Goal: Transaction & Acquisition: Purchase product/service

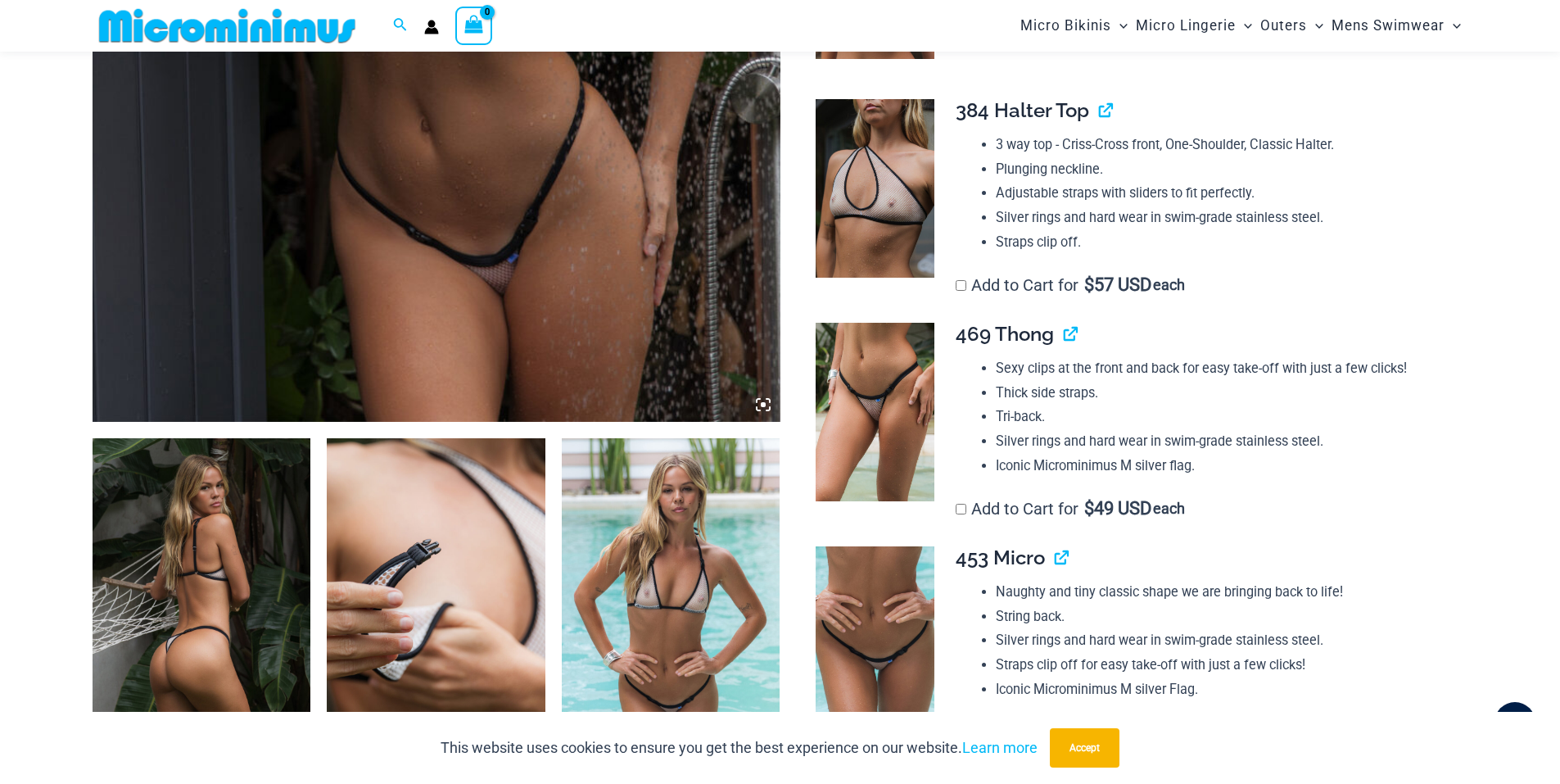
scroll to position [1118, 0]
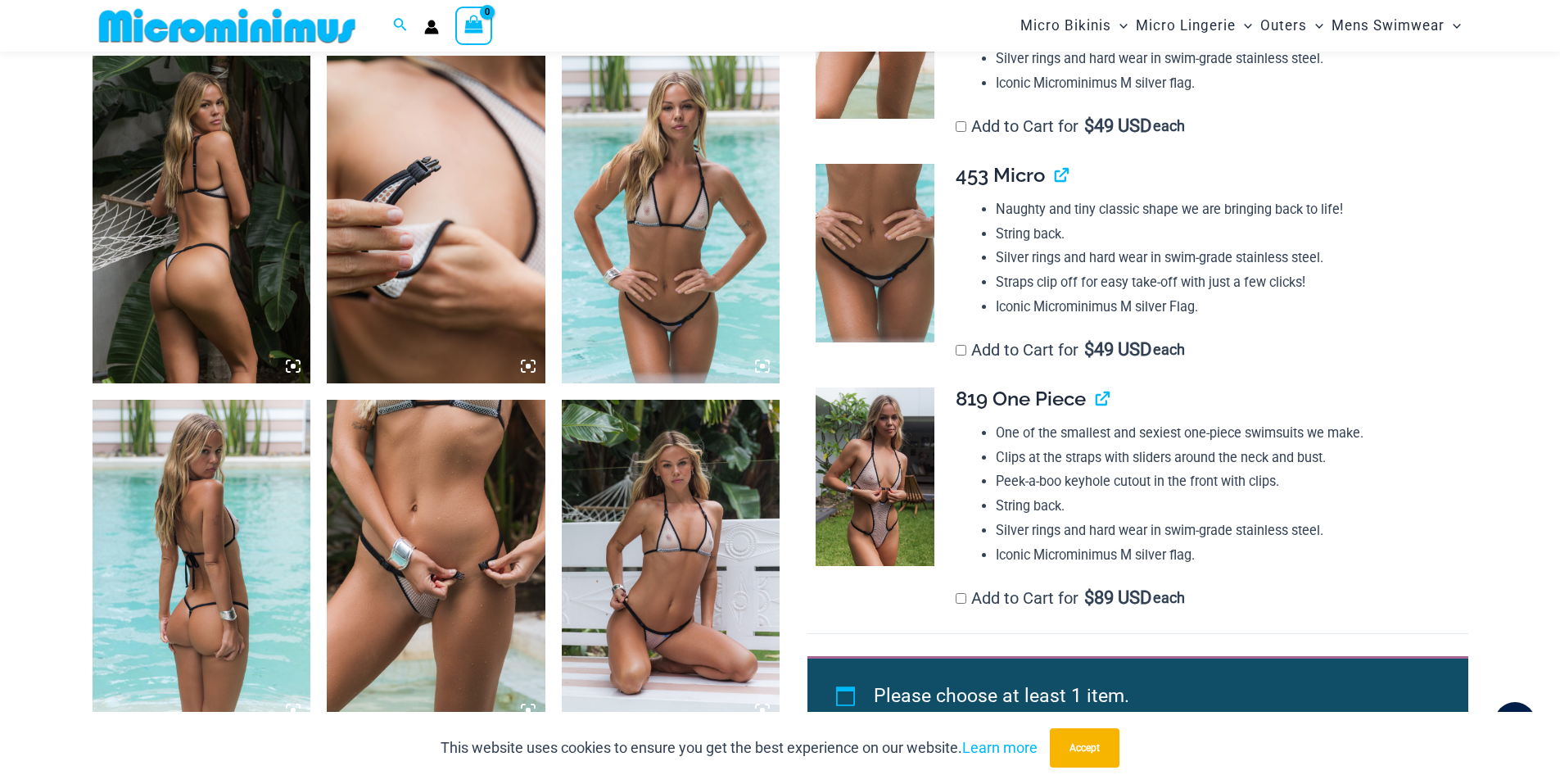
type input "**********"
click at [967, 124] on label "Add to Cart for $ 49 USD each" at bounding box center [1071, 126] width 230 height 20
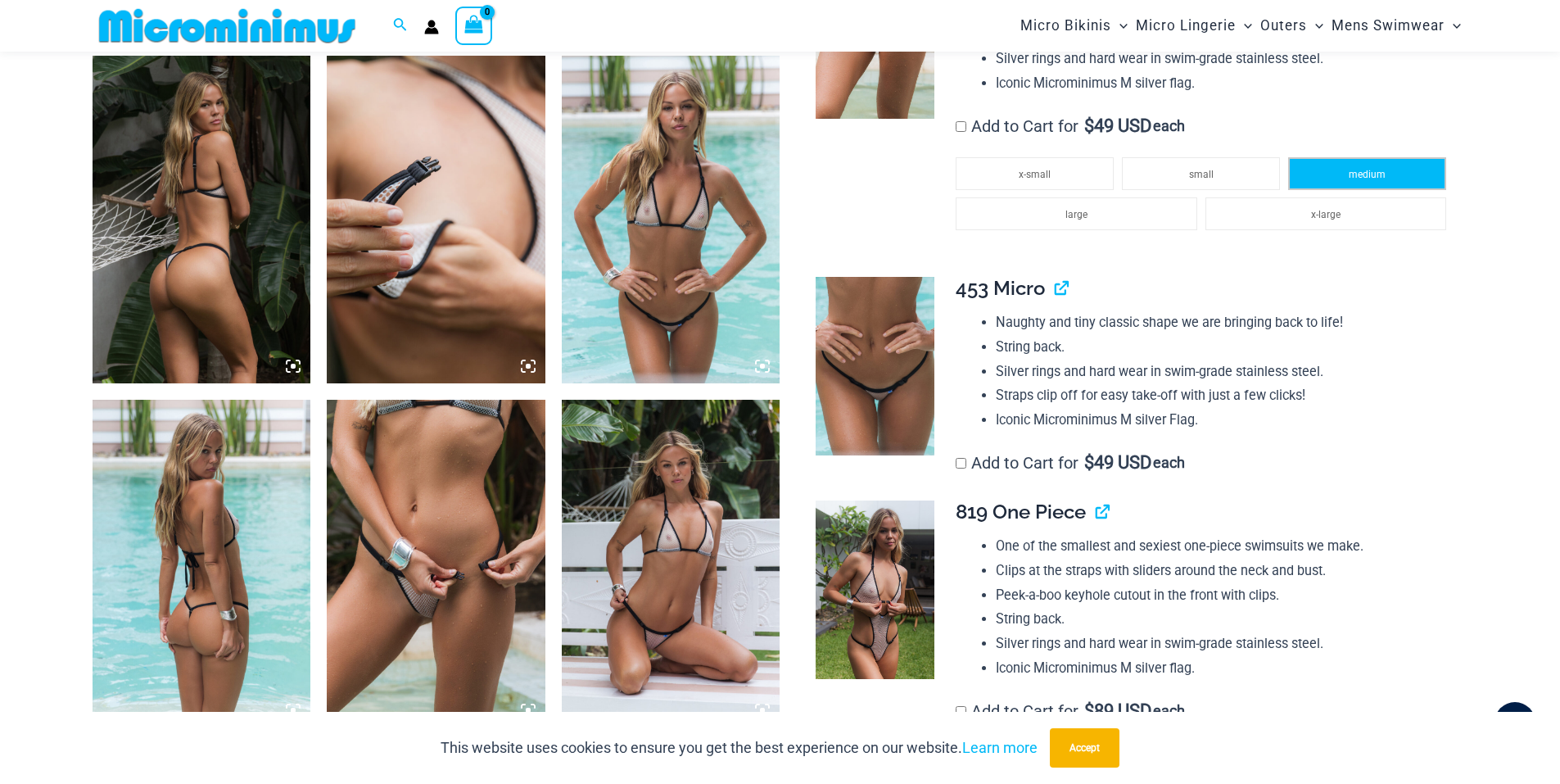
click at [1412, 168] on li "medium" at bounding box center [1367, 173] width 158 height 33
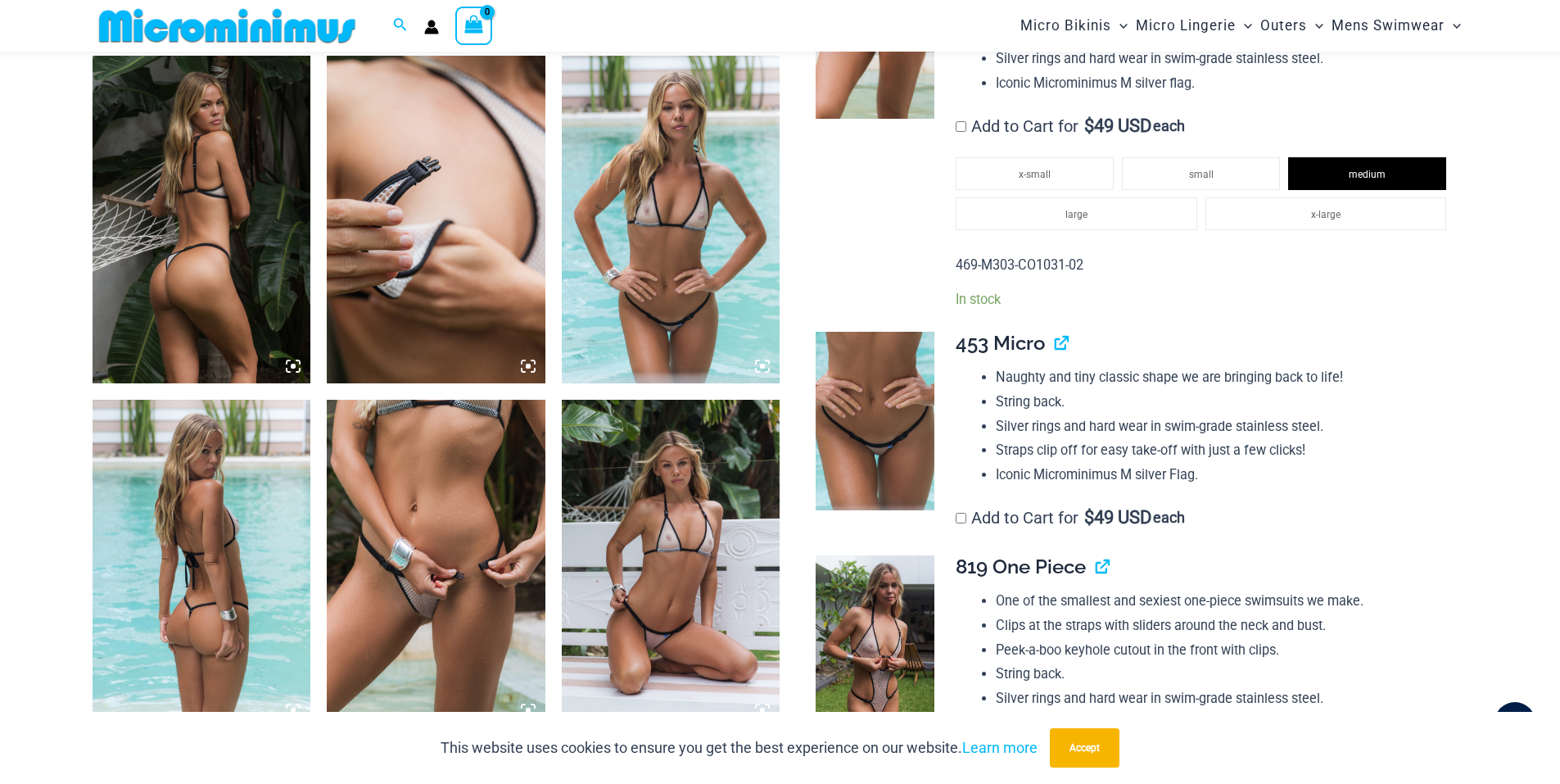
scroll to position [1500, 0]
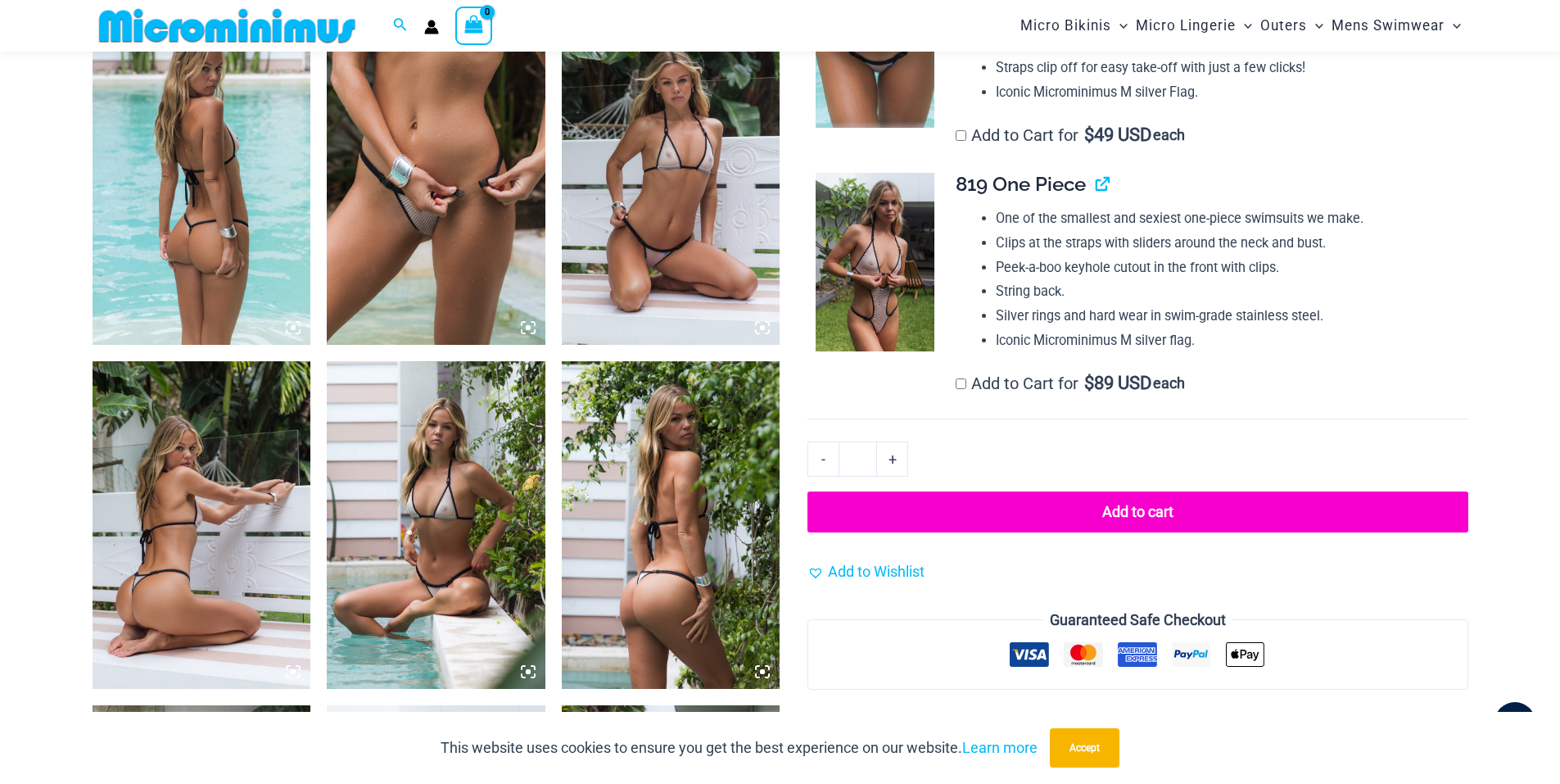
click at [1103, 505] on button "Add to cart" at bounding box center [1137, 511] width 660 height 41
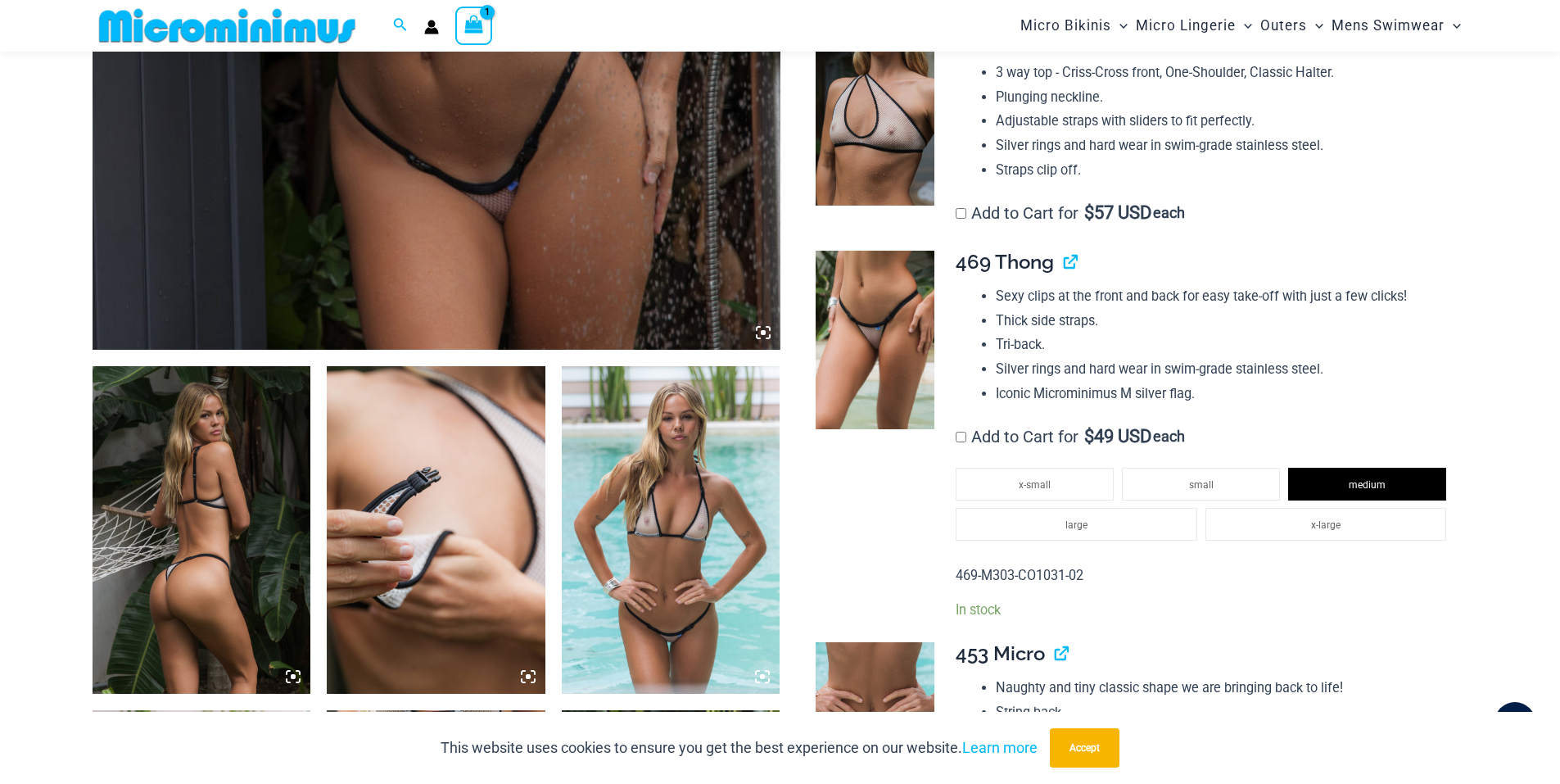
scroll to position [425, 0]
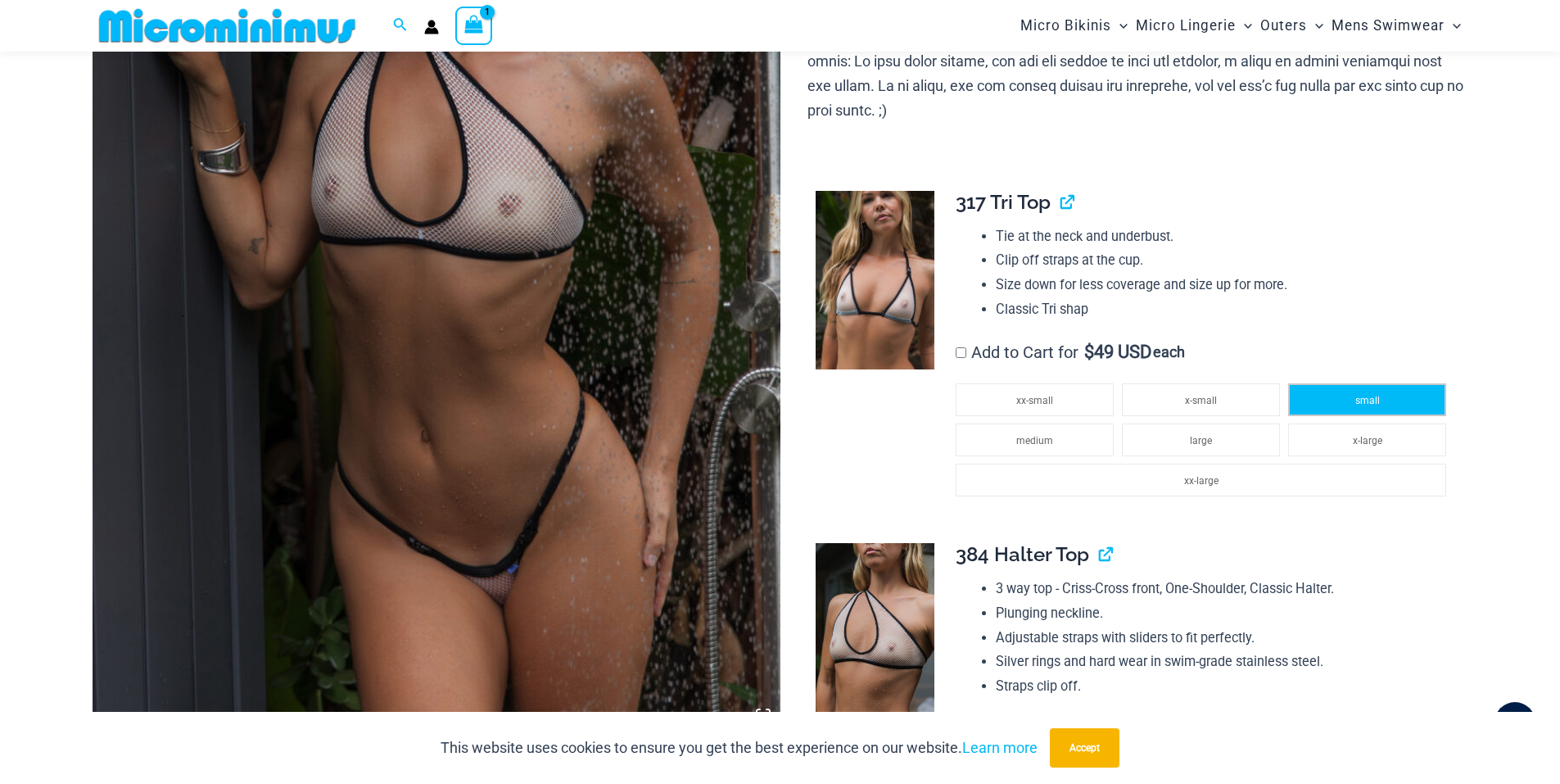
click at [1347, 392] on li "small" at bounding box center [1367, 399] width 158 height 33
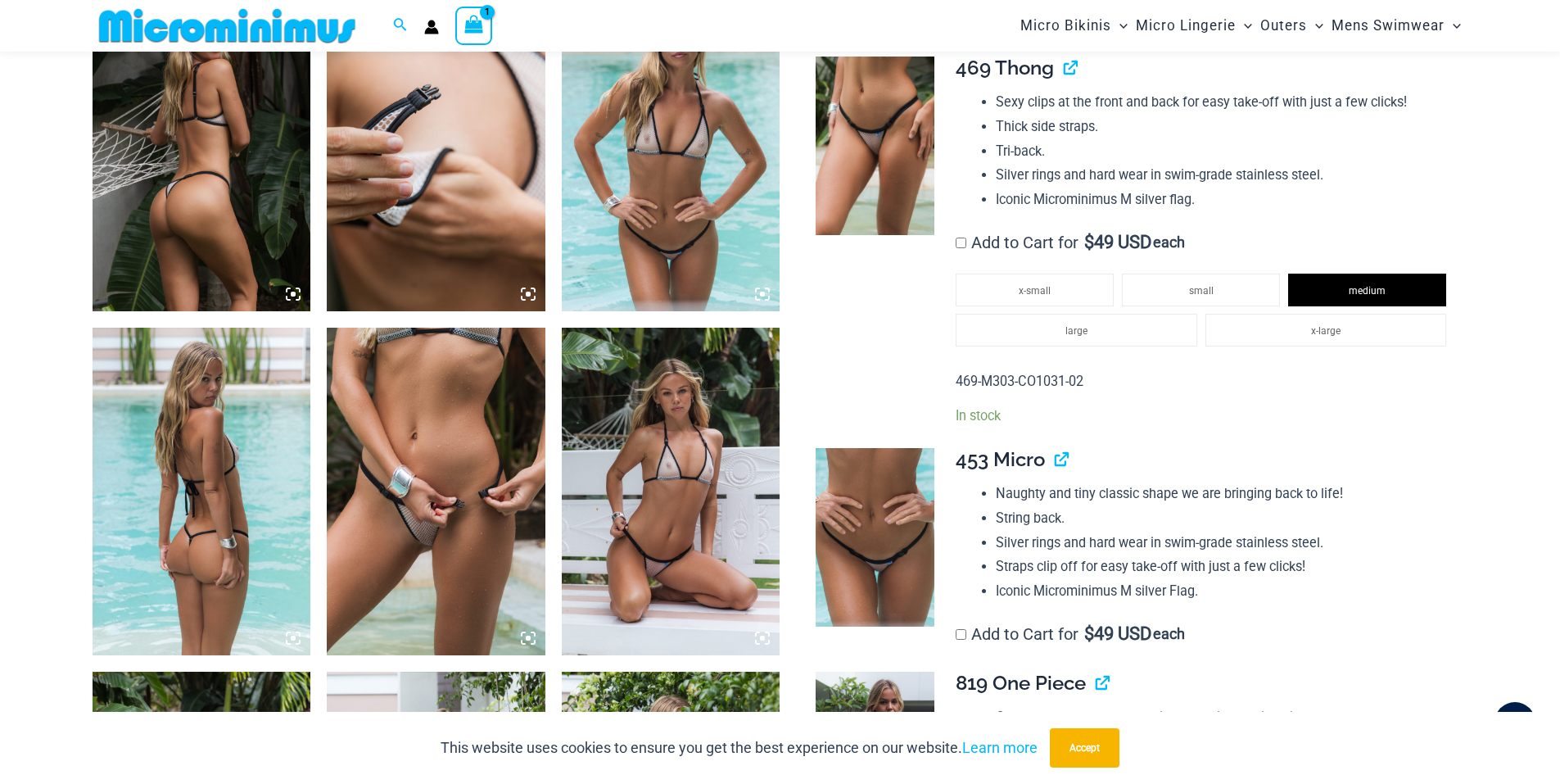
scroll to position [1572, 0]
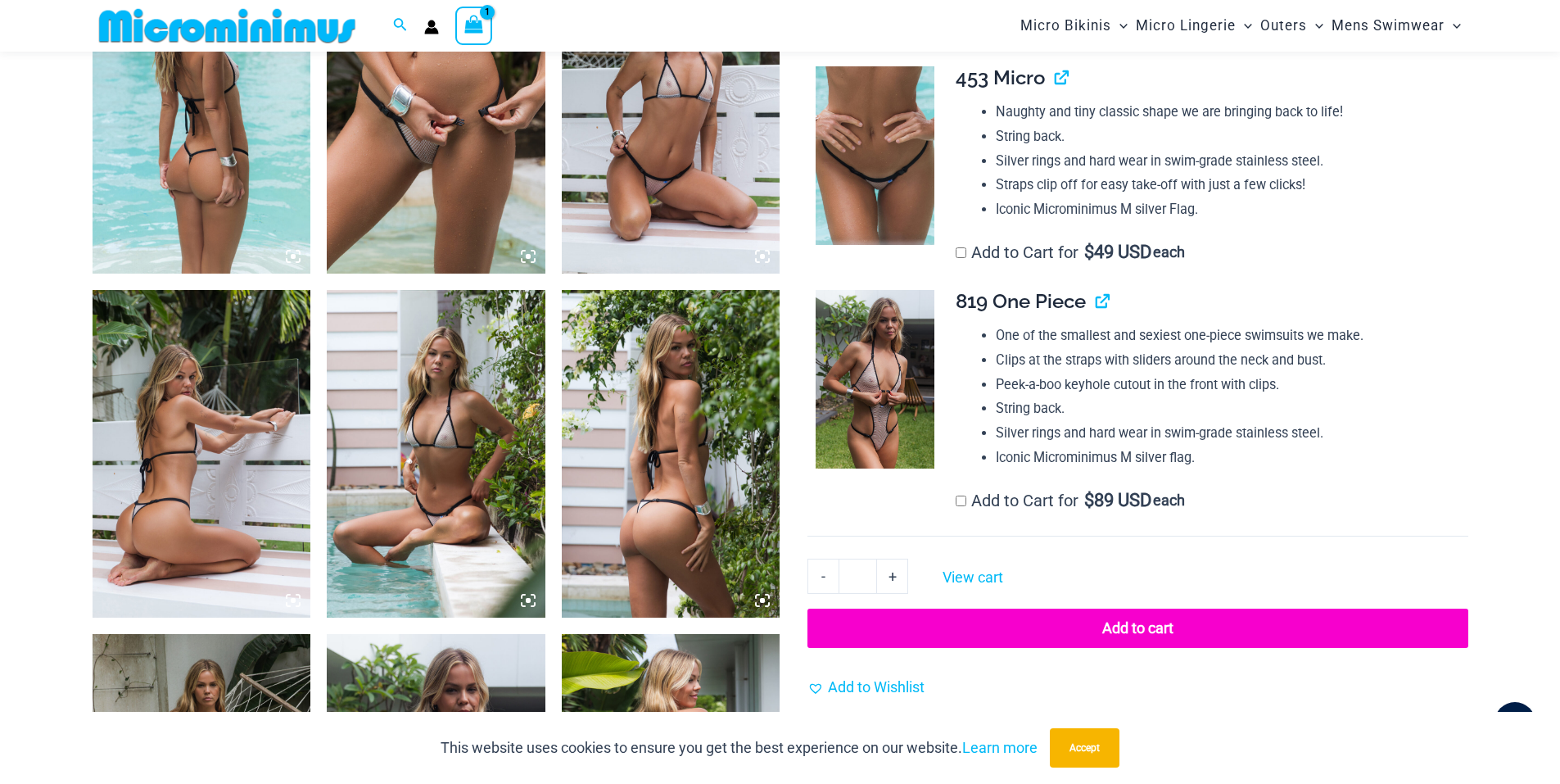
click at [1435, 457] on li "Iconic Microminimus M silver flag." at bounding box center [1225, 457] width 458 height 24
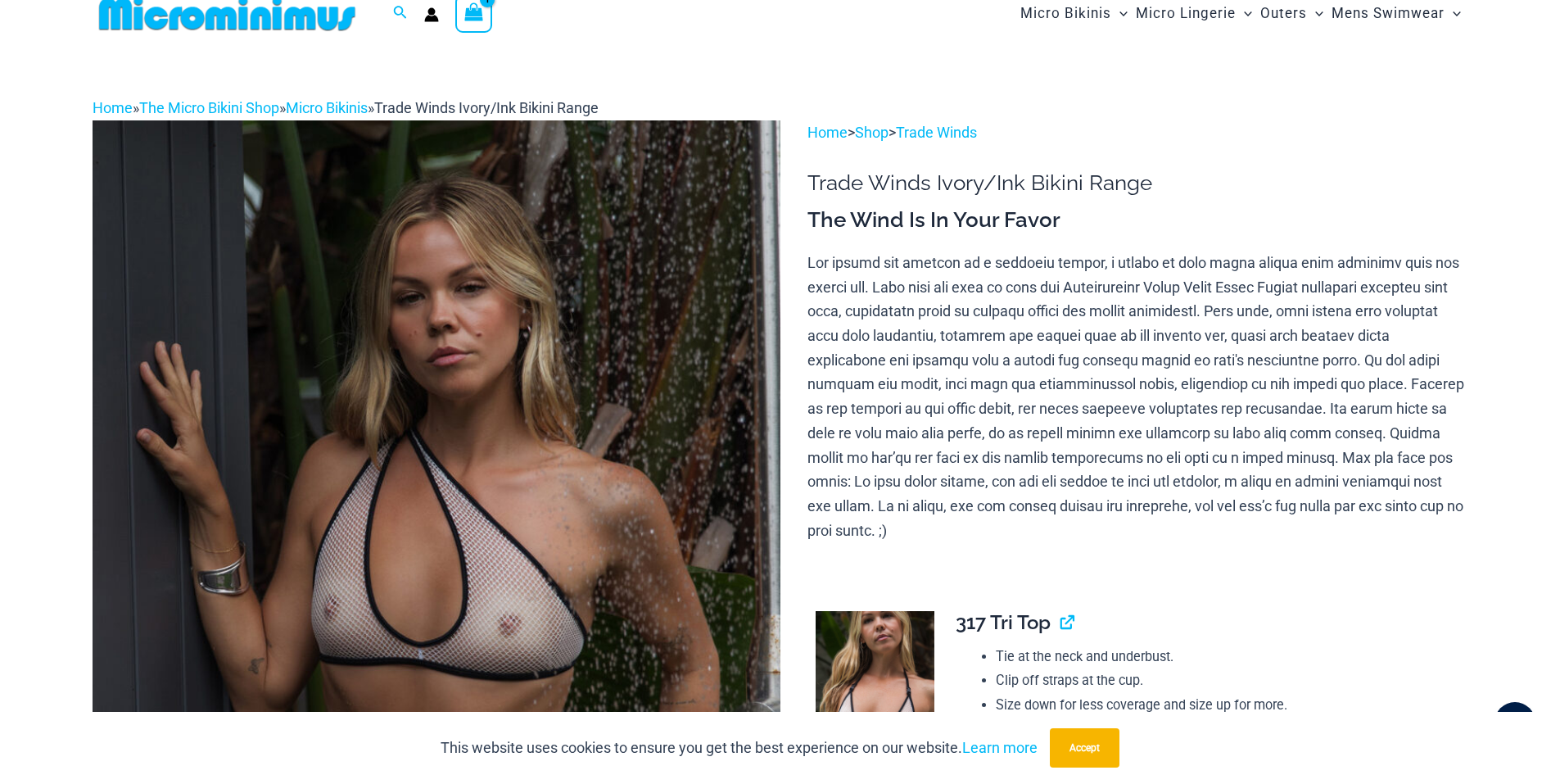
scroll to position [0, 0]
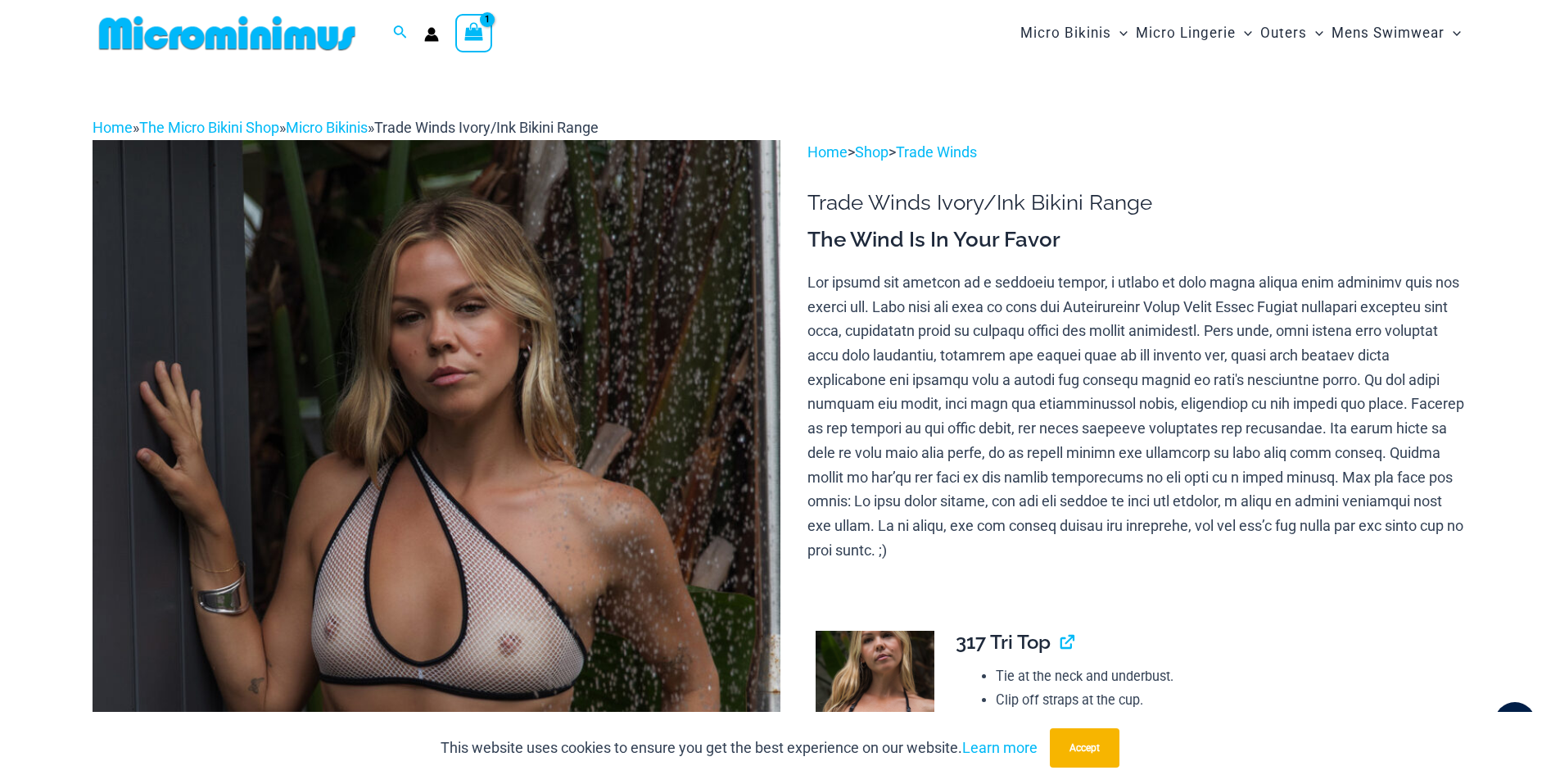
click at [468, 35] on icon "View Shopping Cart, 1 items" at bounding box center [473, 32] width 19 height 19
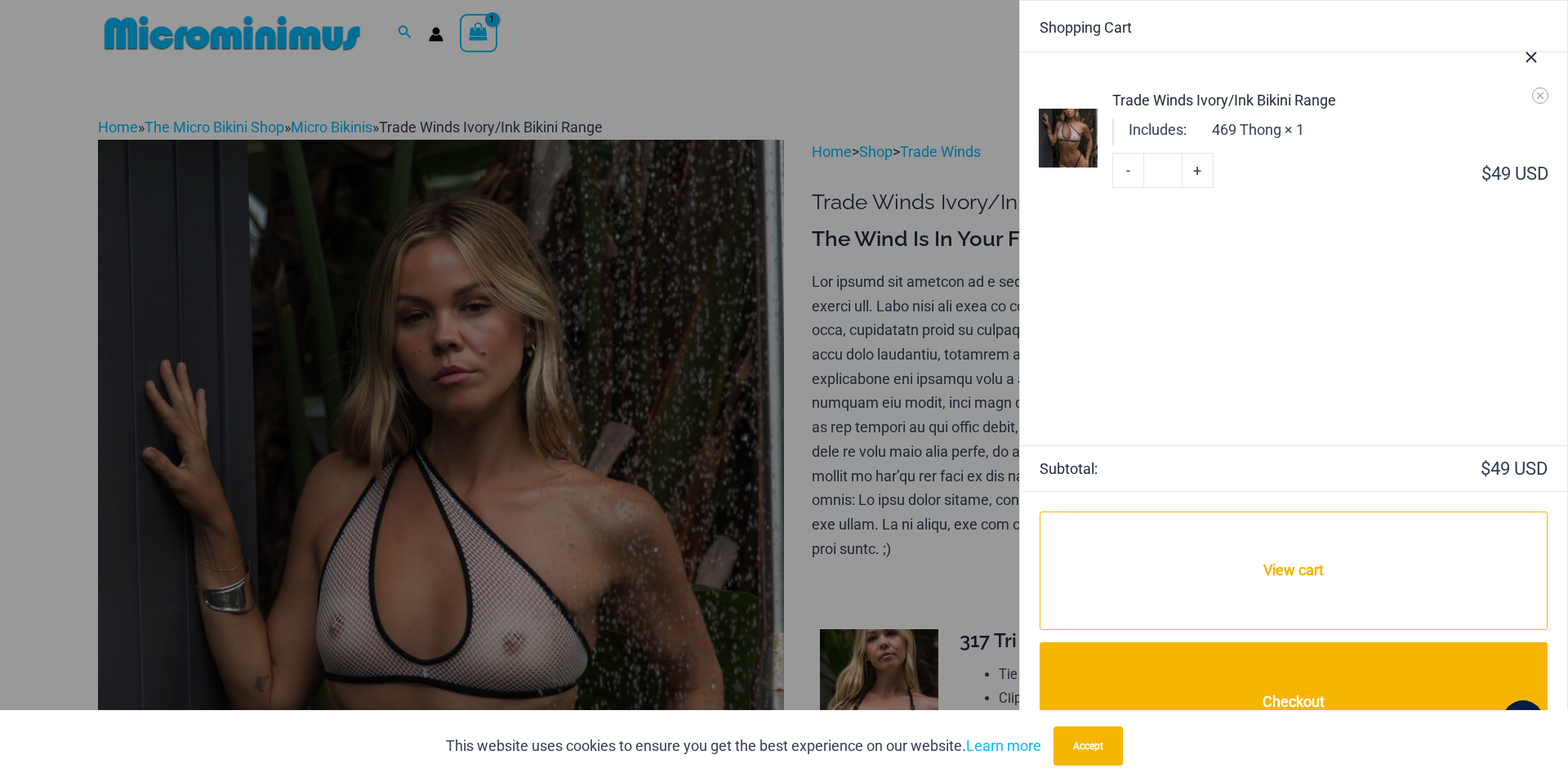
click at [1198, 166] on link "+" at bounding box center [1197, 169] width 31 height 34
type input "*"
click at [1539, 93] on button "Close Cart Drawer" at bounding box center [1530, 54] width 72 height 81
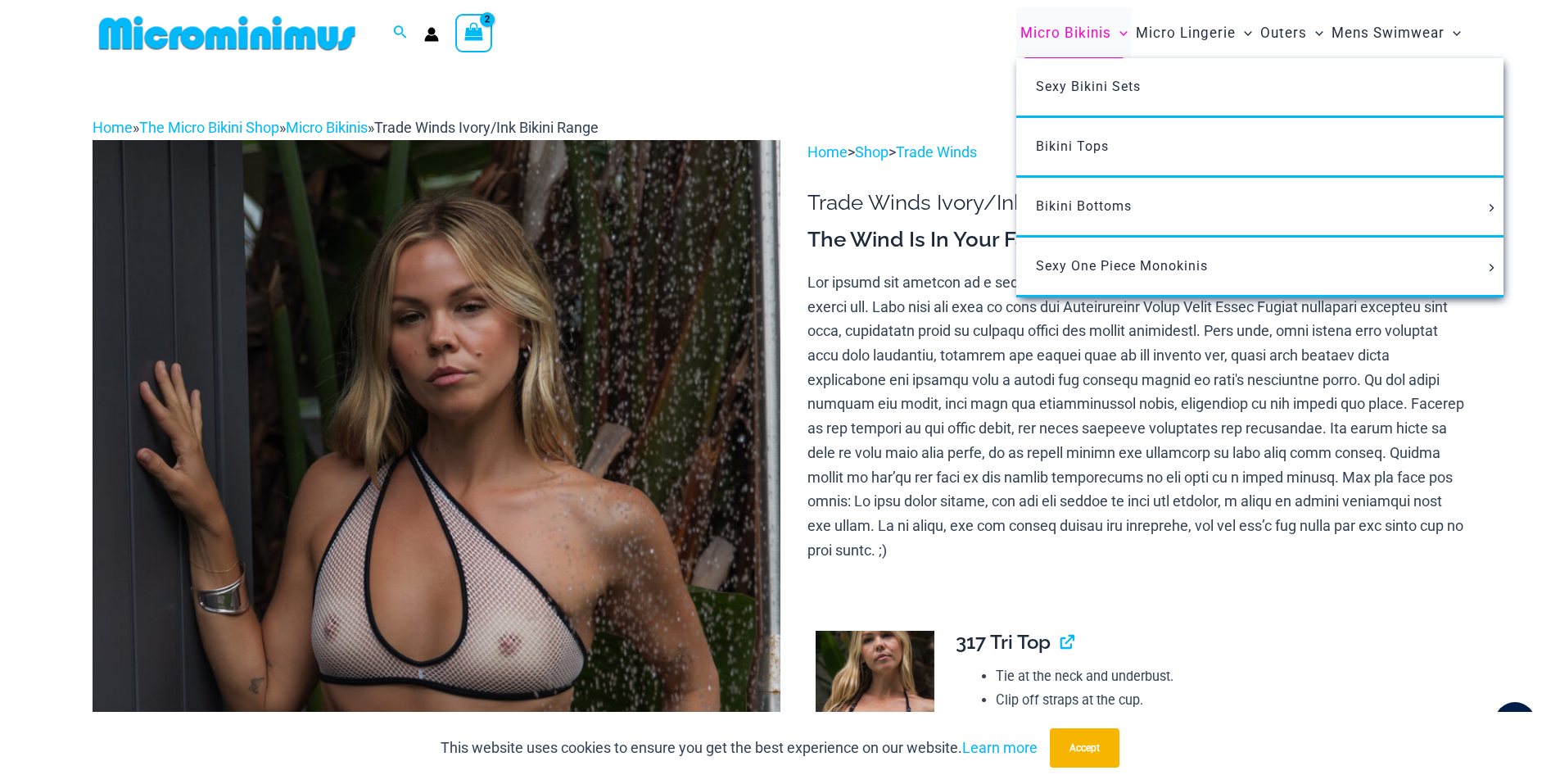
click at [1029, 30] on span "Micro Bikinis" at bounding box center [1065, 33] width 91 height 42
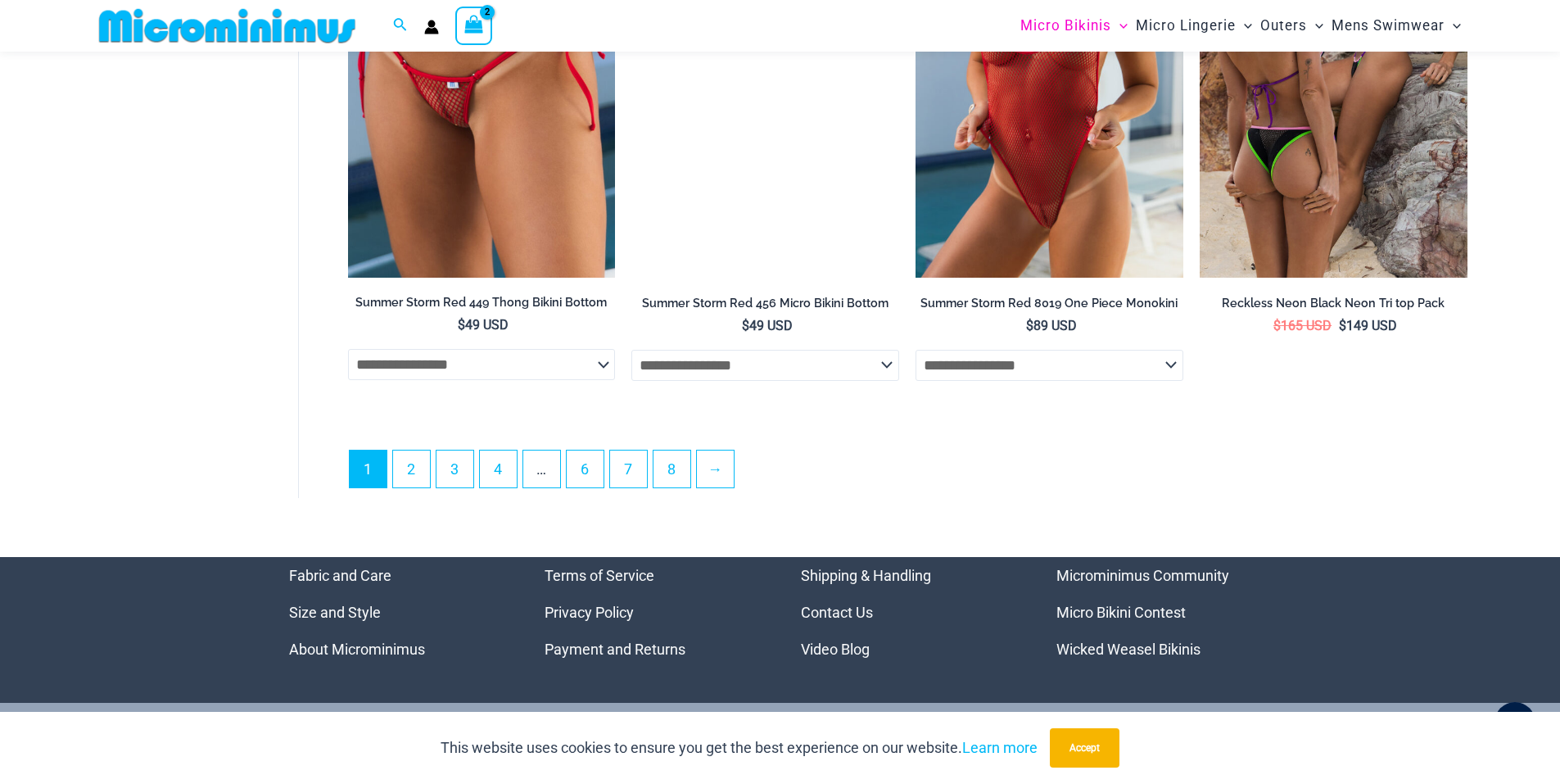
scroll to position [4552, 0]
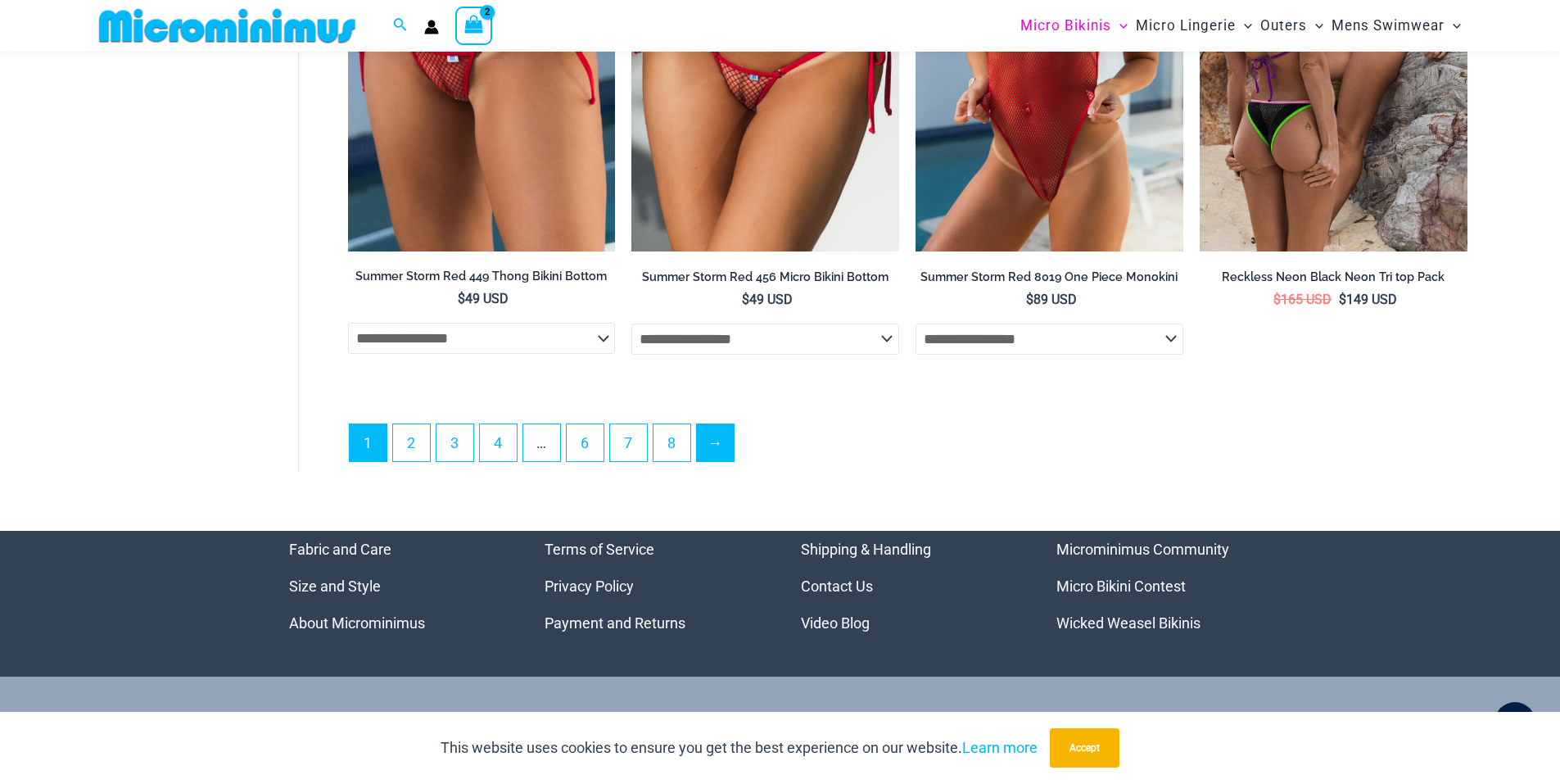
type input "**********"
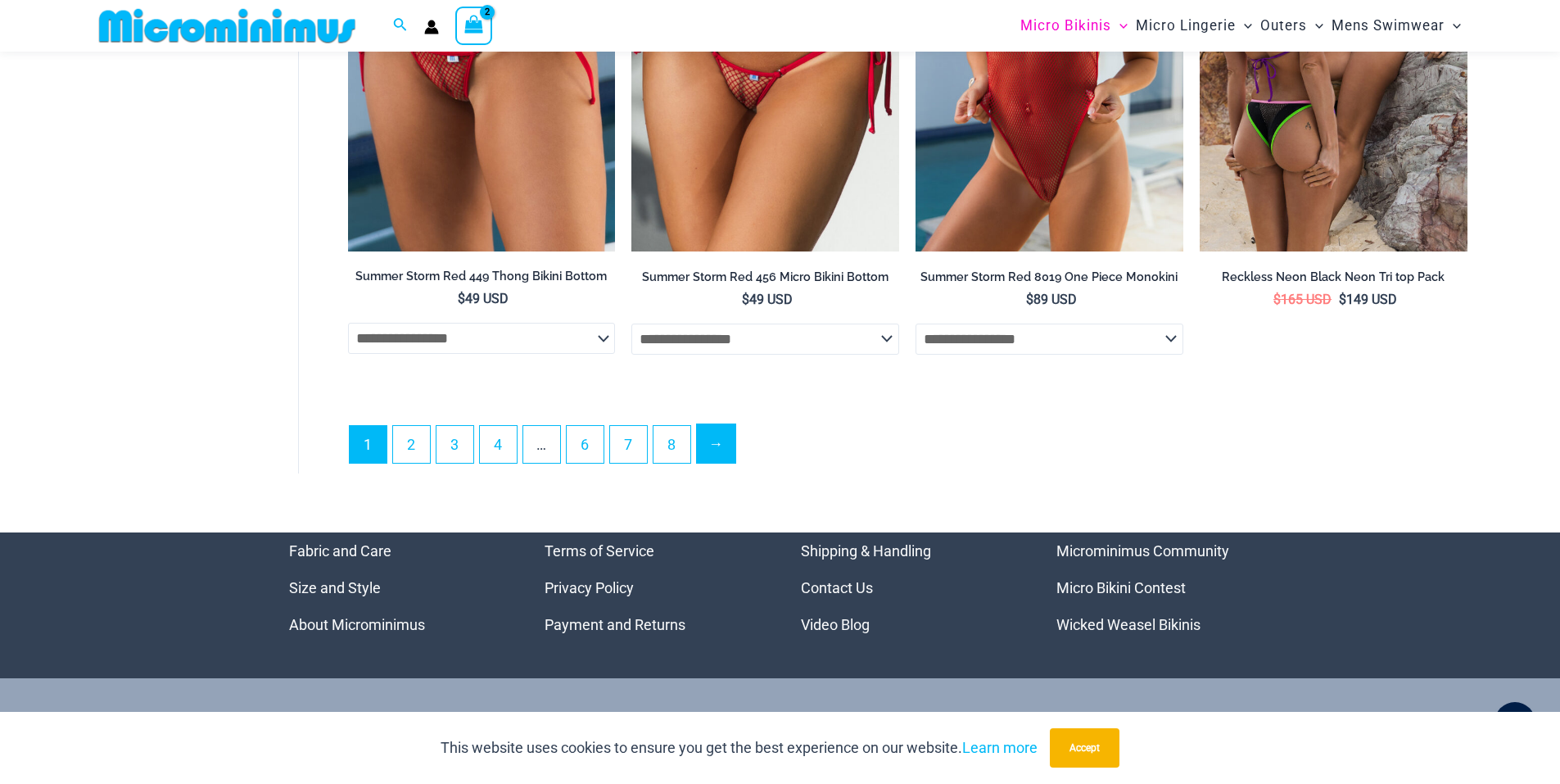
click at [718, 457] on link "→" at bounding box center [716, 442] width 38 height 38
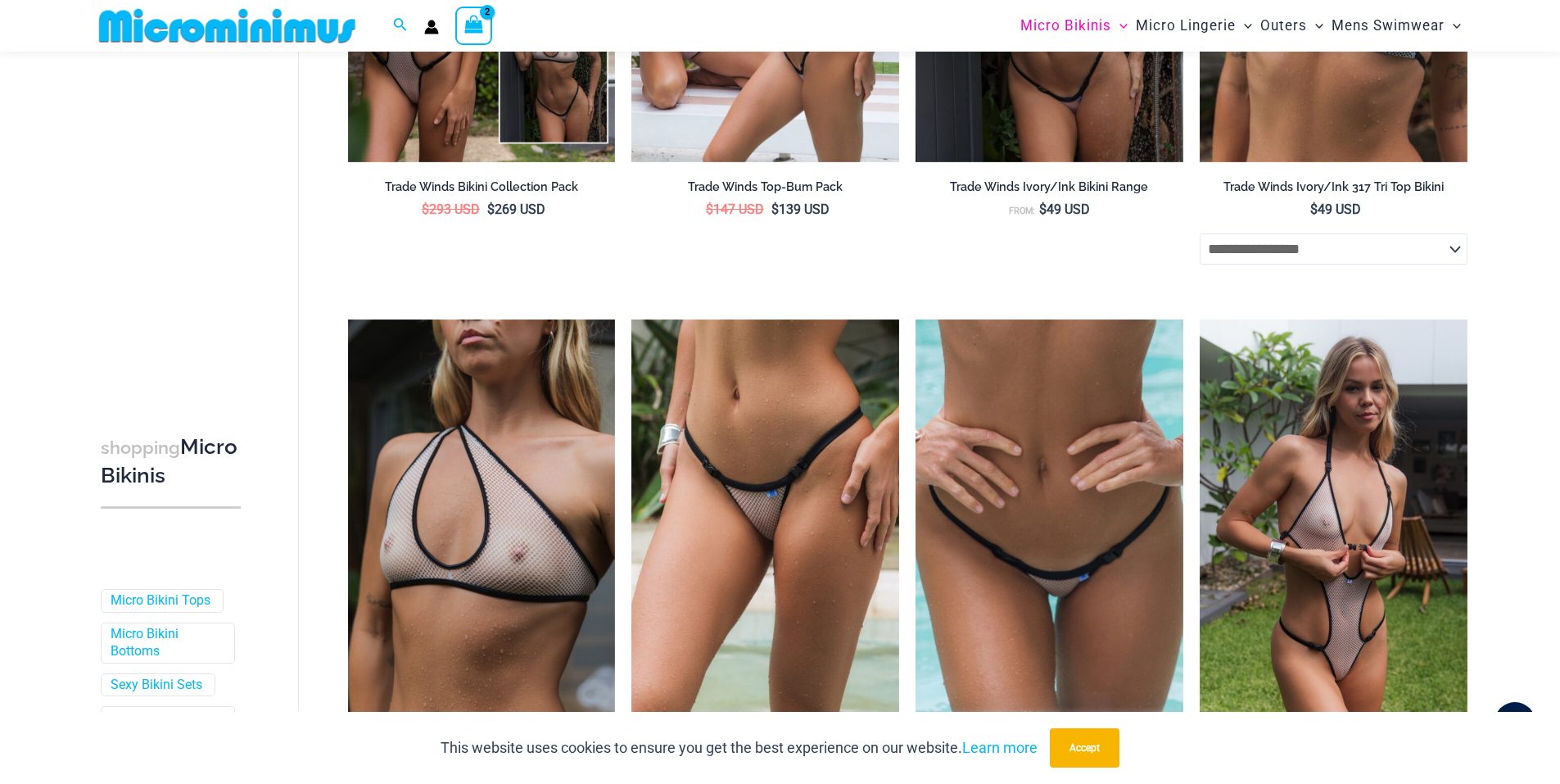
scroll to position [3031, 0]
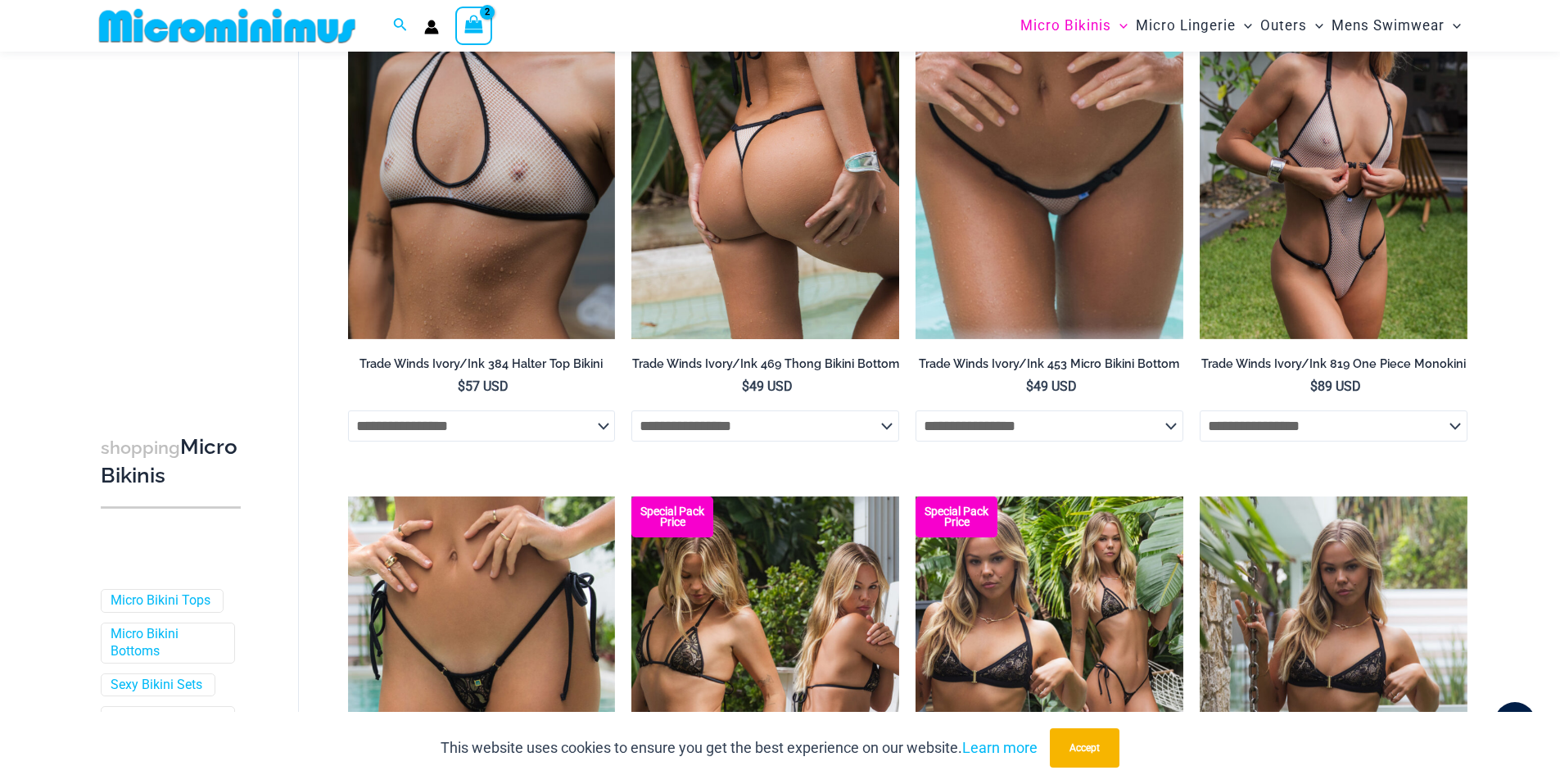
type input "**********"
click at [783, 438] on select "**********" at bounding box center [765, 426] width 268 height 31
click at [631, 423] on select "**********" at bounding box center [765, 426] width 268 height 31
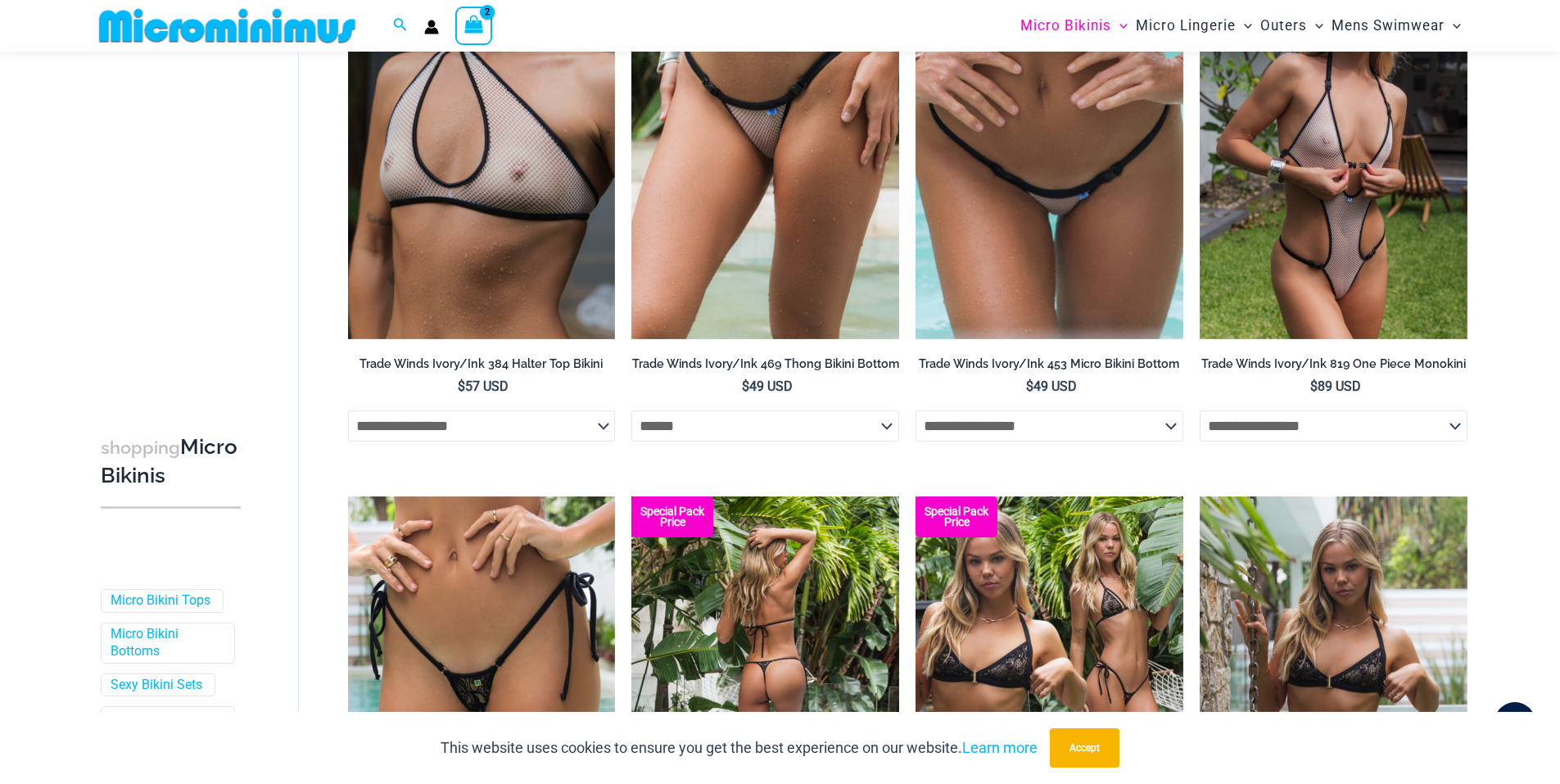
select select "******"
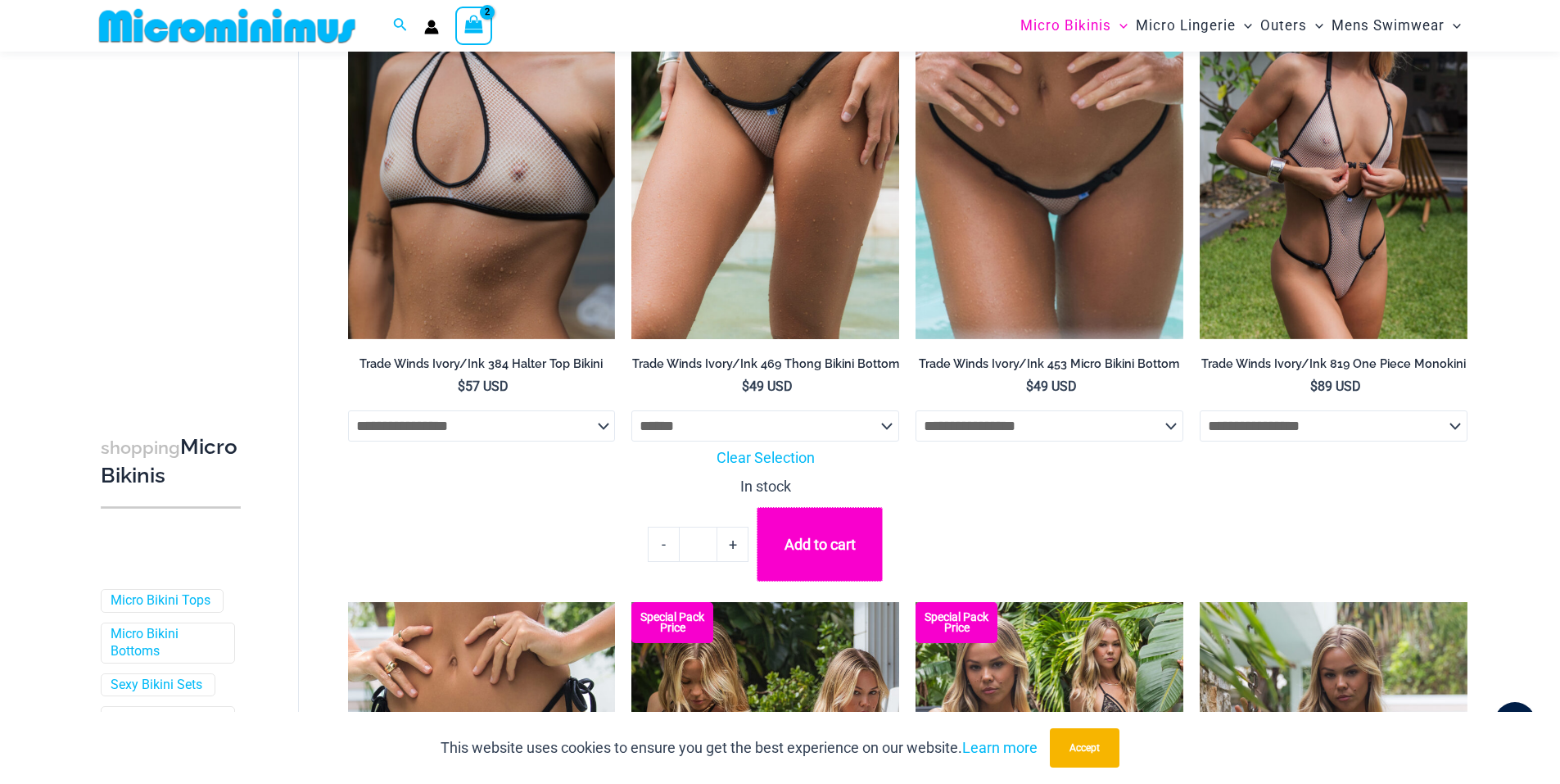
click at [819, 551] on button "Add to cart" at bounding box center [820, 544] width 126 height 75
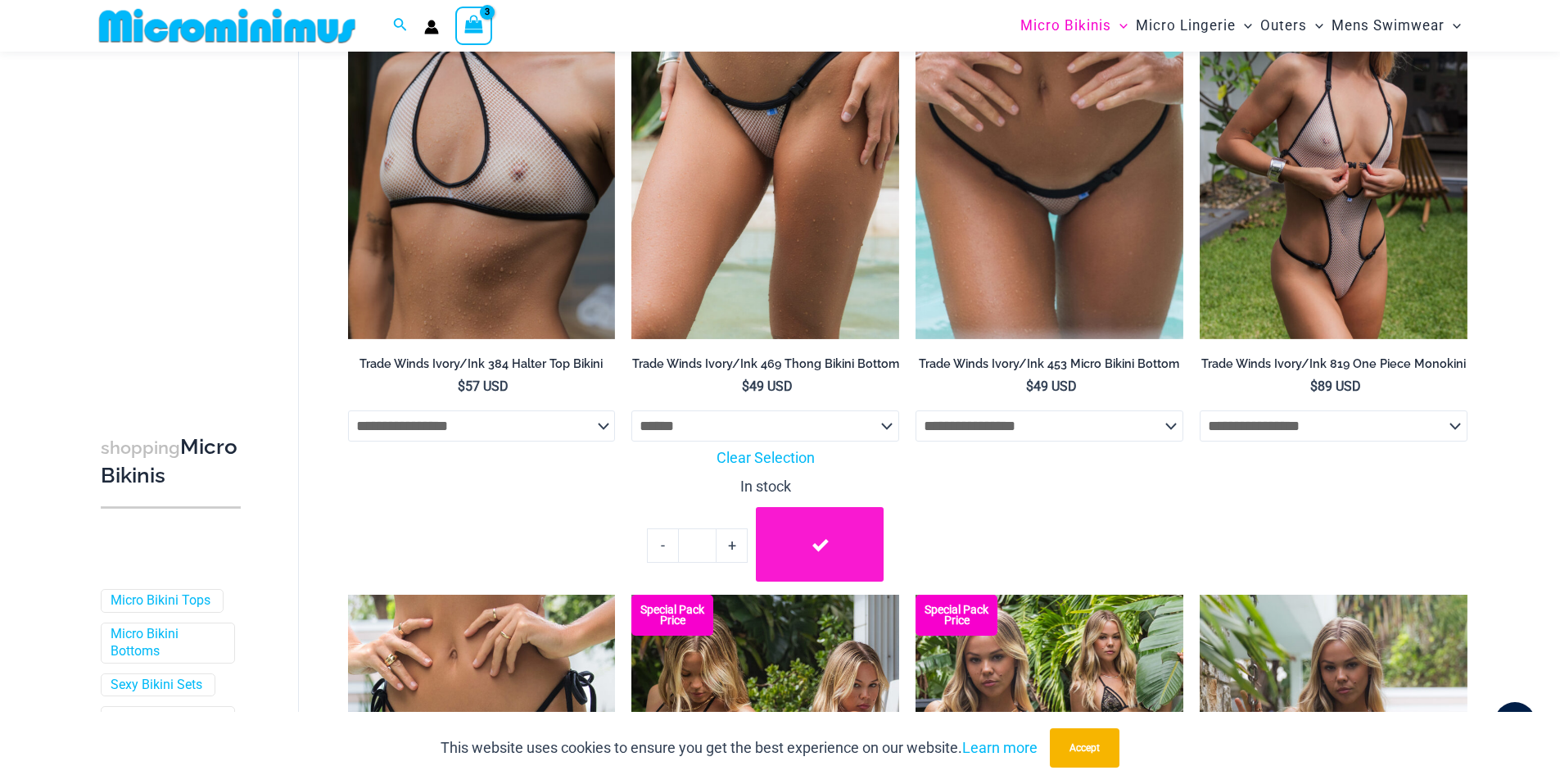
click at [475, 28] on icon "View Shopping Cart, 3 items" at bounding box center [473, 24] width 19 height 19
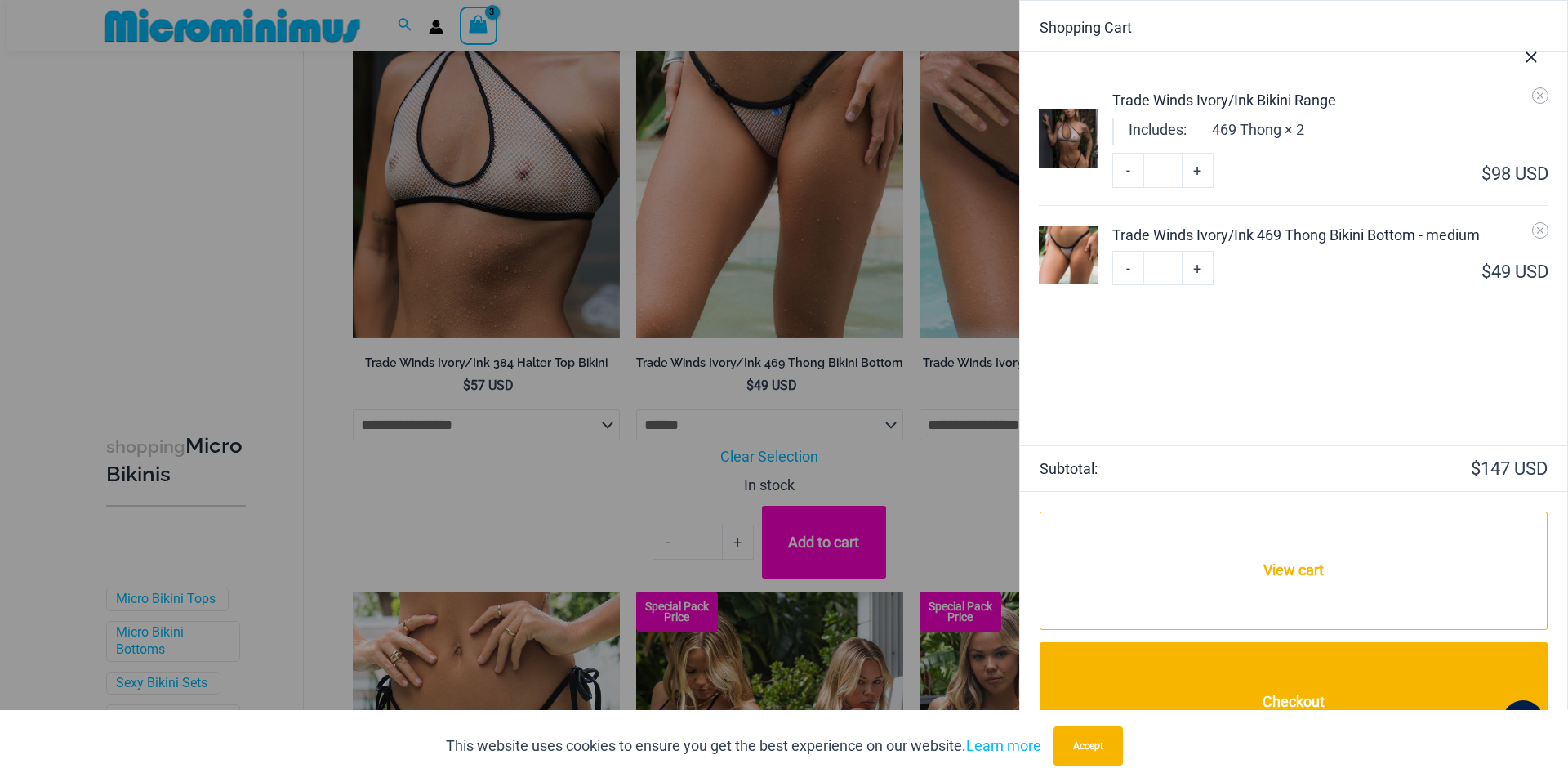
click at [1539, 91] on button "Close Cart Drawer" at bounding box center [1530, 54] width 72 height 81
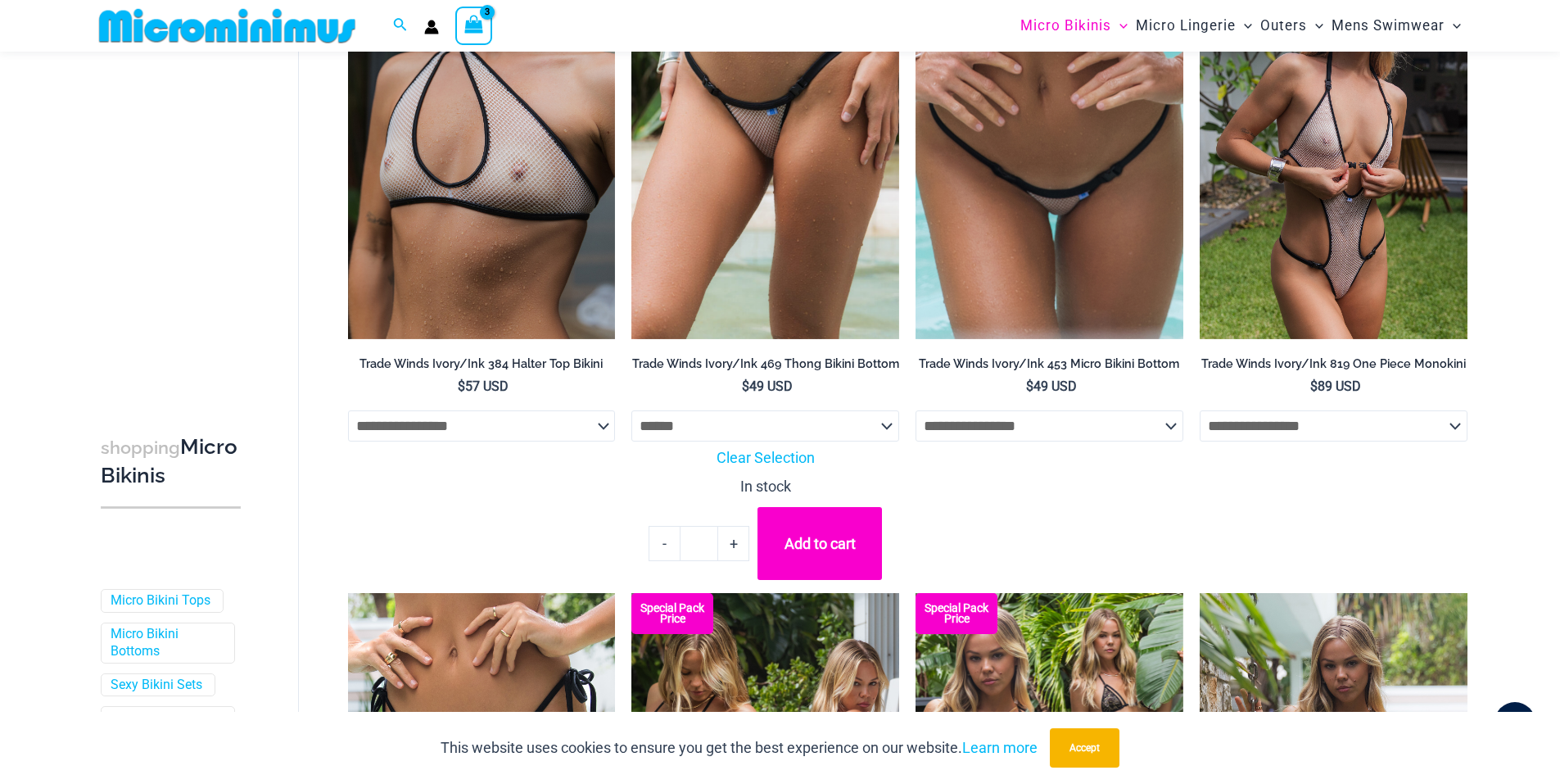
click at [471, 25] on icon "View Shopping Cart, 3 items" at bounding box center [473, 24] width 19 height 19
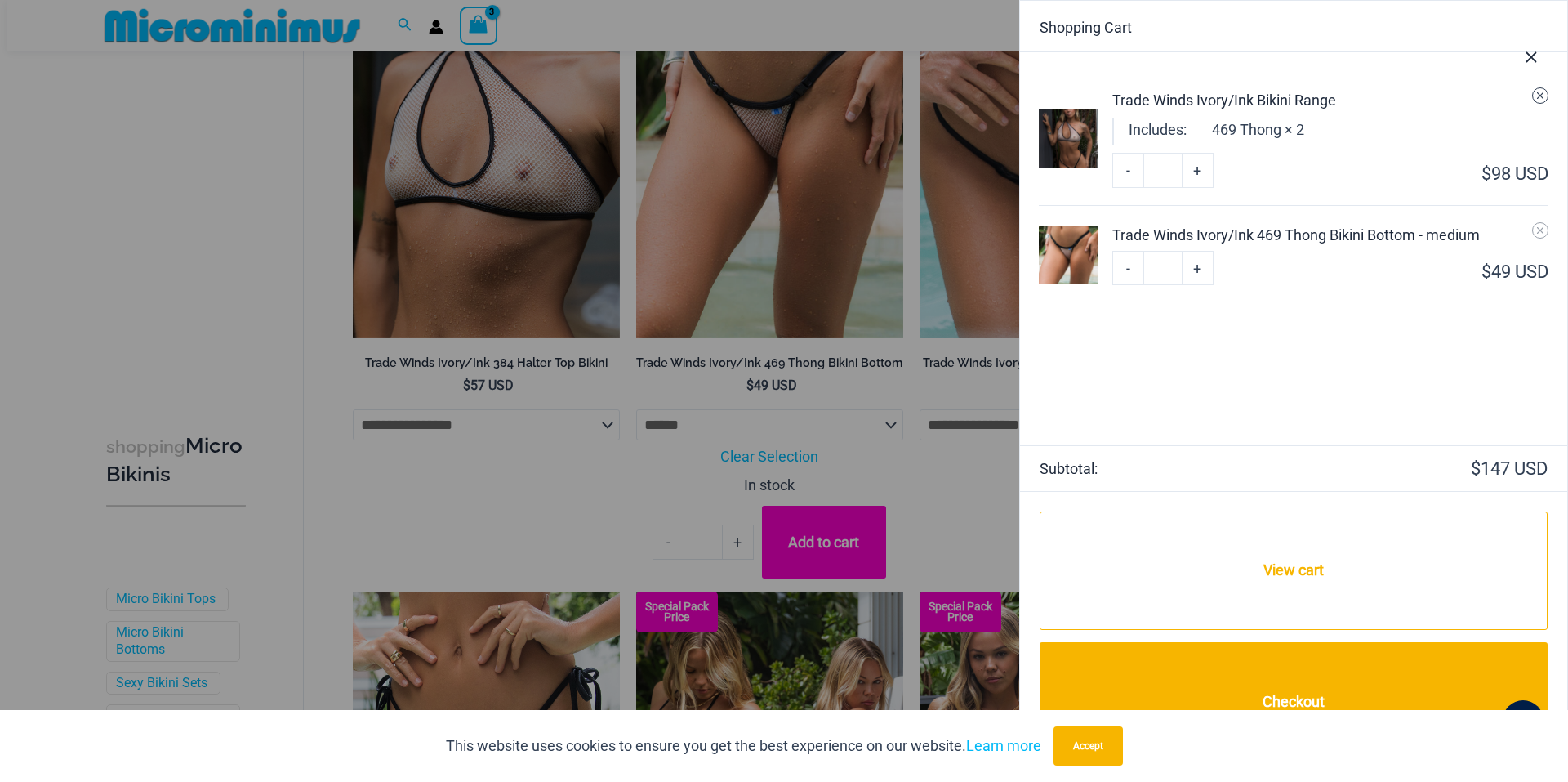
click at [1541, 97] on icon "Remove Trade Winds Ivory/Ink Bikini Range from cart" at bounding box center [1540, 96] width 11 height 11
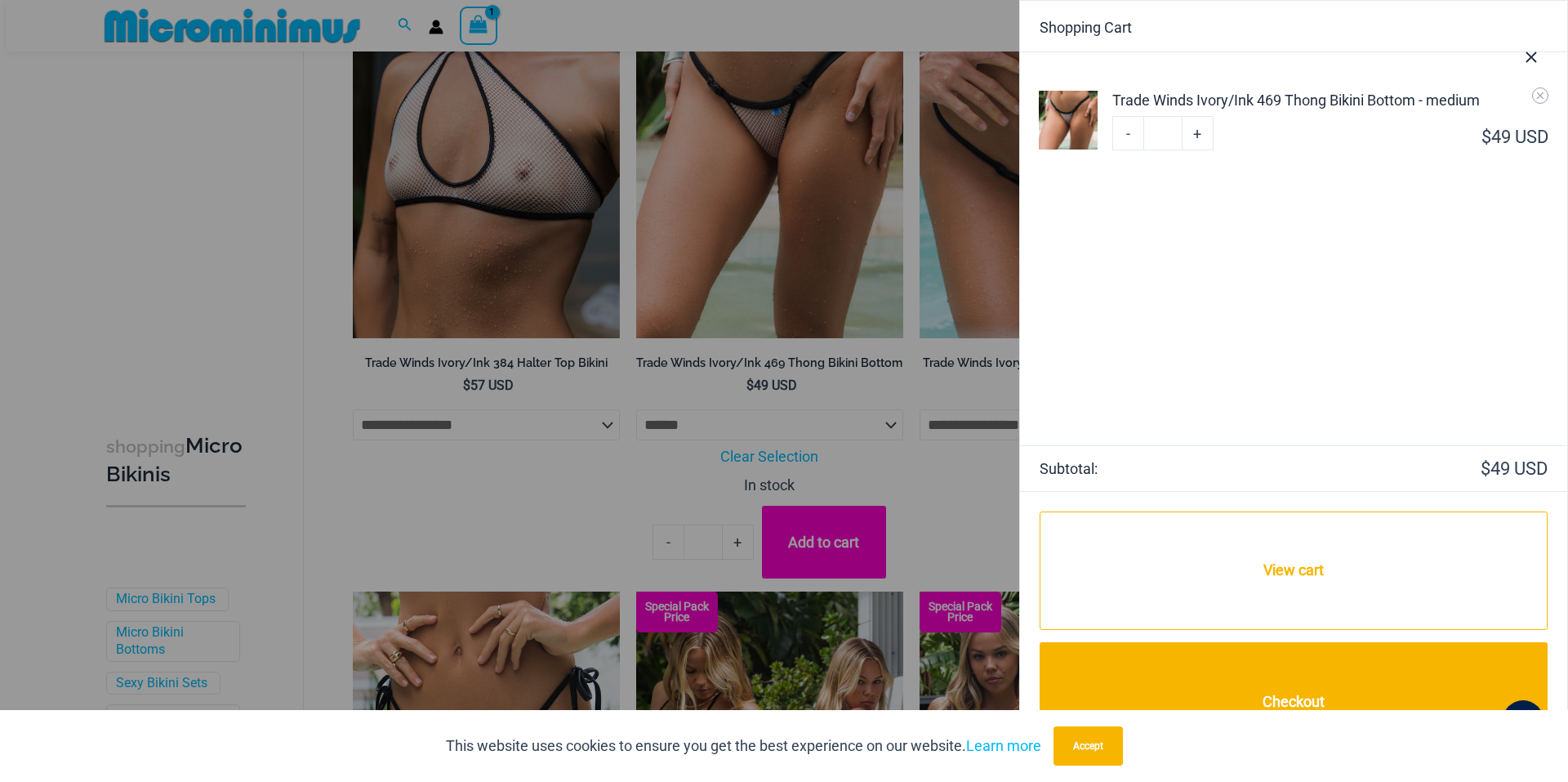
click at [1200, 130] on link "+" at bounding box center [1197, 133] width 31 height 34
type input "*"
click at [1195, 130] on link "+" at bounding box center [1197, 133] width 31 height 34
type input "*"
click at [1195, 130] on link "+" at bounding box center [1197, 133] width 31 height 34
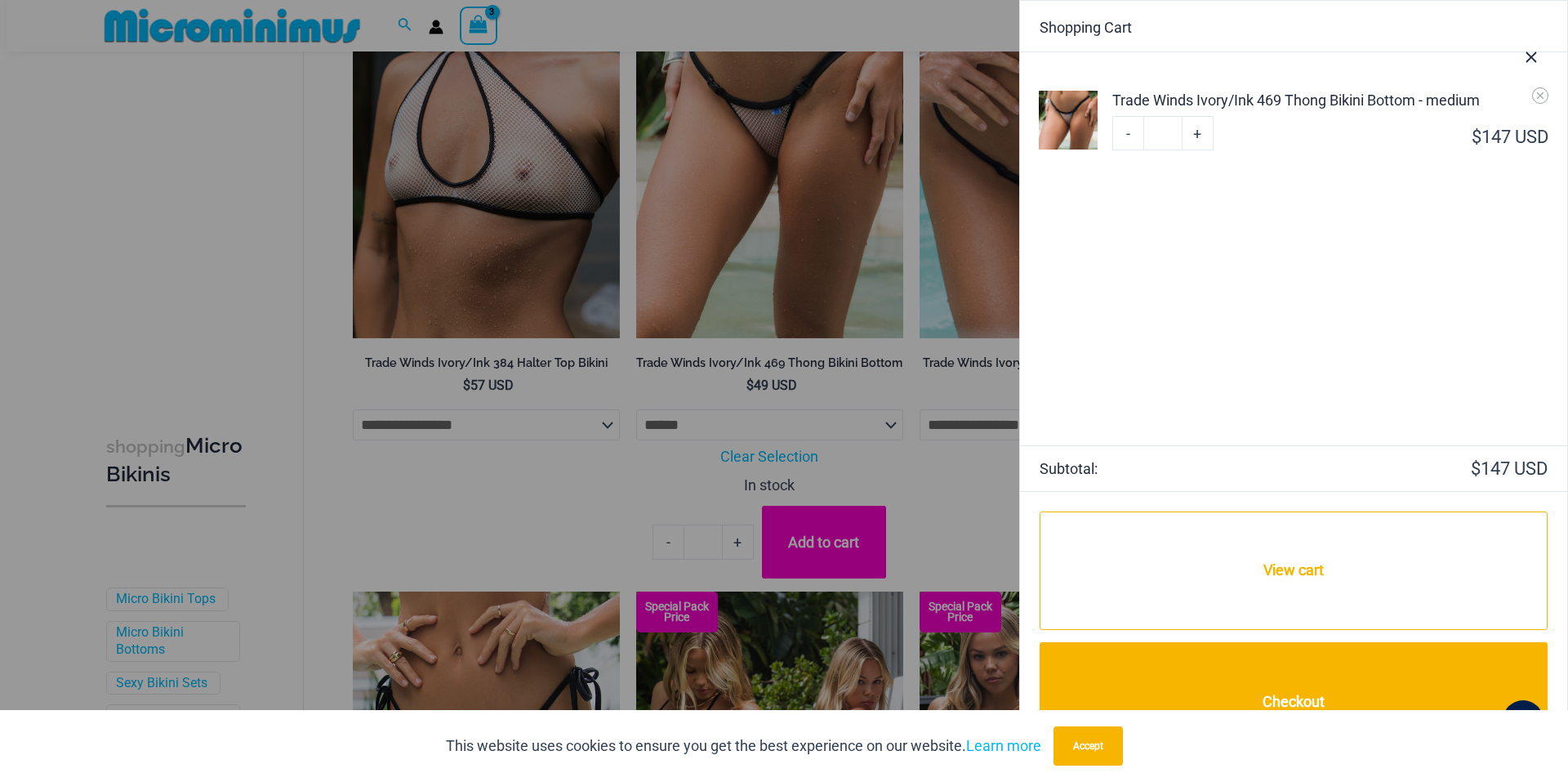
type input "*"
click at [1202, 130] on link "+" at bounding box center [1197, 133] width 31 height 34
type input "*"
click at [1198, 130] on link "+" at bounding box center [1197, 133] width 31 height 34
type input "*"
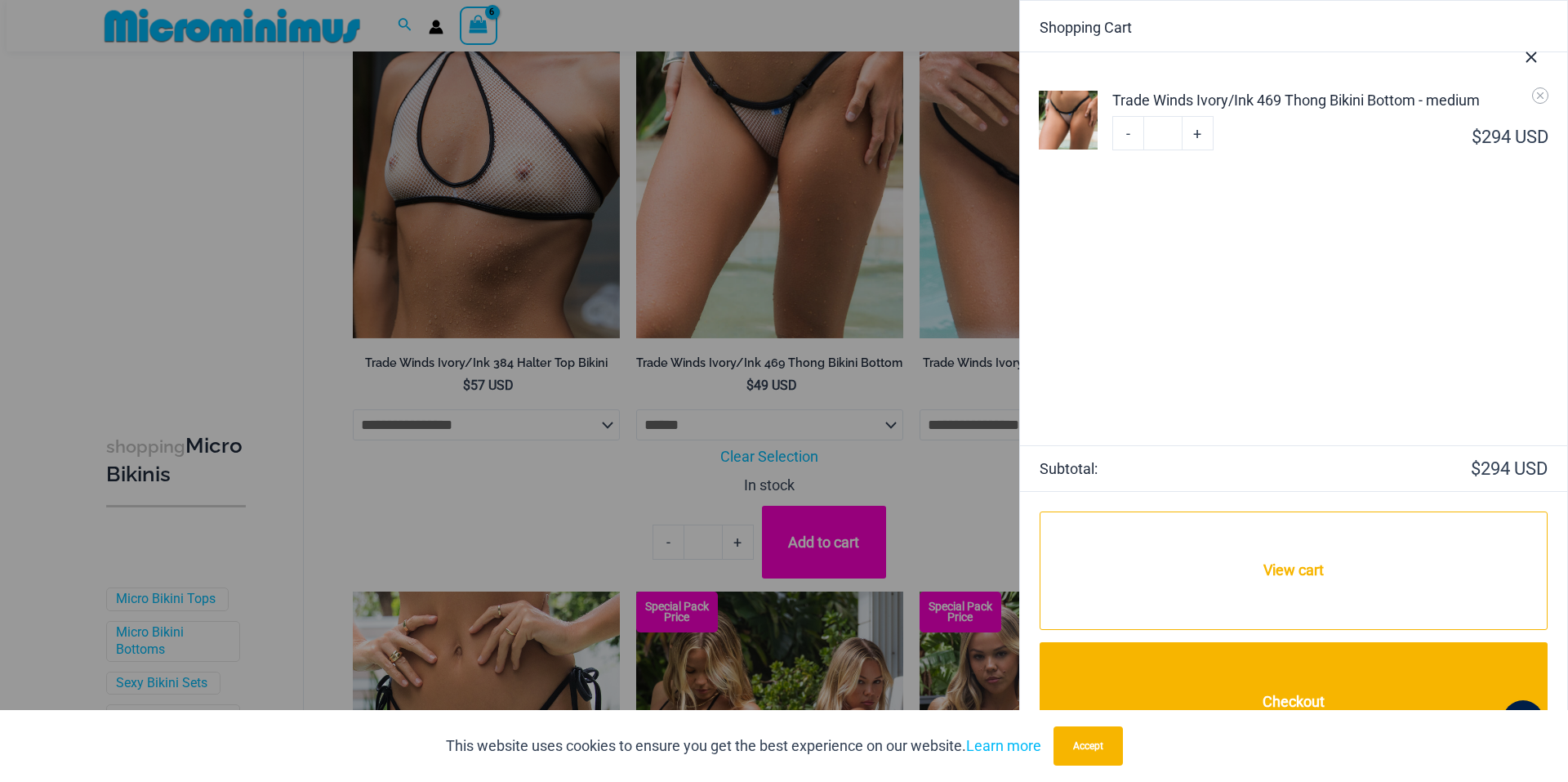
click at [1198, 130] on link "+" at bounding box center [1197, 133] width 31 height 34
type input "*"
click at [1198, 130] on link "+" at bounding box center [1197, 133] width 31 height 34
type input "*"
click at [1198, 130] on link "+" at bounding box center [1197, 133] width 31 height 34
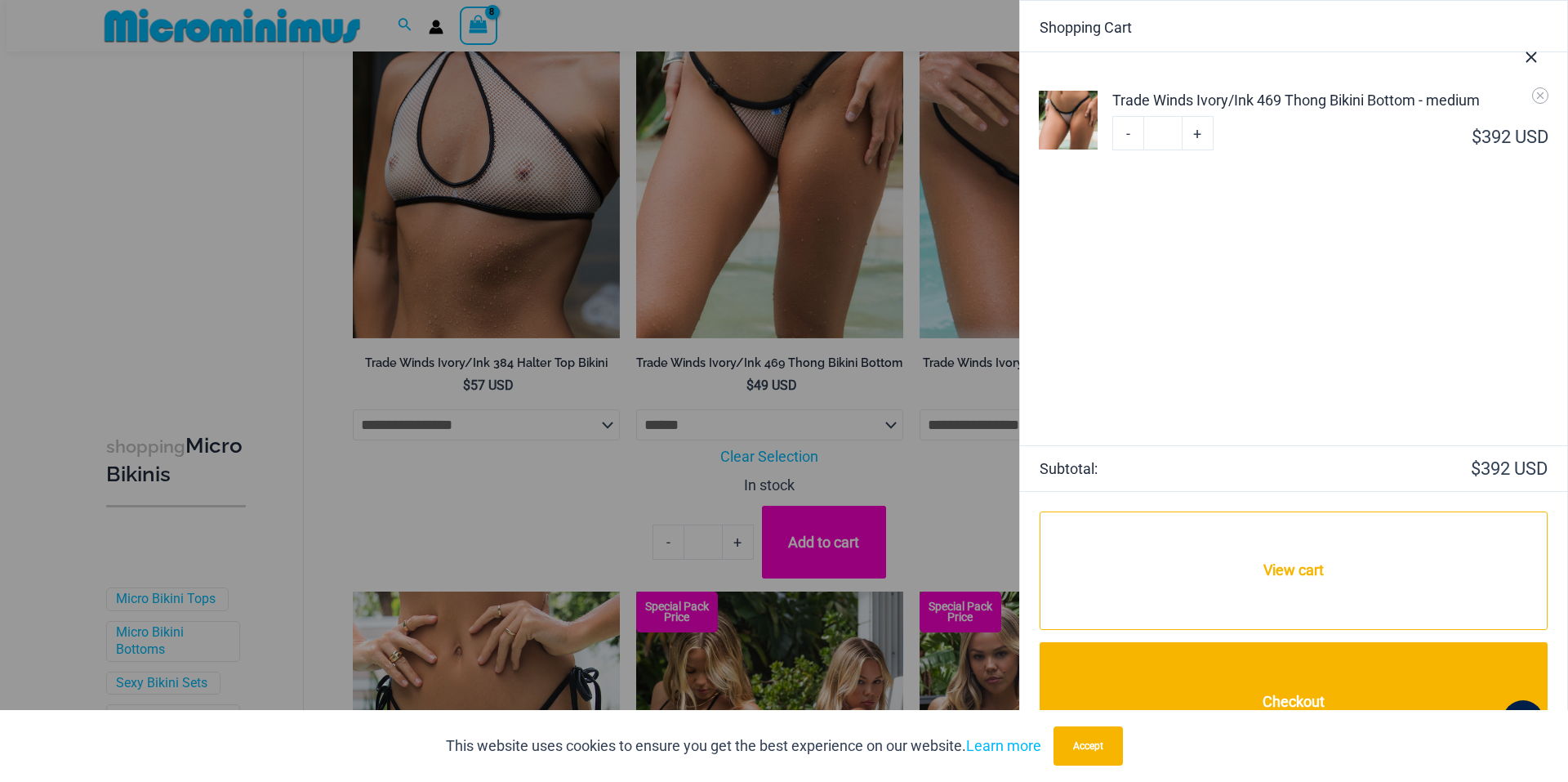
type input "*"
click at [1198, 130] on link "+" at bounding box center [1197, 133] width 31 height 34
type input "**"
click at [1198, 130] on link "+" at bounding box center [1197, 133] width 31 height 34
type input "**"
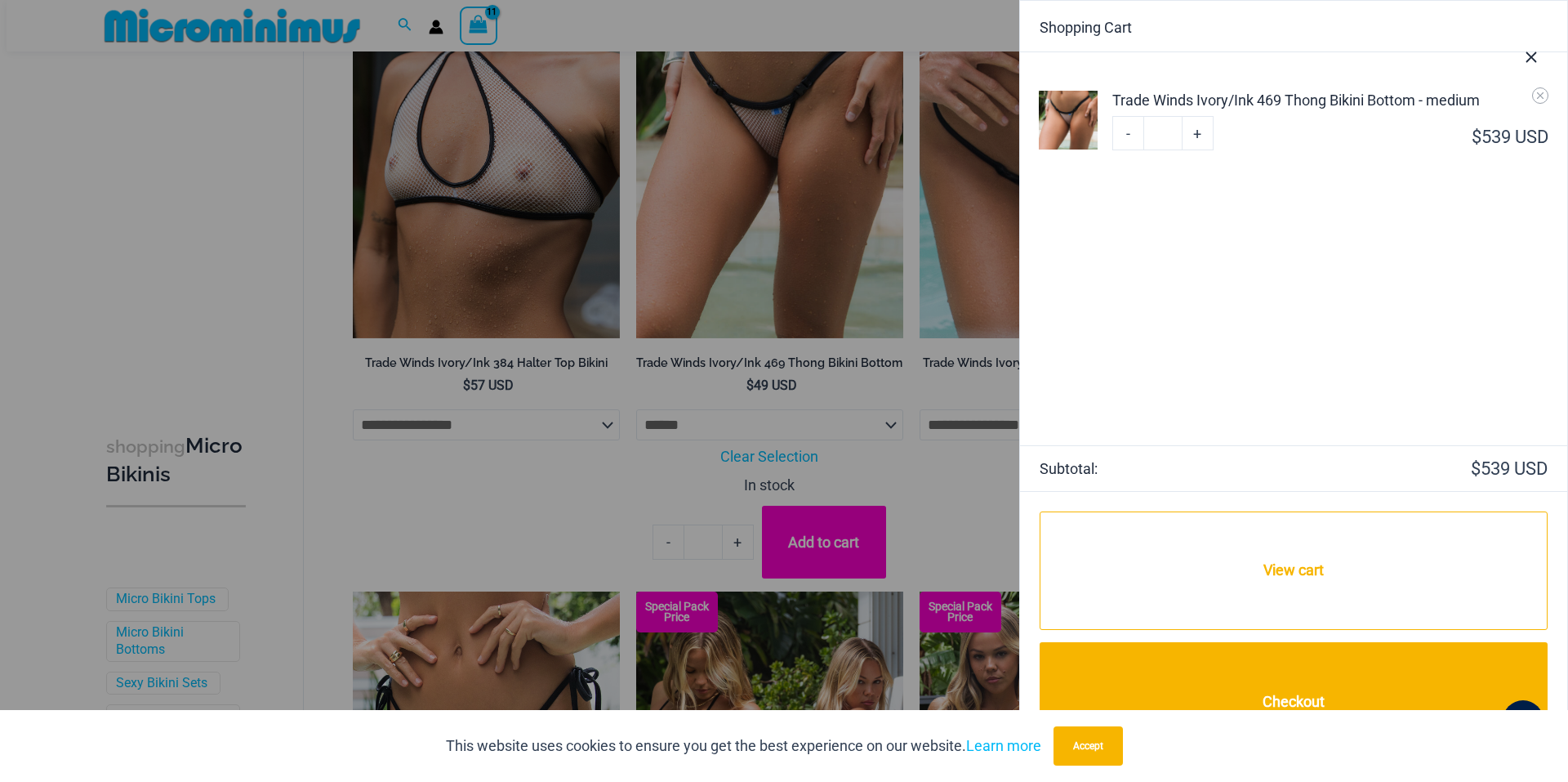
click at [1198, 130] on link "+" at bounding box center [1197, 133] width 31 height 34
click at [1198, 134] on link "+" at bounding box center [1197, 133] width 31 height 34
click at [1541, 96] on icon "Remove Trade Winds Ivory/Ink 469 Thong Bikini Bottom - medium from cart" at bounding box center [1540, 96] width 11 height 11
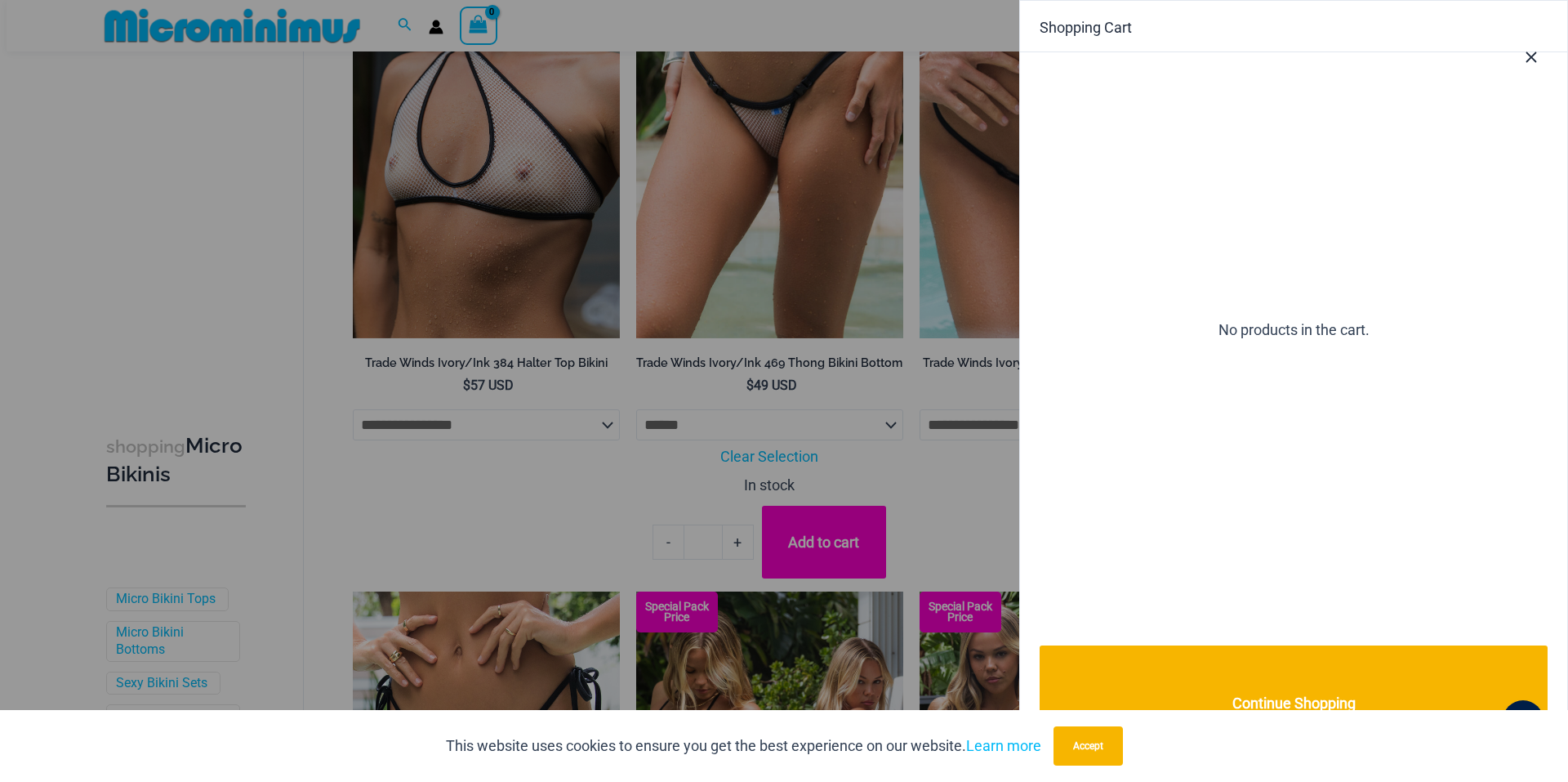
click at [299, 248] on div at bounding box center [784, 391] width 1568 height 782
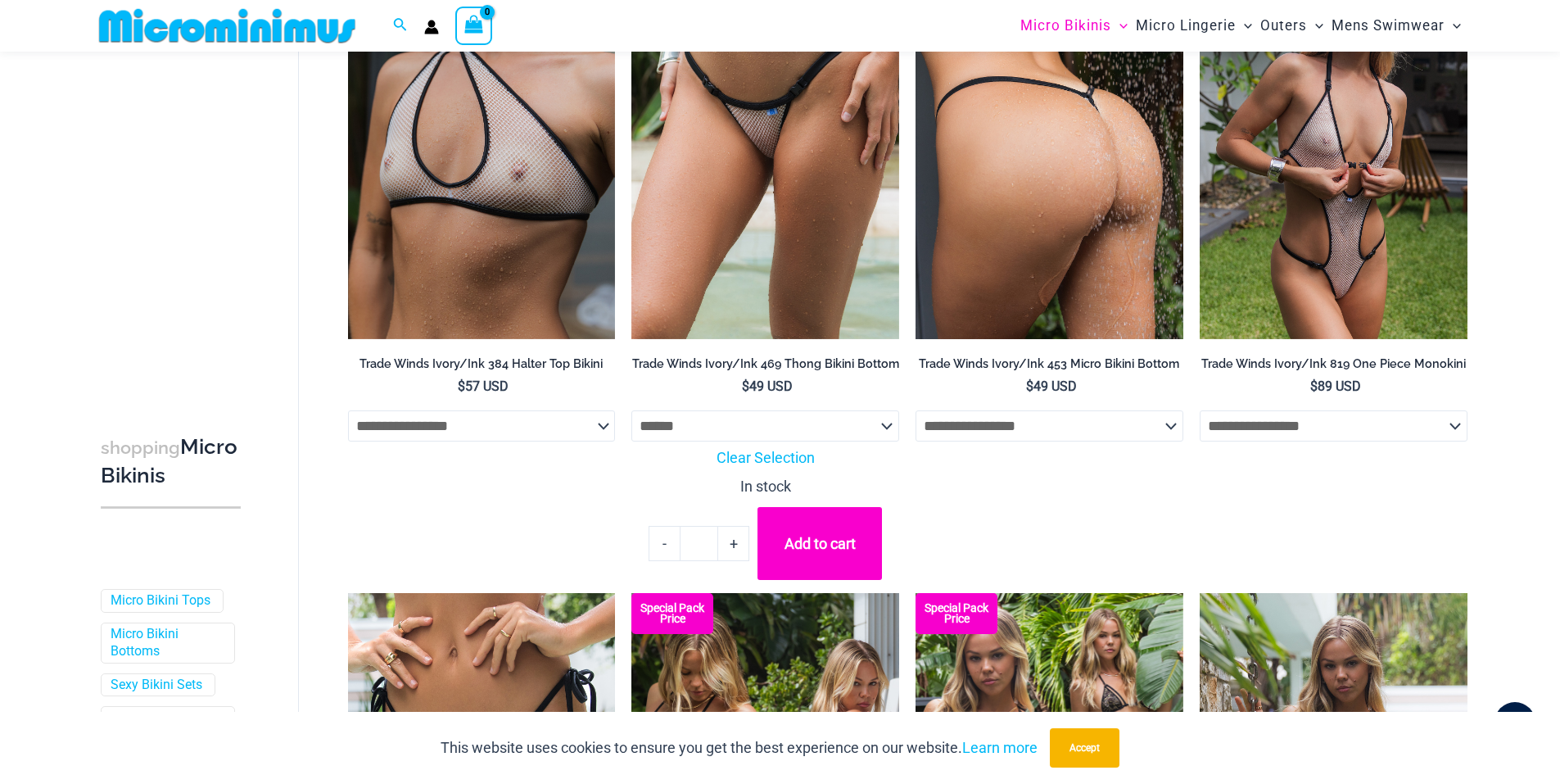
scroll to position [2649, 0]
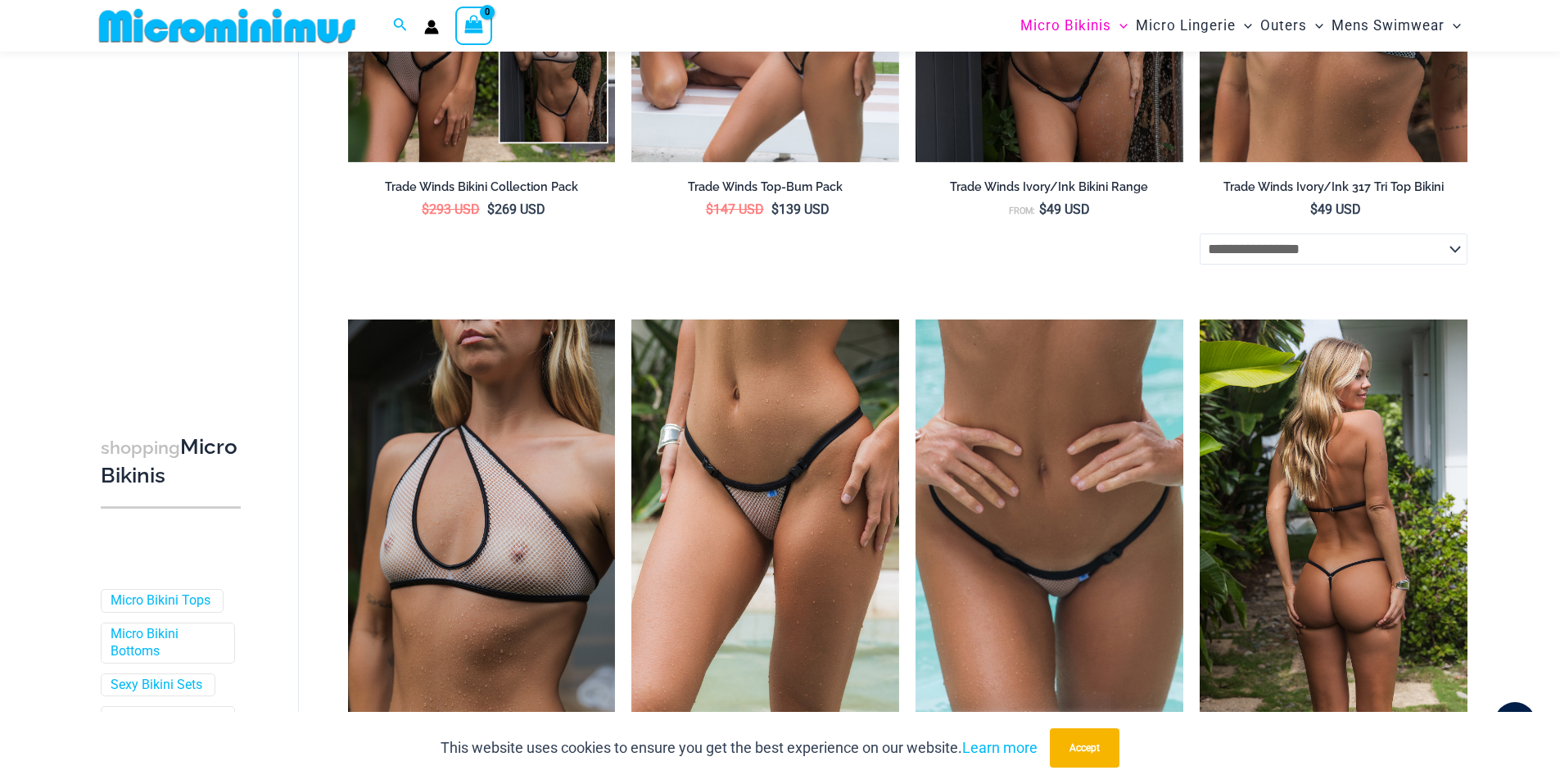
click at [1346, 522] on img at bounding box center [1333, 520] width 268 height 401
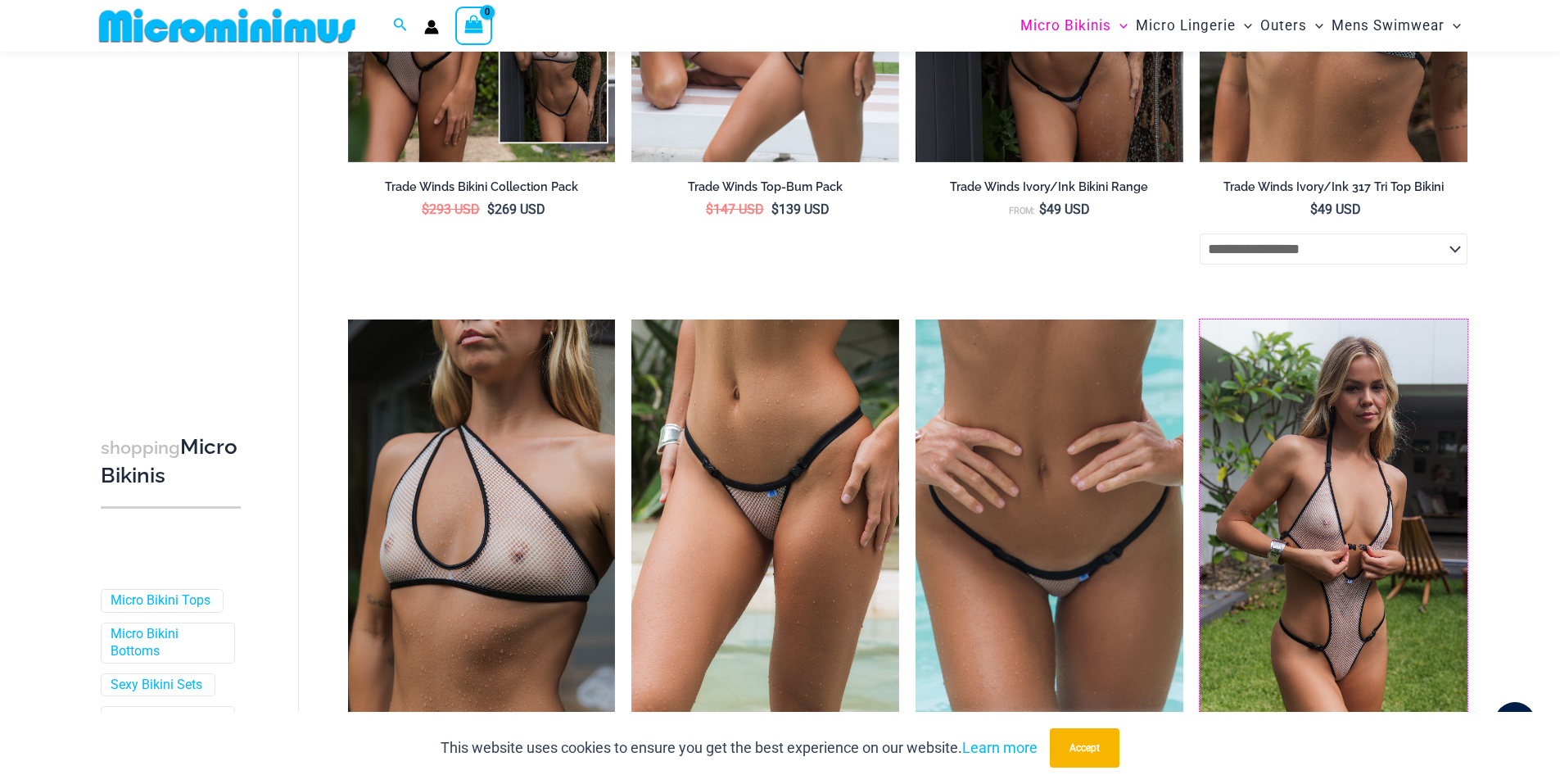
scroll to position [3031, 0]
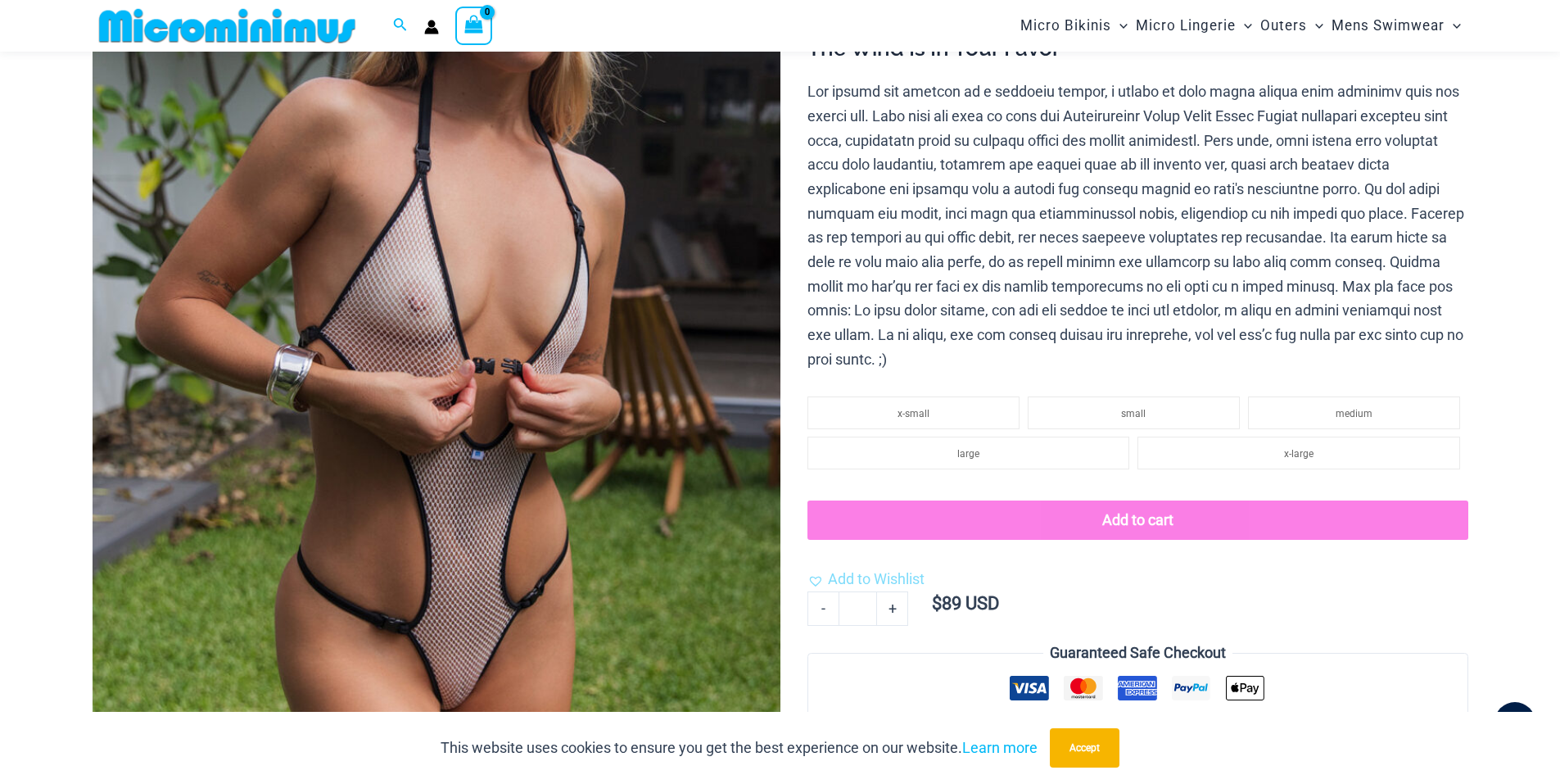
scroll to position [725, 0]
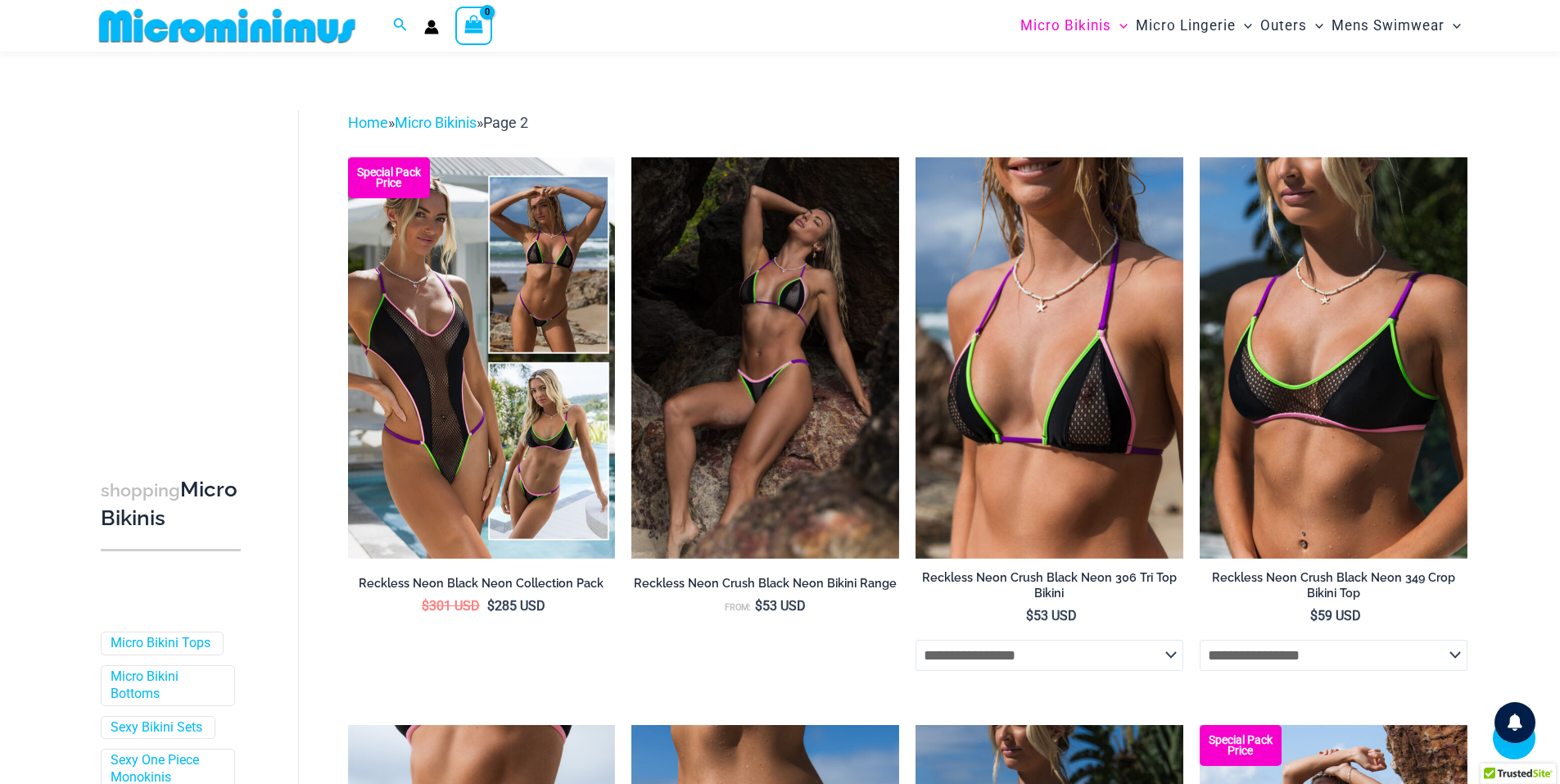
select select "******"
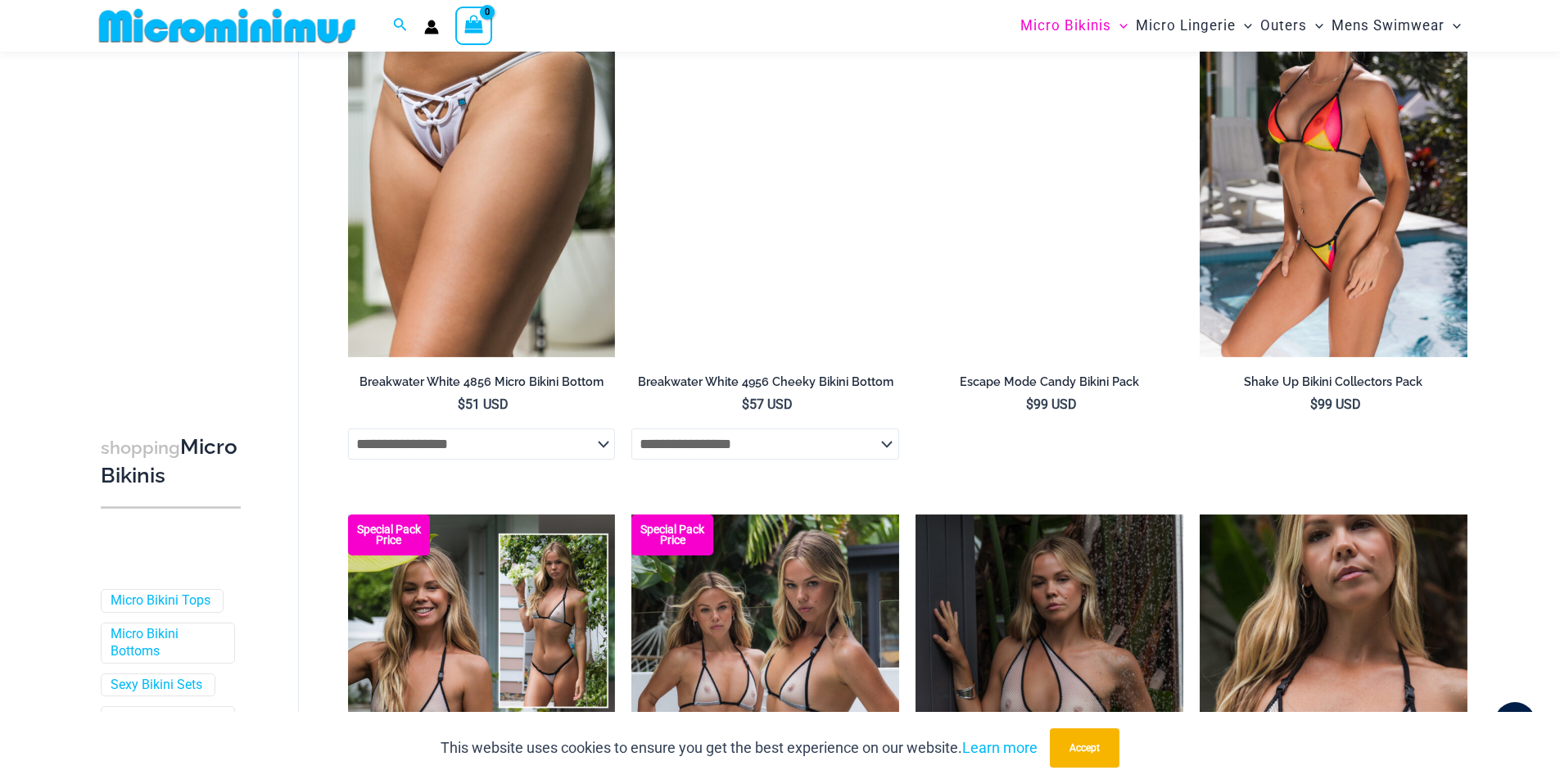
scroll to position [2278, 0]
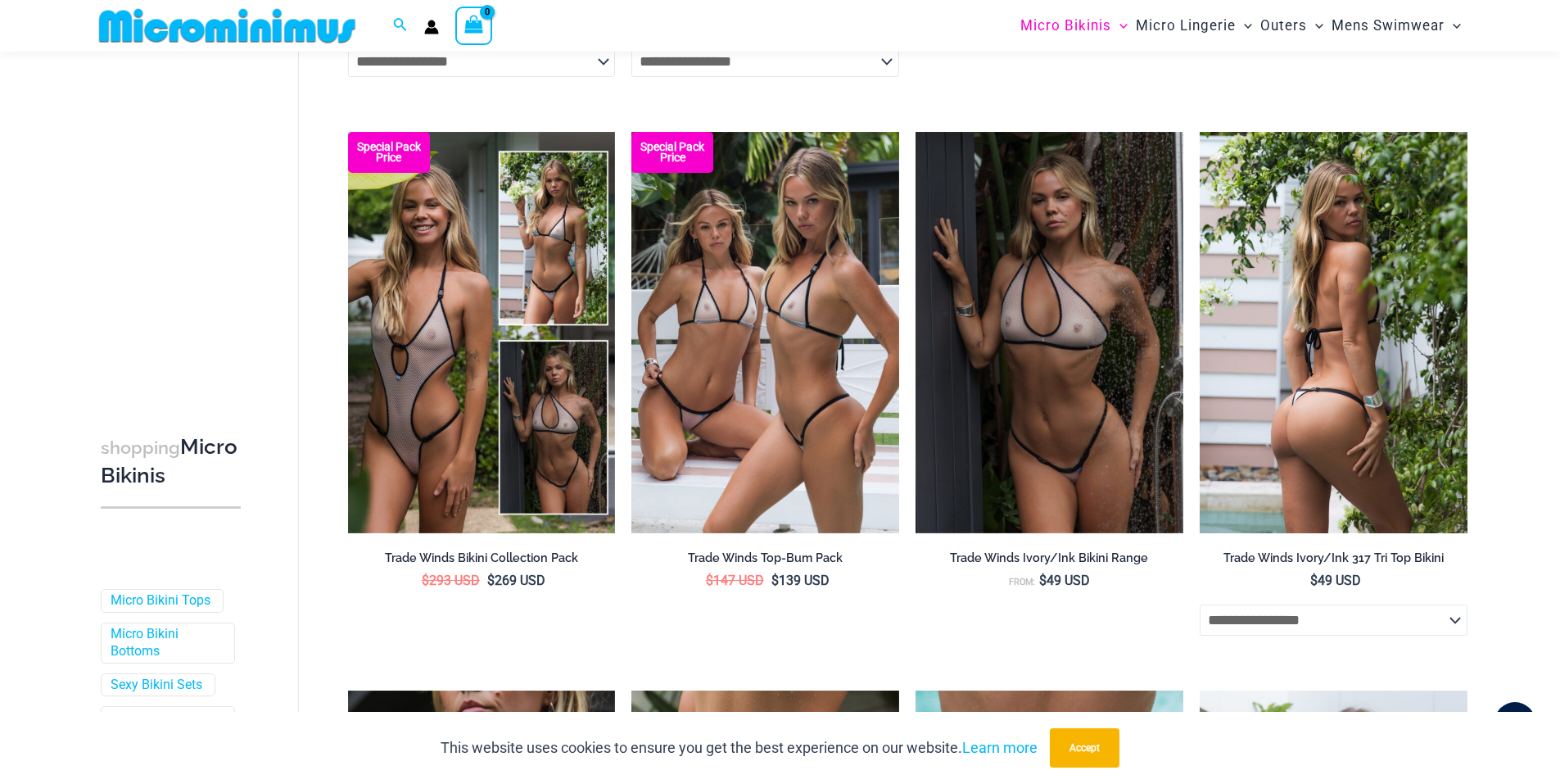
click at [1328, 431] on img at bounding box center [1333, 332] width 268 height 401
click at [1456, 628] on select "**********" at bounding box center [1333, 620] width 268 height 31
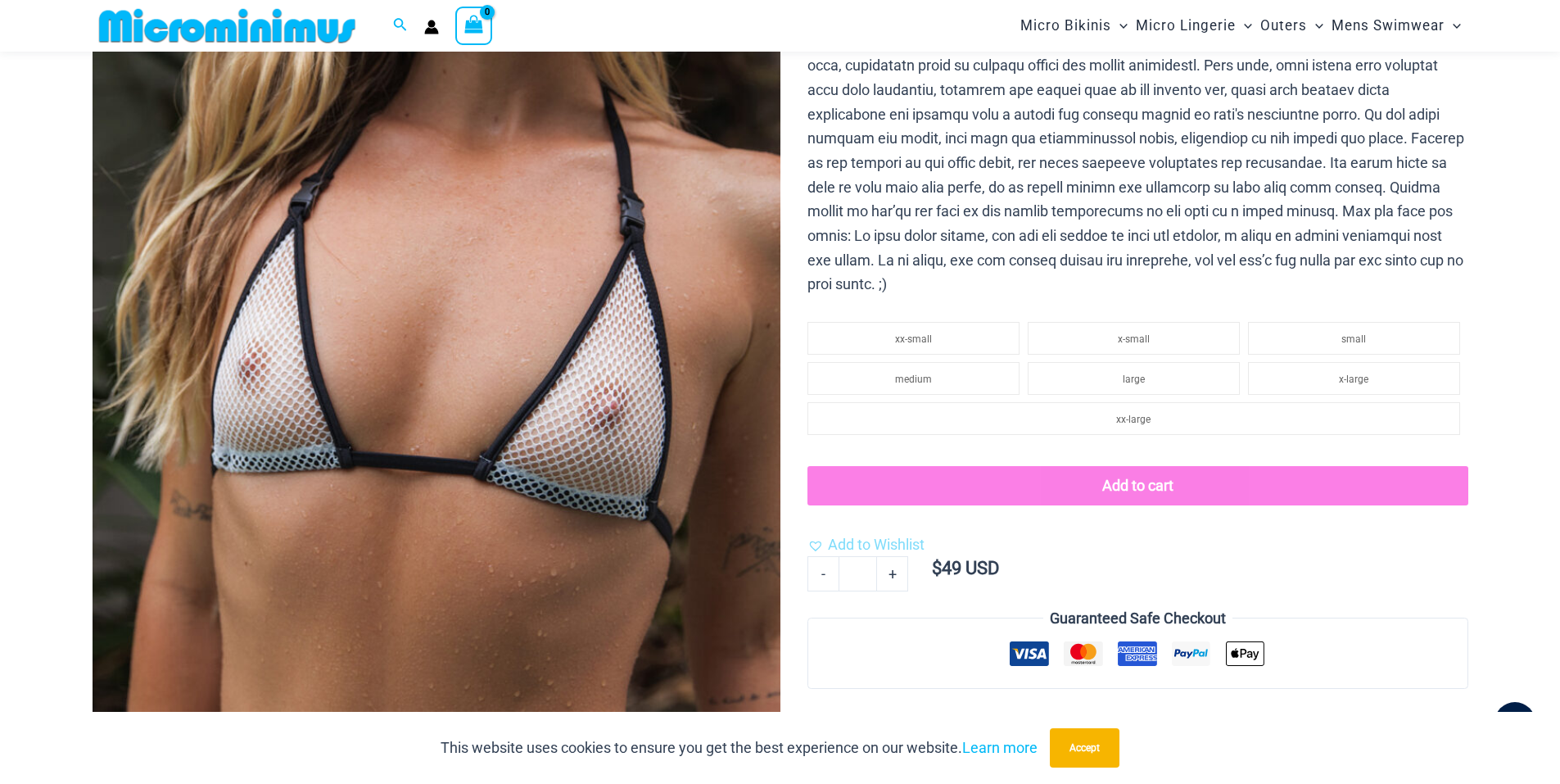
scroll to position [368, 0]
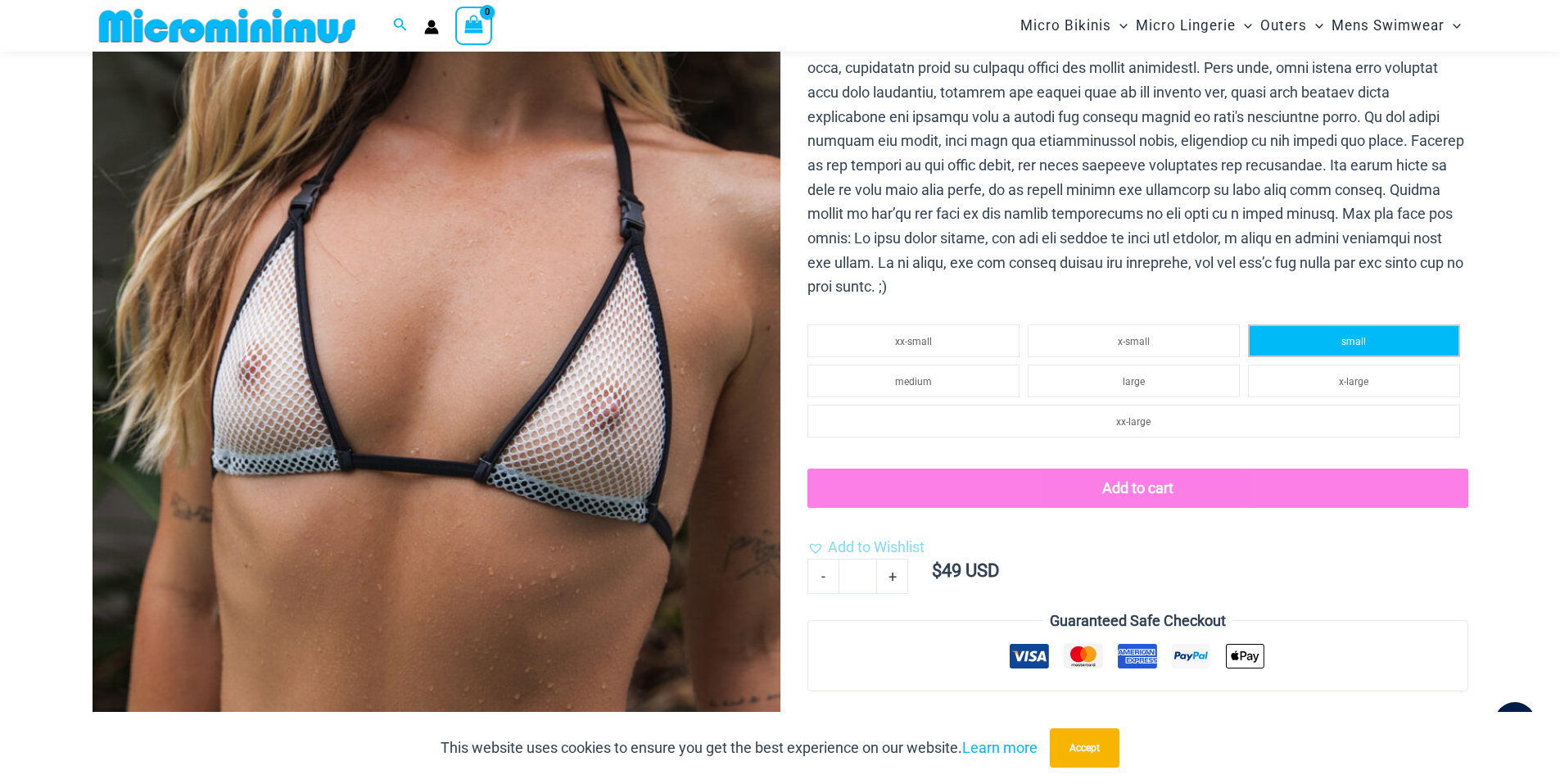
type input "**********"
click at [1319, 337] on li "small" at bounding box center [1354, 340] width 212 height 33
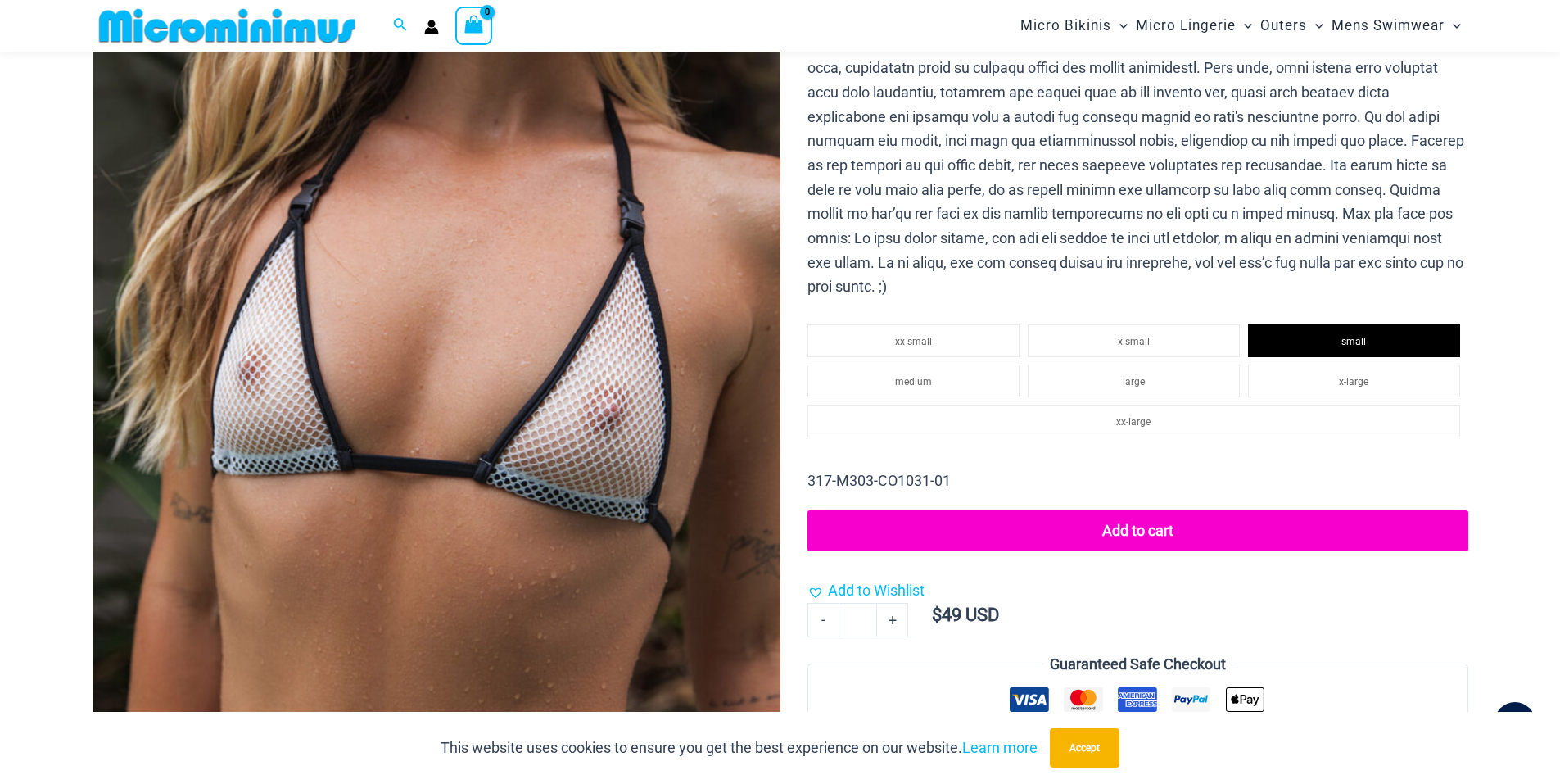
click at [1144, 525] on button "Add to cart" at bounding box center [1137, 531] width 660 height 41
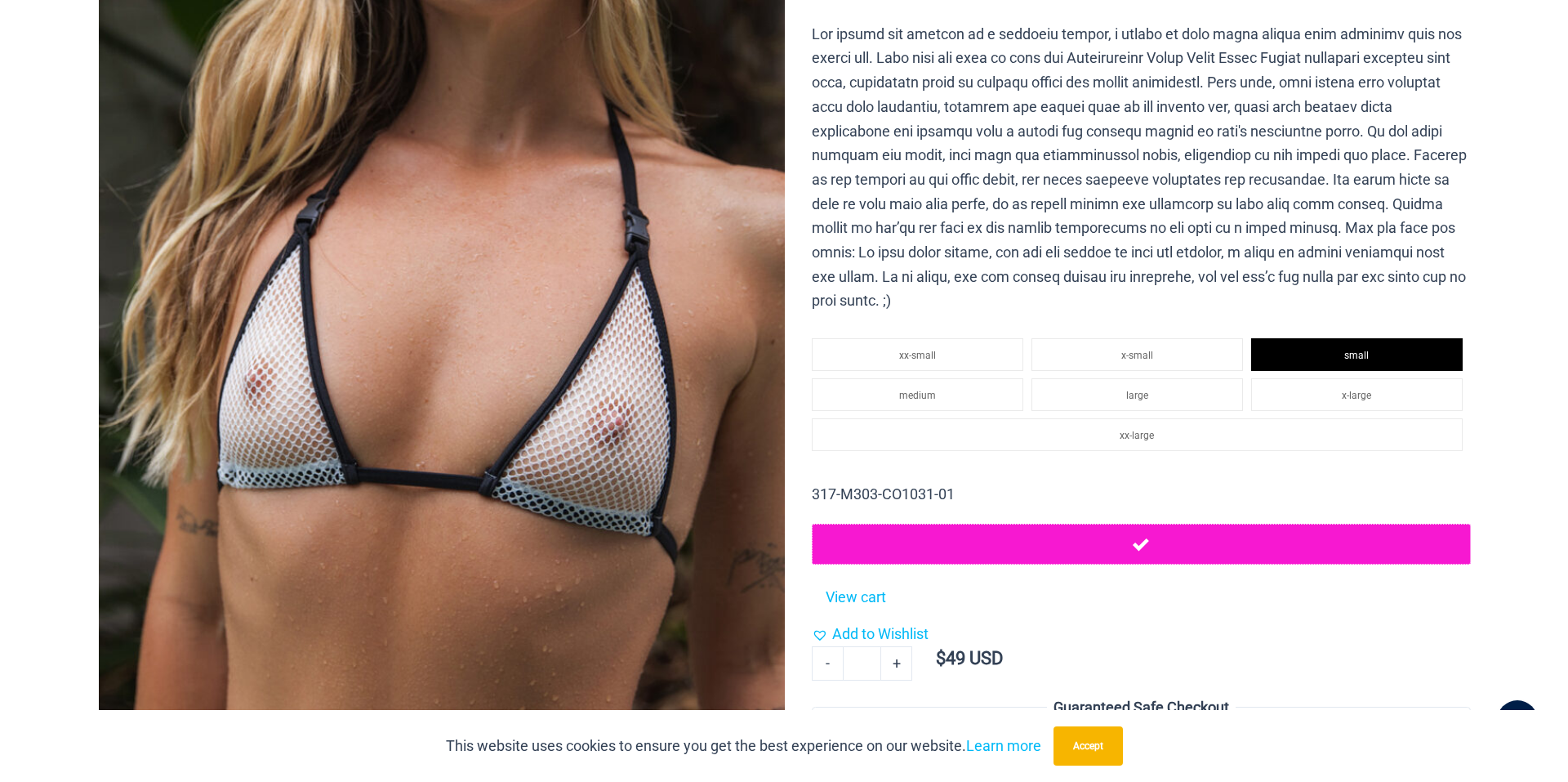
scroll to position [0, 0]
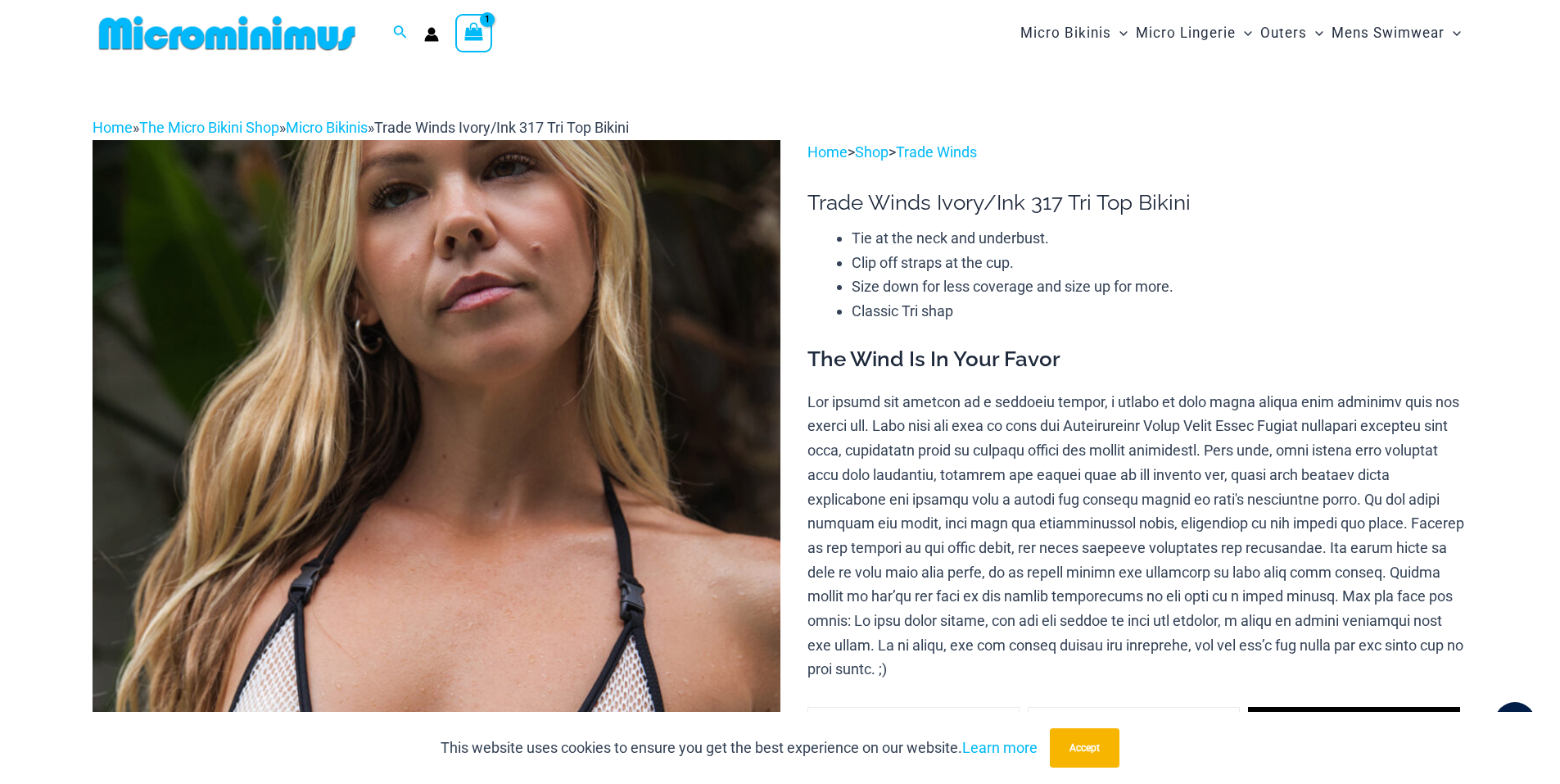
click at [482, 28] on icon "View Shopping Cart, 1 items" at bounding box center [473, 32] width 19 height 19
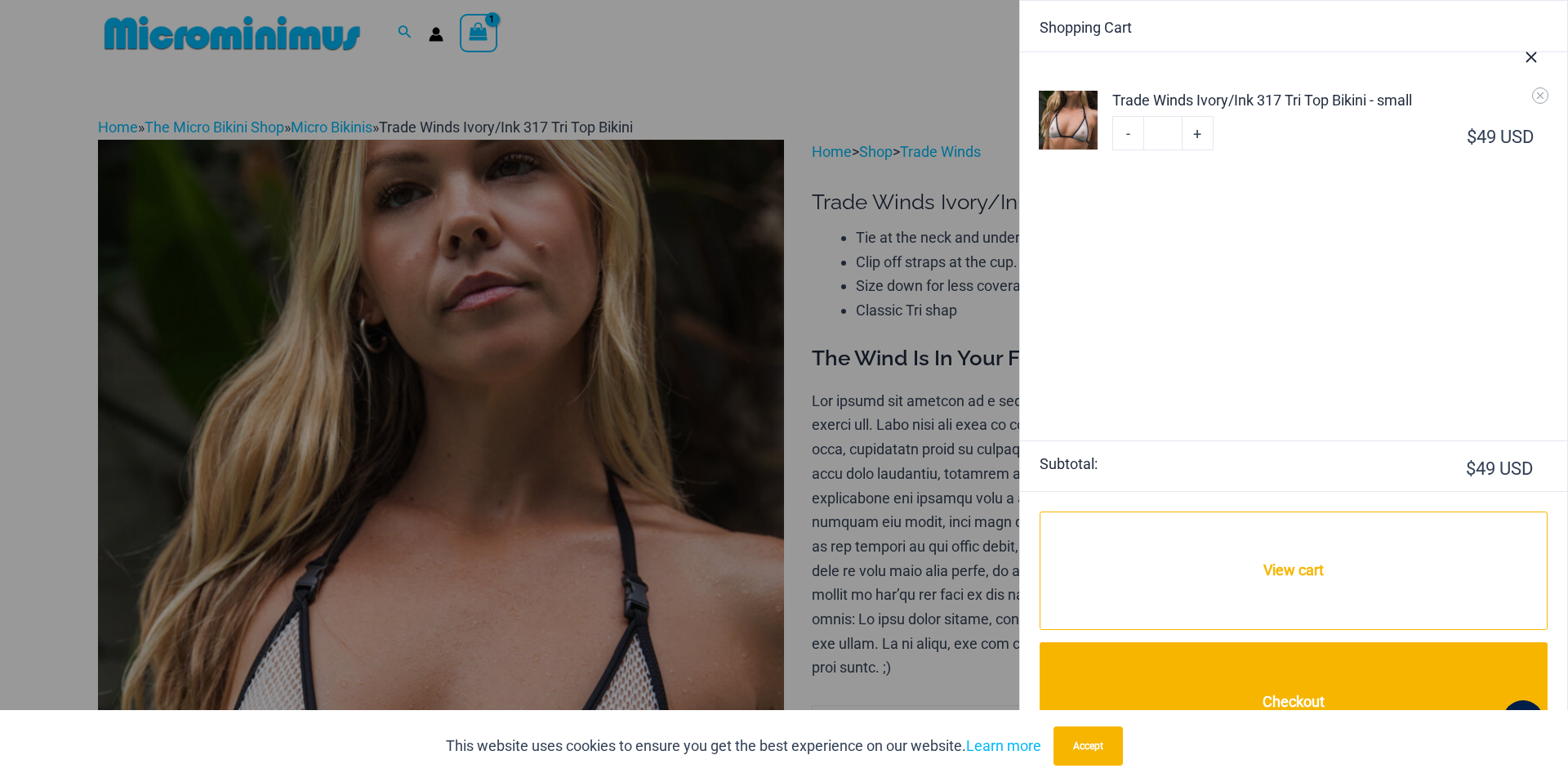
click at [1199, 123] on link "+" at bounding box center [1197, 133] width 31 height 34
type input "*"
click at [1199, 133] on link "+" at bounding box center [1197, 133] width 31 height 34
type input "*"
click at [1199, 133] on link "+" at bounding box center [1197, 133] width 31 height 34
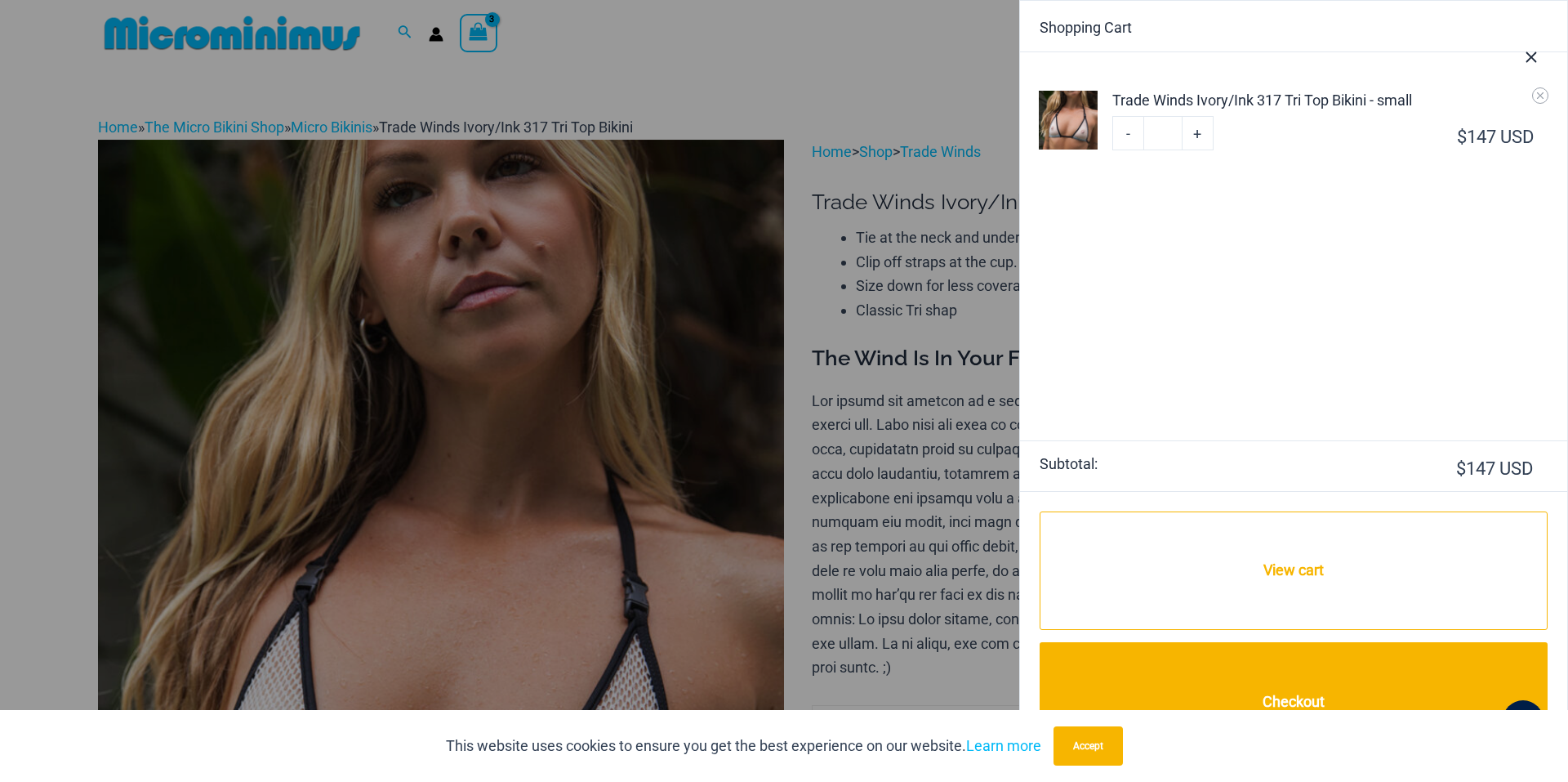
type input "*"
click at [1199, 133] on link "+" at bounding box center [1197, 133] width 31 height 34
type input "*"
click at [1195, 132] on link "+" at bounding box center [1197, 133] width 31 height 34
type input "*"
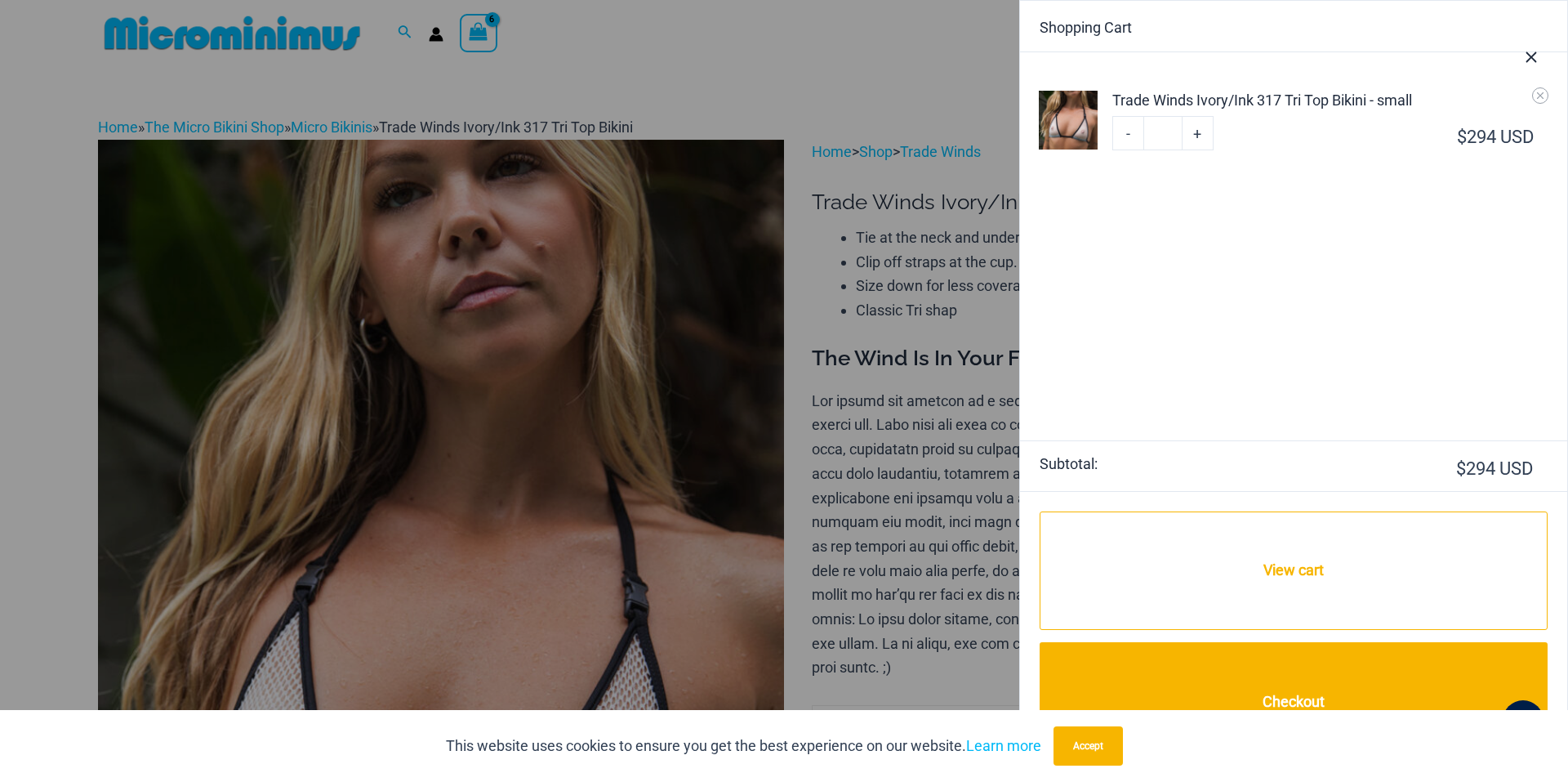
click at [1199, 132] on link "+" at bounding box center [1197, 133] width 31 height 34
type input "*"
click at [1199, 132] on link "+" at bounding box center [1197, 133] width 31 height 34
type input "*"
click at [1199, 132] on link "+" at bounding box center [1197, 133] width 31 height 34
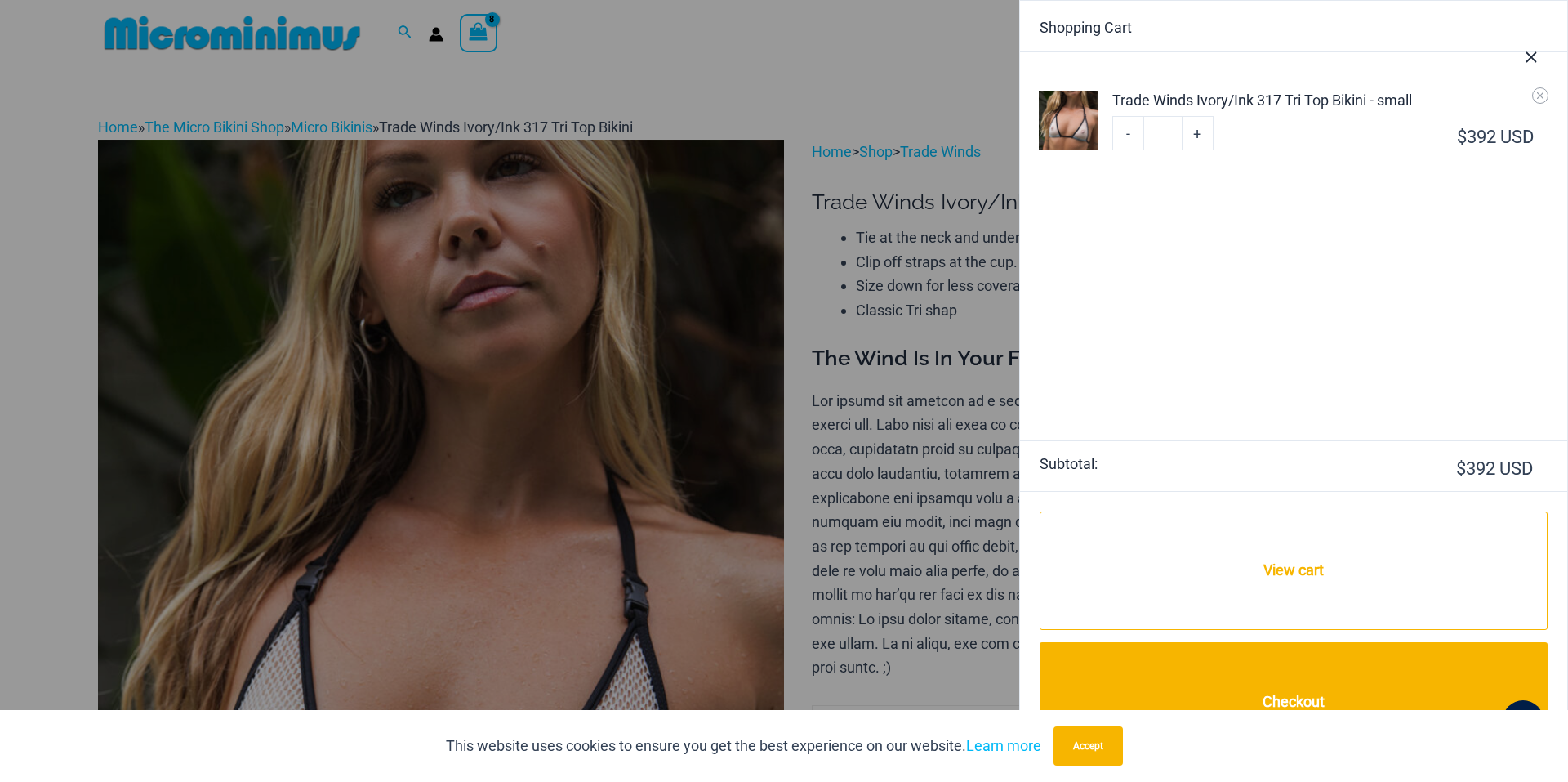
type input "*"
click at [1197, 132] on link "+" at bounding box center [1197, 133] width 31 height 34
type input "**"
click at [1197, 132] on link "+" at bounding box center [1197, 133] width 31 height 34
type input "**"
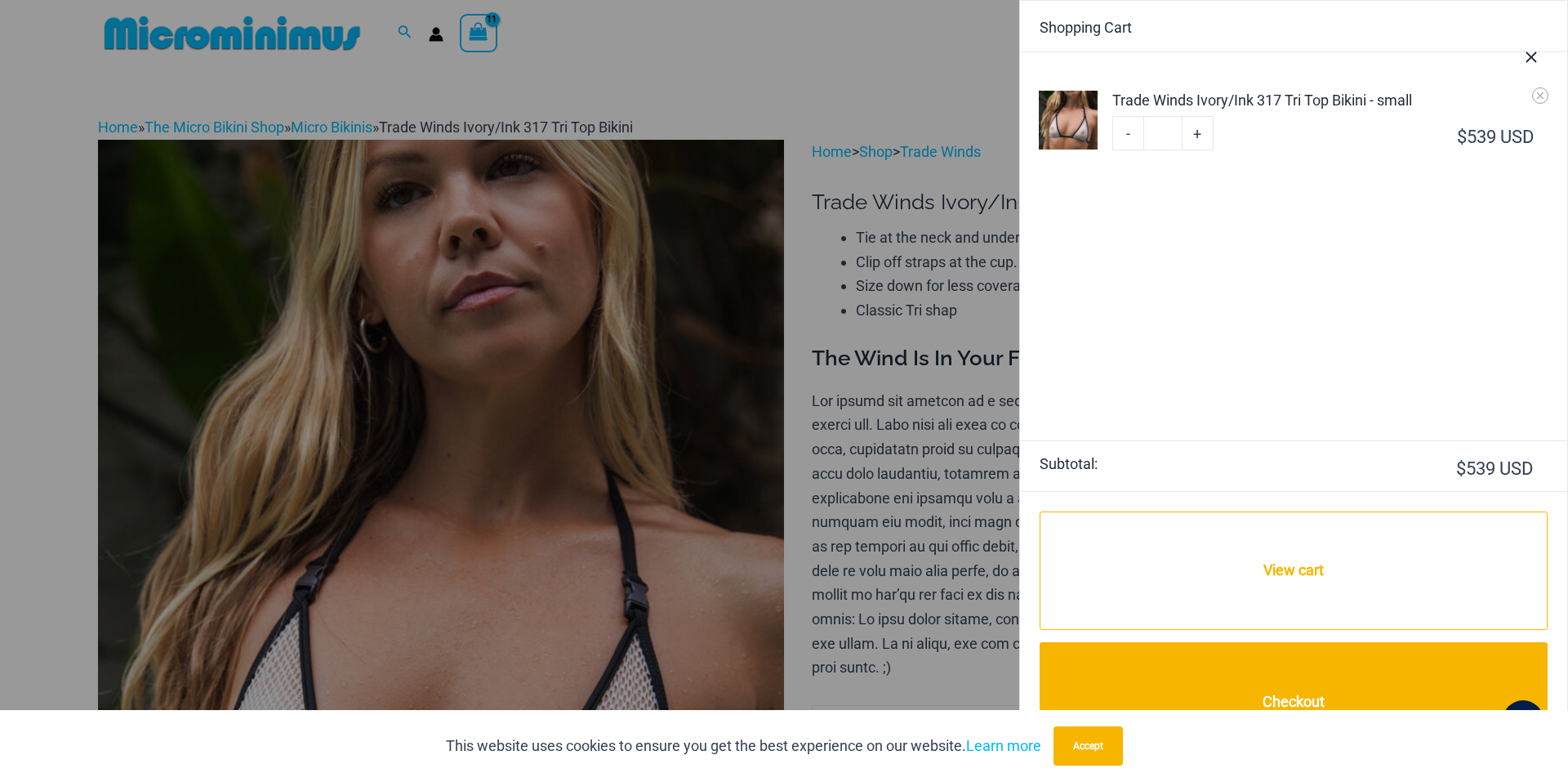
click at [1197, 132] on link "+" at bounding box center [1197, 133] width 31 height 34
click at [1539, 96] on icon "Remove Trade Winds Ivory/Ink 317 Tri Top Bikini - small from cart" at bounding box center [1540, 96] width 11 height 11
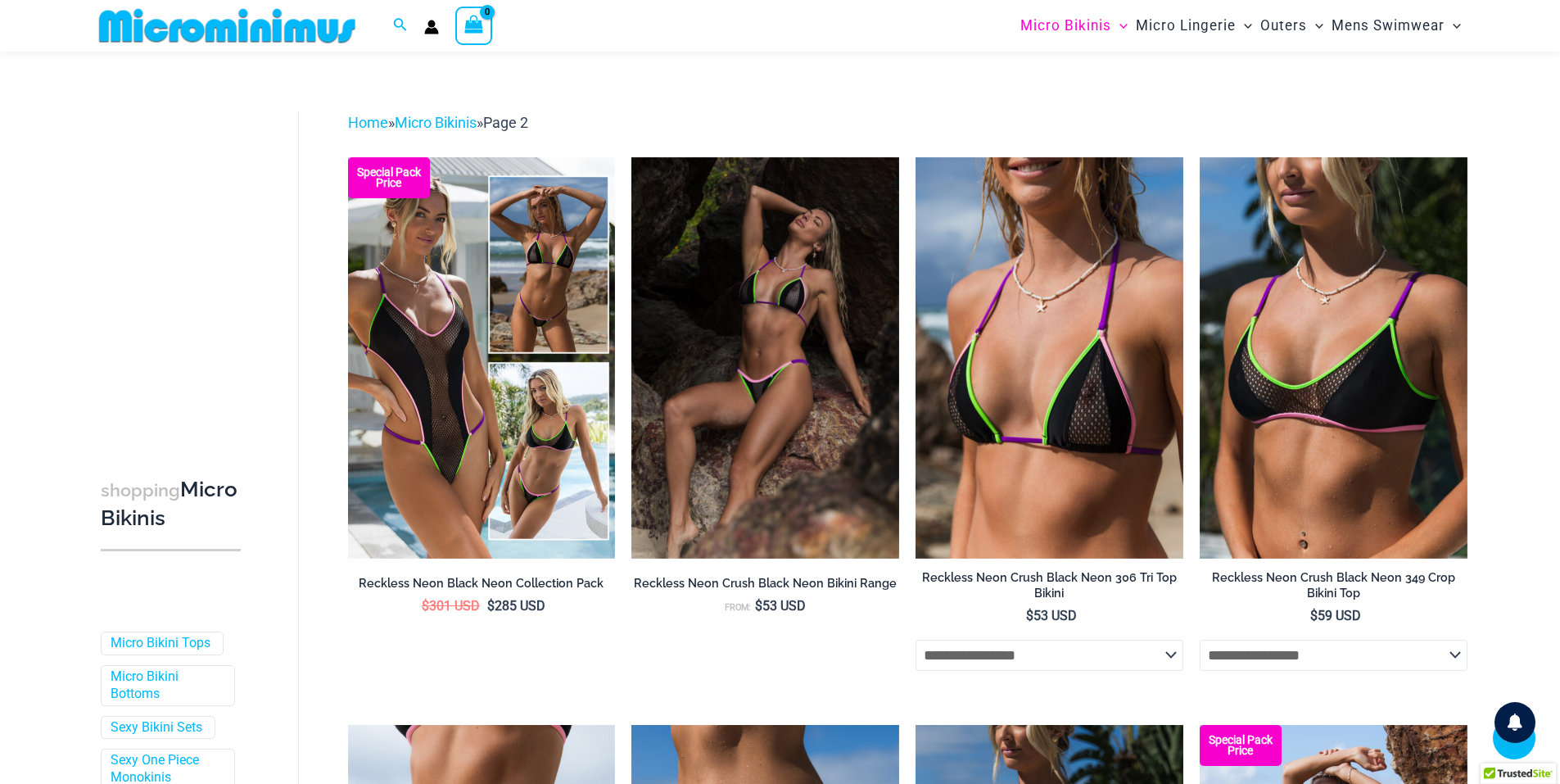
select select "******"
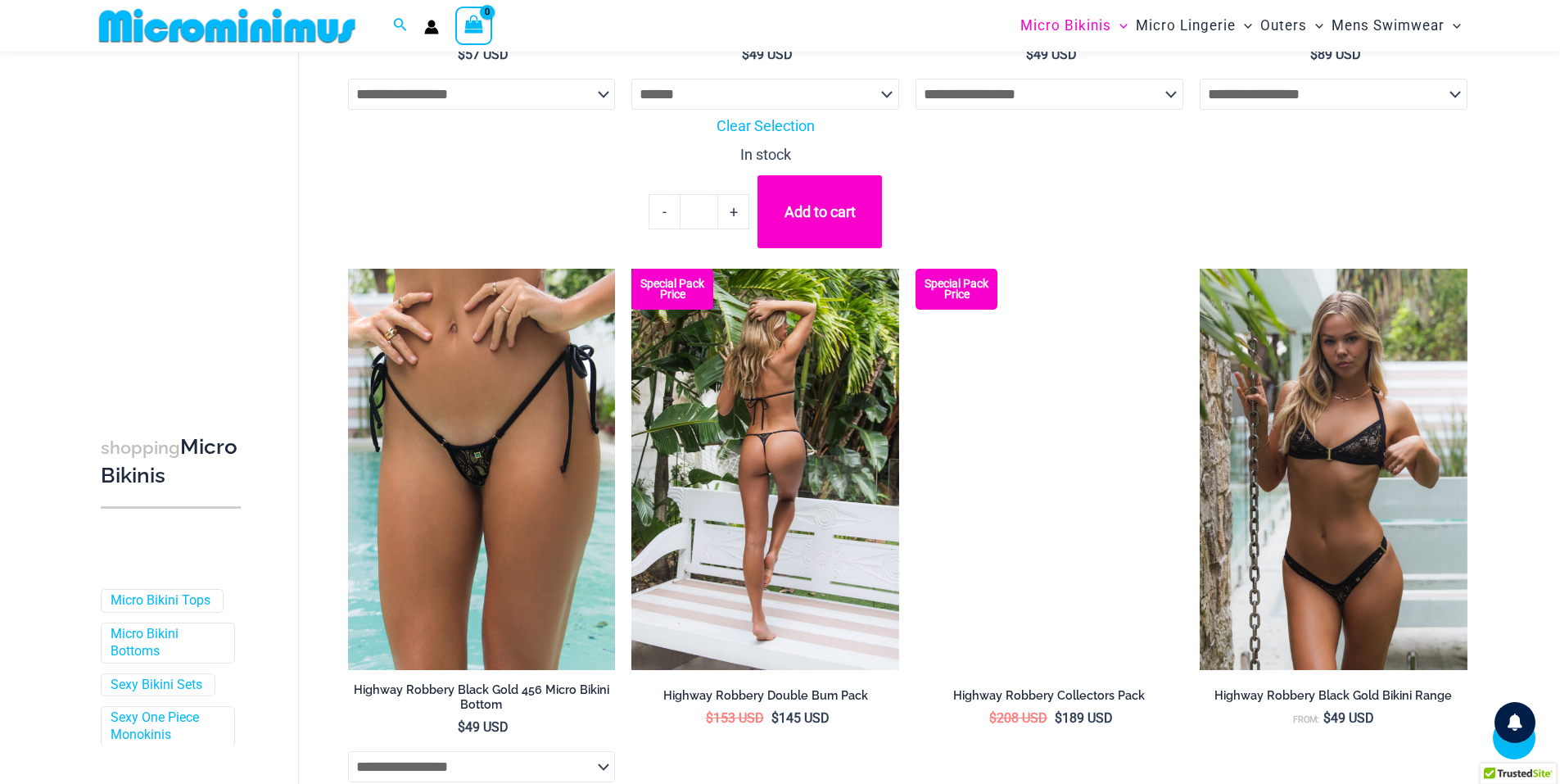
scroll to position [4126, 0]
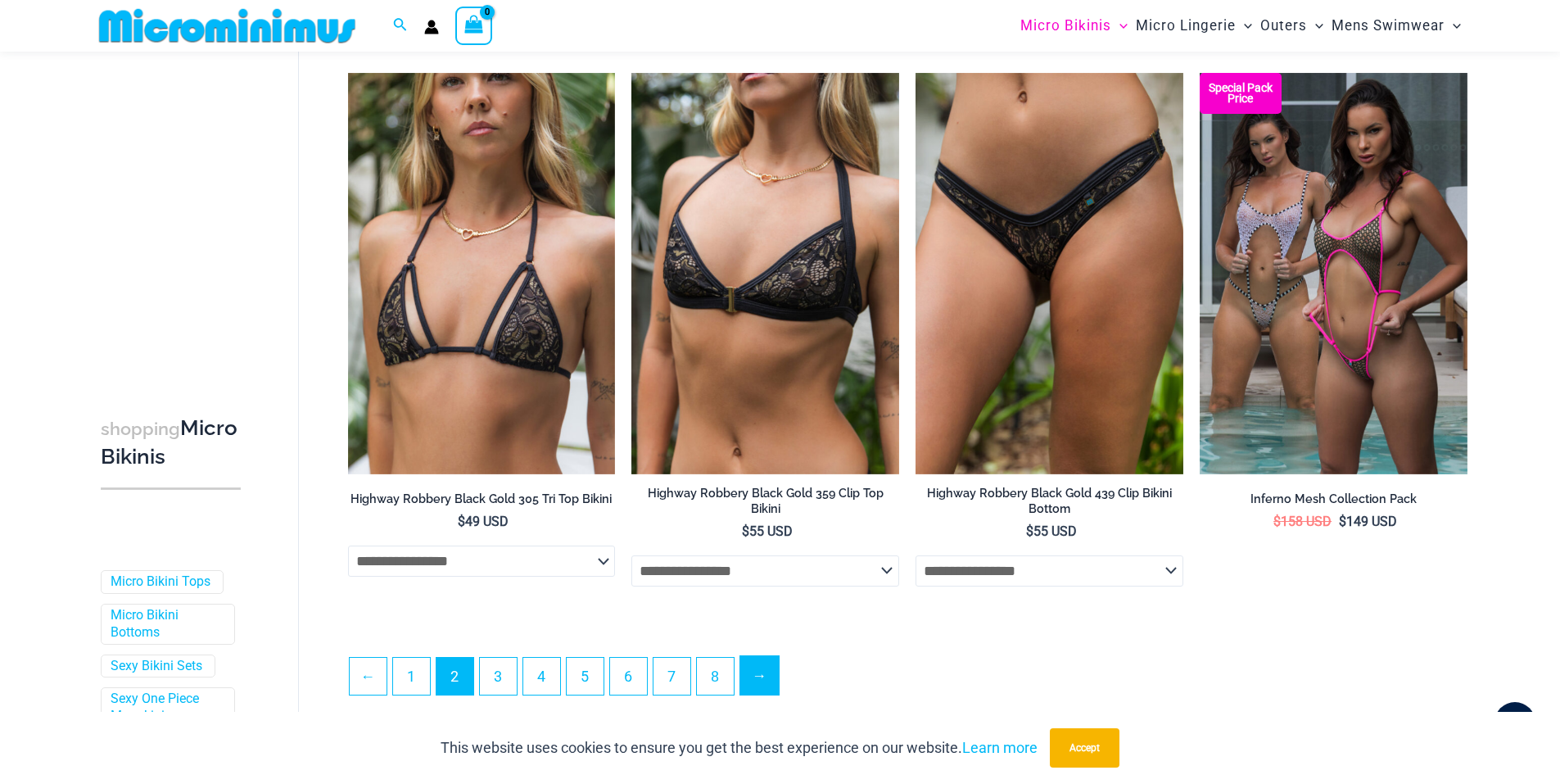
click at [767, 686] on link "→" at bounding box center [759, 675] width 38 height 38
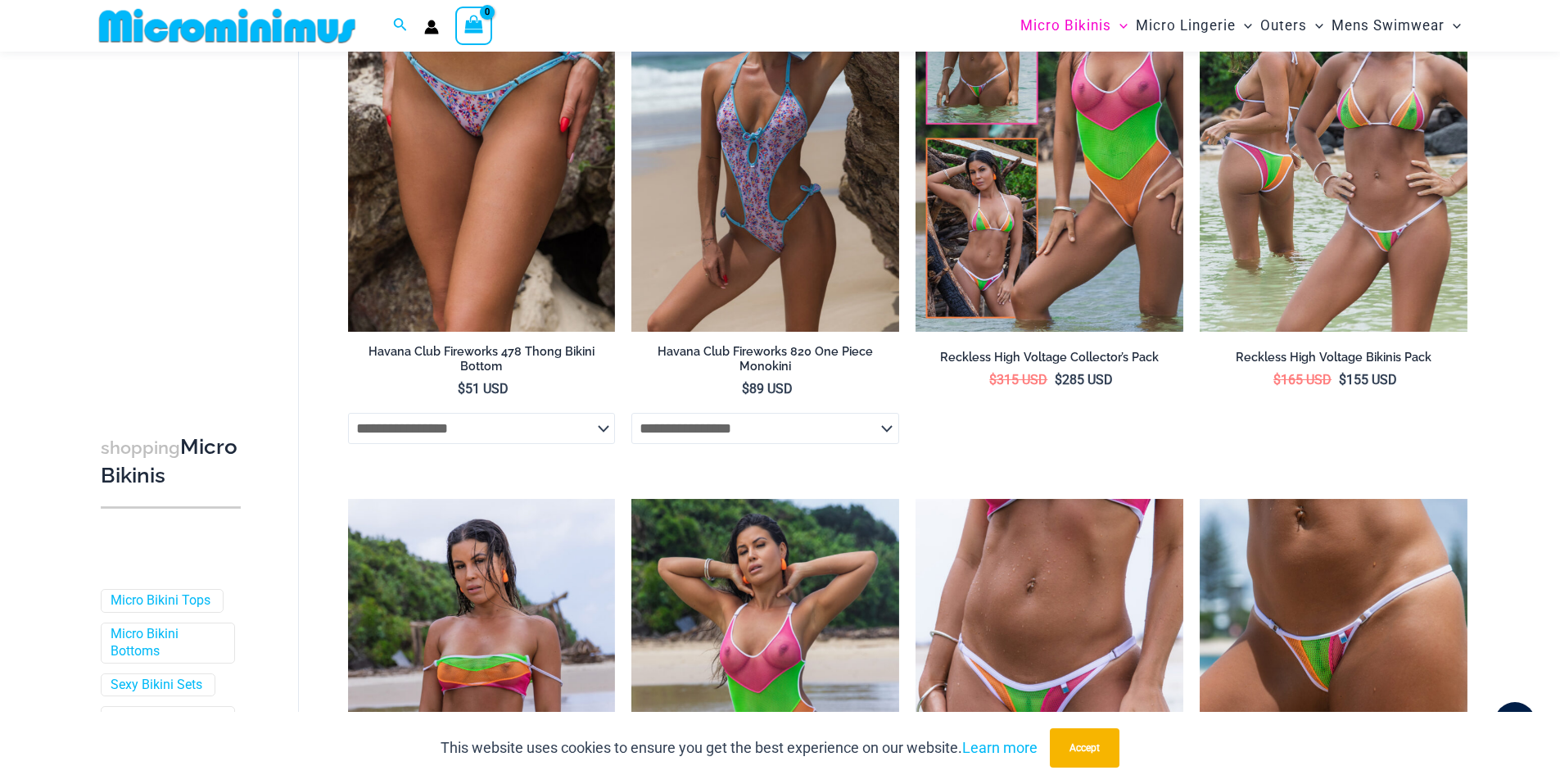
scroll to position [3401, 0]
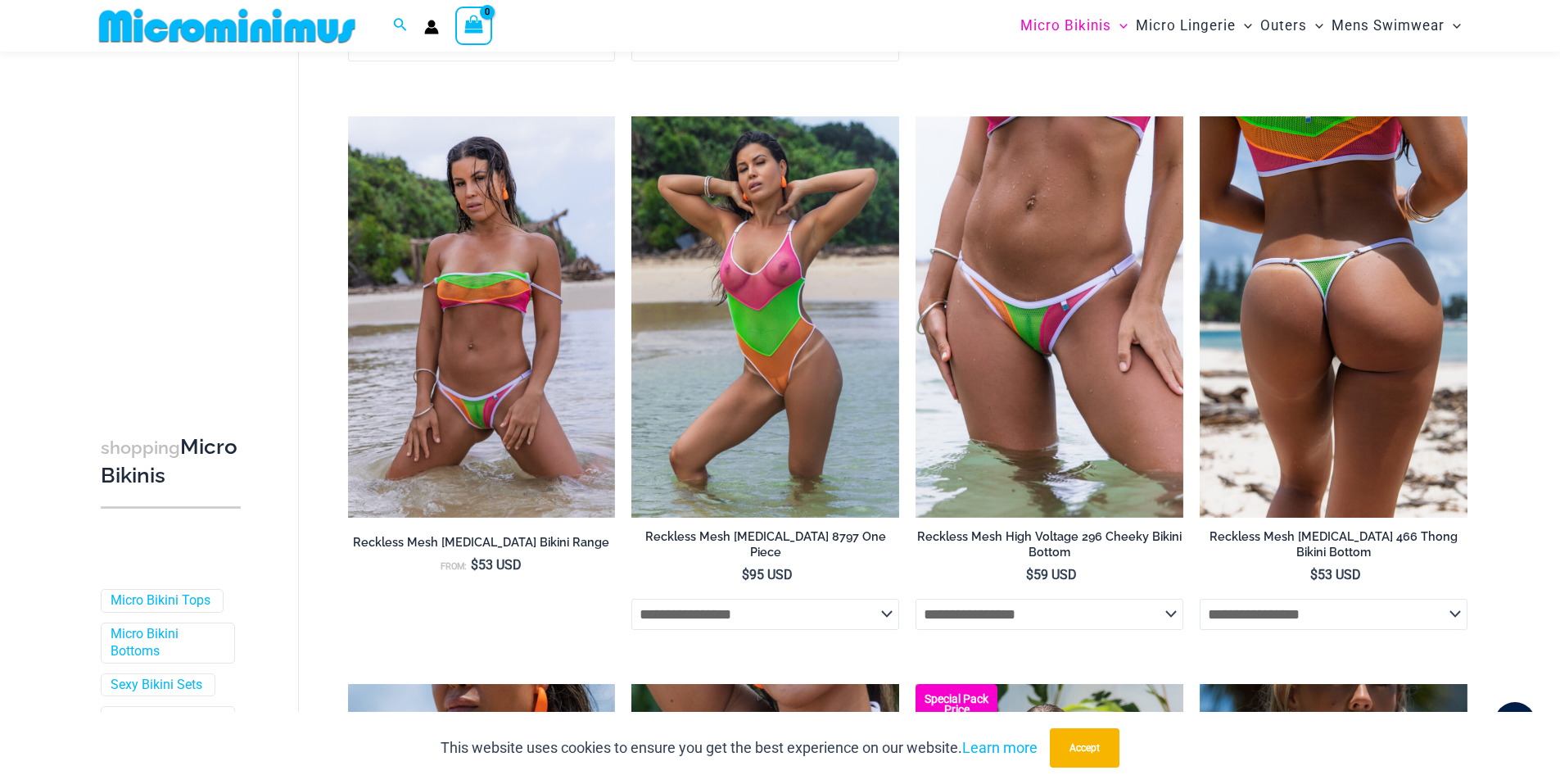
type input "**********"
click at [1363, 620] on select "**********" at bounding box center [1333, 613] width 268 height 31
click at [1200, 604] on select "**********" at bounding box center [1333, 613] width 268 height 31
select select "******"
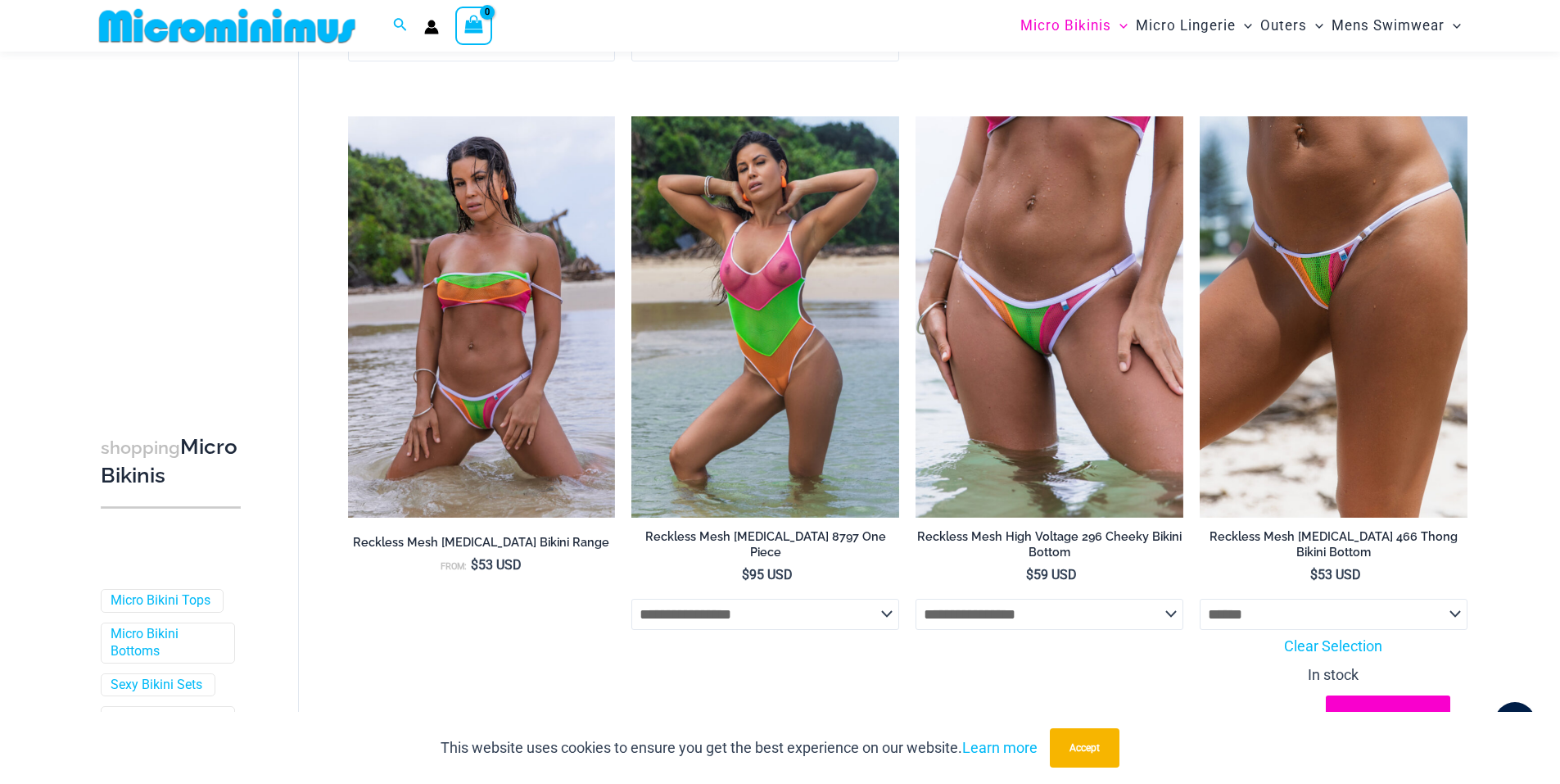
scroll to position [3784, 0]
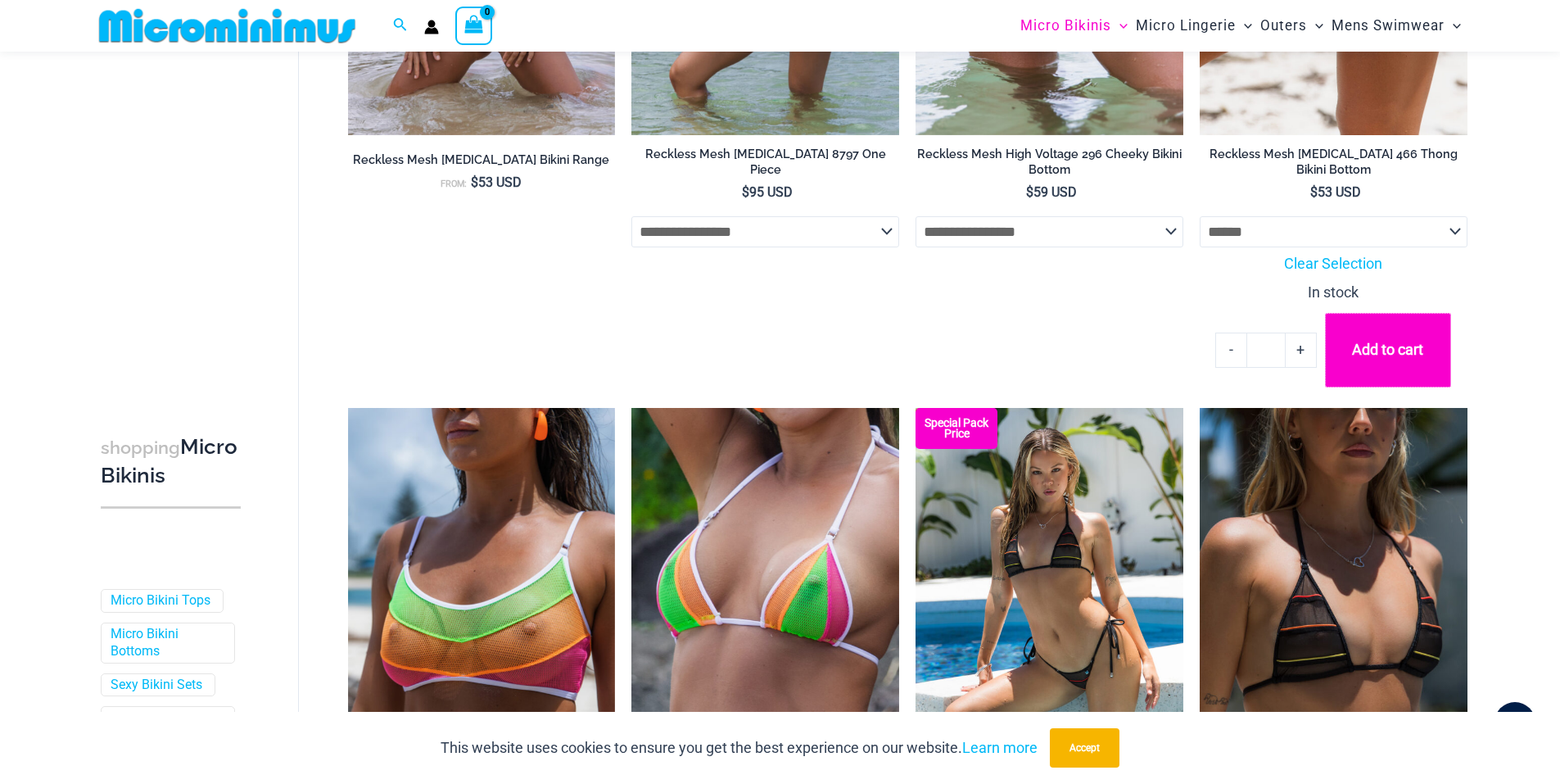
click at [1397, 350] on button "Add to cart" at bounding box center [1388, 350] width 126 height 75
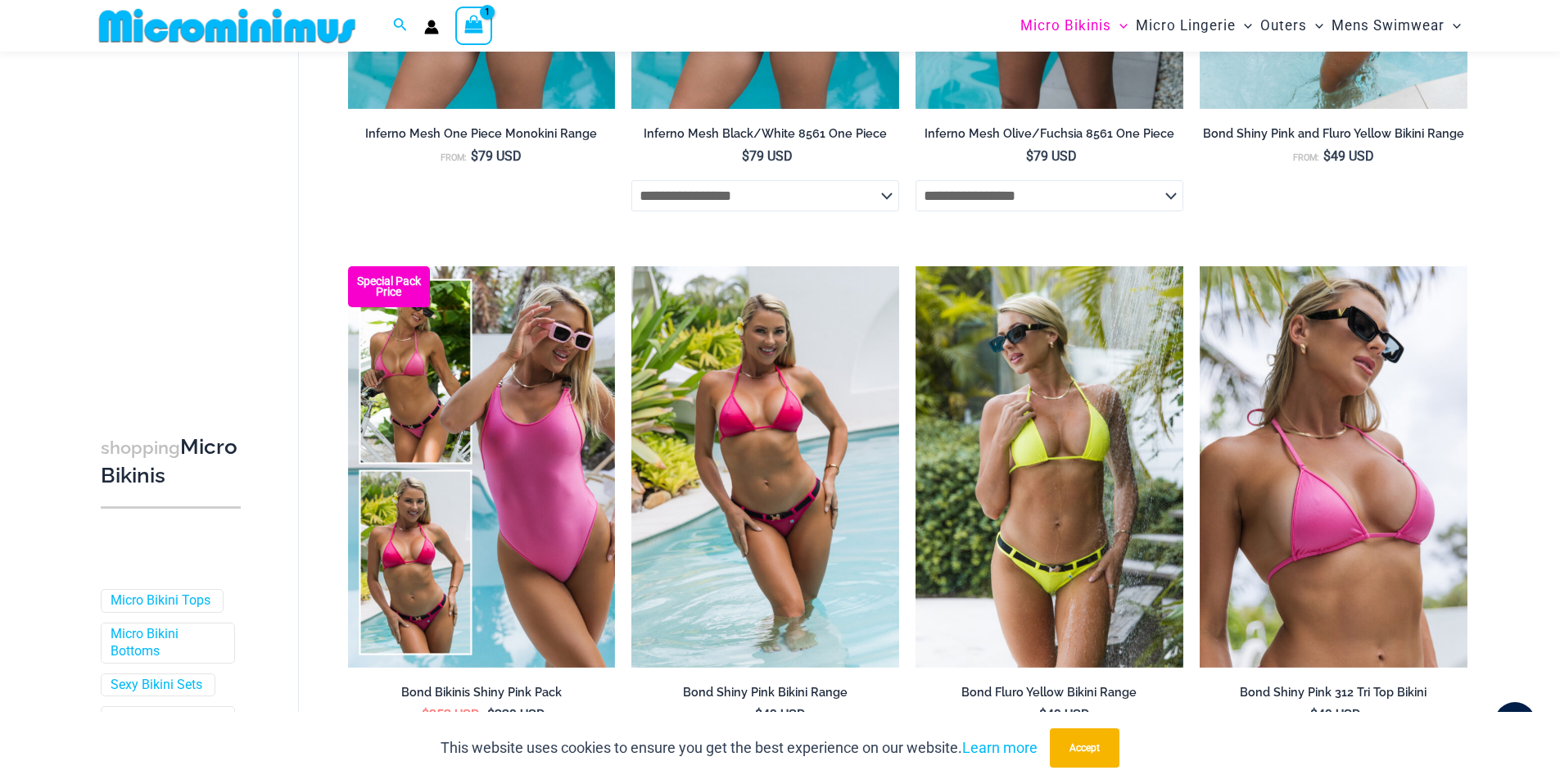
scroll to position [0, 0]
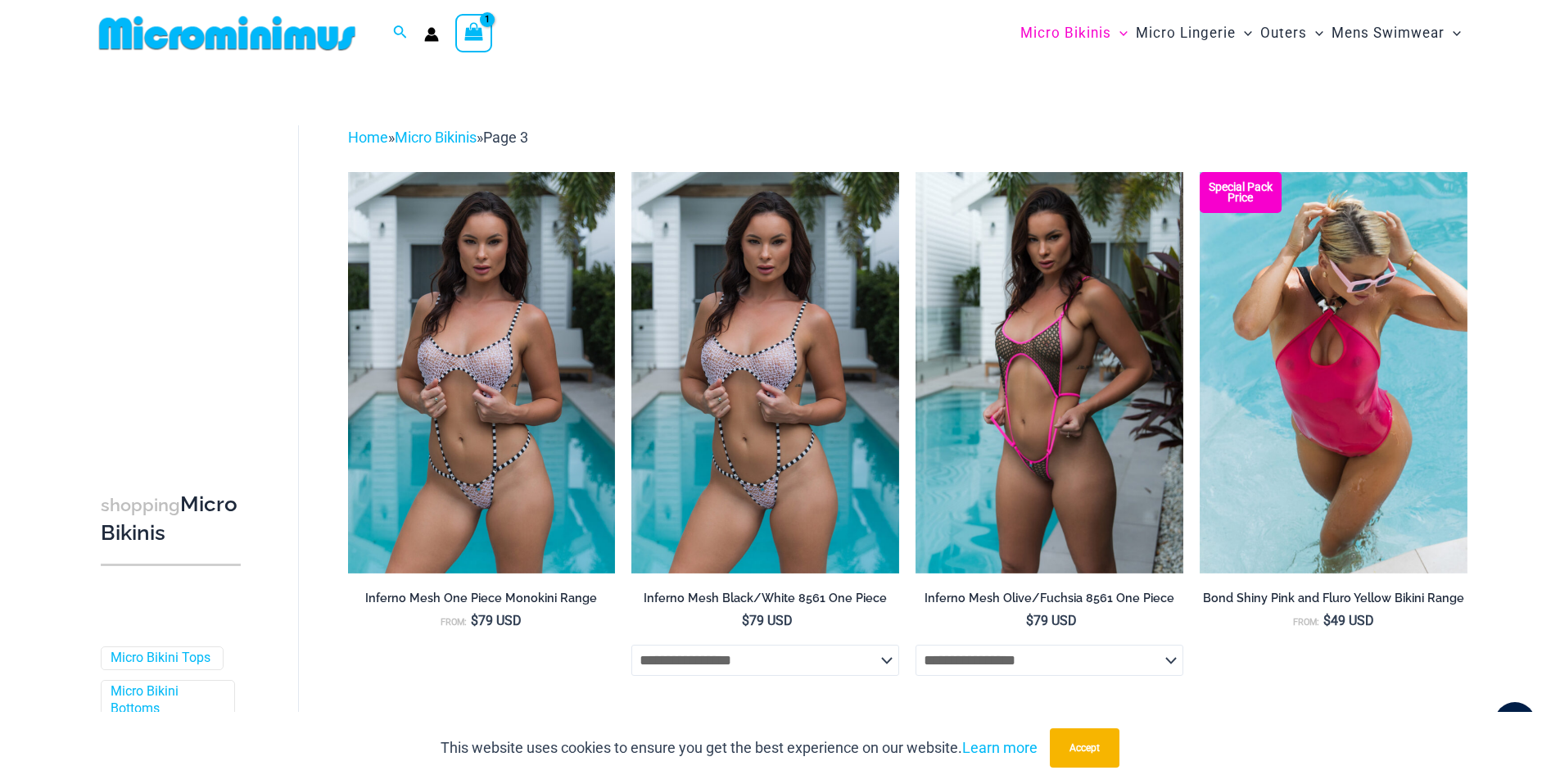
click at [479, 36] on icon "View Shopping Cart, 1 items" at bounding box center [473, 32] width 19 height 19
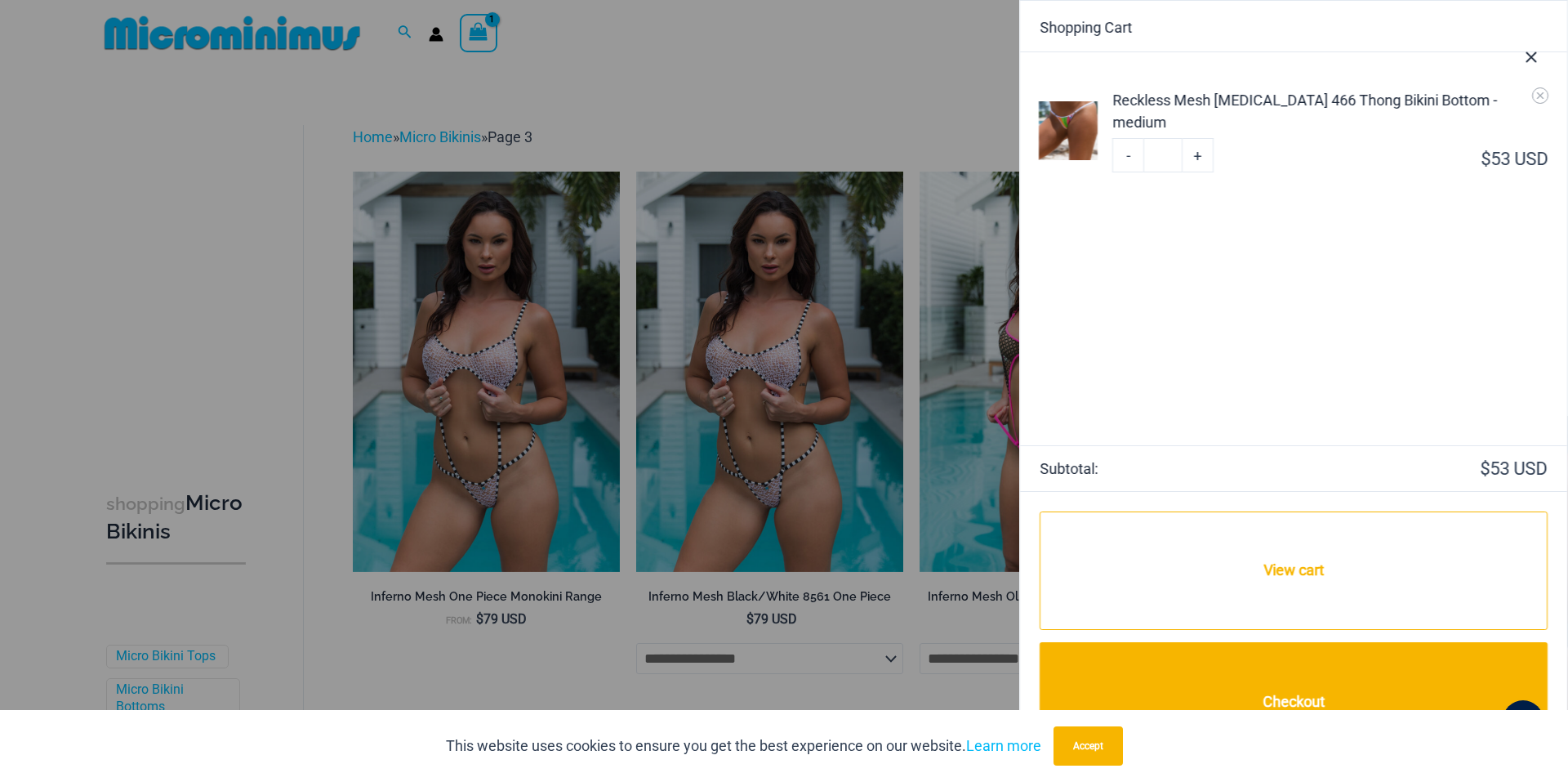
click at [1195, 138] on link "+" at bounding box center [1197, 155] width 31 height 34
type input "*"
click at [1202, 138] on link "+" at bounding box center [1197, 155] width 31 height 34
type input "*"
click at [1201, 138] on link "+" at bounding box center [1197, 155] width 31 height 34
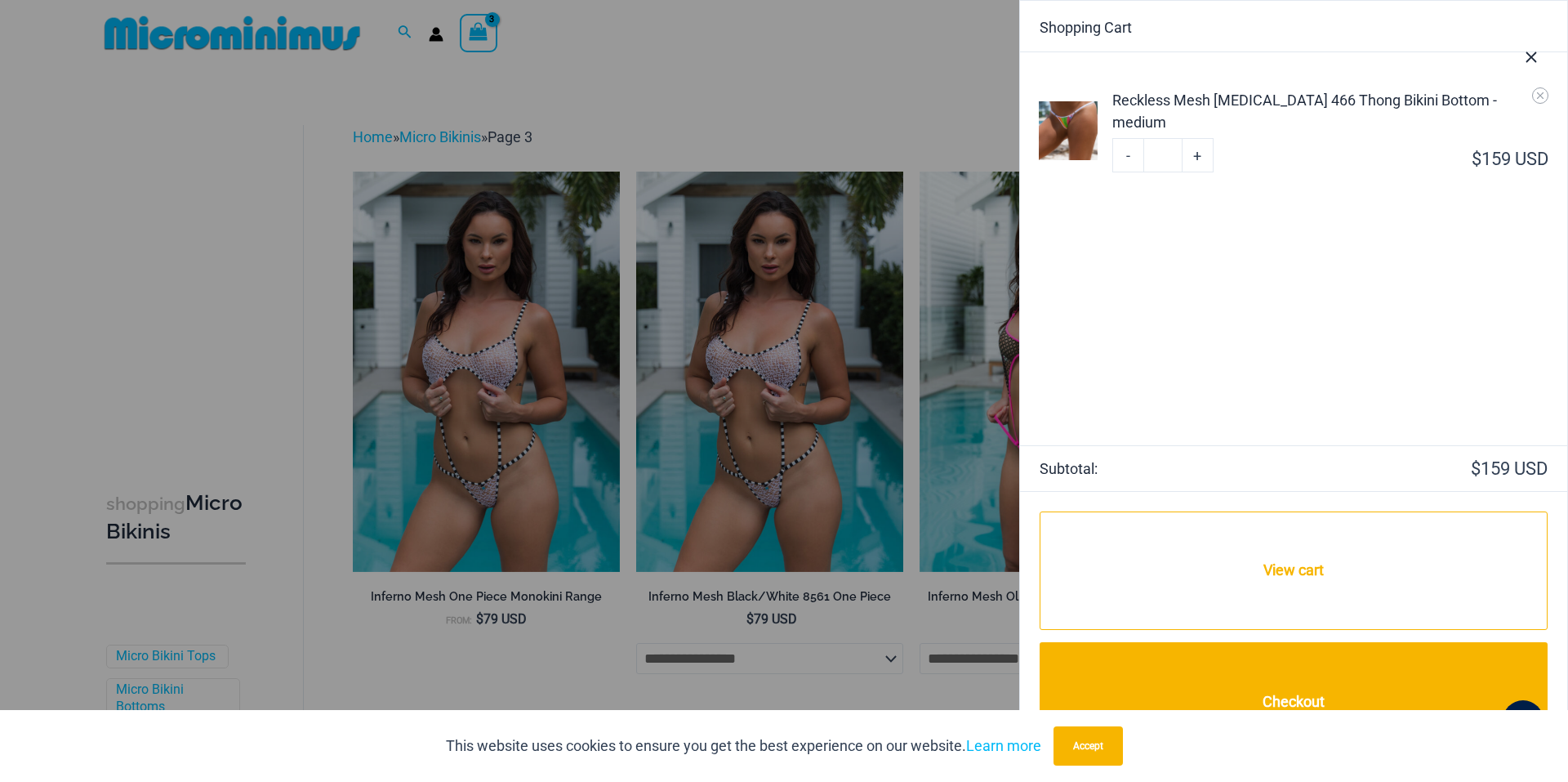
type input "*"
click at [1201, 138] on link "+" at bounding box center [1197, 155] width 31 height 34
type input "*"
click at [1199, 138] on link "+" at bounding box center [1197, 155] width 31 height 34
type input "*"
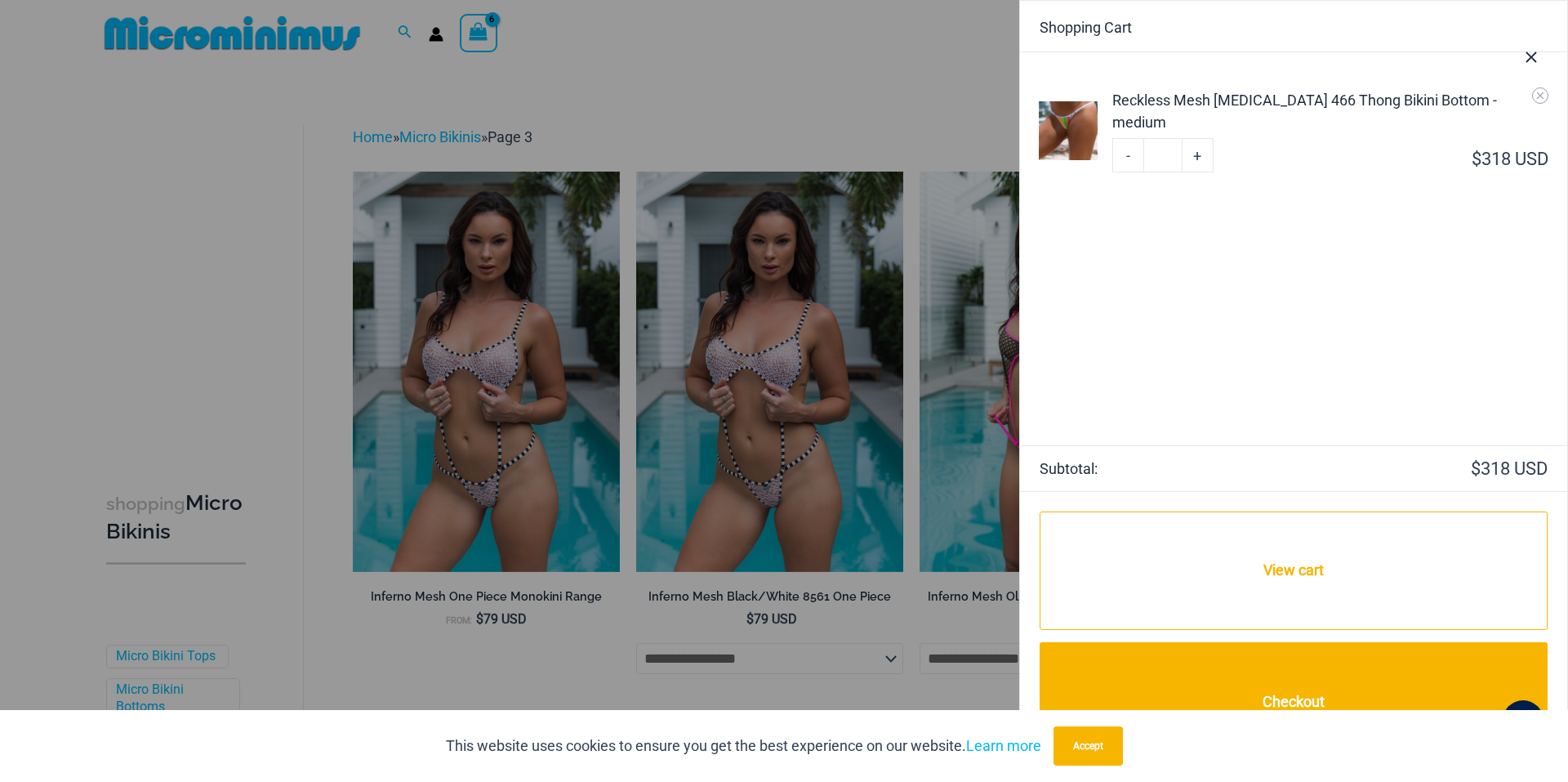
click at [1199, 138] on link "+" at bounding box center [1197, 155] width 31 height 34
type input "*"
click at [1199, 138] on link "+" at bounding box center [1197, 155] width 31 height 34
type input "*"
click at [1197, 138] on link "+" at bounding box center [1197, 155] width 31 height 34
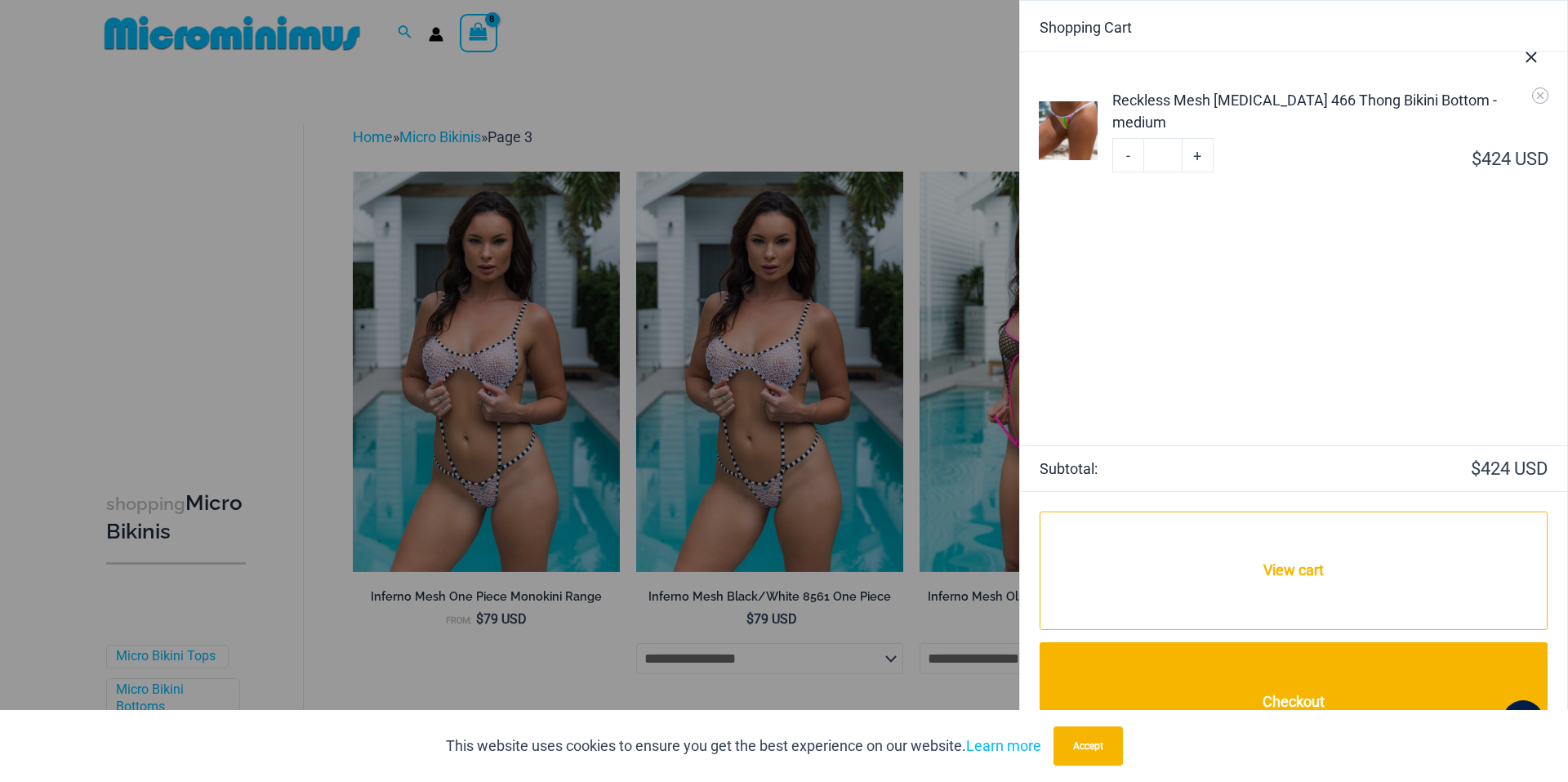
type input "*"
click at [1197, 138] on link "+" at bounding box center [1197, 155] width 31 height 34
type input "**"
click at [1198, 138] on link "+" at bounding box center [1197, 155] width 31 height 34
type input "**"
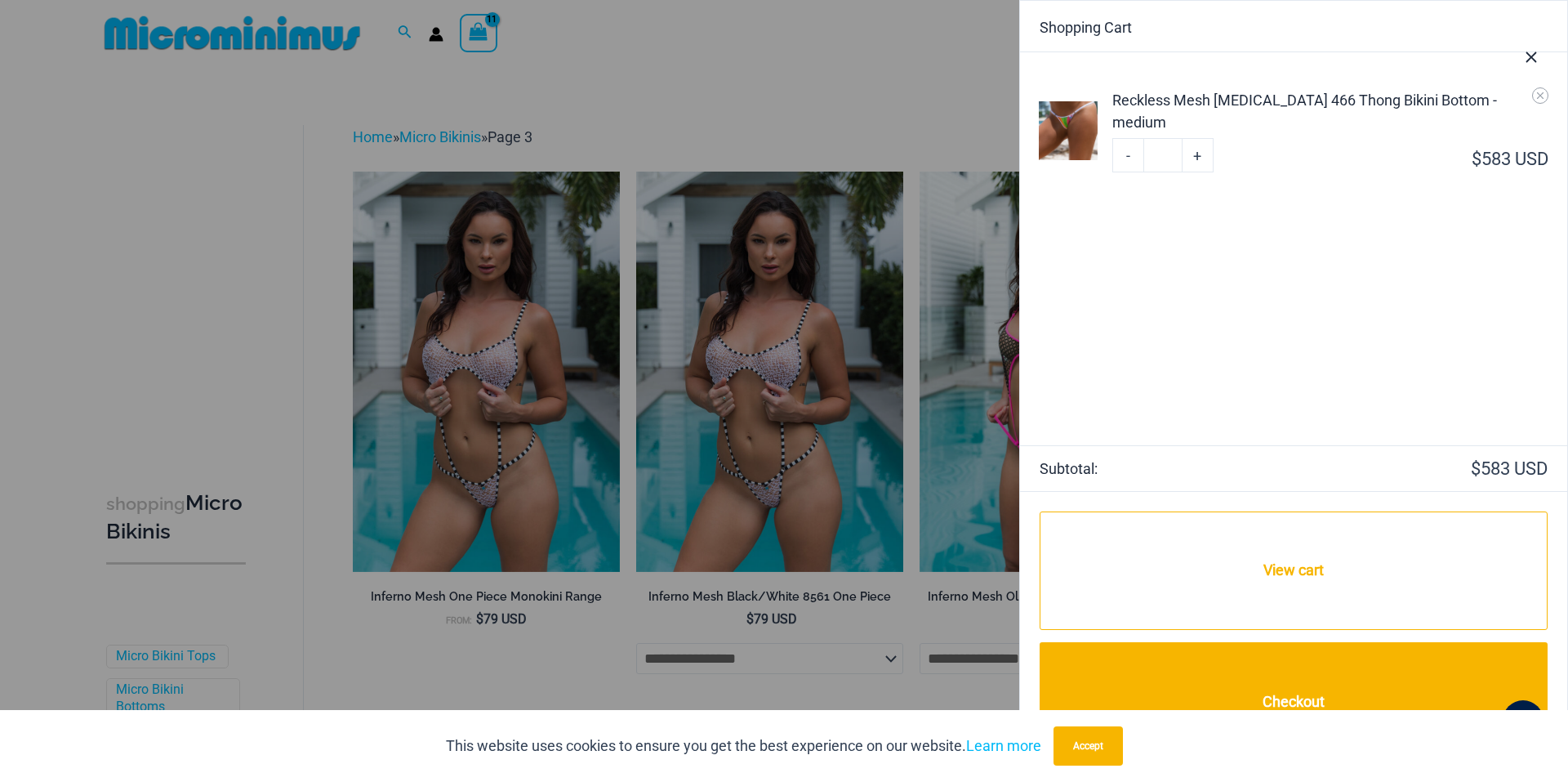
click at [1198, 138] on link "+" at bounding box center [1197, 155] width 31 height 34
click at [1537, 98] on icon "Remove Reckless Mesh High Voltage 466 Thong Bikini Bottom - medium from cart" at bounding box center [1539, 95] width 7 height 7
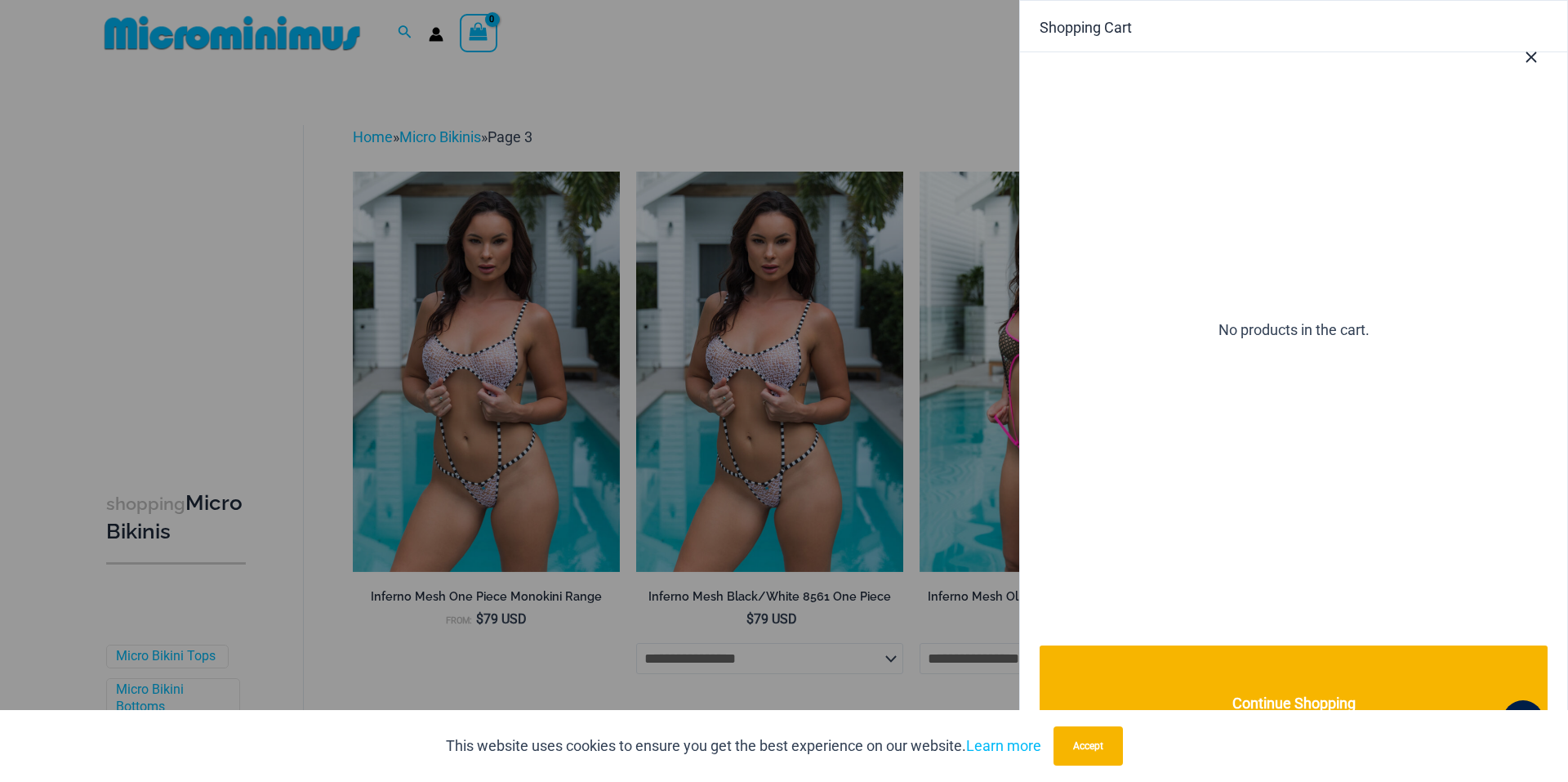
click at [1527, 59] on icon "Close Cart Drawer" at bounding box center [1530, 57] width 18 height 18
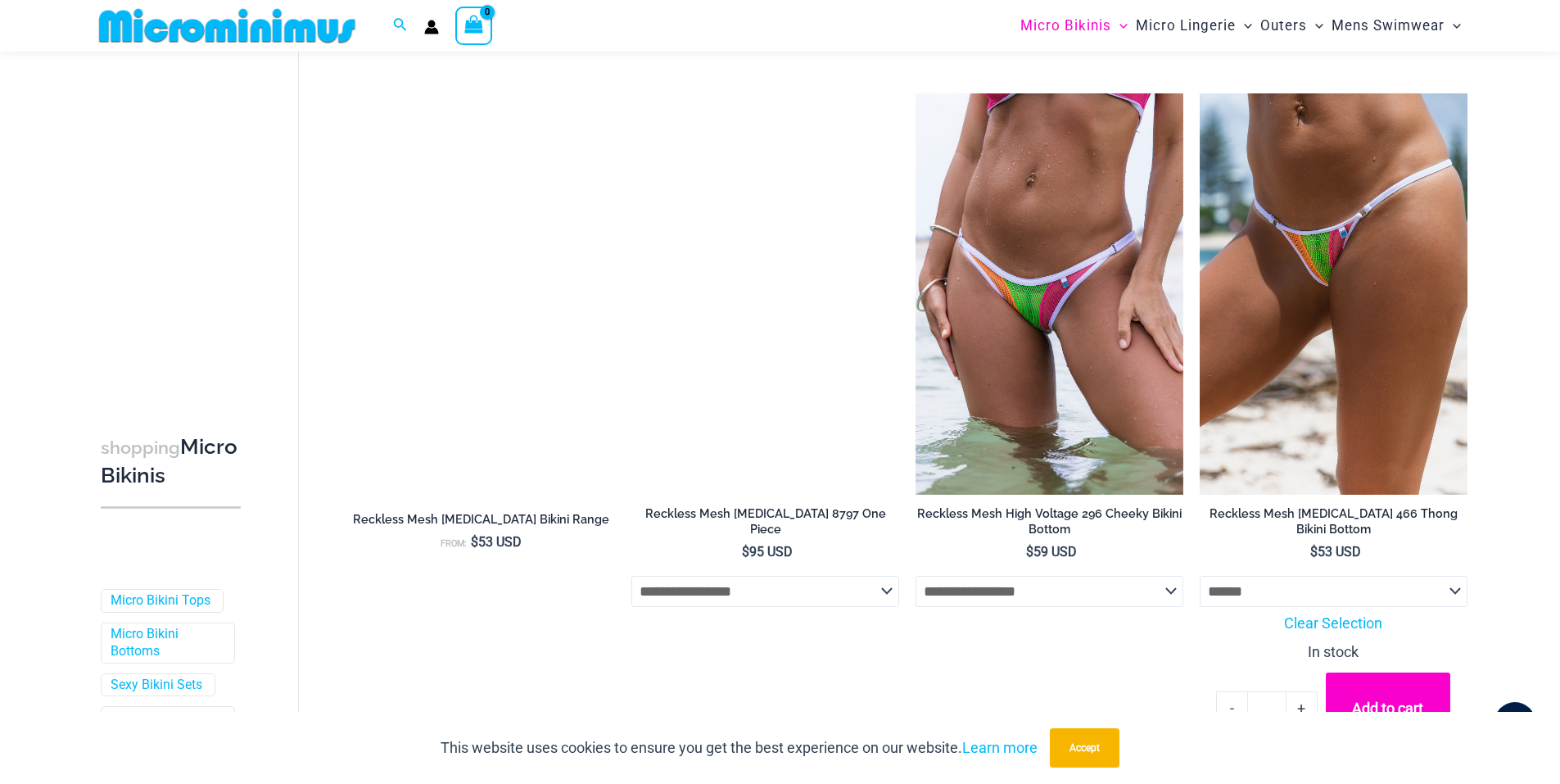
scroll to position [3424, 0]
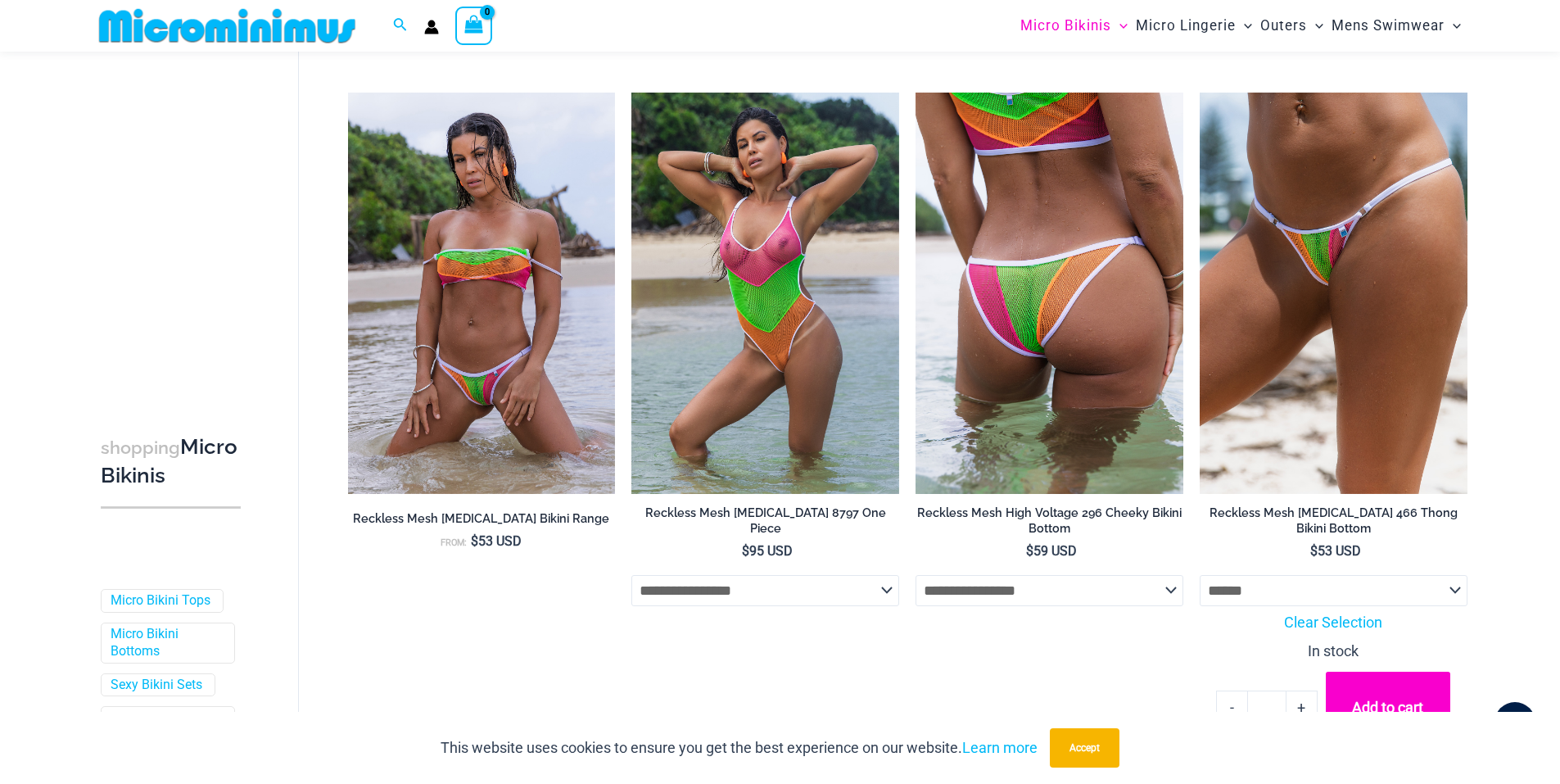
click at [1138, 593] on select "**********" at bounding box center [1049, 590] width 268 height 31
click at [916, 580] on select "**********" at bounding box center [1049, 590] width 268 height 31
select select "*****"
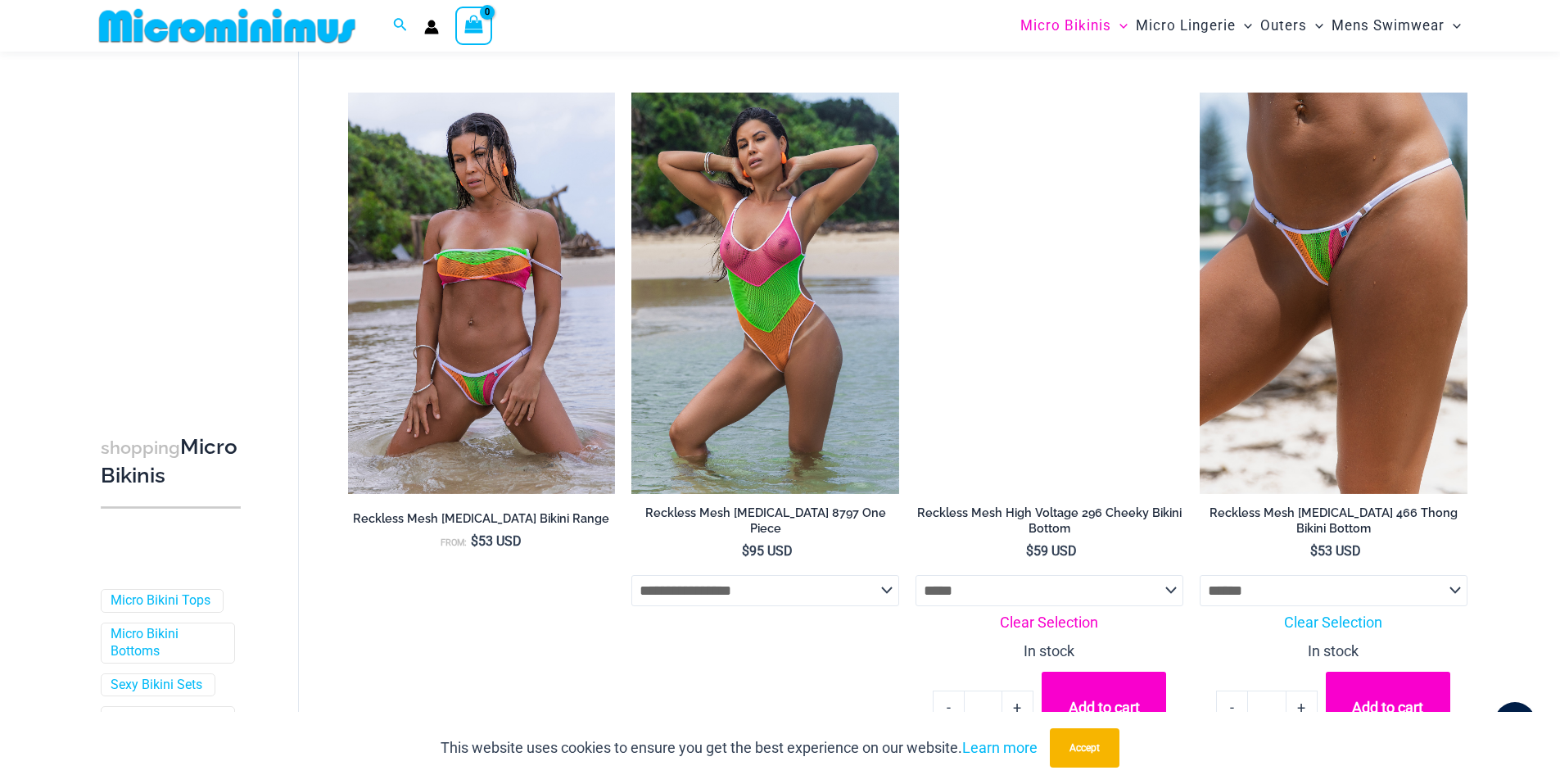
scroll to position [3807, 0]
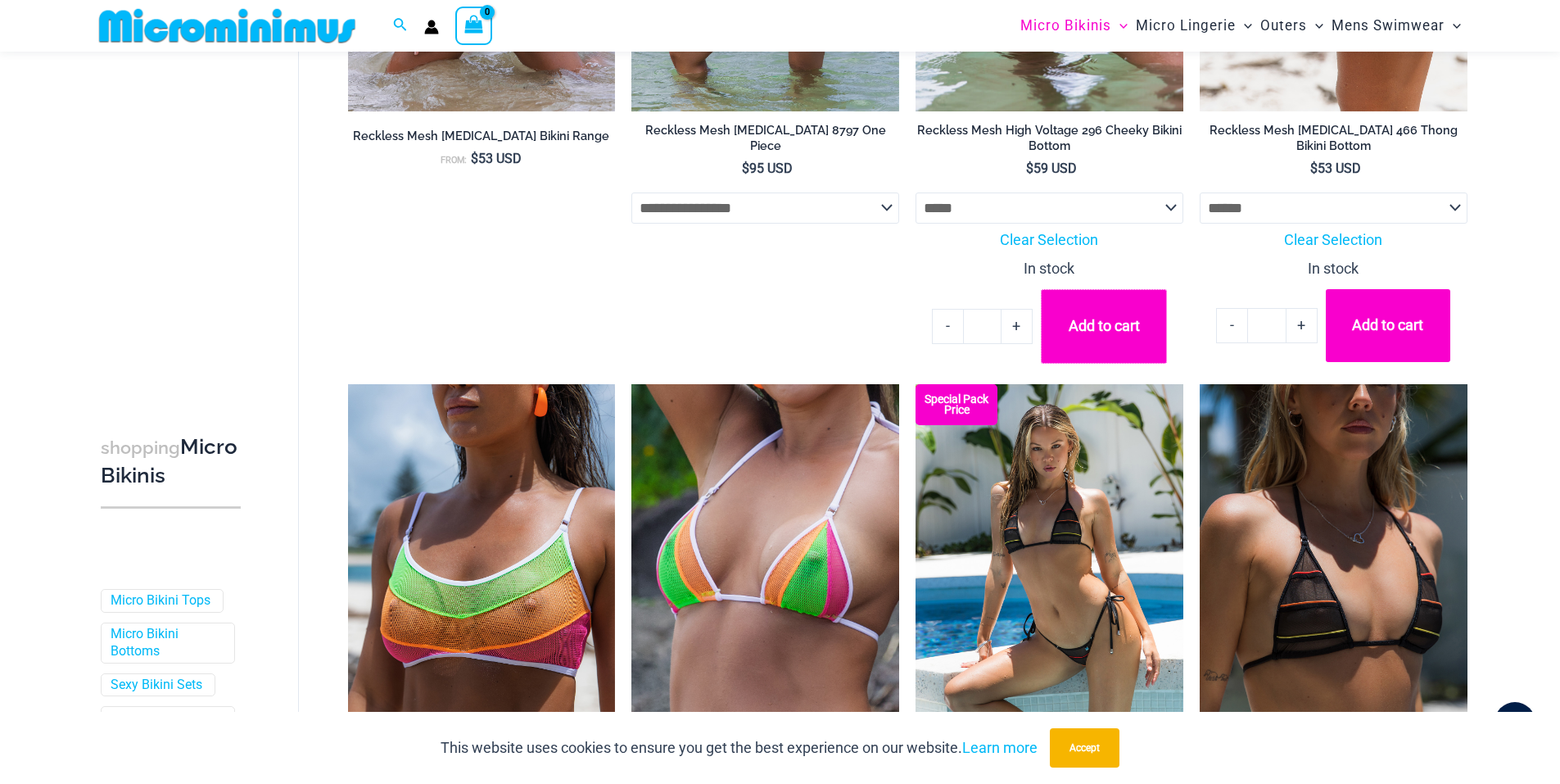
click at [1115, 325] on button "Add to cart" at bounding box center [1103, 327] width 126 height 75
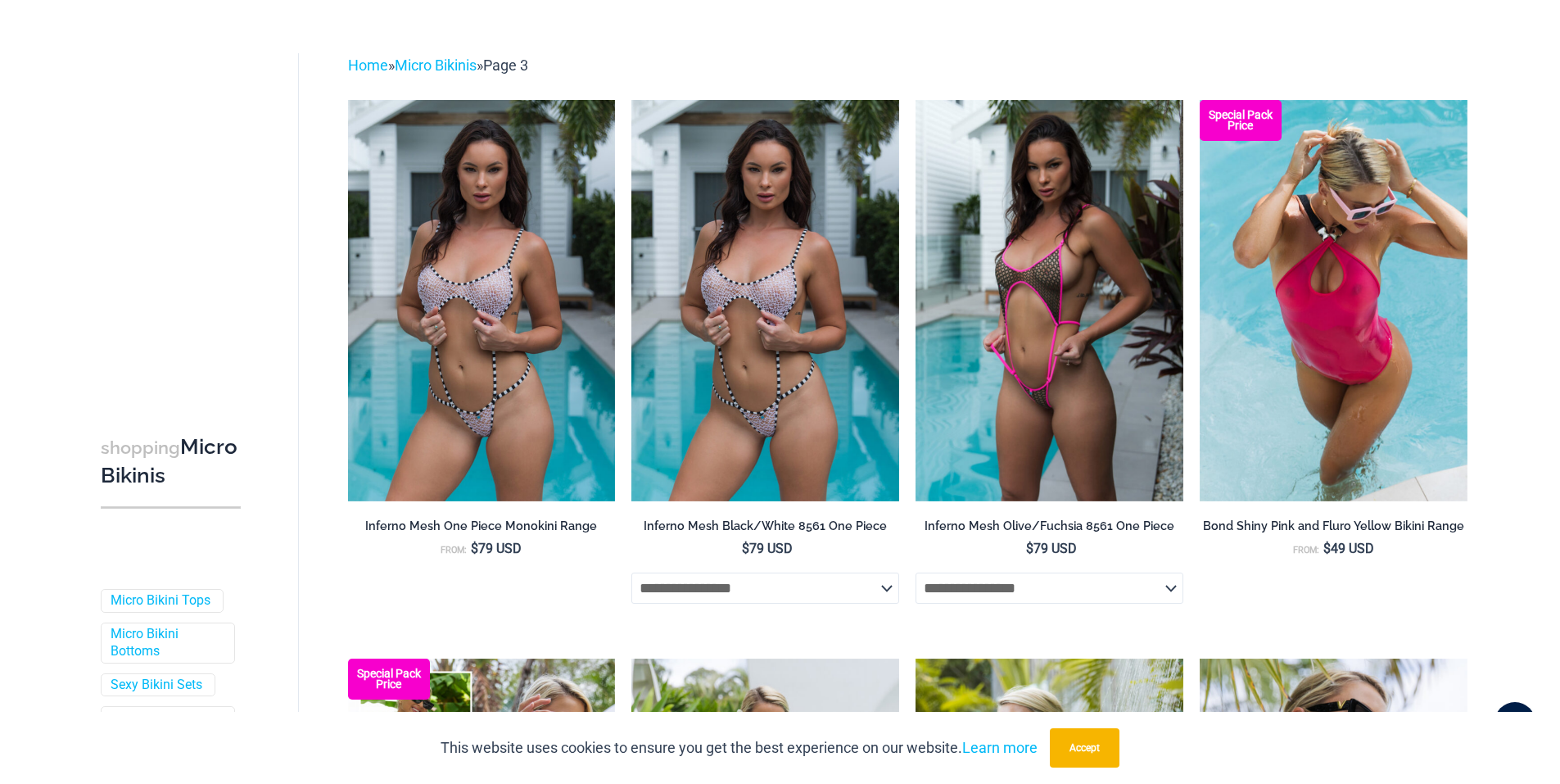
scroll to position [0, 0]
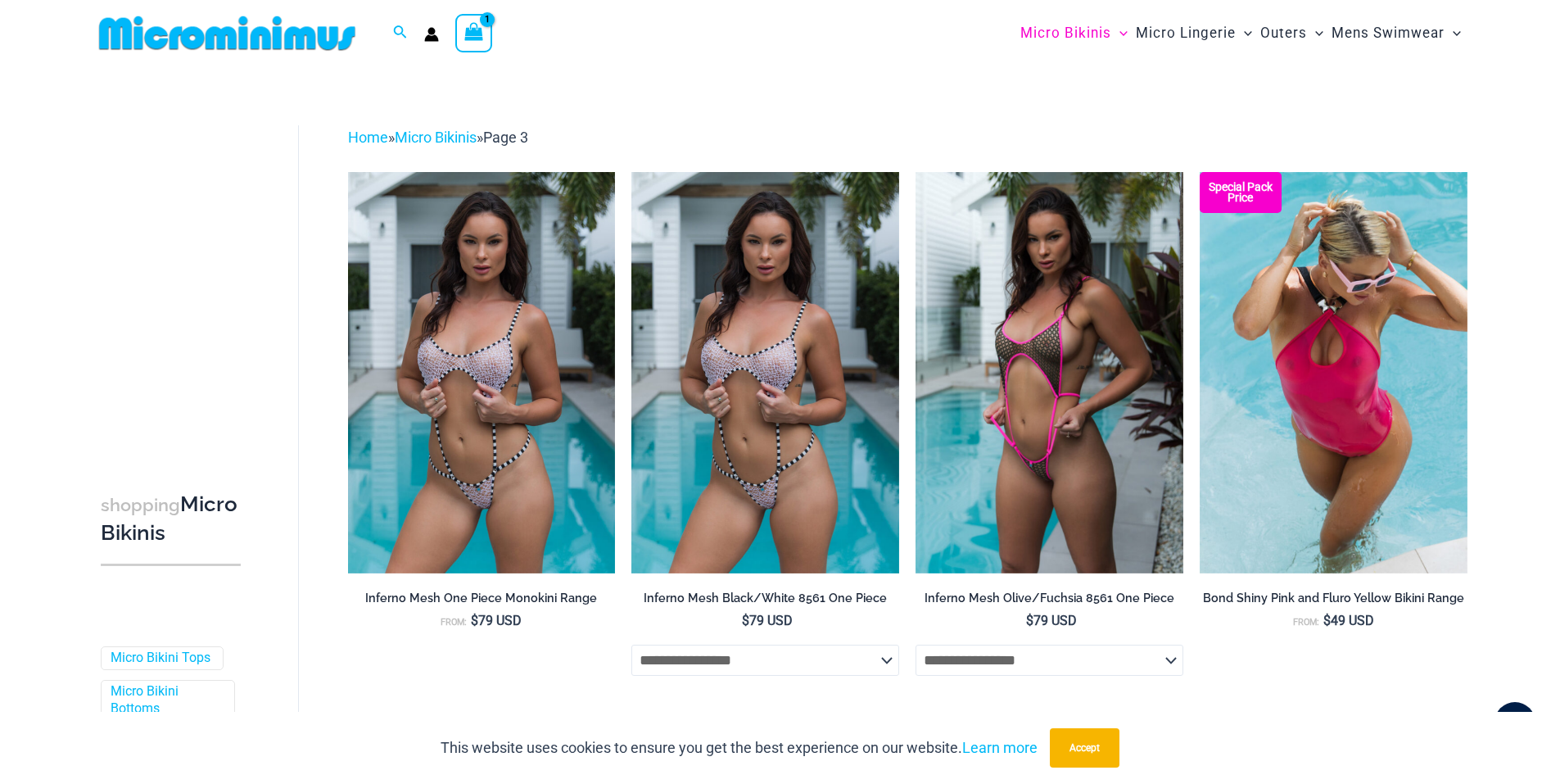
click at [471, 41] on span "View Shopping Cart, 1 items" at bounding box center [473, 35] width 19 height 23
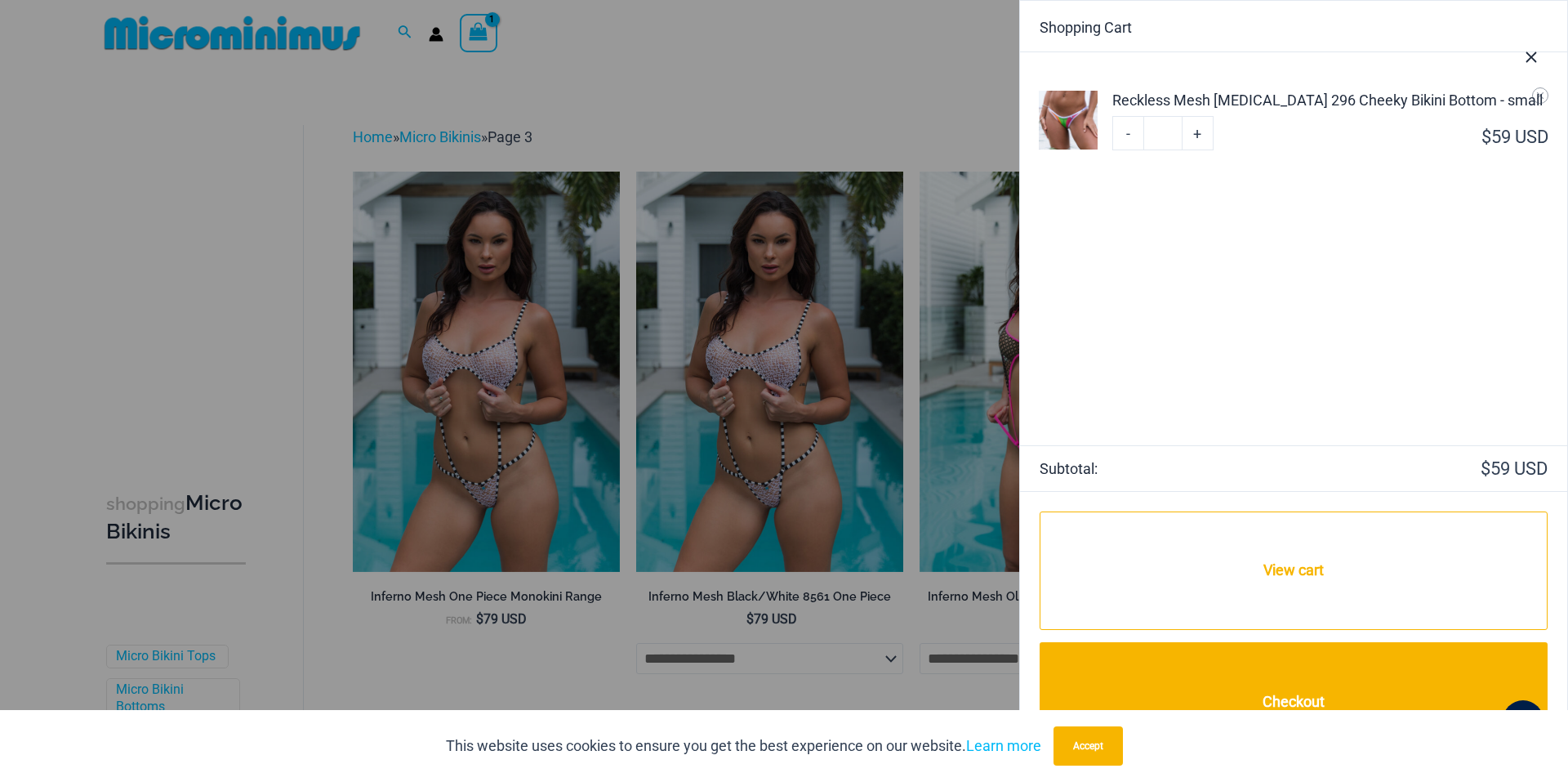
click at [1204, 130] on link "+" at bounding box center [1197, 133] width 31 height 34
type input "*"
click at [1198, 131] on link "+" at bounding box center [1197, 133] width 31 height 34
type input "*"
click at [1196, 135] on link "+" at bounding box center [1197, 133] width 31 height 34
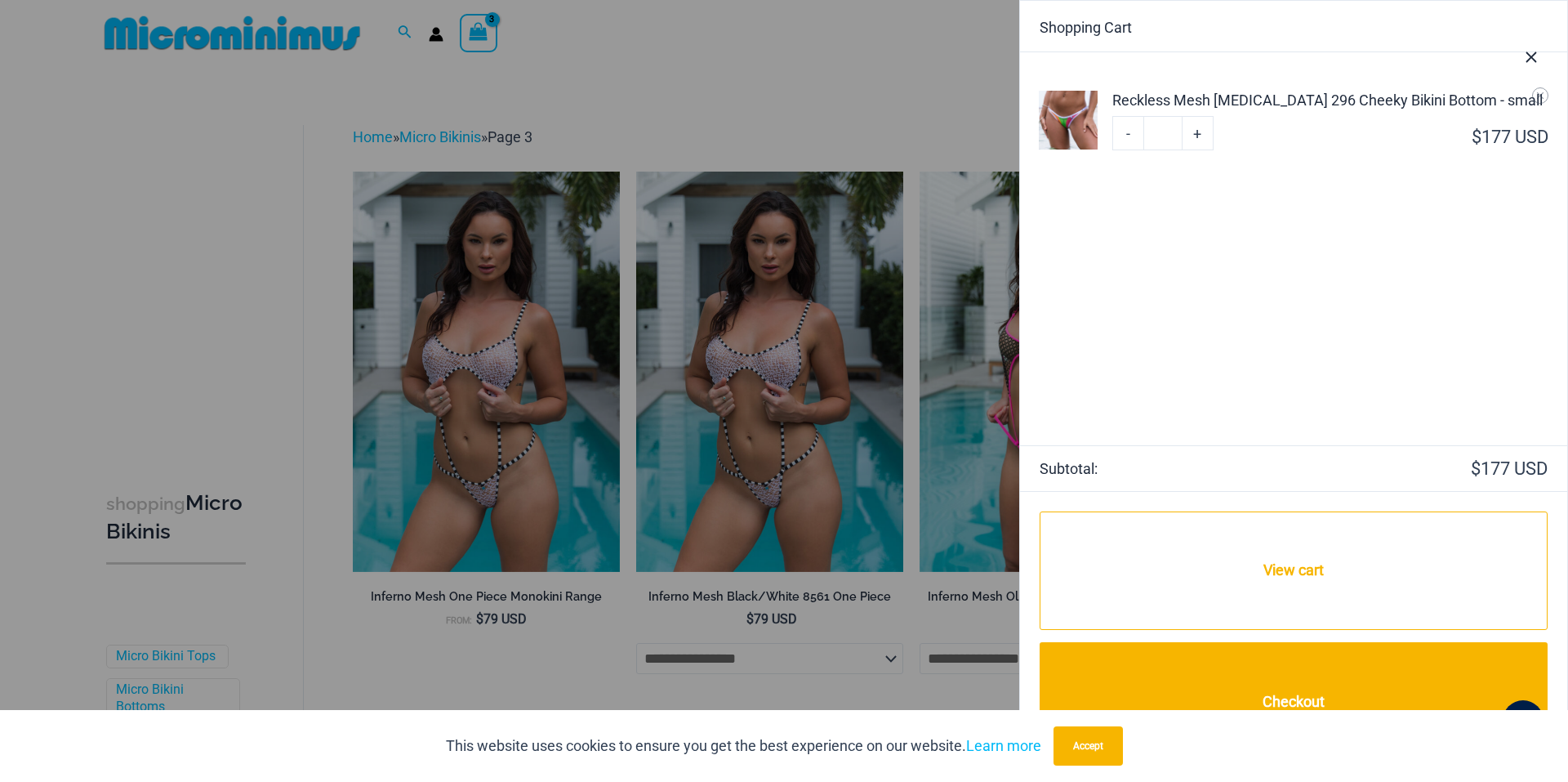
type input "*"
click at [1199, 135] on link "+" at bounding box center [1197, 133] width 31 height 34
type input "*"
click at [1196, 135] on link "+" at bounding box center [1197, 133] width 31 height 34
type input "*"
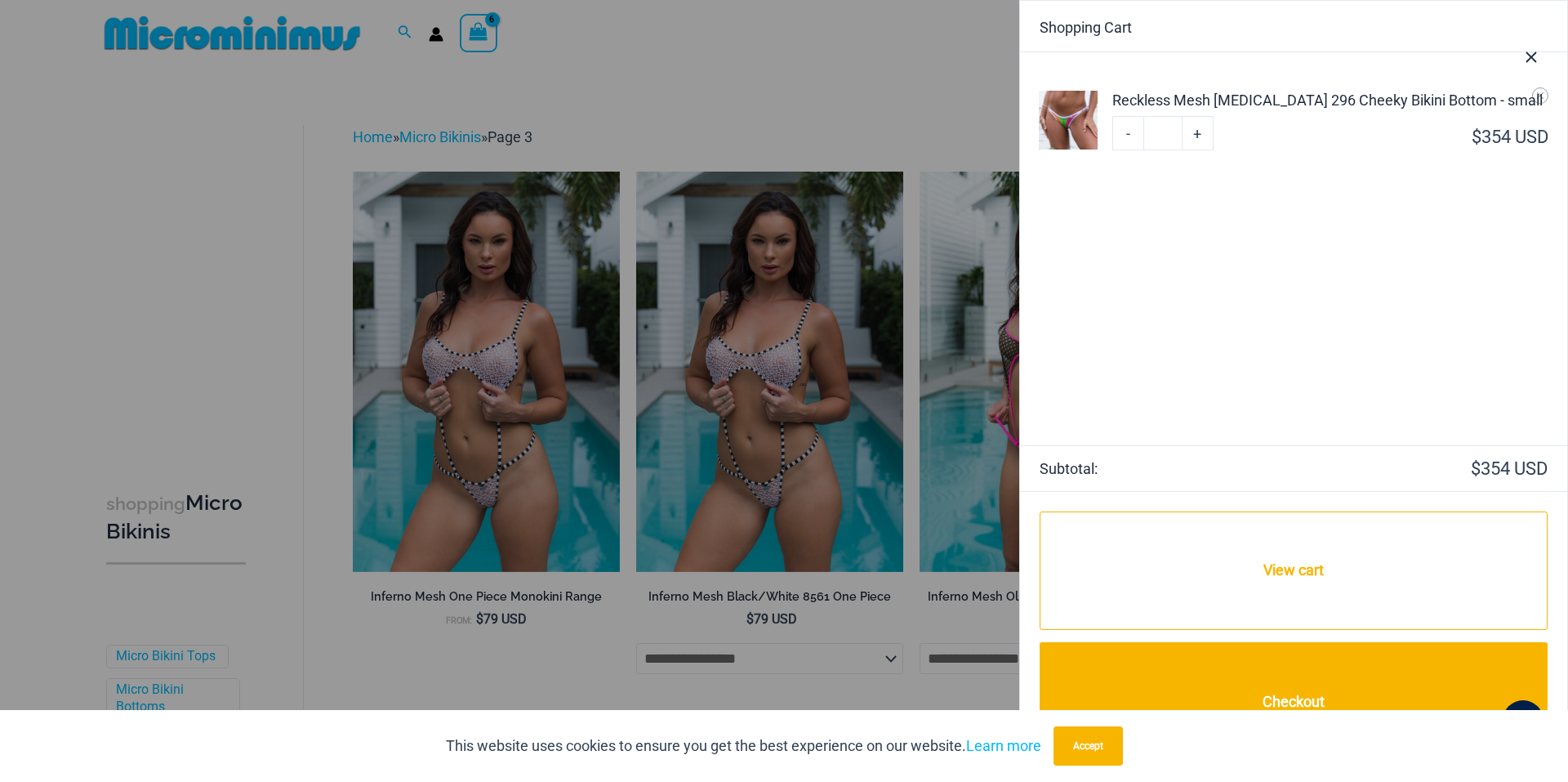
click at [1196, 135] on link "+" at bounding box center [1197, 133] width 31 height 34
type input "*"
click at [1196, 135] on link "+" at bounding box center [1197, 133] width 31 height 34
type input "*"
click at [1196, 135] on link "+" at bounding box center [1197, 133] width 31 height 34
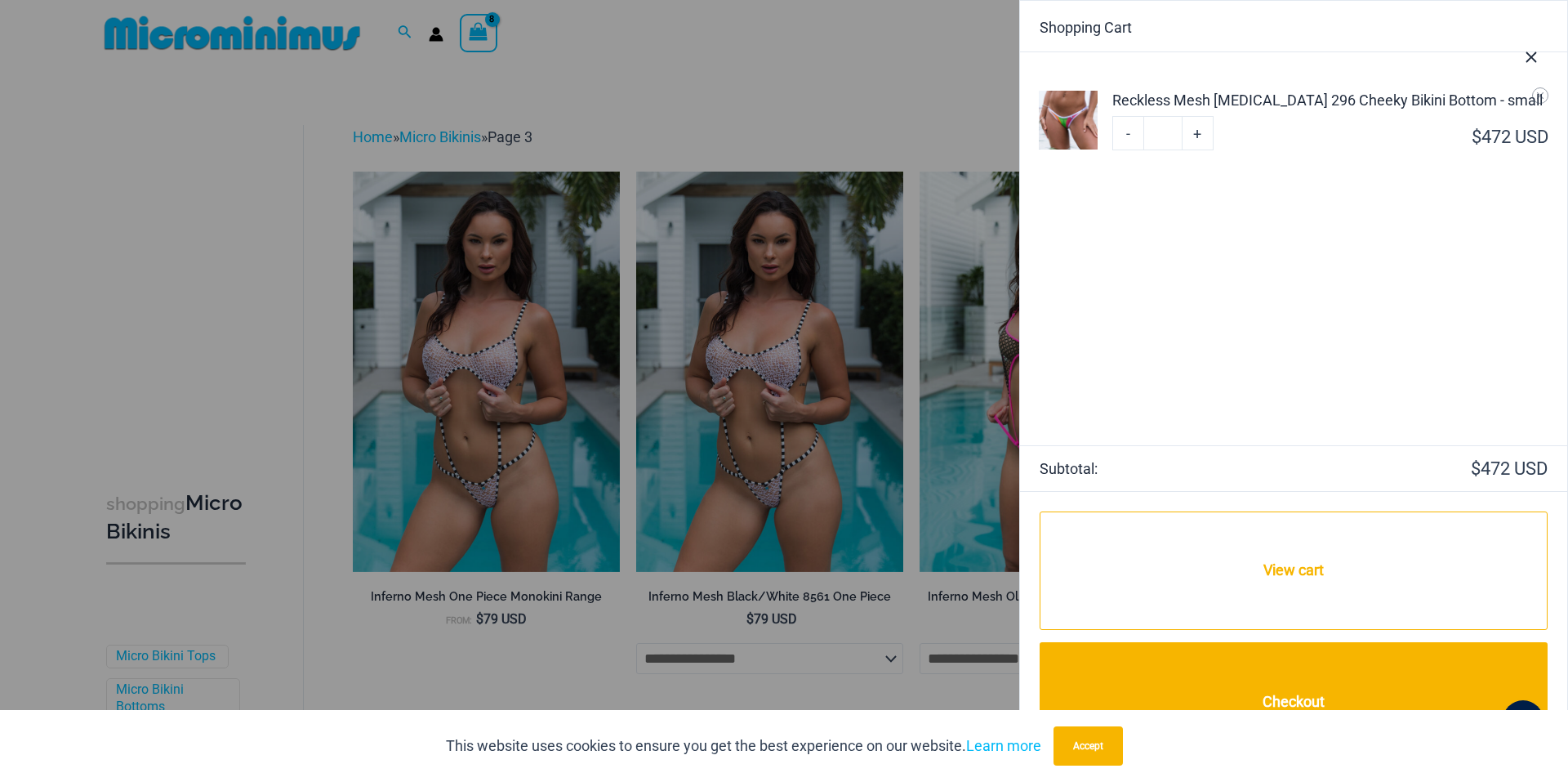
type input "*"
click at [1197, 135] on link "+" at bounding box center [1197, 133] width 31 height 34
type input "**"
click at [1197, 135] on link "+" at bounding box center [1197, 133] width 31 height 34
type input "**"
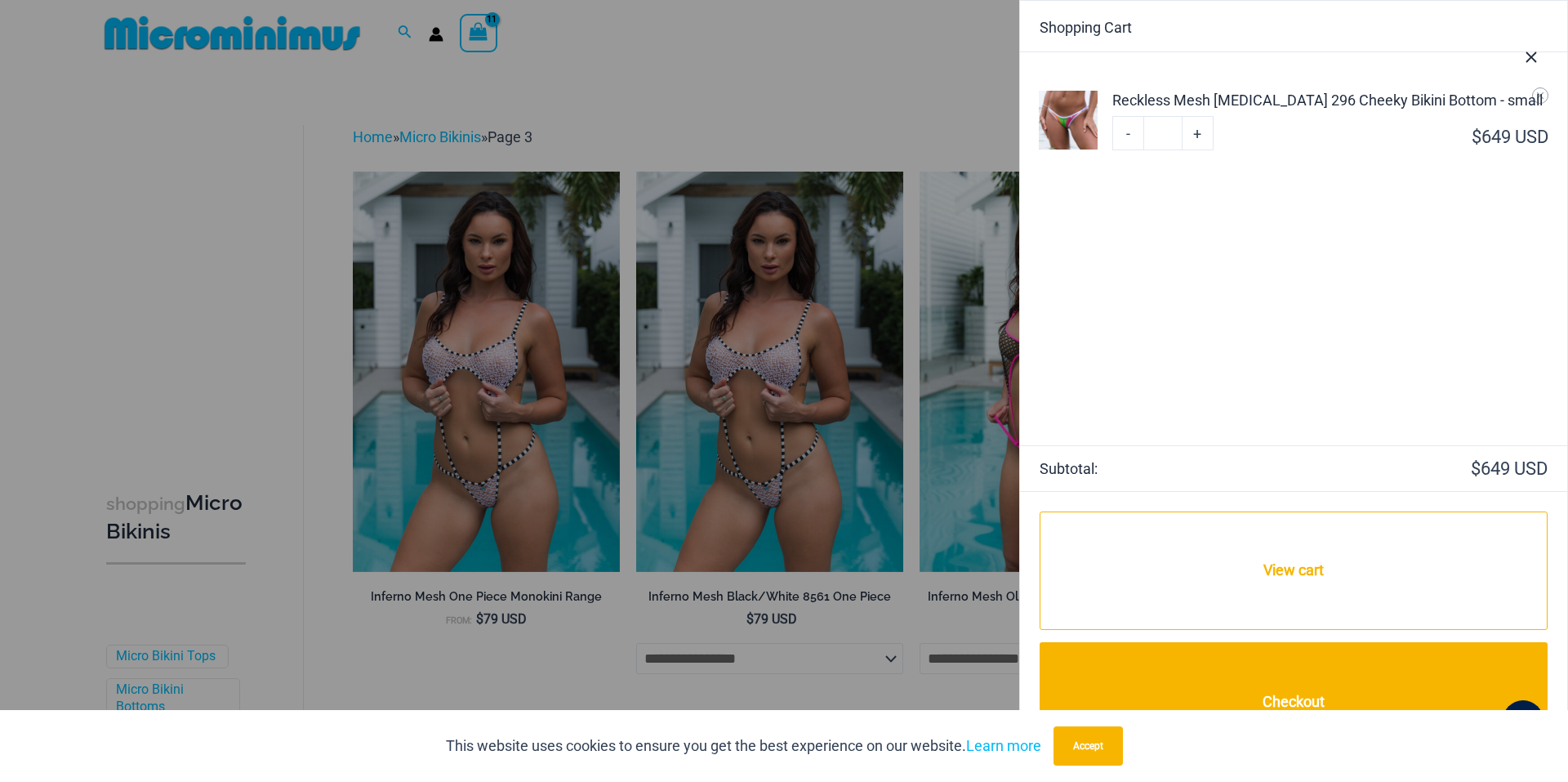
click at [1197, 135] on link "+" at bounding box center [1197, 133] width 31 height 34
type input "**"
click at [1195, 135] on link "+" at bounding box center [1197, 133] width 31 height 34
type input "**"
click at [1195, 135] on link "+" at bounding box center [1197, 133] width 31 height 34
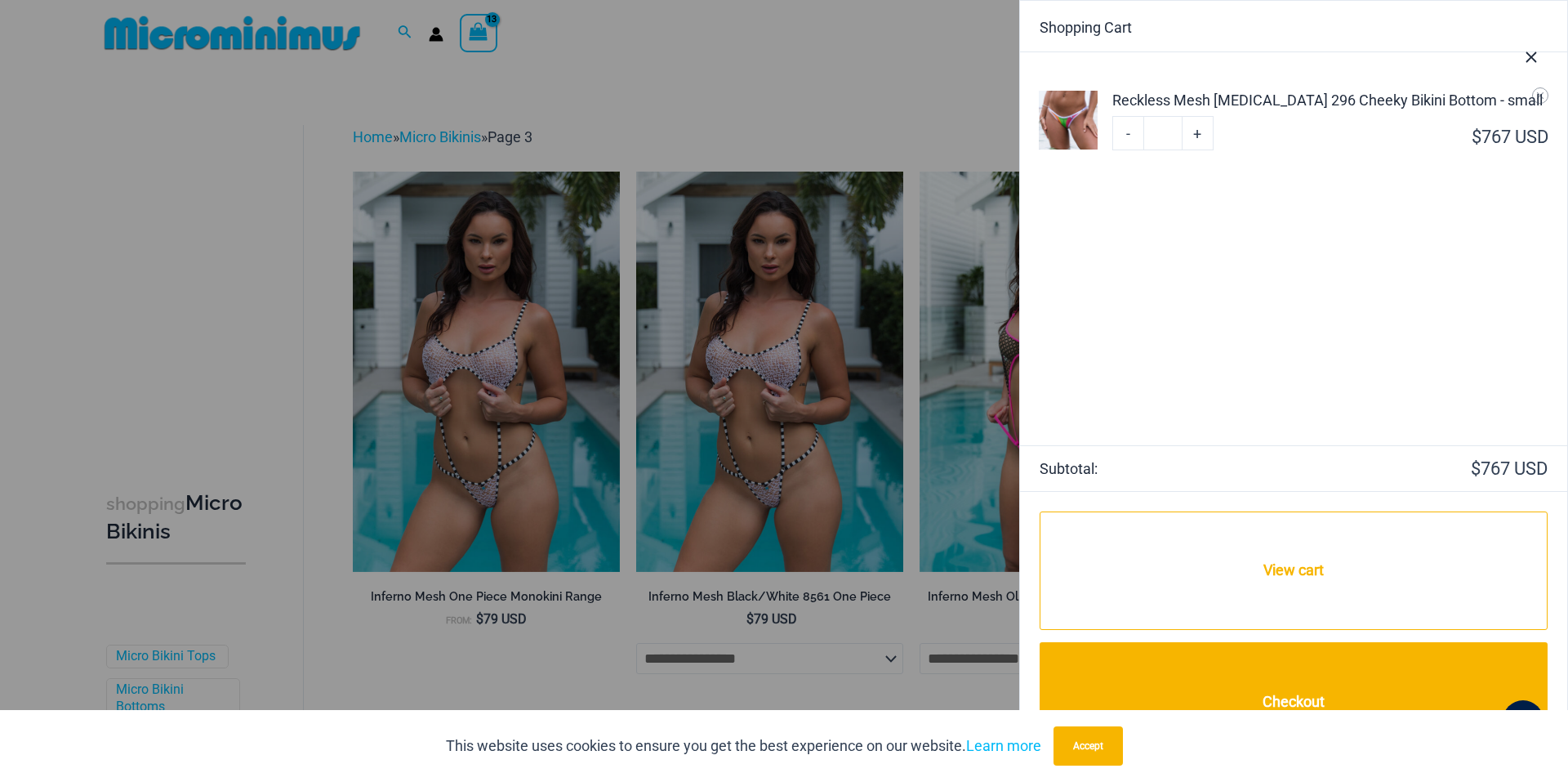
type input "**"
click at [1197, 135] on link "+" at bounding box center [1197, 133] width 31 height 34
type input "**"
click at [1197, 136] on link "+" at bounding box center [1197, 133] width 31 height 34
type input "**"
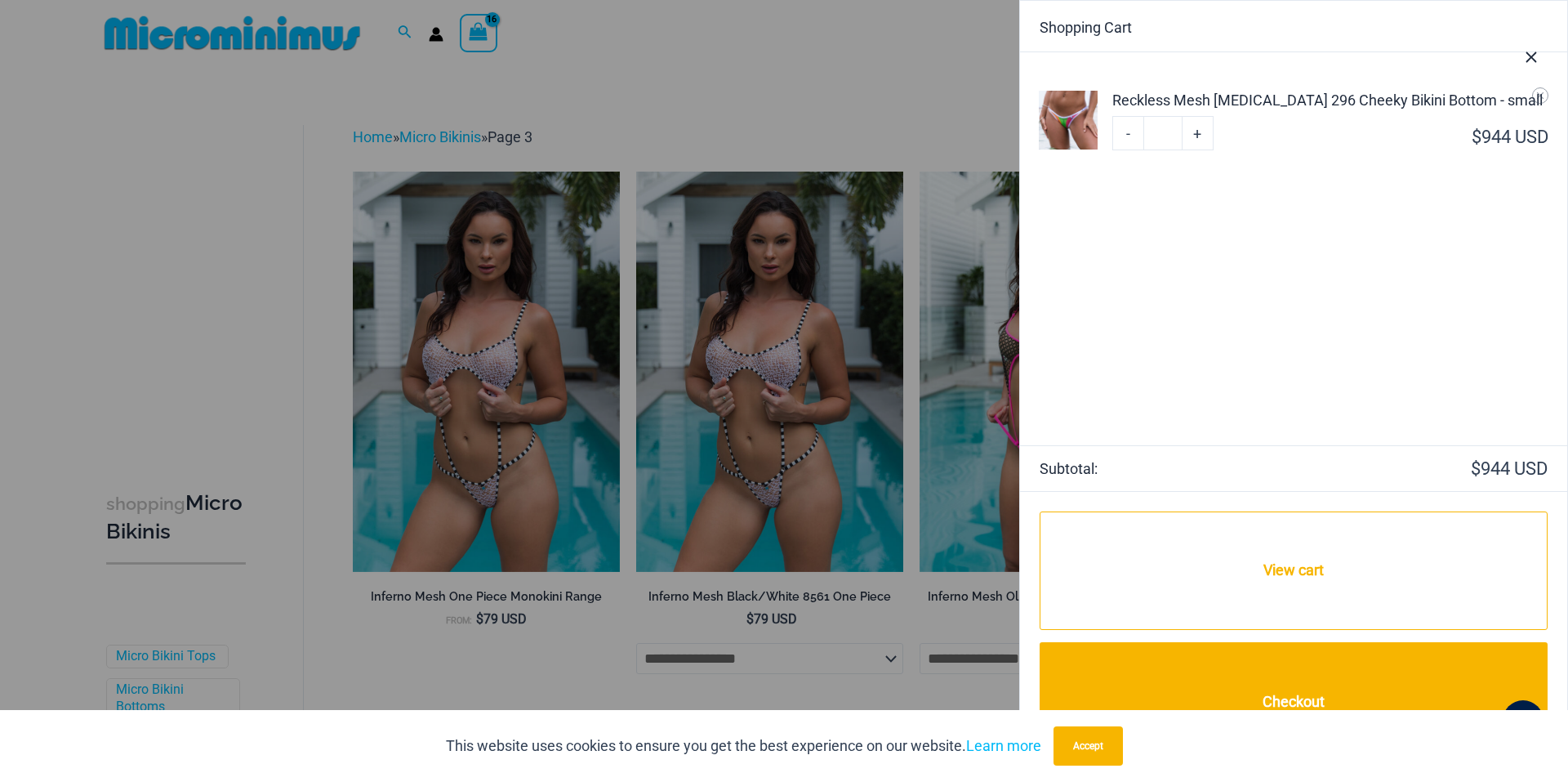
click at [1197, 137] on link "+" at bounding box center [1197, 133] width 31 height 34
type input "**"
click at [1197, 137] on link "+" at bounding box center [1197, 133] width 31 height 34
type input "**"
click at [1198, 132] on link "+" at bounding box center [1197, 133] width 31 height 34
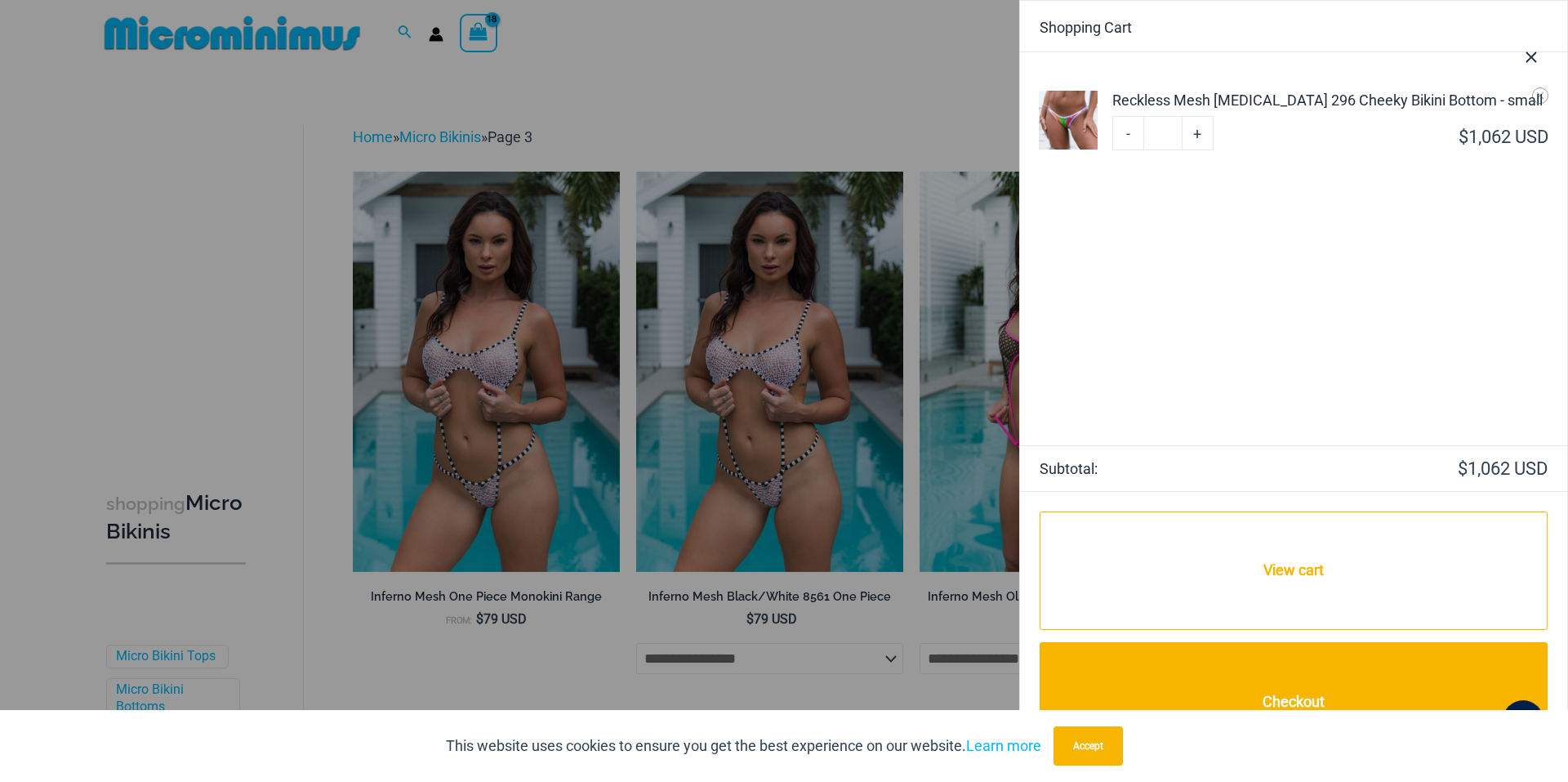
type input "**"
click at [1197, 133] on link "+" at bounding box center [1197, 133] width 31 height 34
type input "**"
click at [1197, 135] on link "+" at bounding box center [1197, 133] width 31 height 34
type input "**"
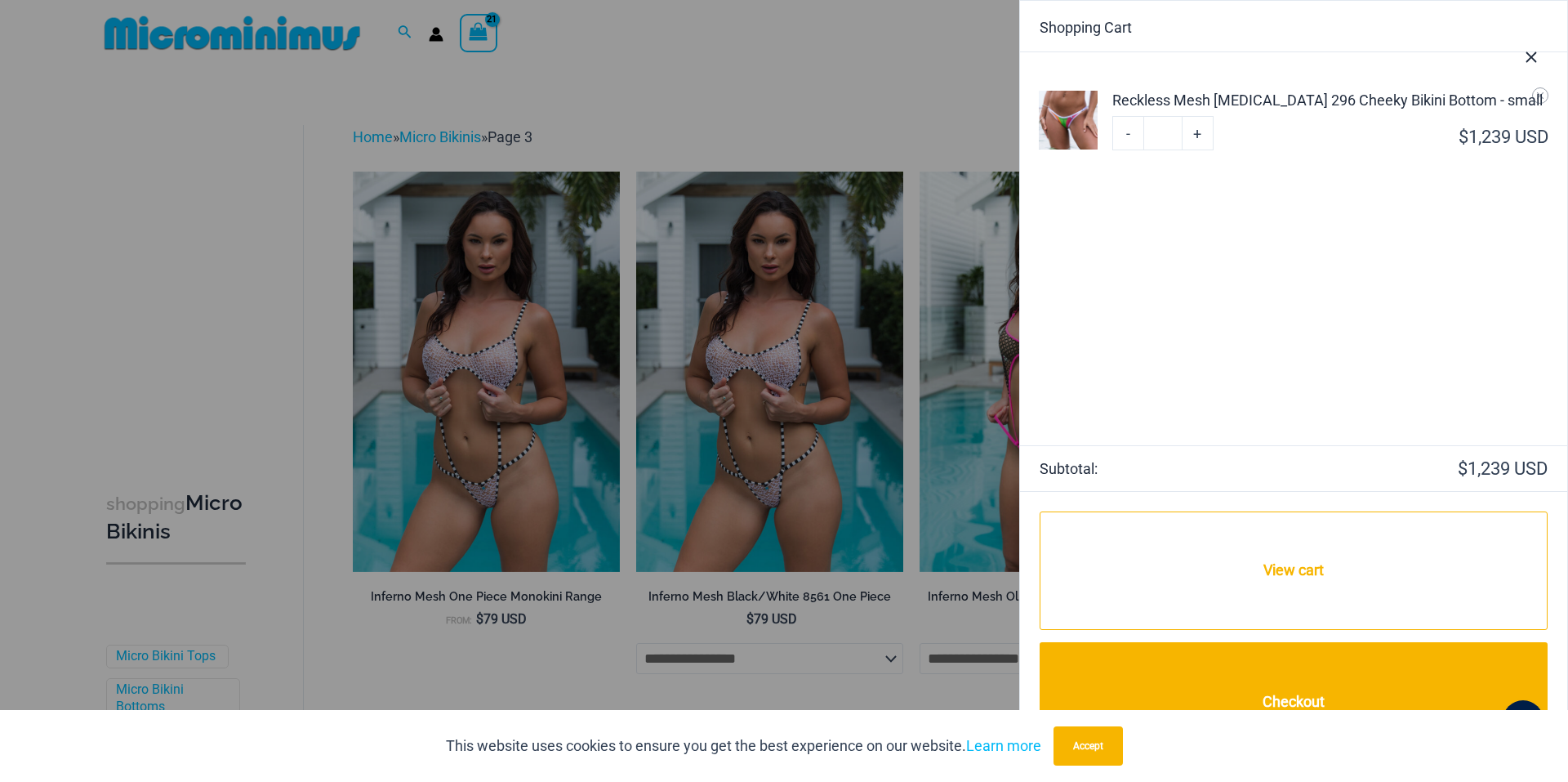
click at [1539, 94] on button "Close Cart Drawer" at bounding box center [1530, 54] width 72 height 81
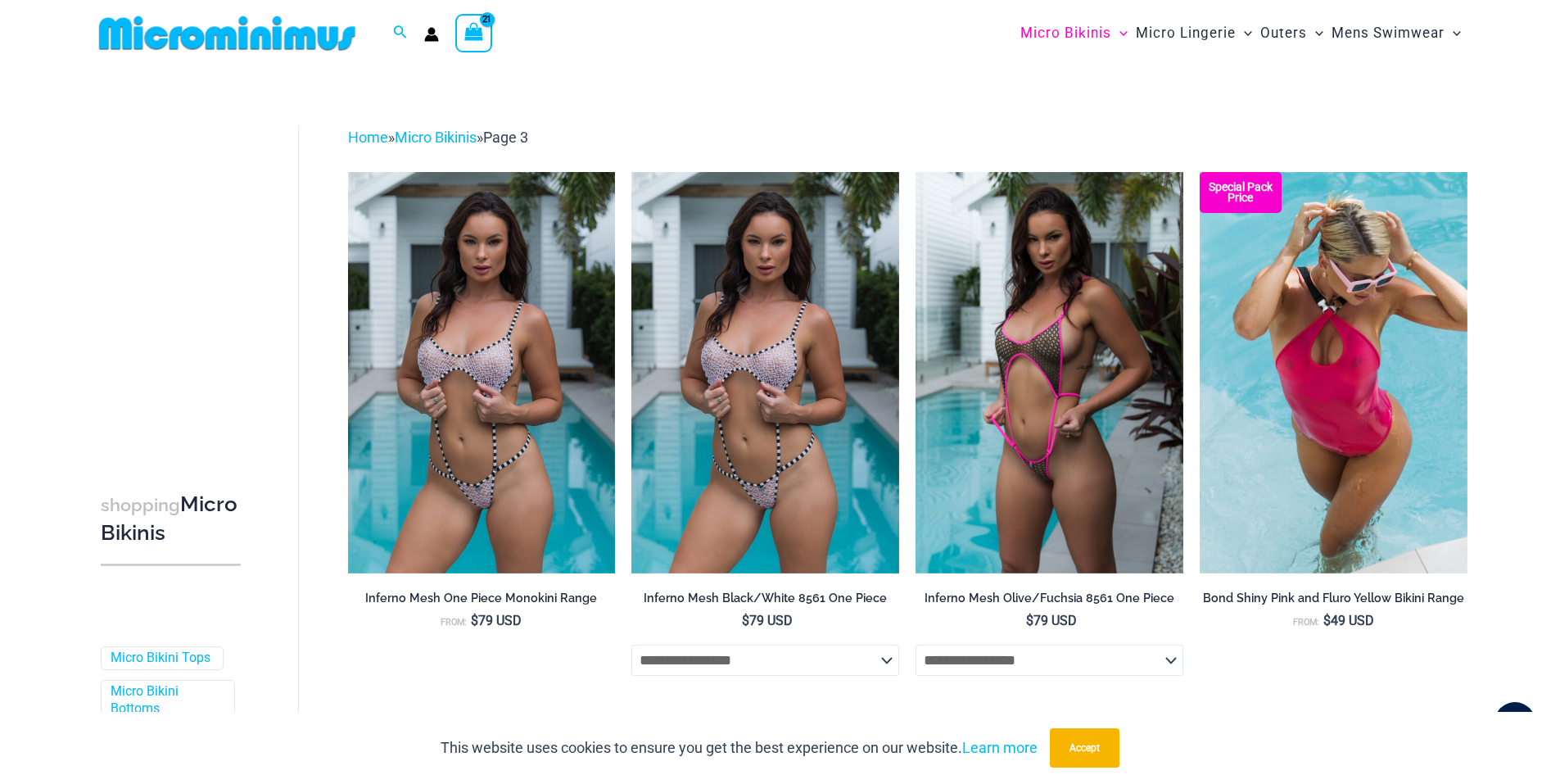
click at [475, 32] on icon "View Shopping Cart, 21 items" at bounding box center [473, 32] width 19 height 19
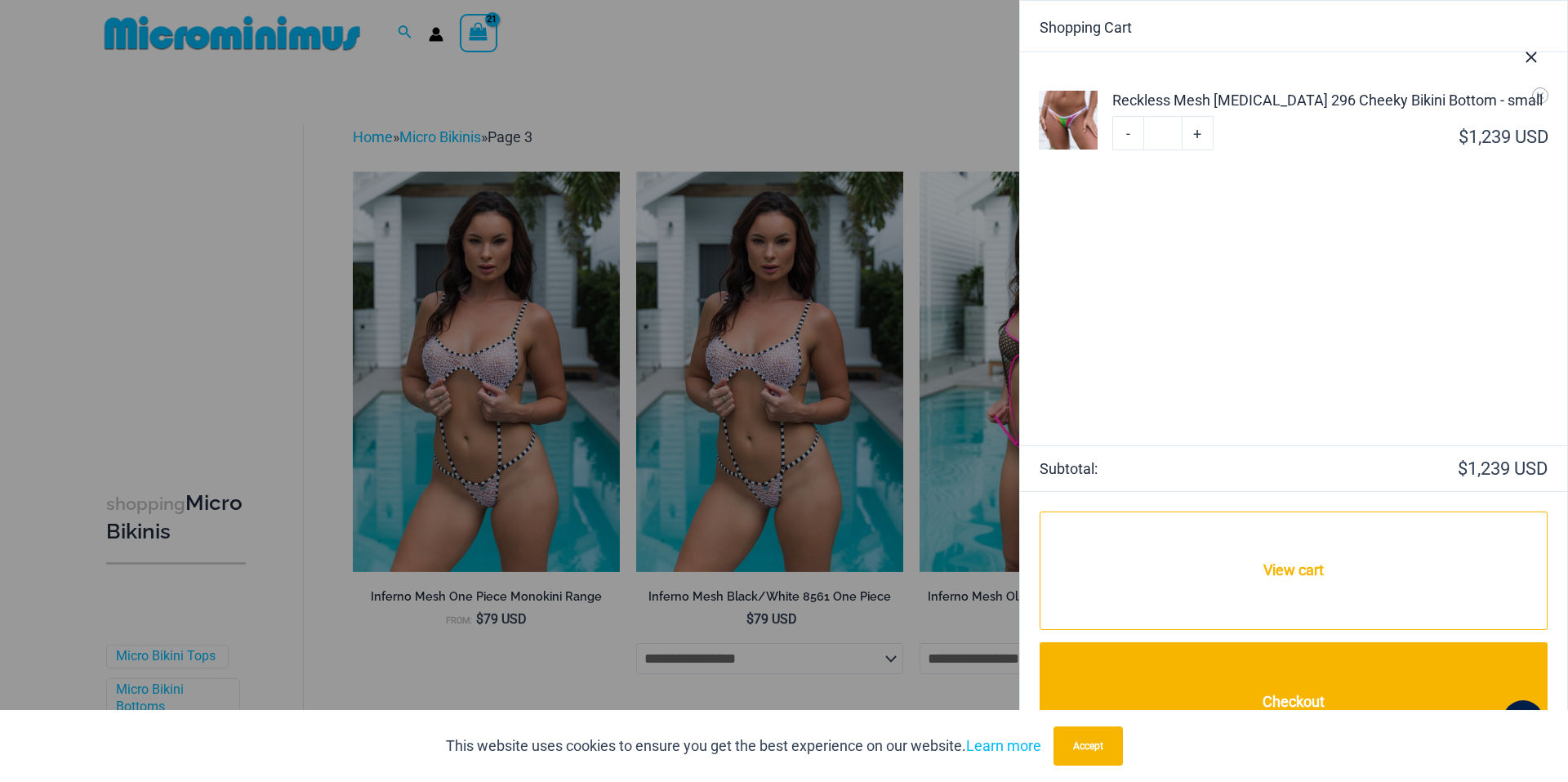
click at [1540, 92] on button "Close Cart Drawer" at bounding box center [1530, 54] width 72 height 81
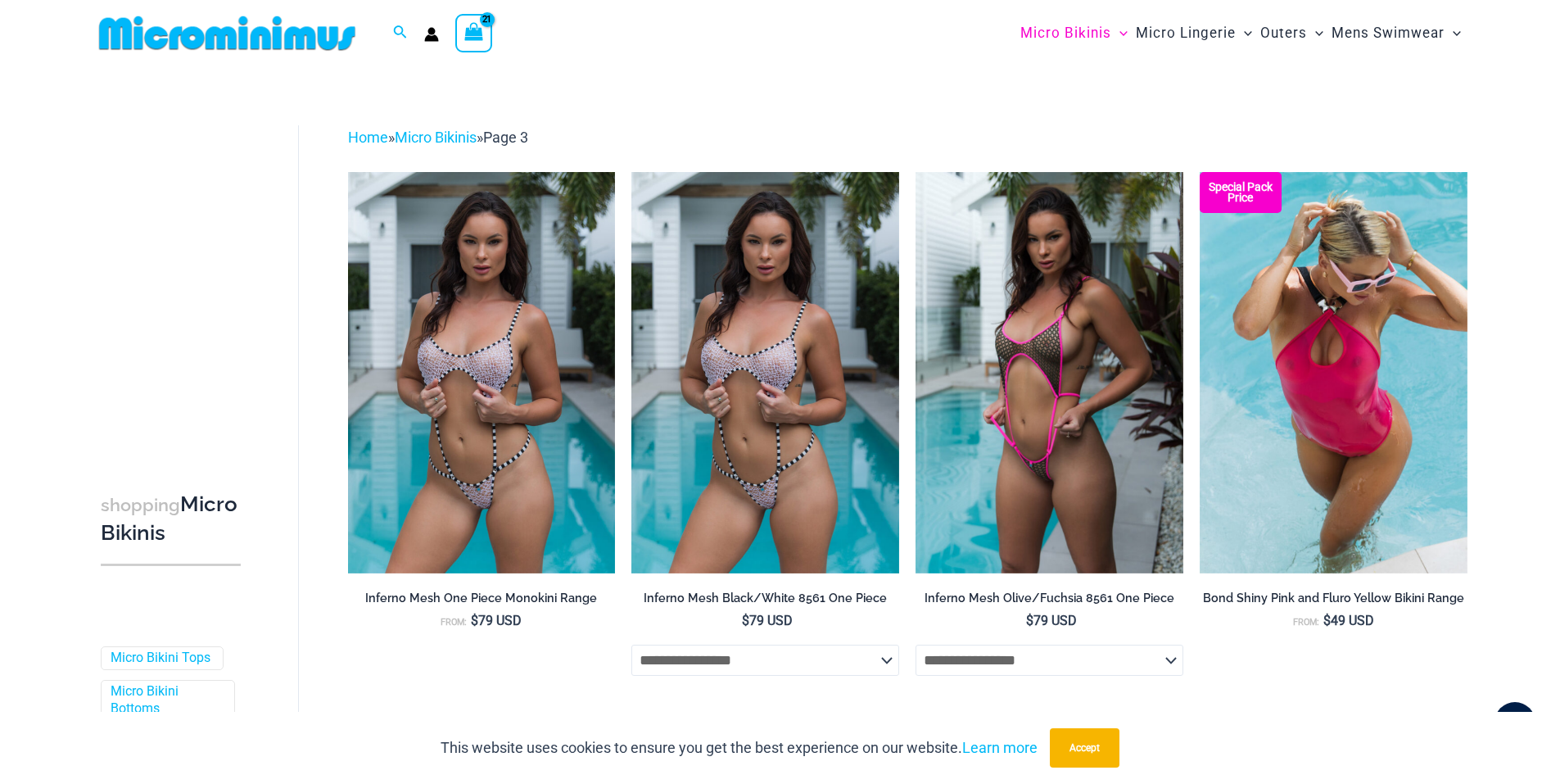
click at [473, 36] on icon "View Shopping Cart, 21 items" at bounding box center [473, 32] width 19 height 19
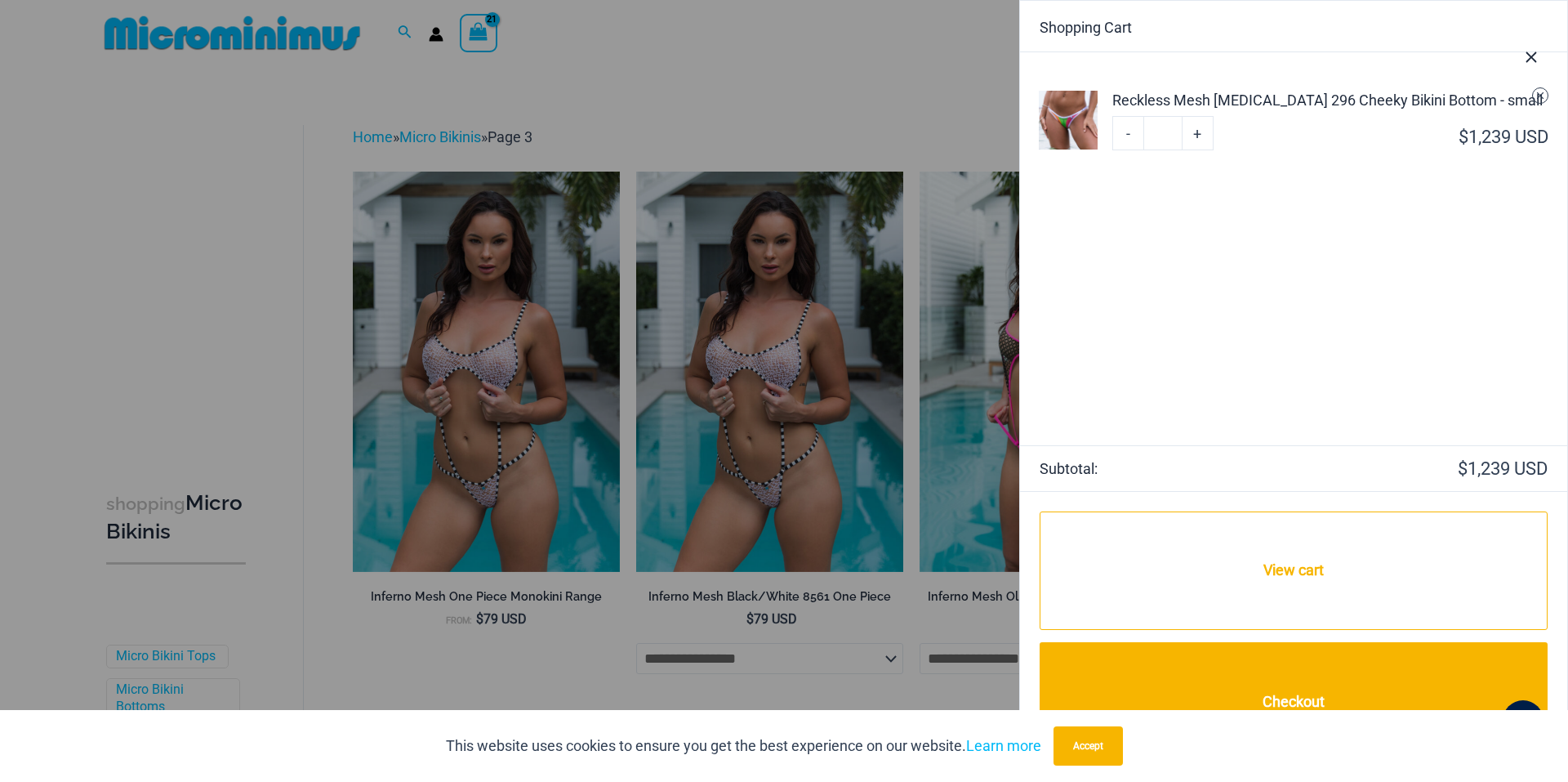
click at [1543, 97] on icon "Remove Reckless Mesh High Voltage 296 Cheeky Bikini Bottom - small from cart" at bounding box center [1540, 96] width 11 height 11
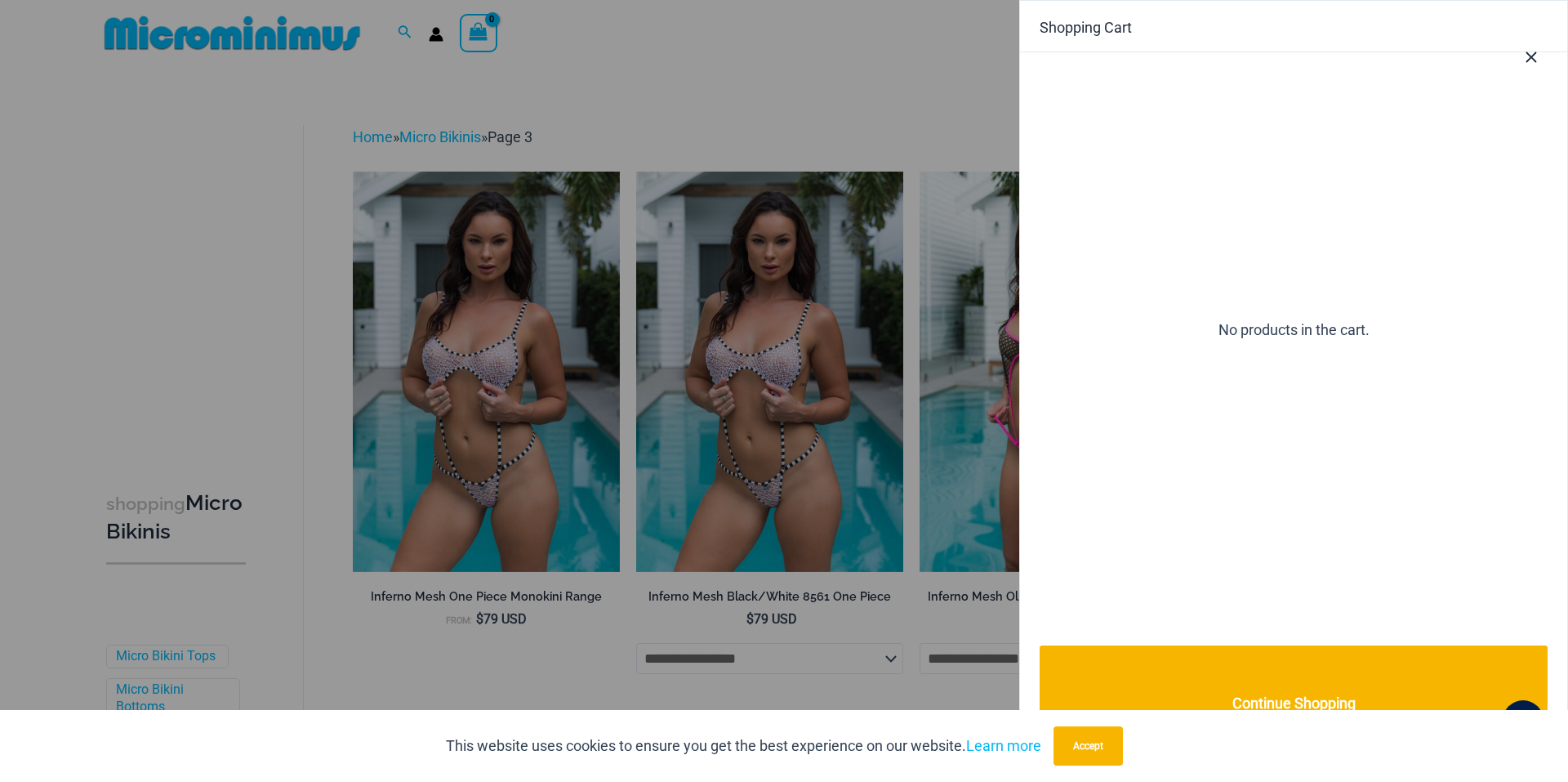
click at [757, 99] on div at bounding box center [784, 391] width 1568 height 782
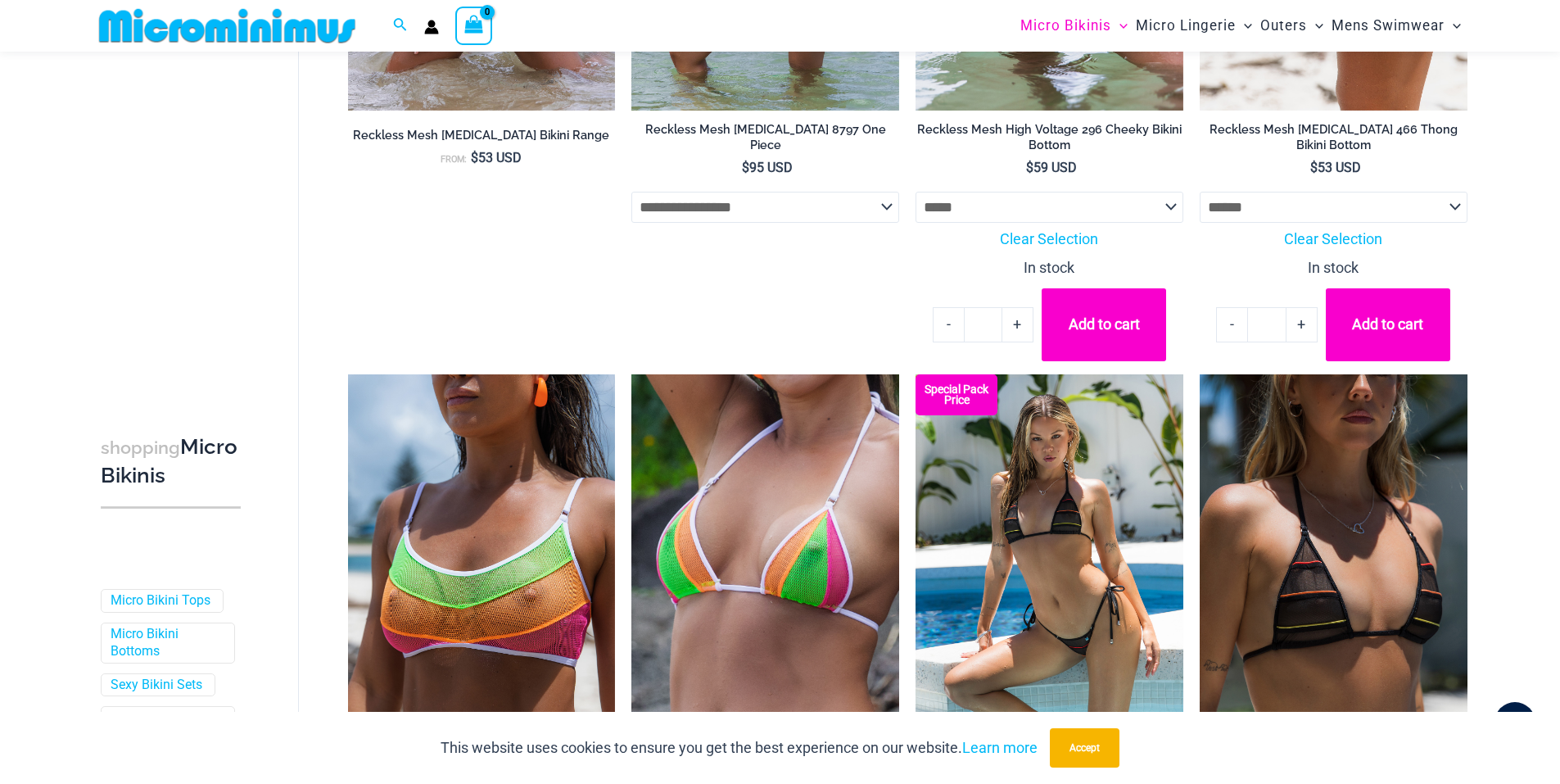
scroll to position [4190, 0]
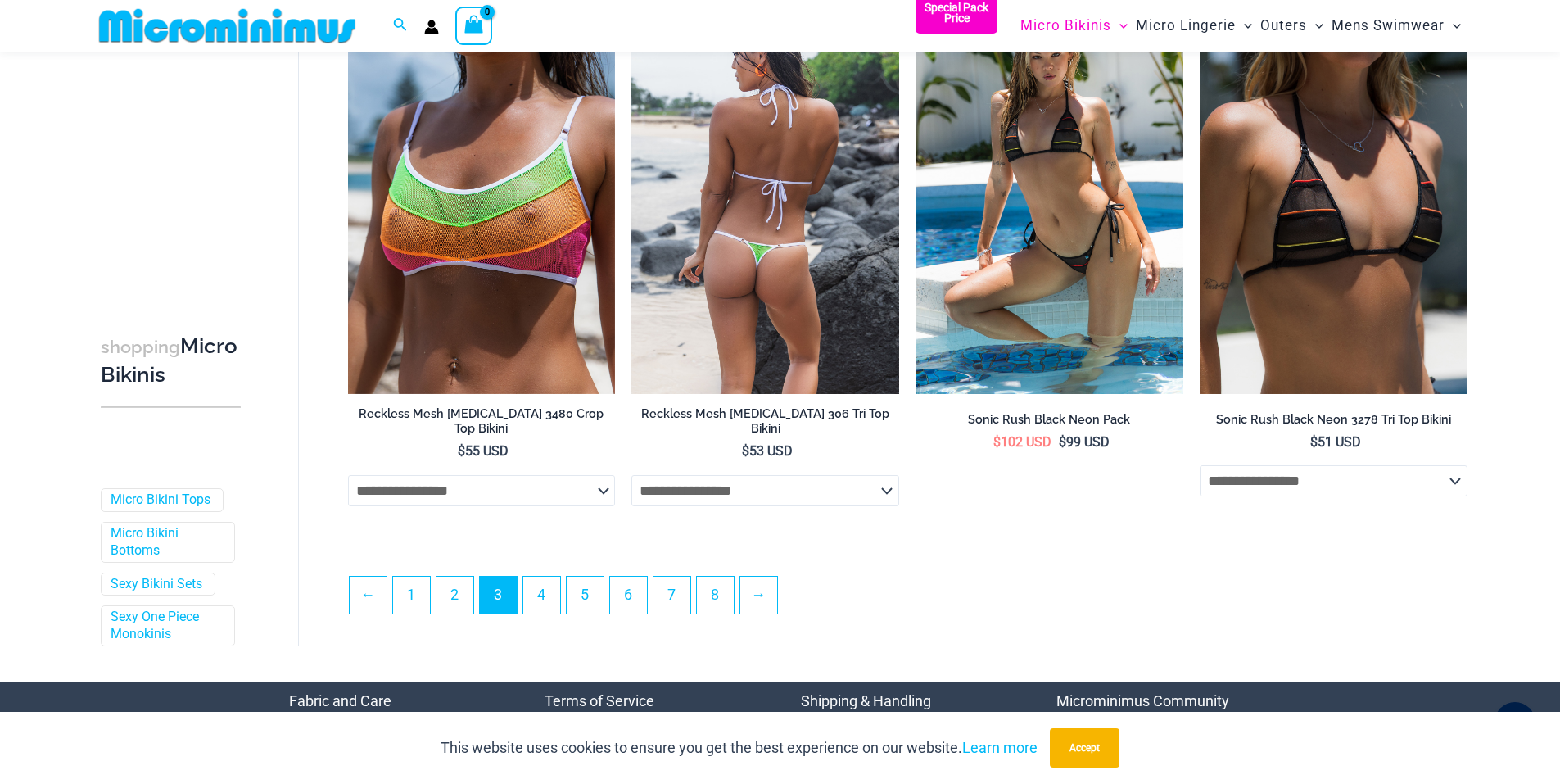
click at [840, 496] on select "**********" at bounding box center [765, 490] width 268 height 31
click at [631, 475] on select "**********" at bounding box center [765, 490] width 268 height 31
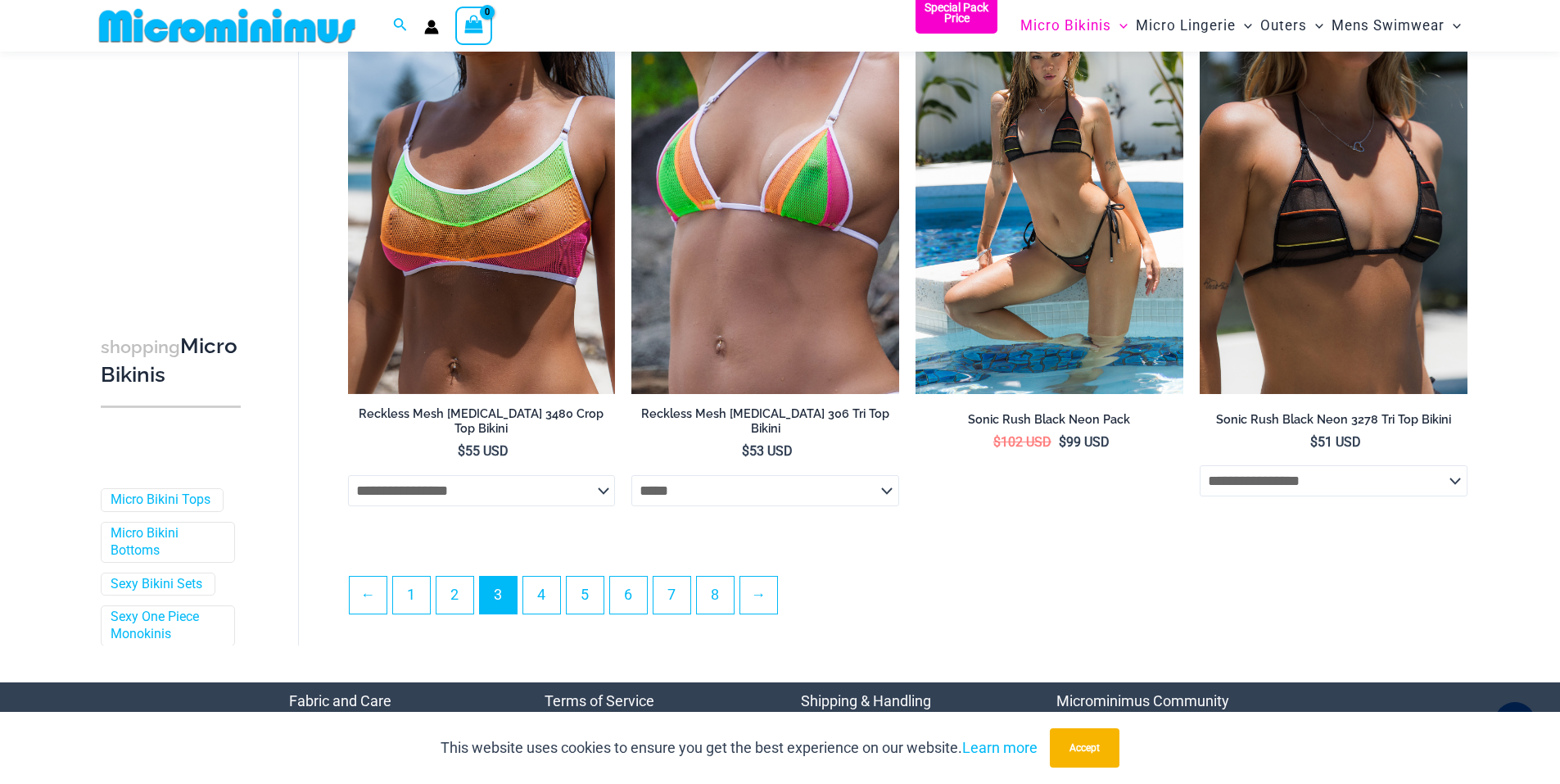
select select "*****"
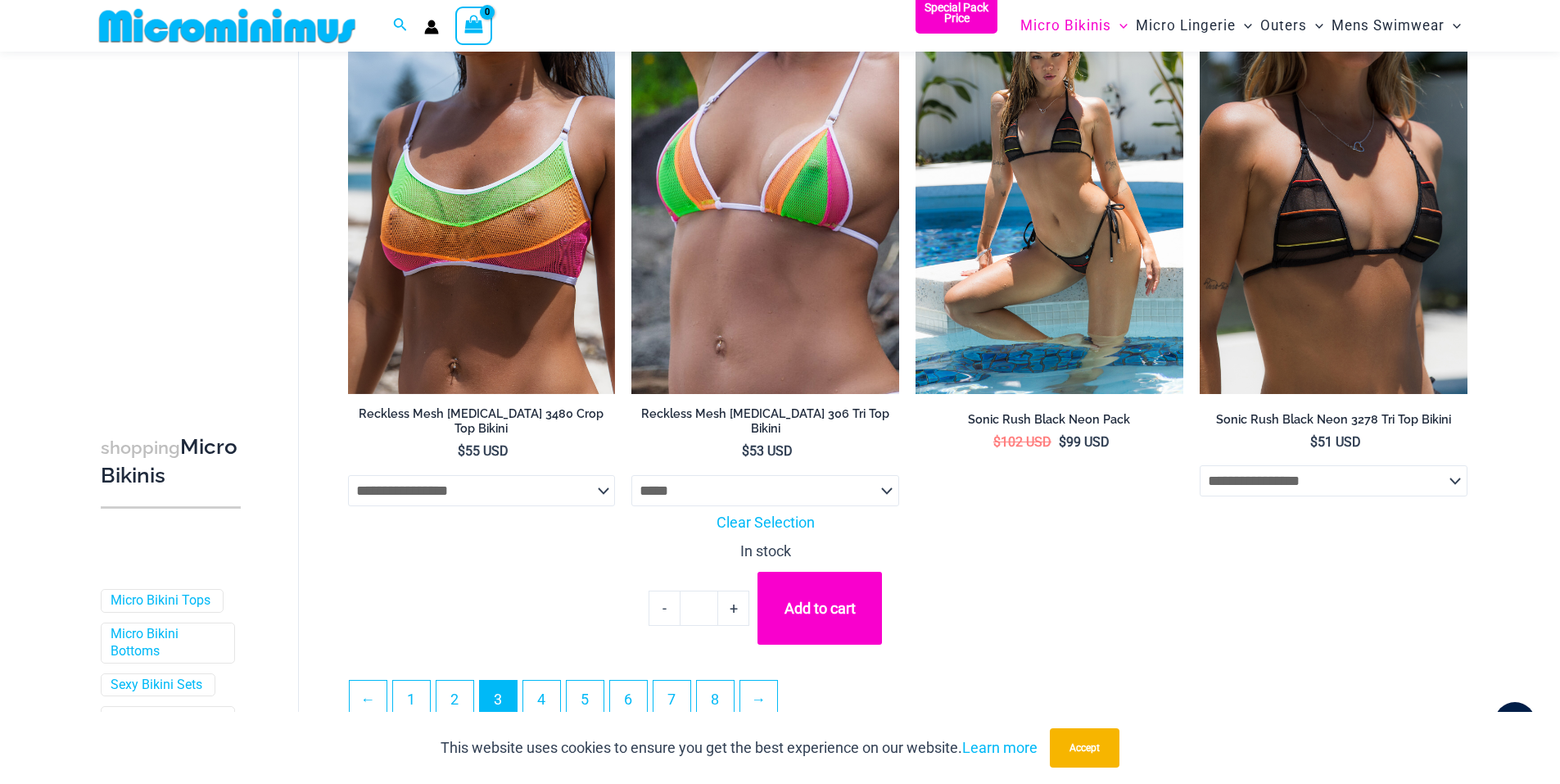
click at [798, 607] on button "Add to cart" at bounding box center [820, 609] width 126 height 75
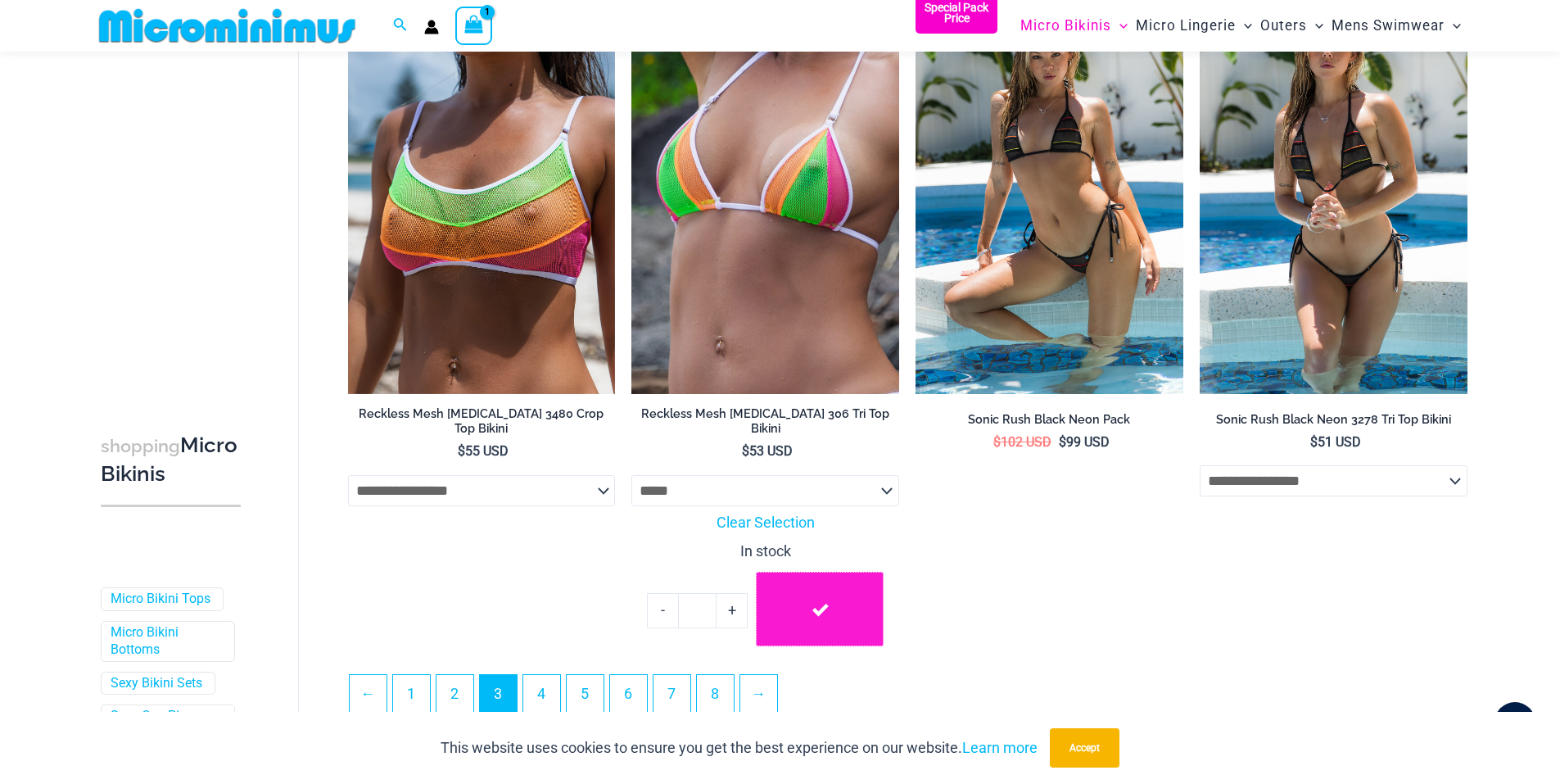
scroll to position [4562, 0]
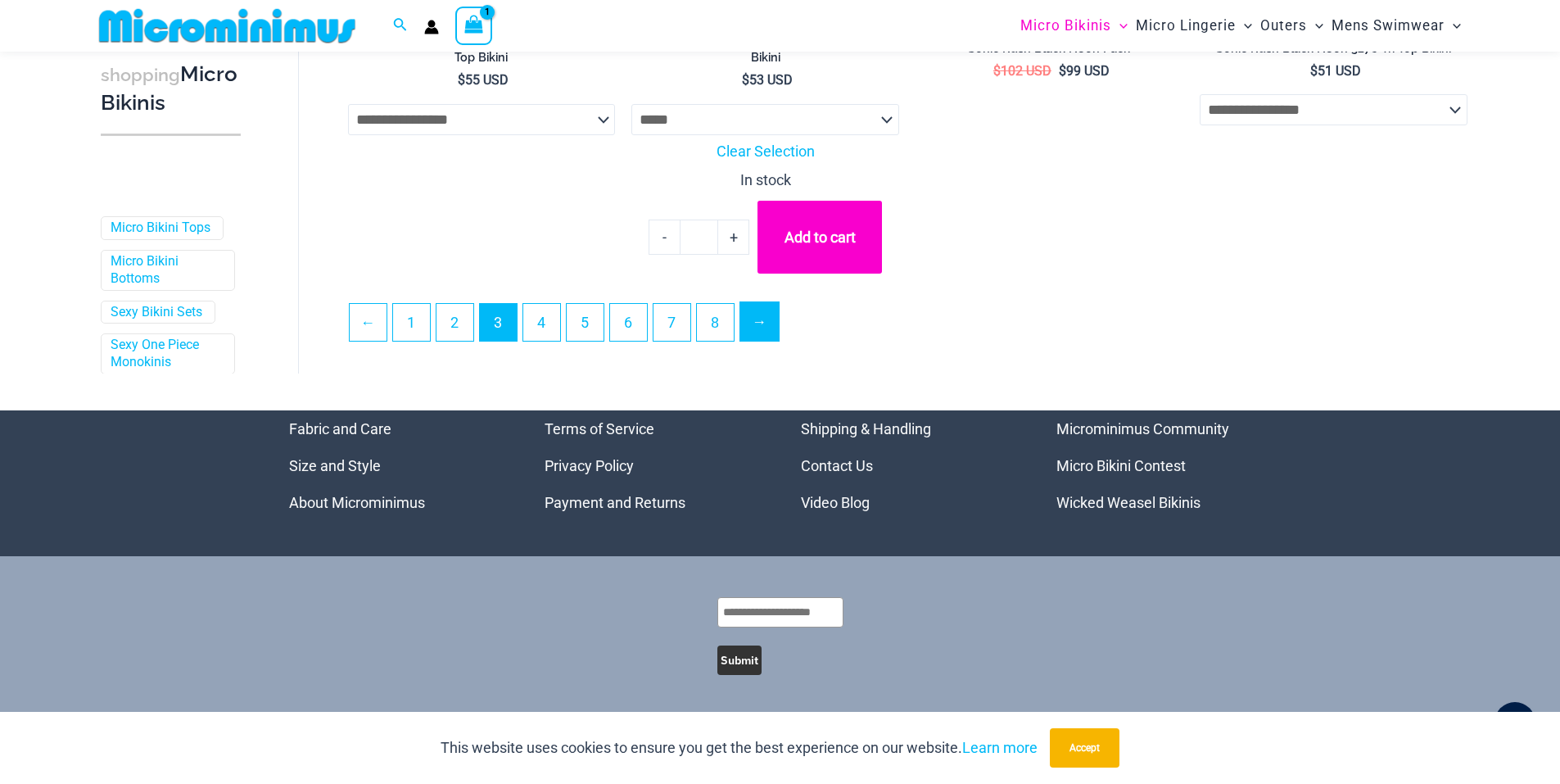
click at [752, 328] on link "→" at bounding box center [759, 321] width 38 height 38
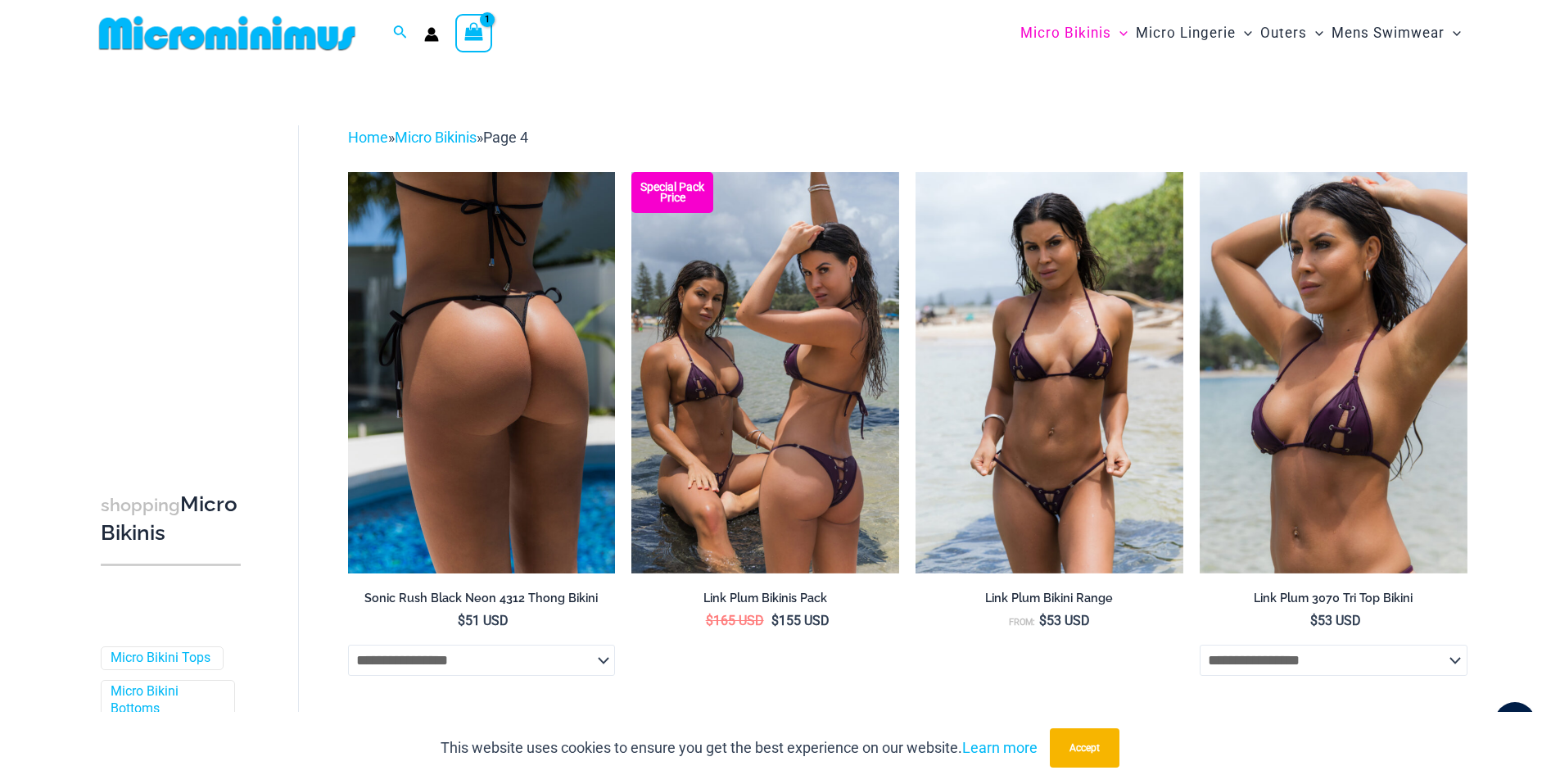
type input "**********"
click at [605, 656] on select "**********" at bounding box center [482, 659] width 268 height 31
click at [348, 644] on select "**********" at bounding box center [482, 659] width 268 height 31
select select "******"
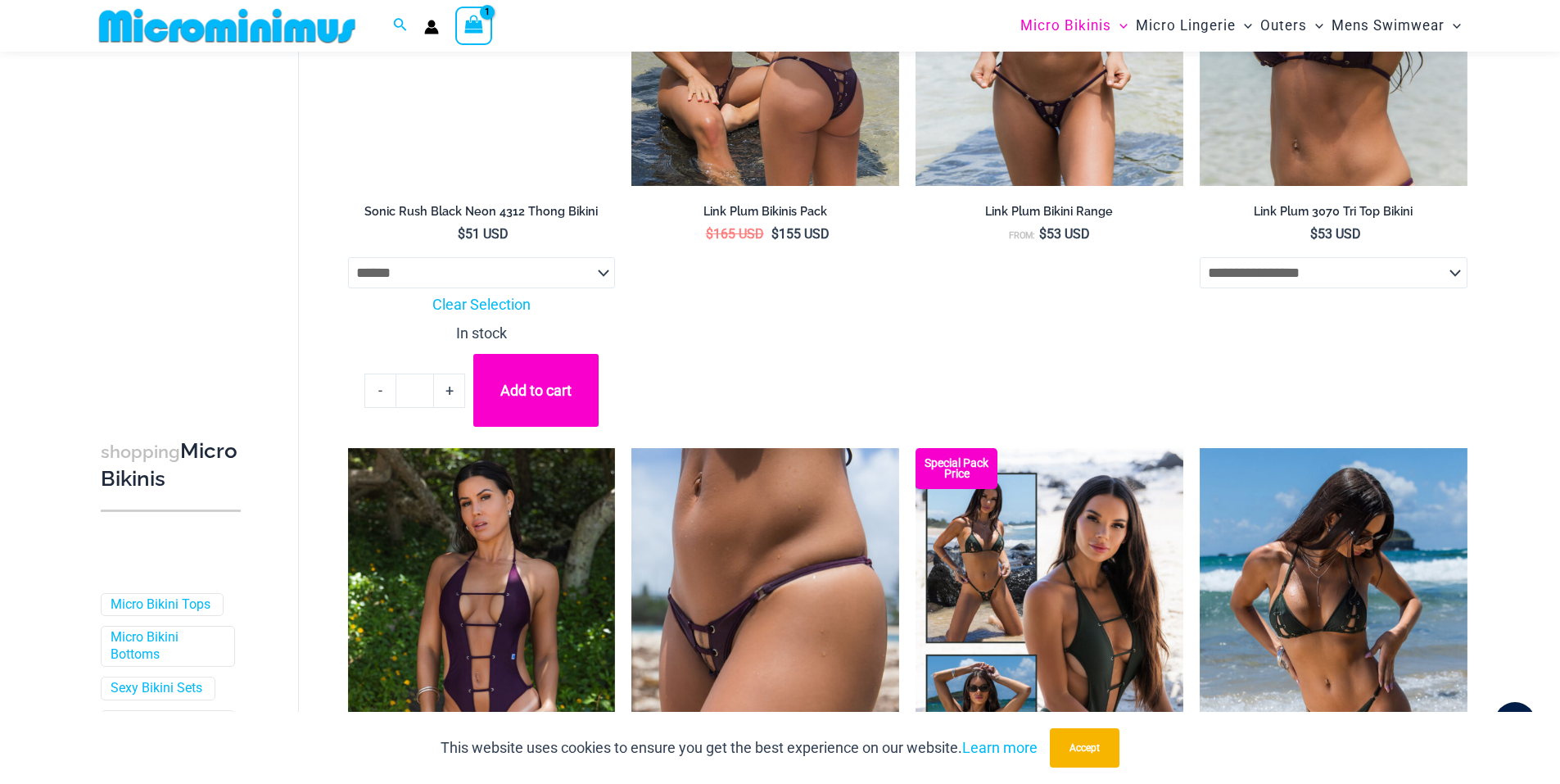
scroll to position [369, 0]
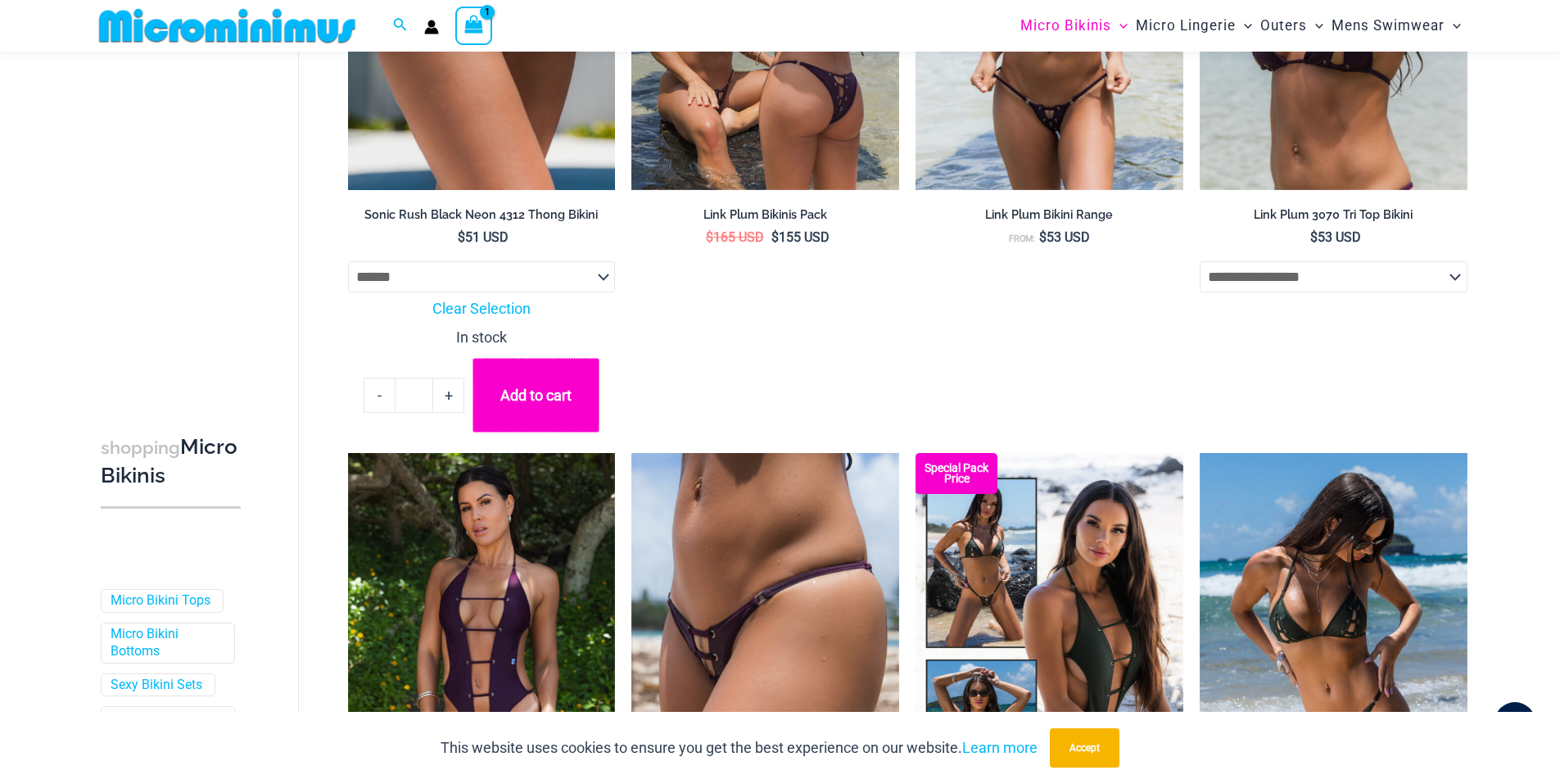
click at [506, 398] on button "Add to cart" at bounding box center [535, 395] width 126 height 75
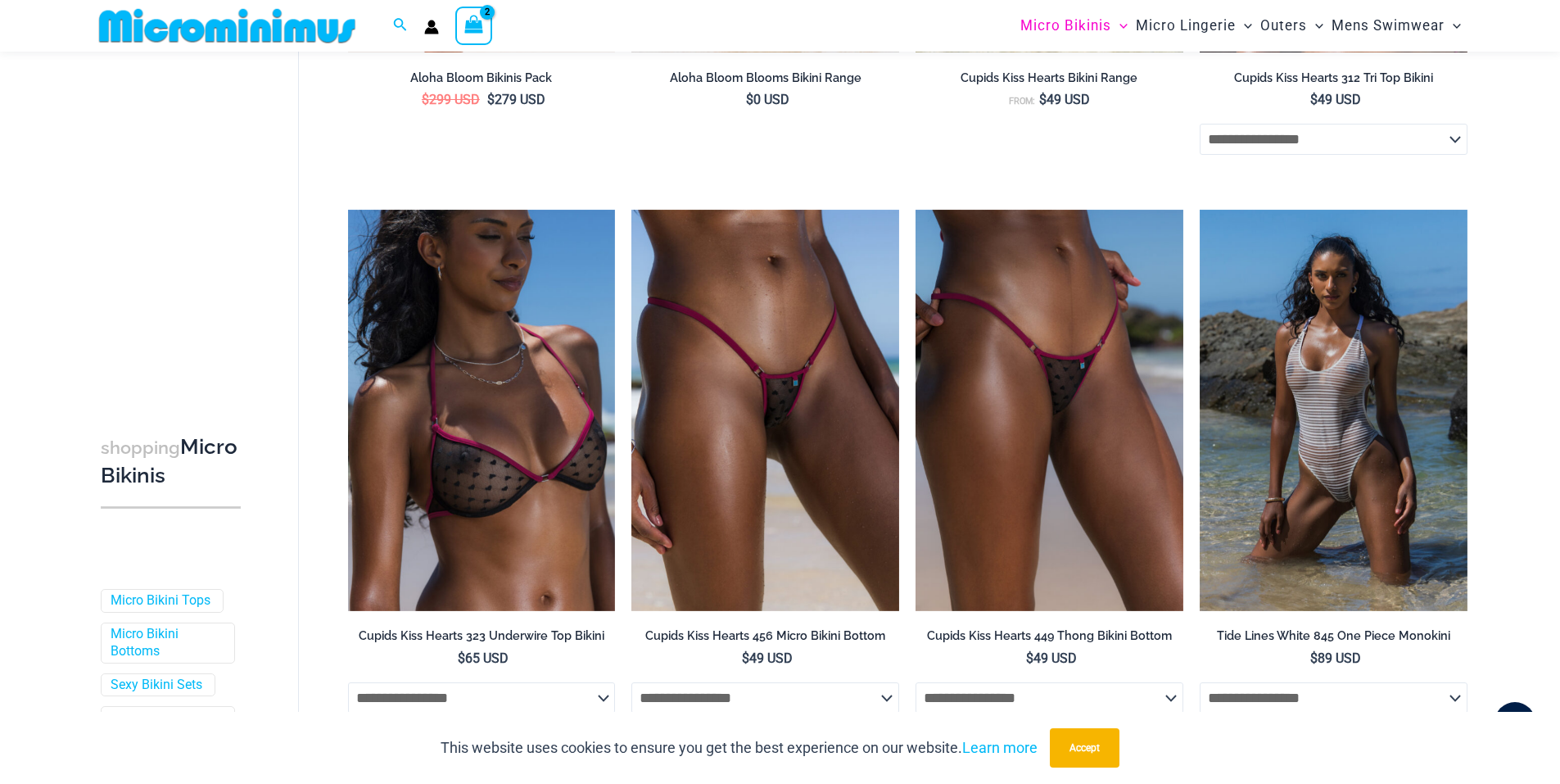
scroll to position [2276, 0]
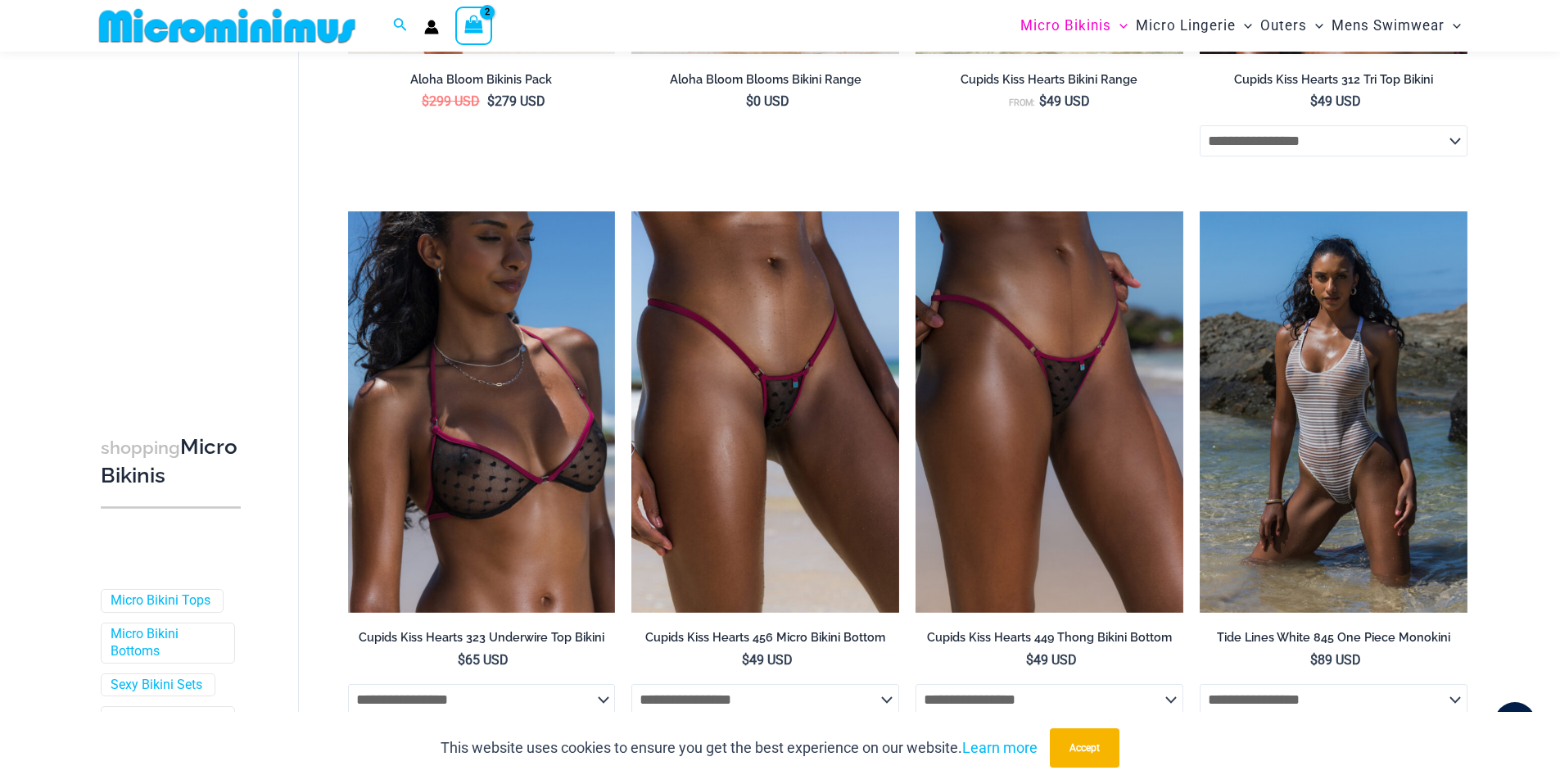
click at [1168, 711] on select "**********" at bounding box center [1049, 699] width 268 height 31
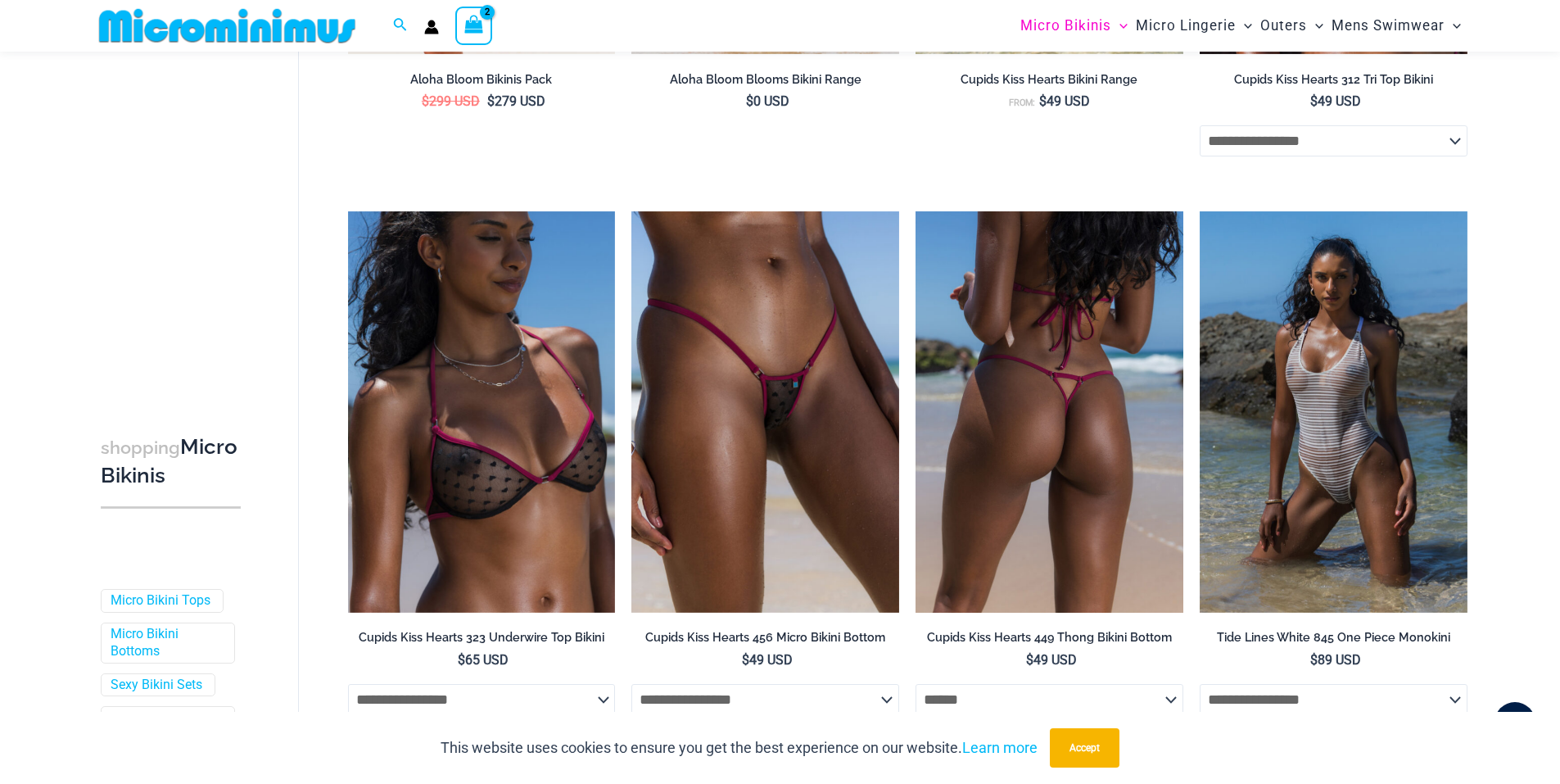
click at [916, 693] on select "**********" at bounding box center [1049, 699] width 268 height 31
select select "******"
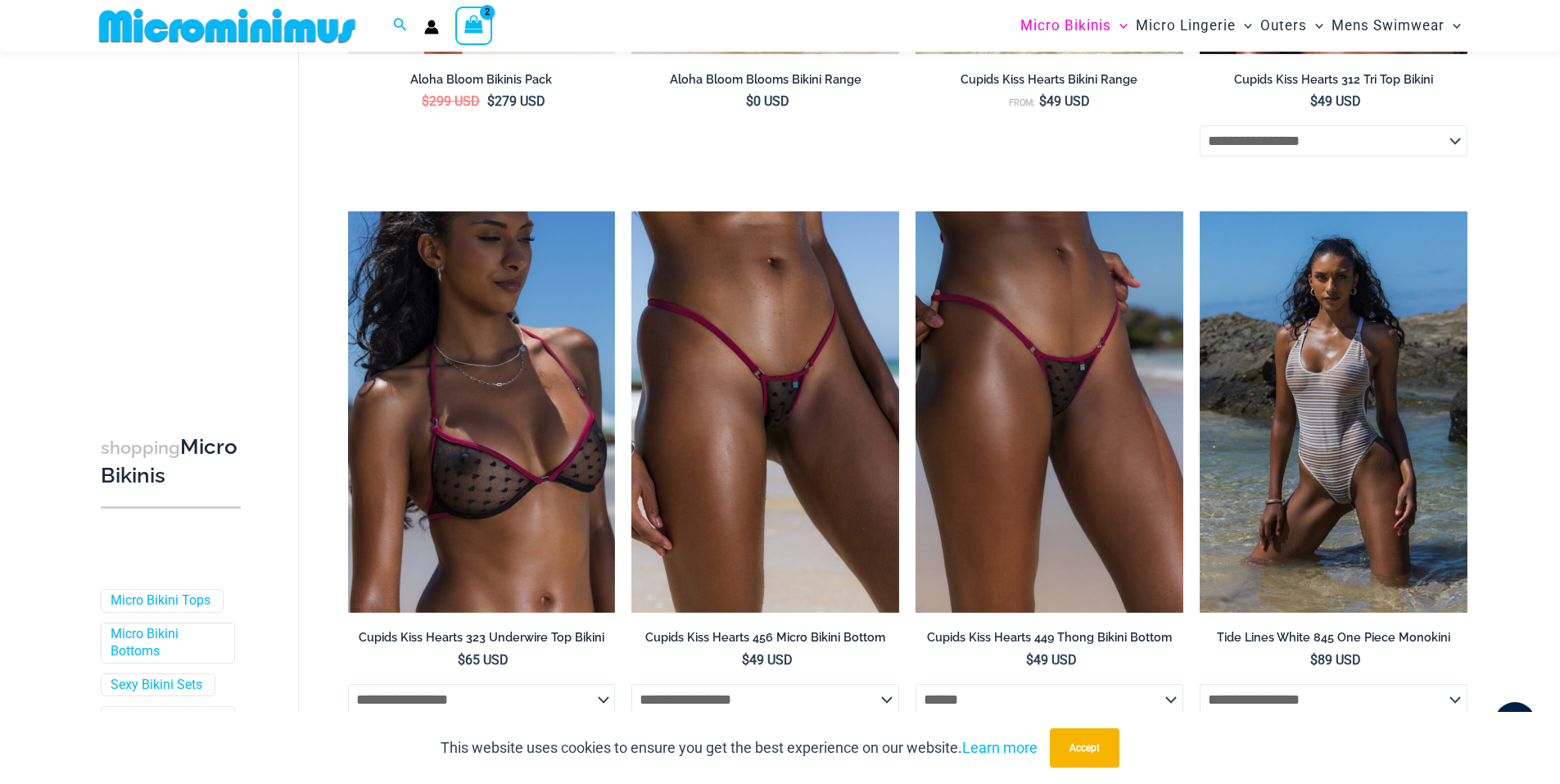
scroll to position [2659, 0]
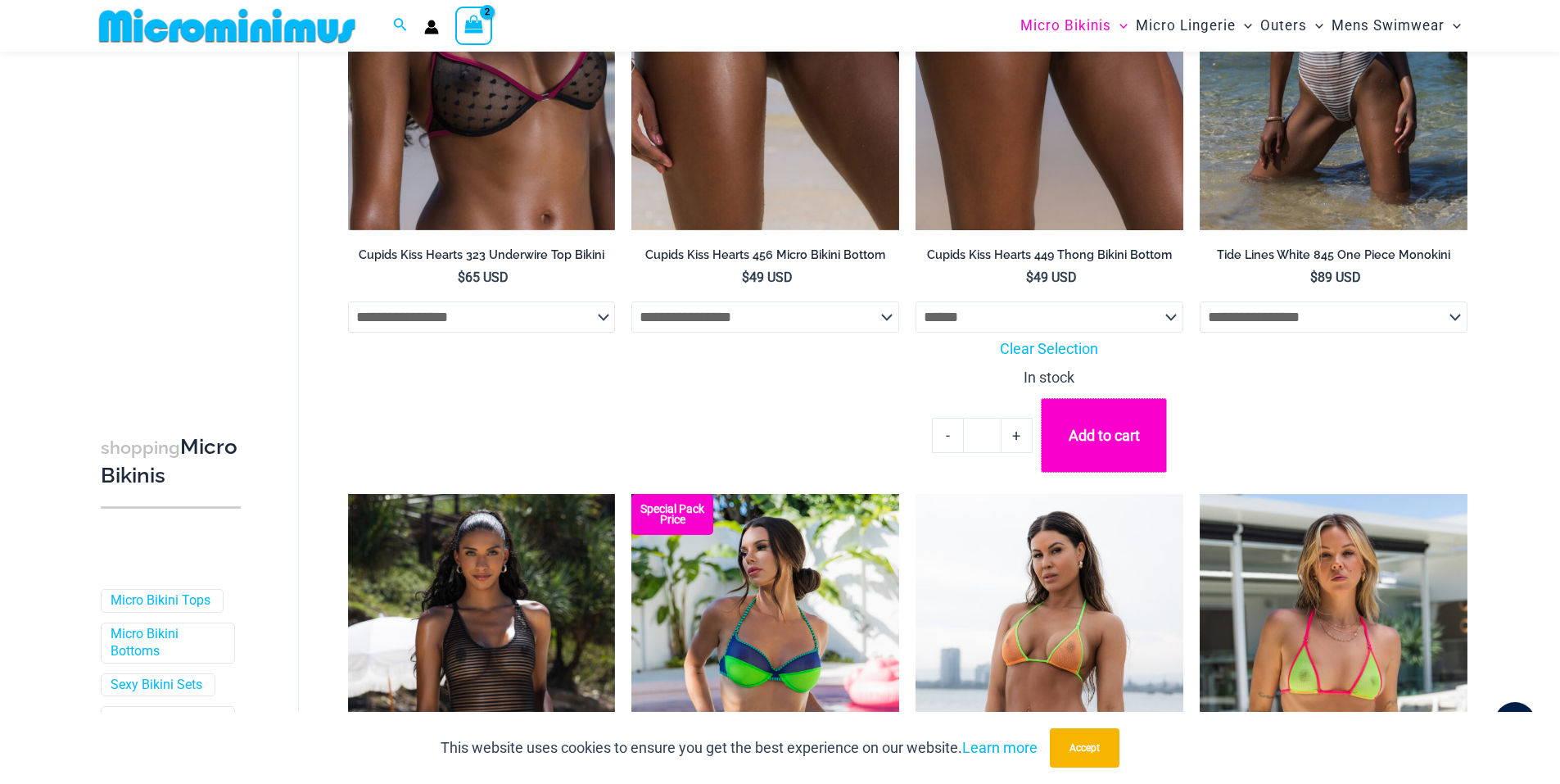
click at [1114, 451] on button "Add to cart" at bounding box center [1103, 435] width 126 height 75
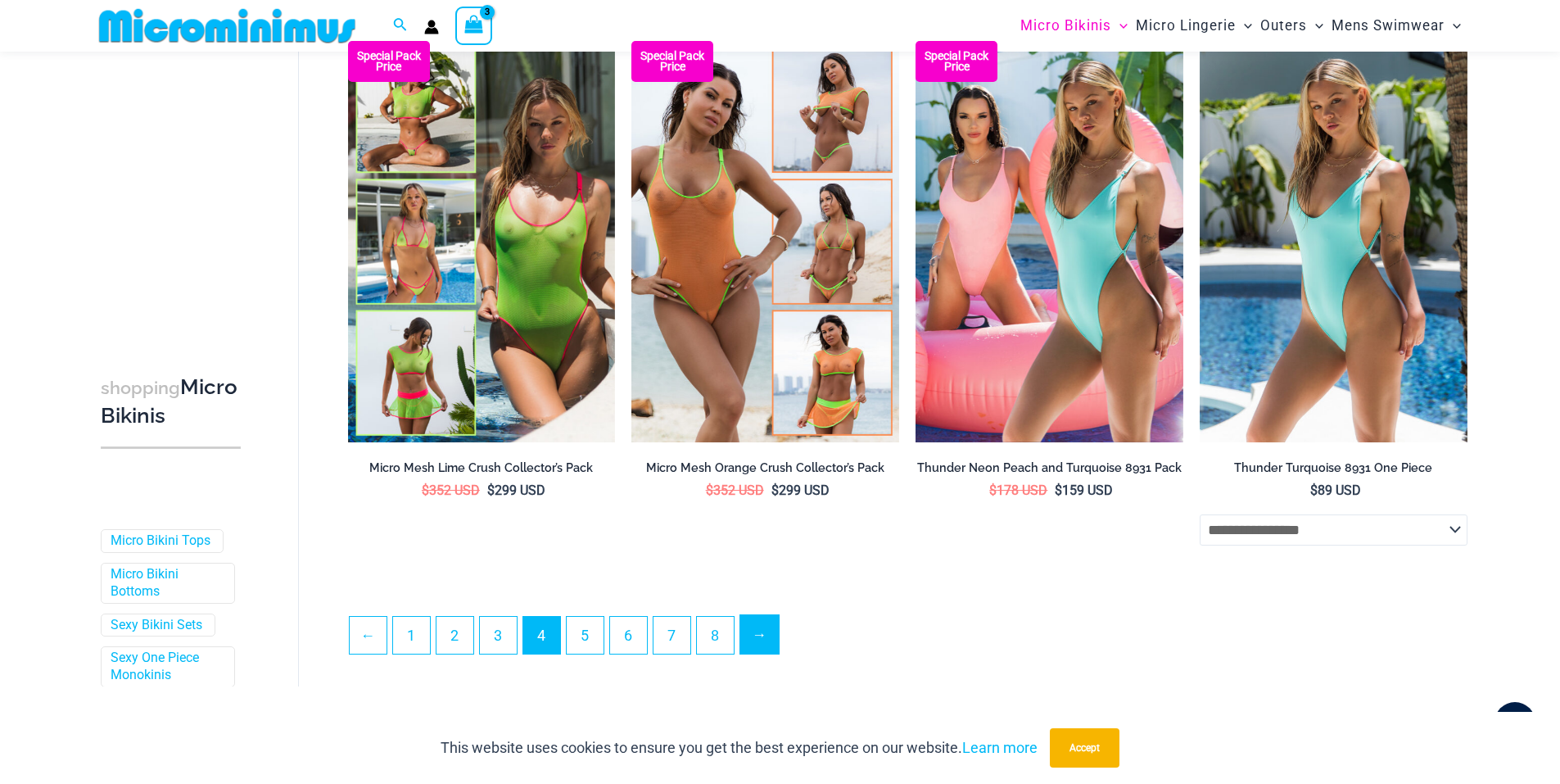
scroll to position [4178, 0]
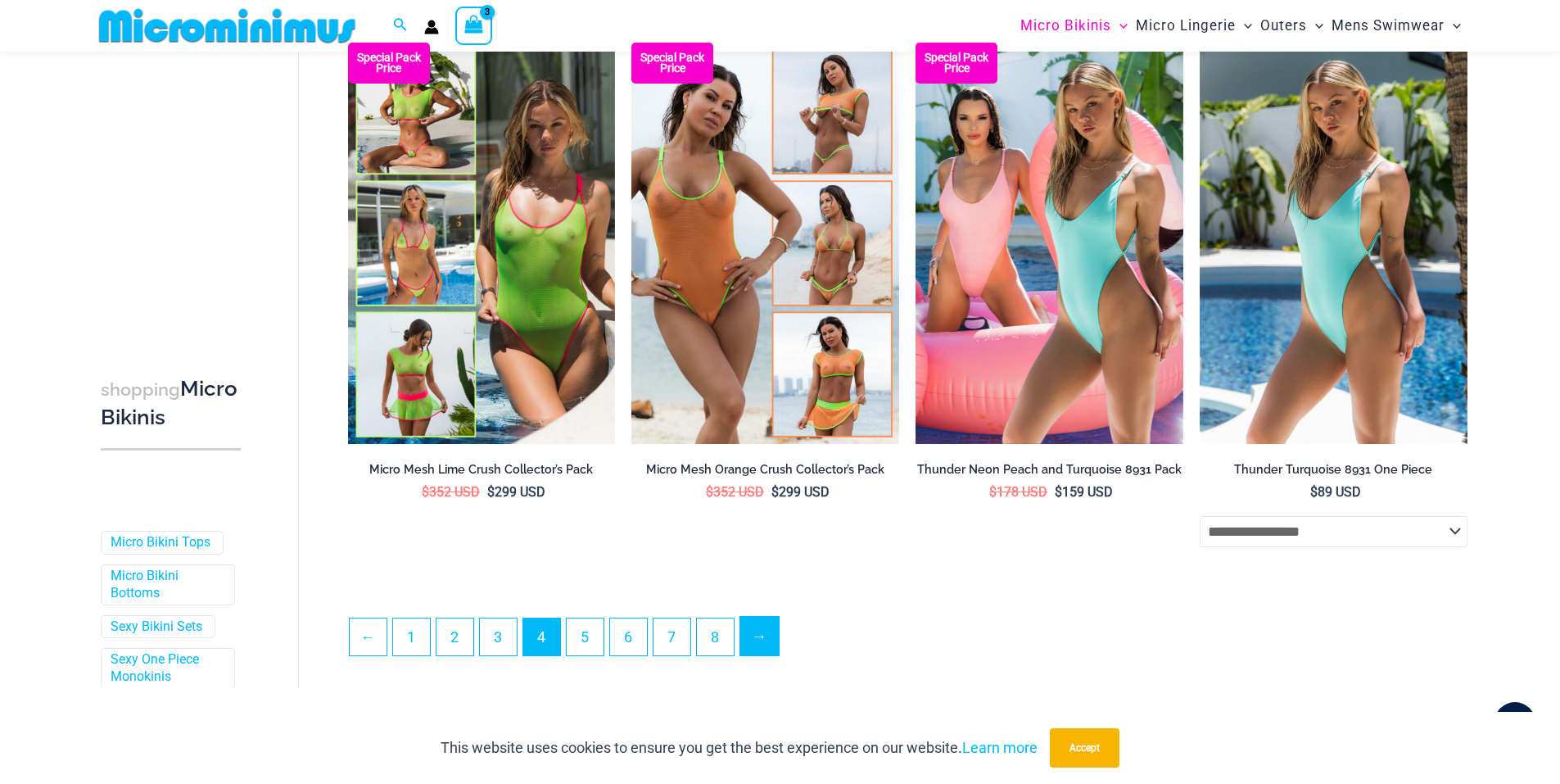
click at [764, 651] on link "→" at bounding box center [759, 636] width 38 height 38
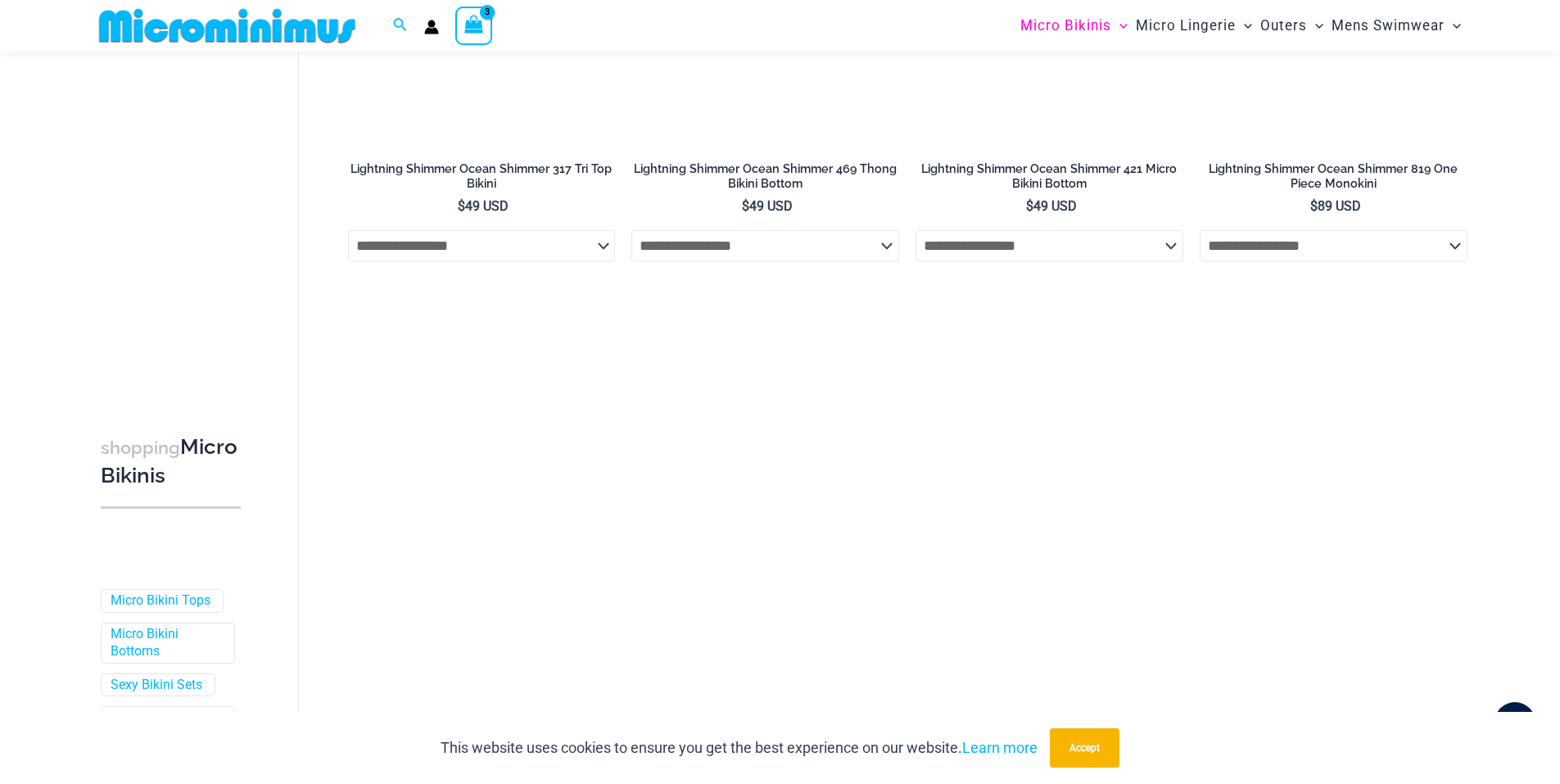
scroll to position [1113, 0]
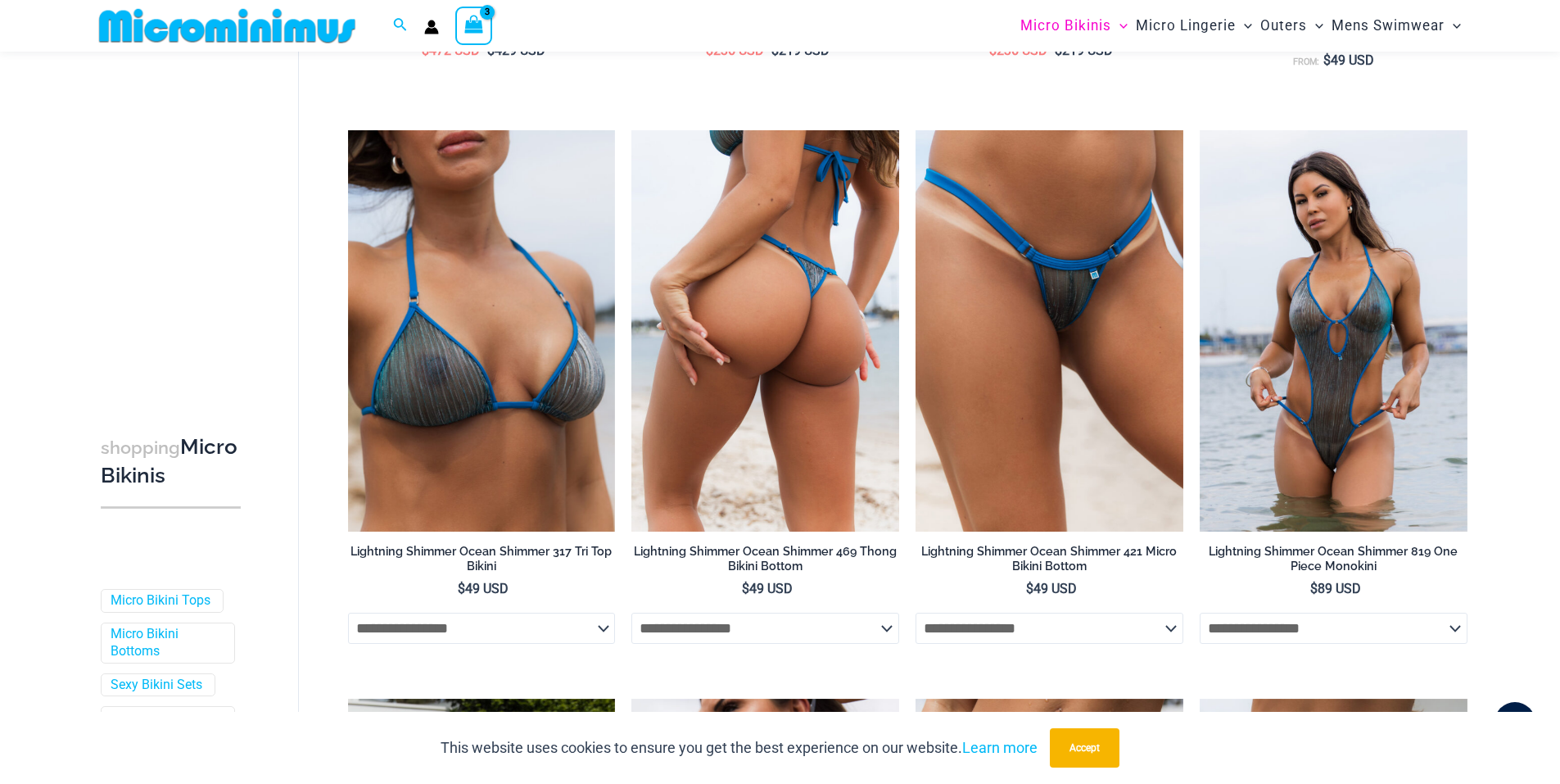
type input "**********"
click at [854, 637] on select "**********" at bounding box center [765, 627] width 268 height 31
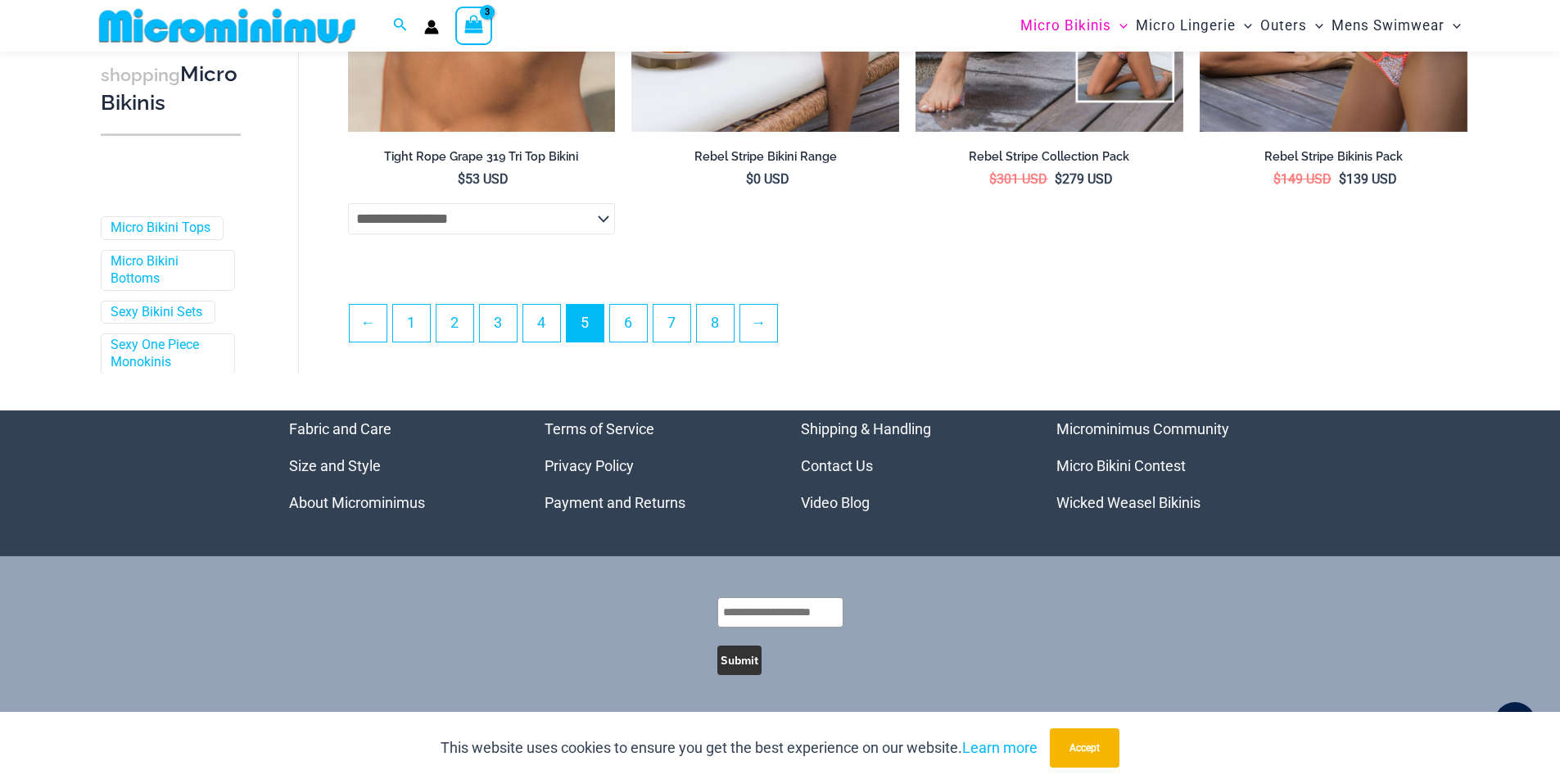
scroll to position [3972, 0]
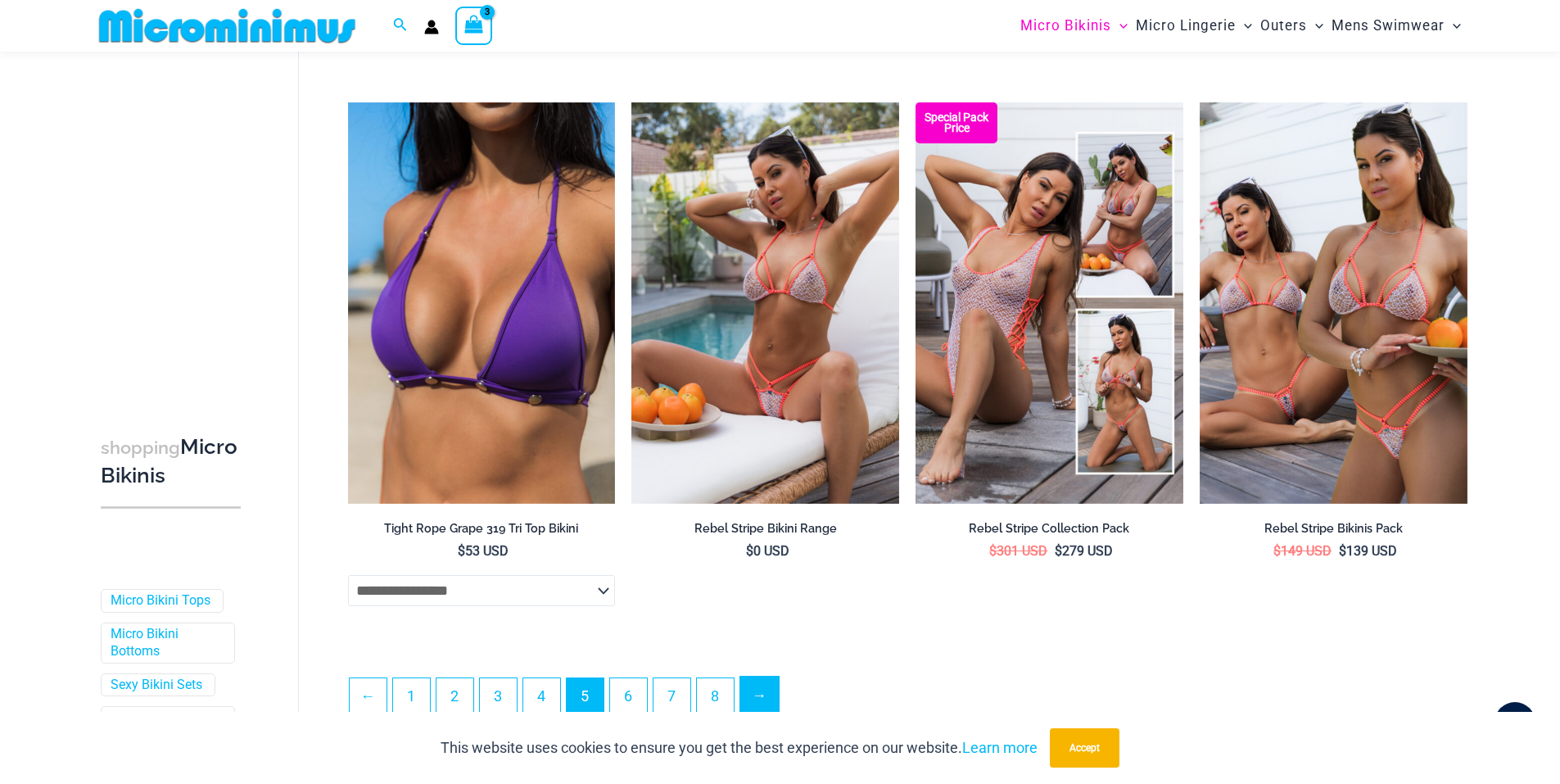
click at [771, 702] on link "→" at bounding box center [759, 695] width 38 height 38
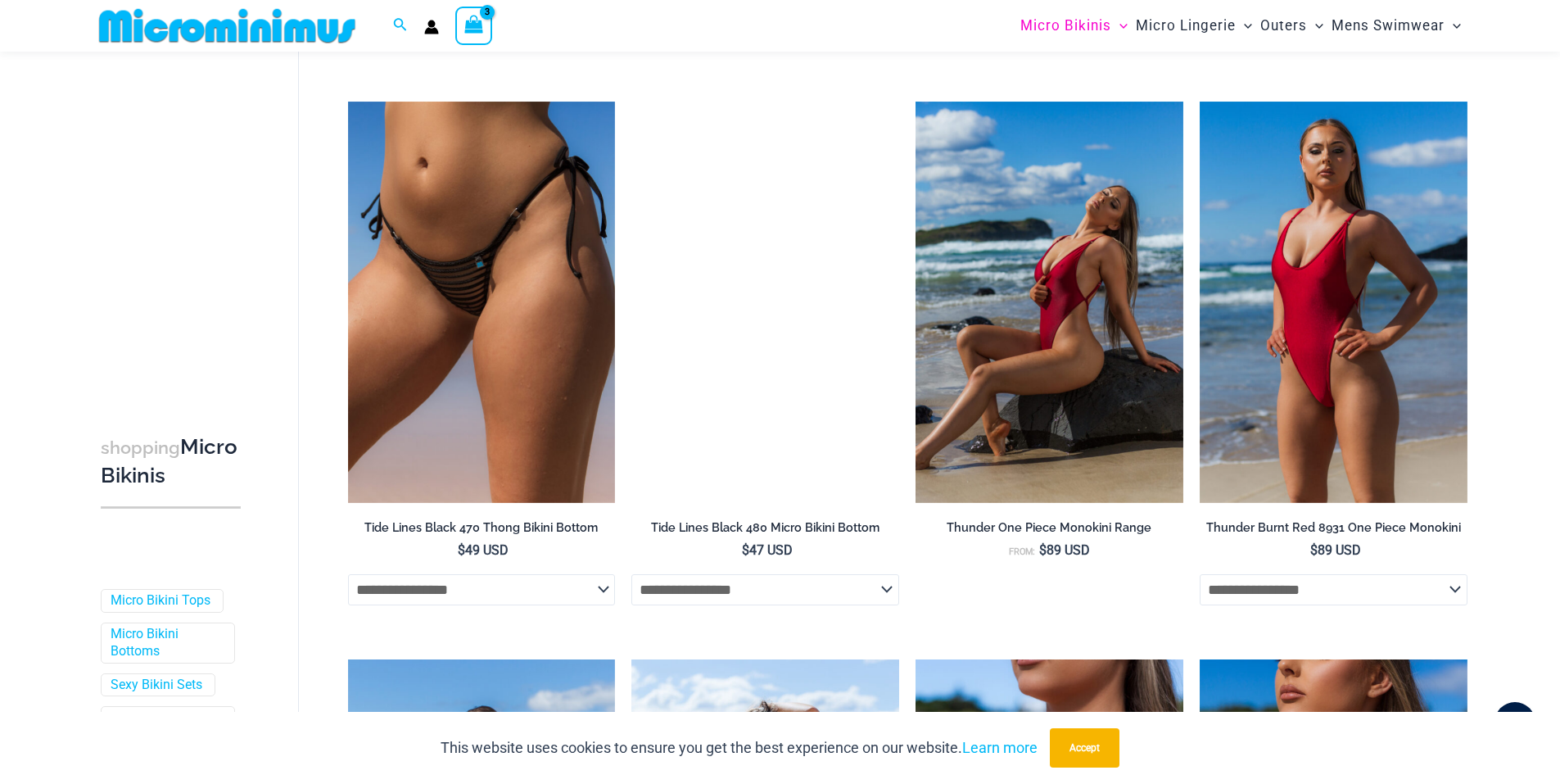
scroll to position [4170, 0]
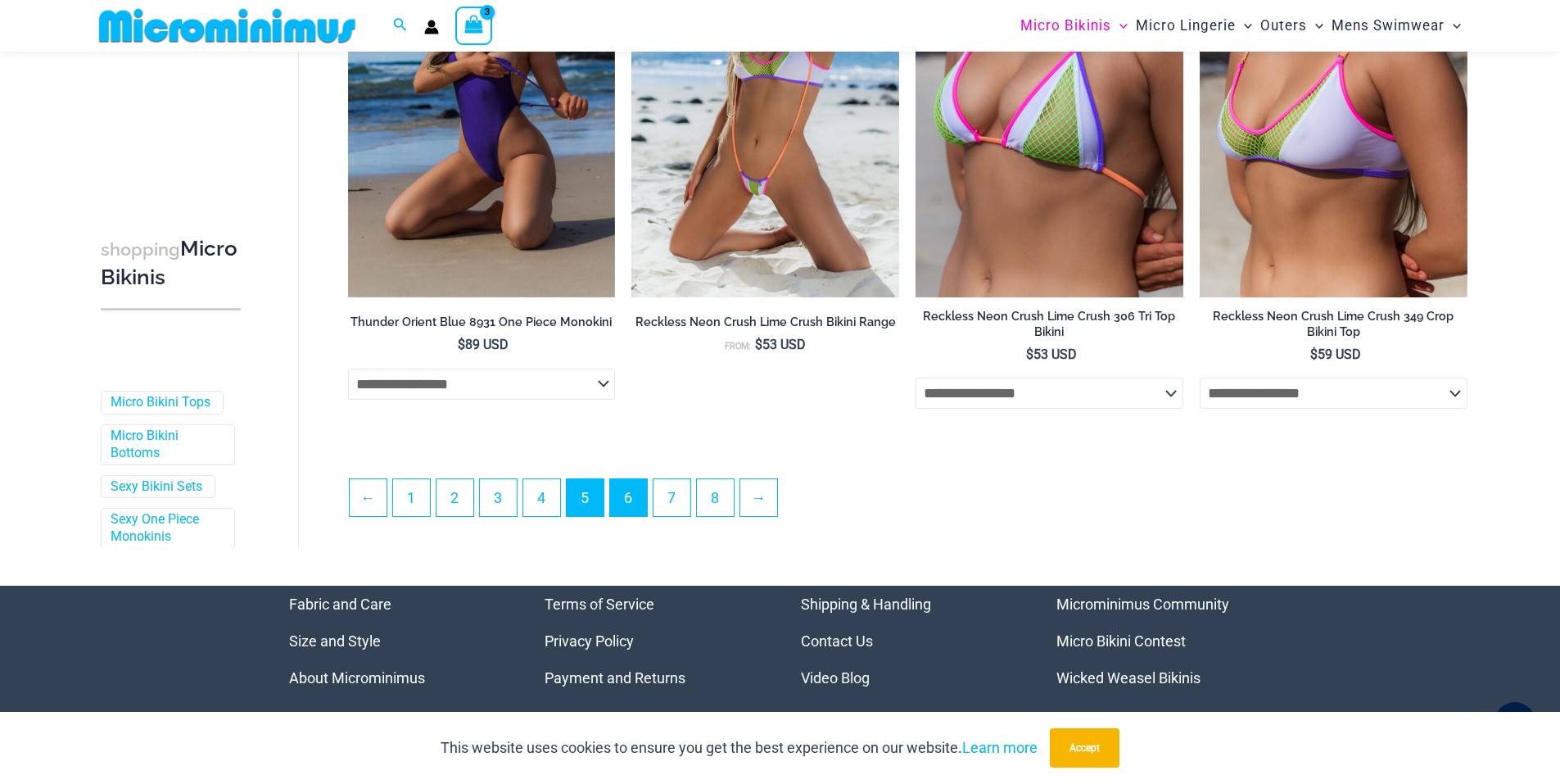
type input "**********"
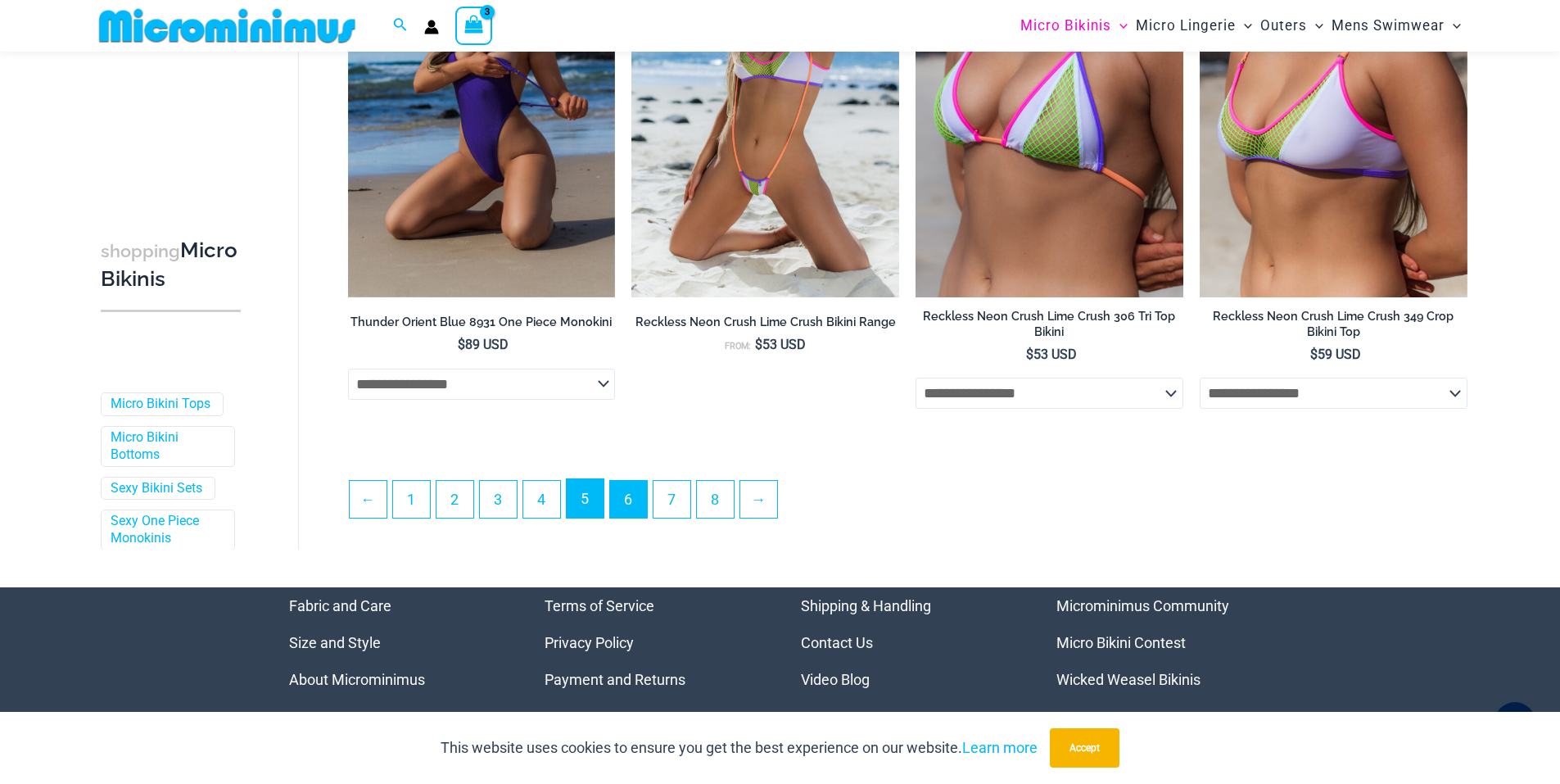
click at [580, 509] on link "5" at bounding box center [584, 497] width 36 height 38
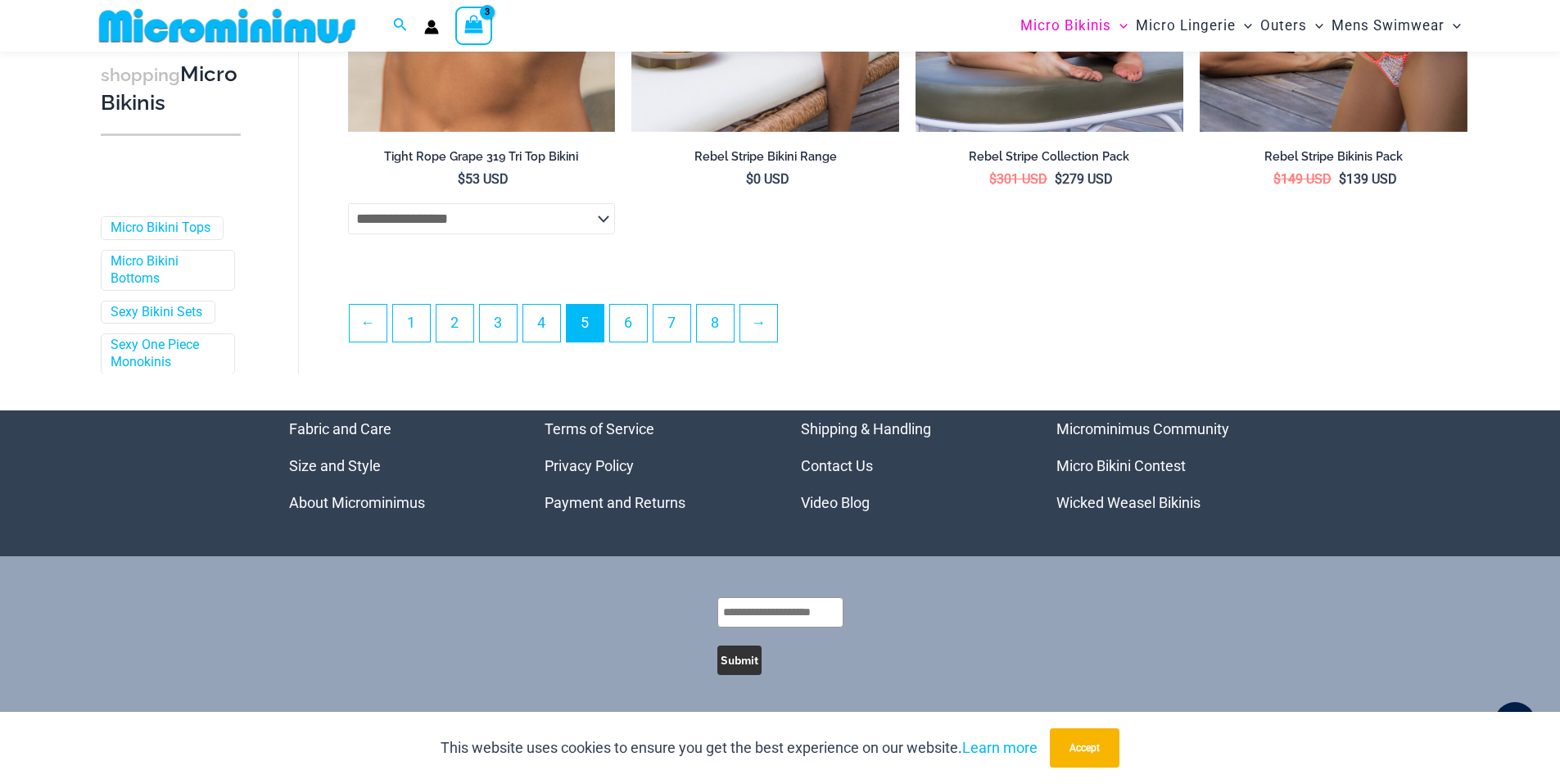
scroll to position [3972, 0]
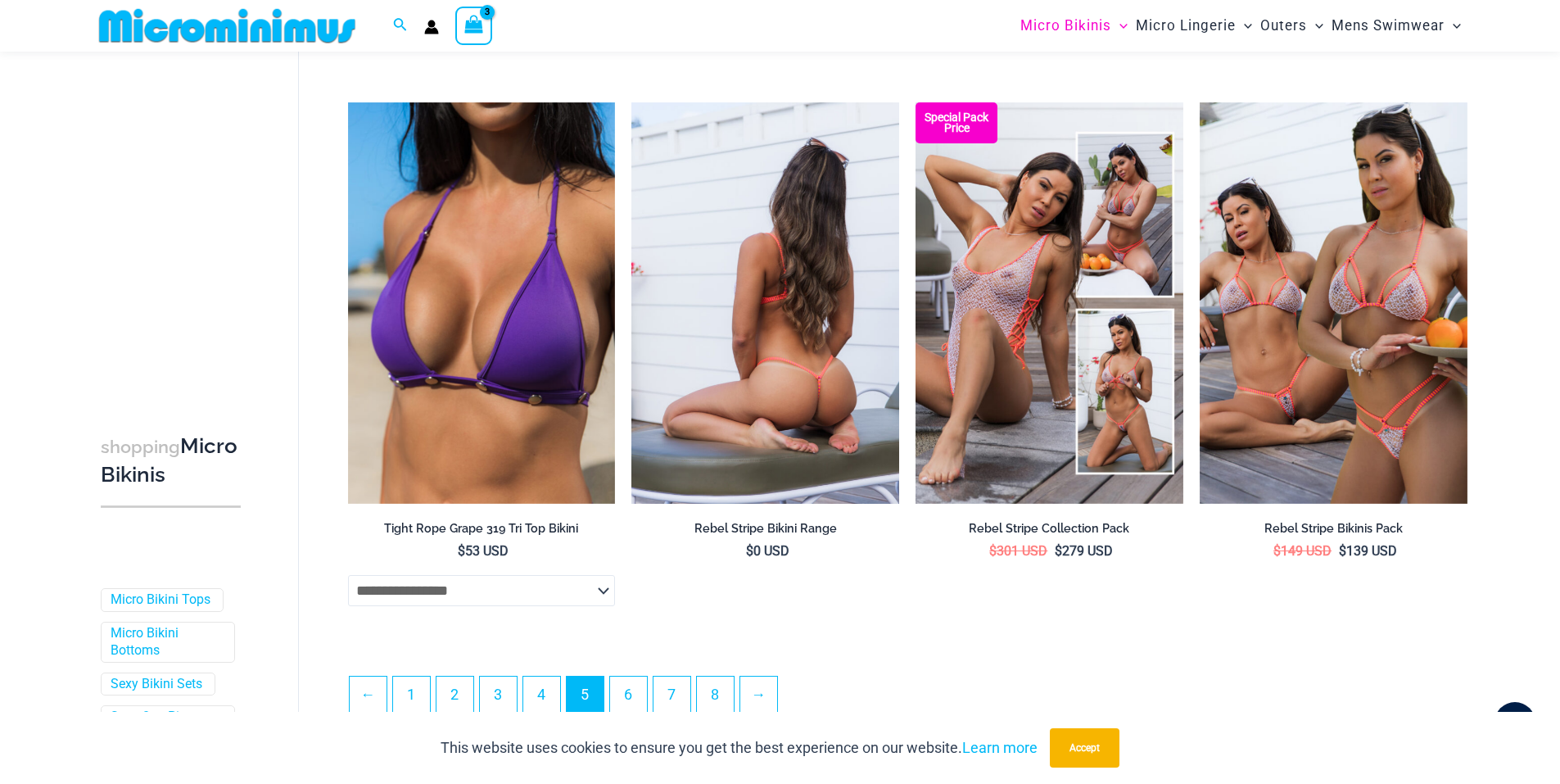
type input "**********"
click at [819, 346] on img at bounding box center [765, 303] width 268 height 401
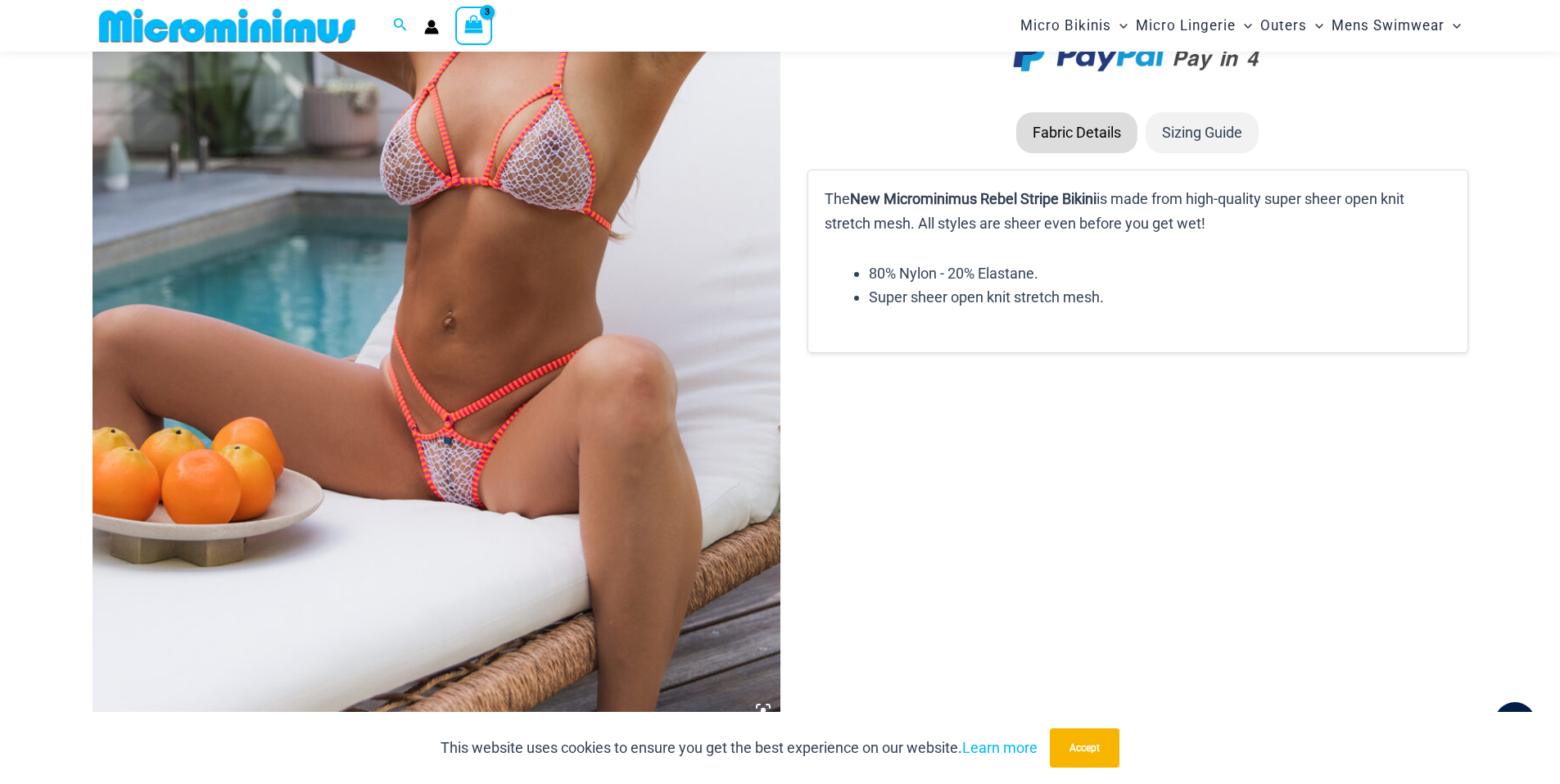
scroll to position [743, 0]
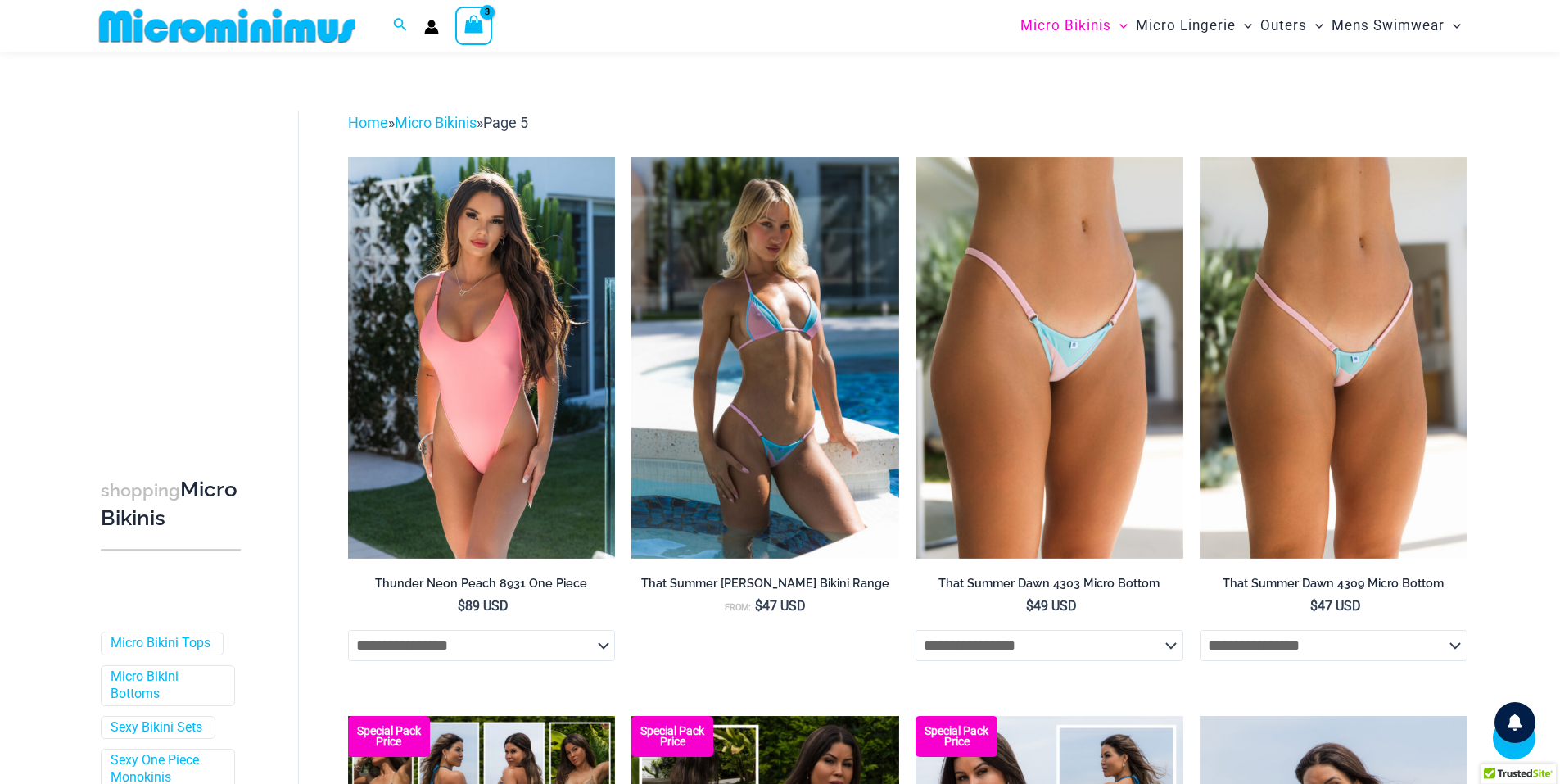
scroll to position [3972, 0]
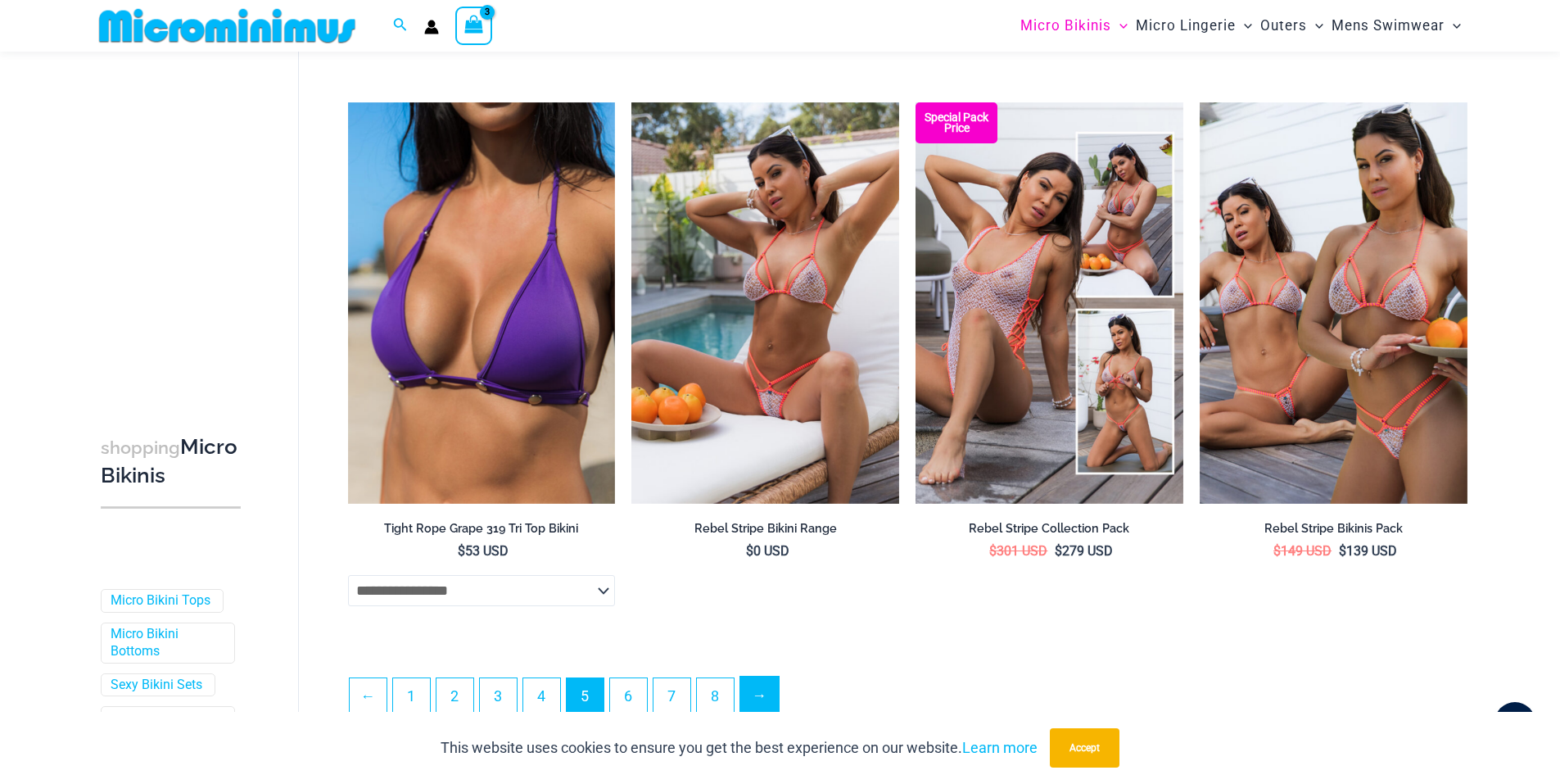
click at [759, 693] on link "→" at bounding box center [759, 695] width 38 height 38
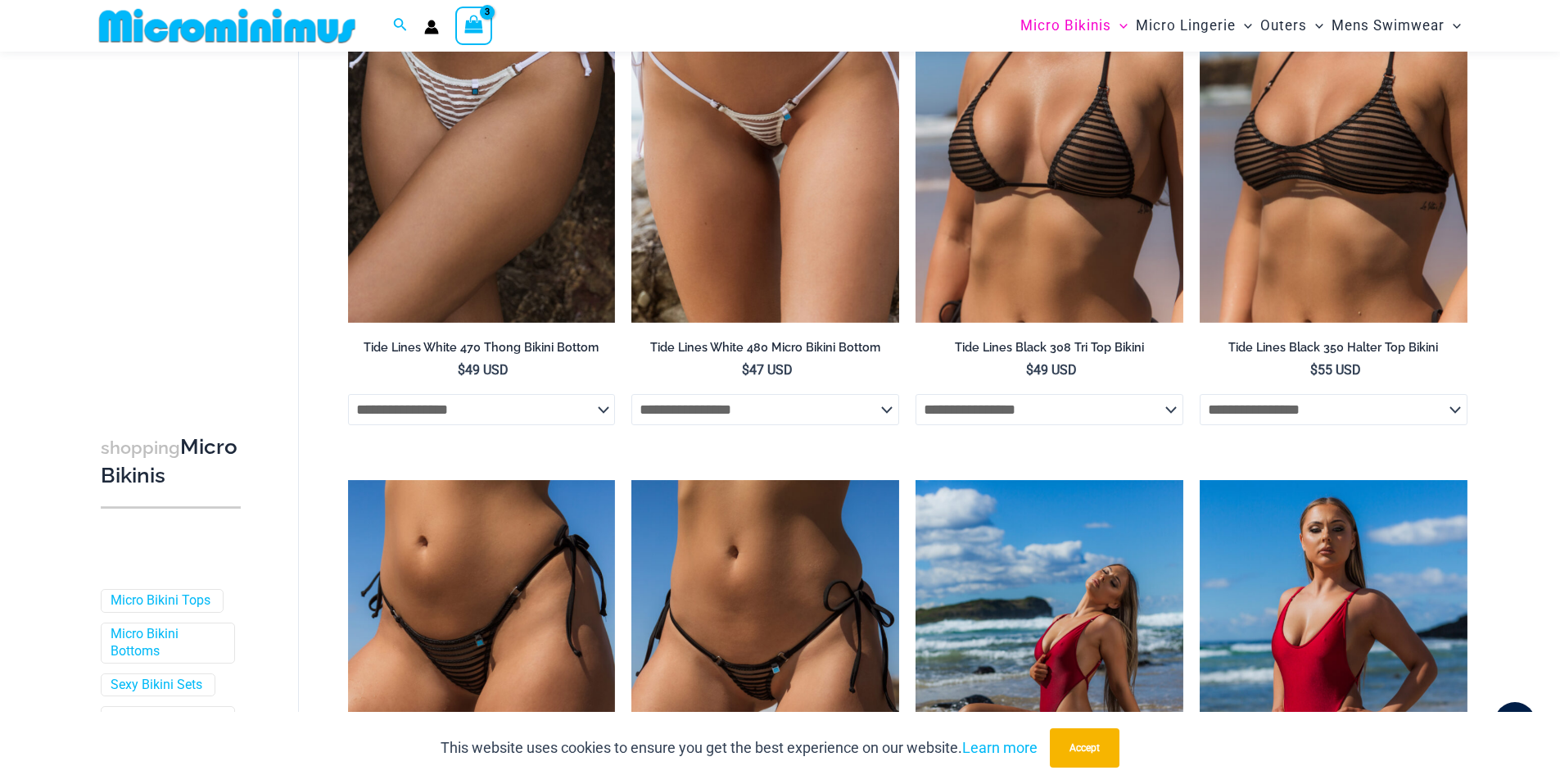
scroll to position [3409, 0]
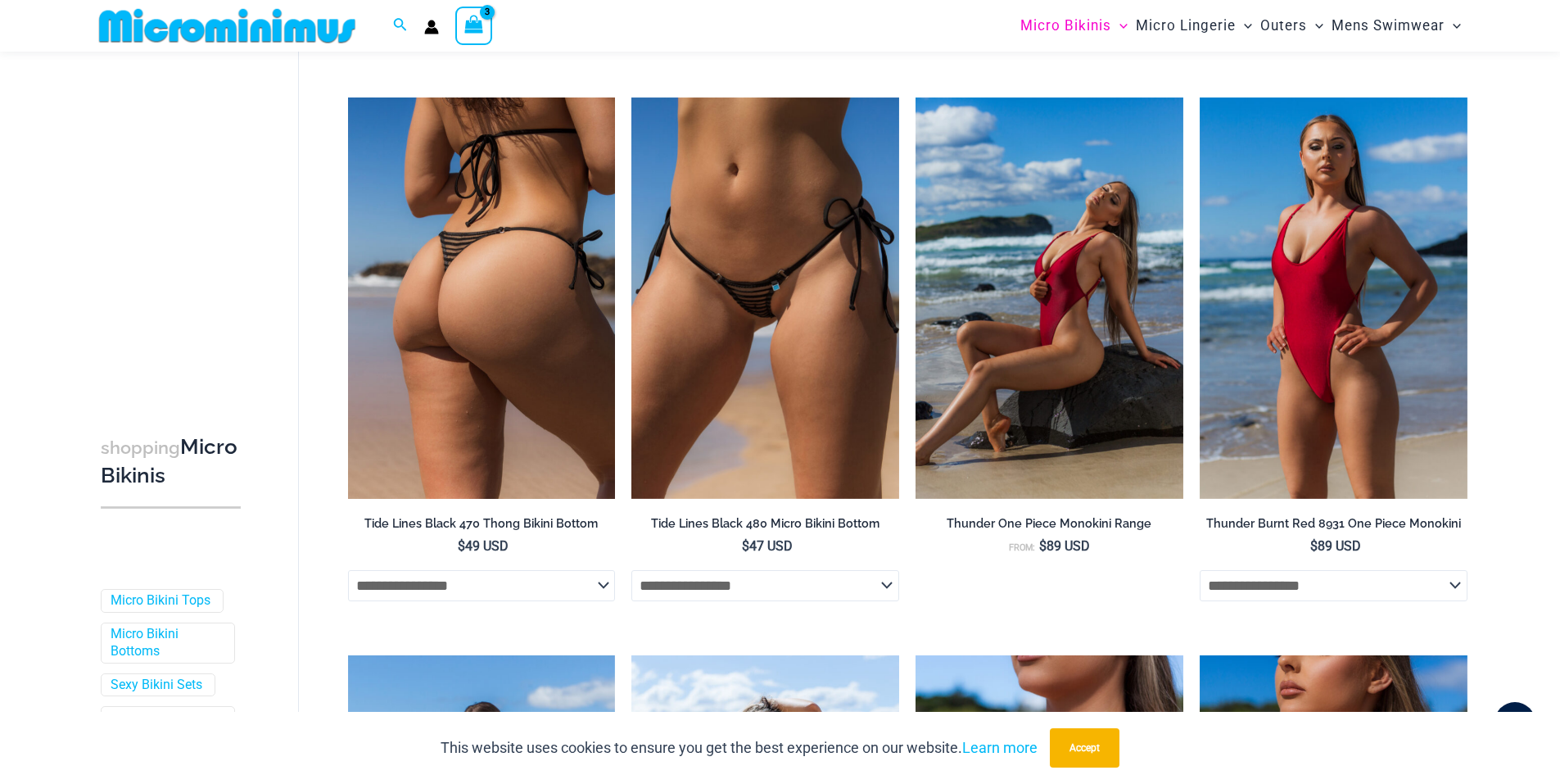
type input "**********"
click at [596, 585] on select "**********" at bounding box center [482, 585] width 268 height 31
click at [348, 573] on select "**********" at bounding box center [482, 585] width 268 height 31
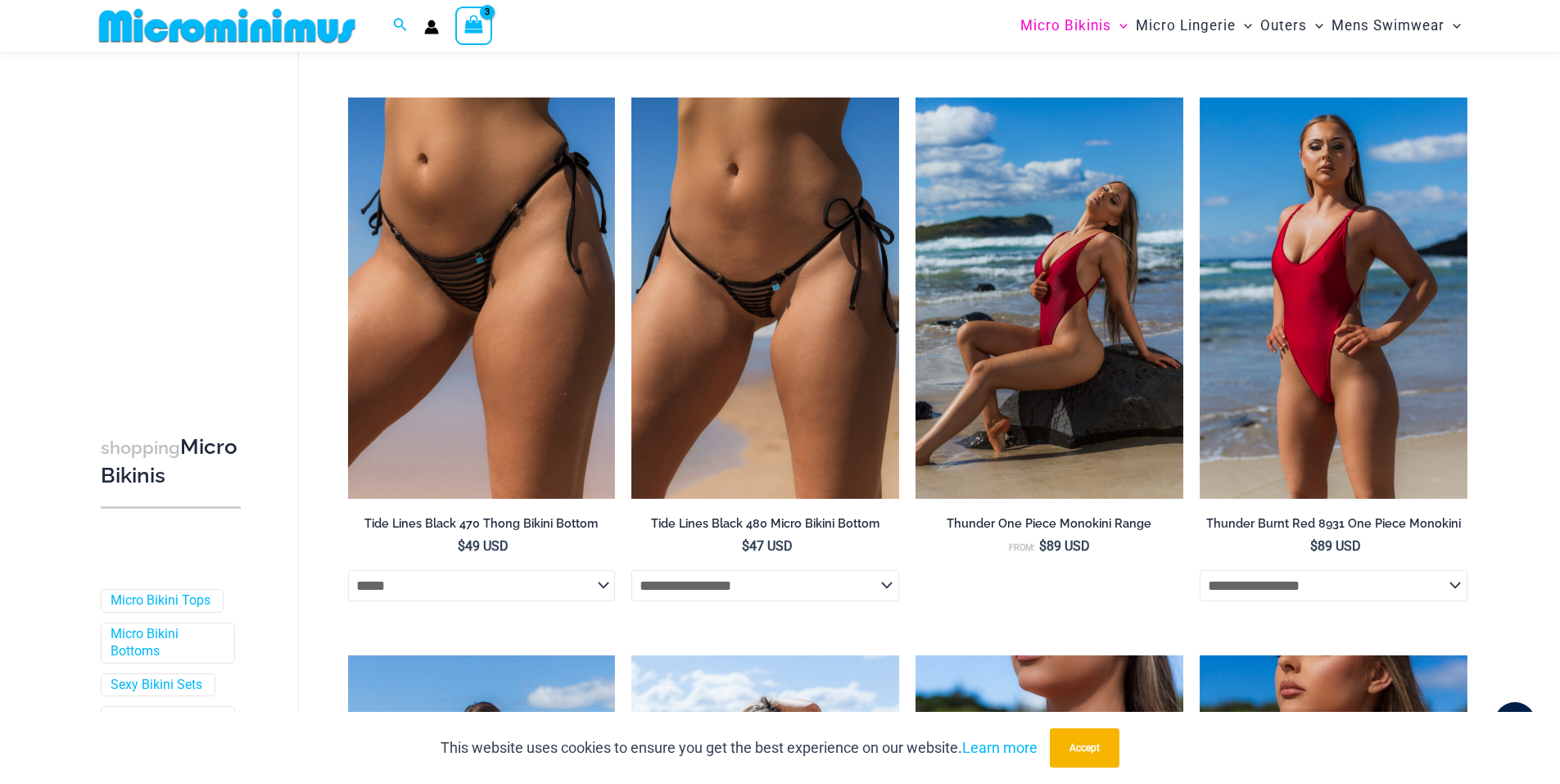
select select "*****"
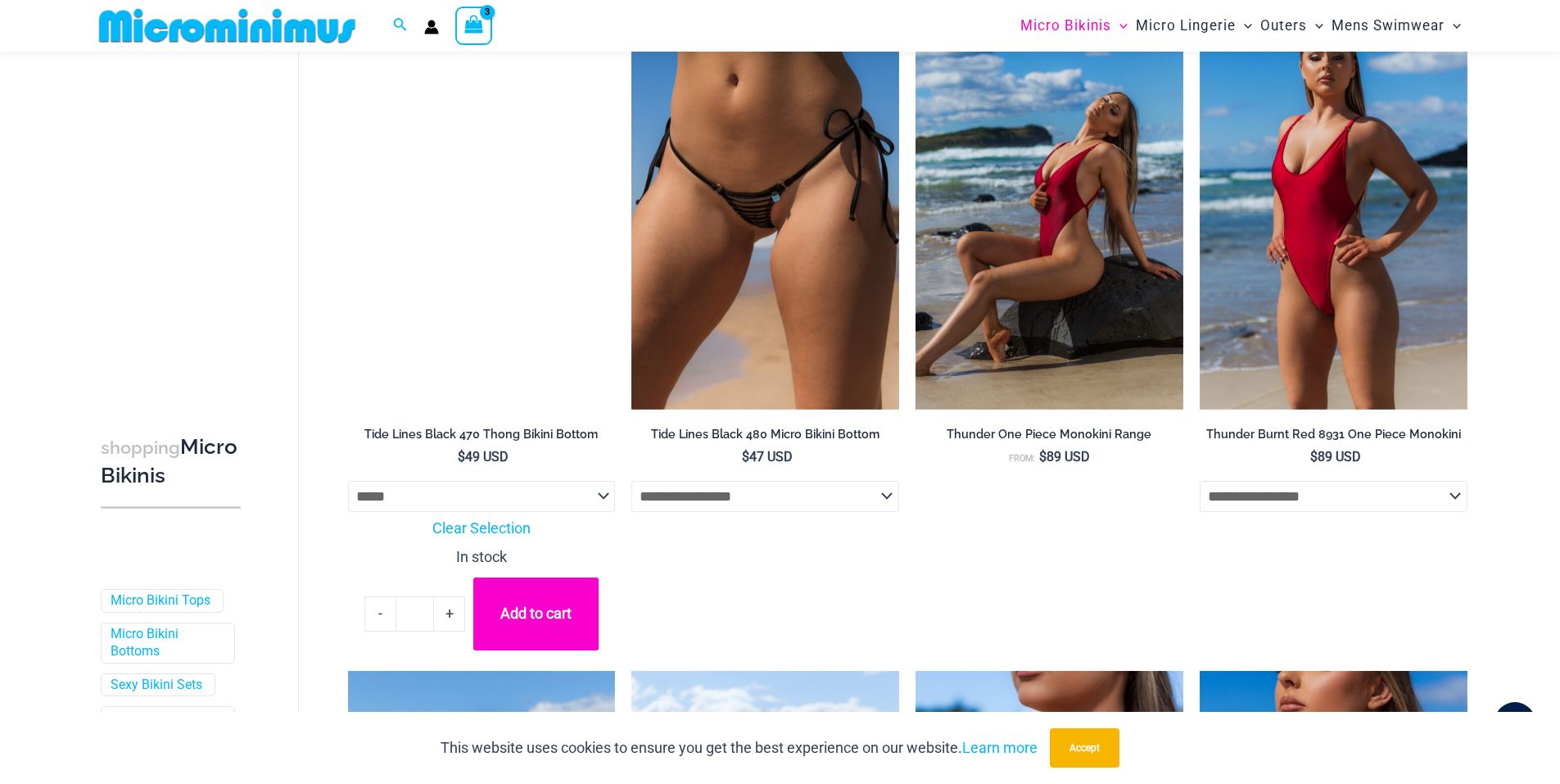
scroll to position [3792, 0]
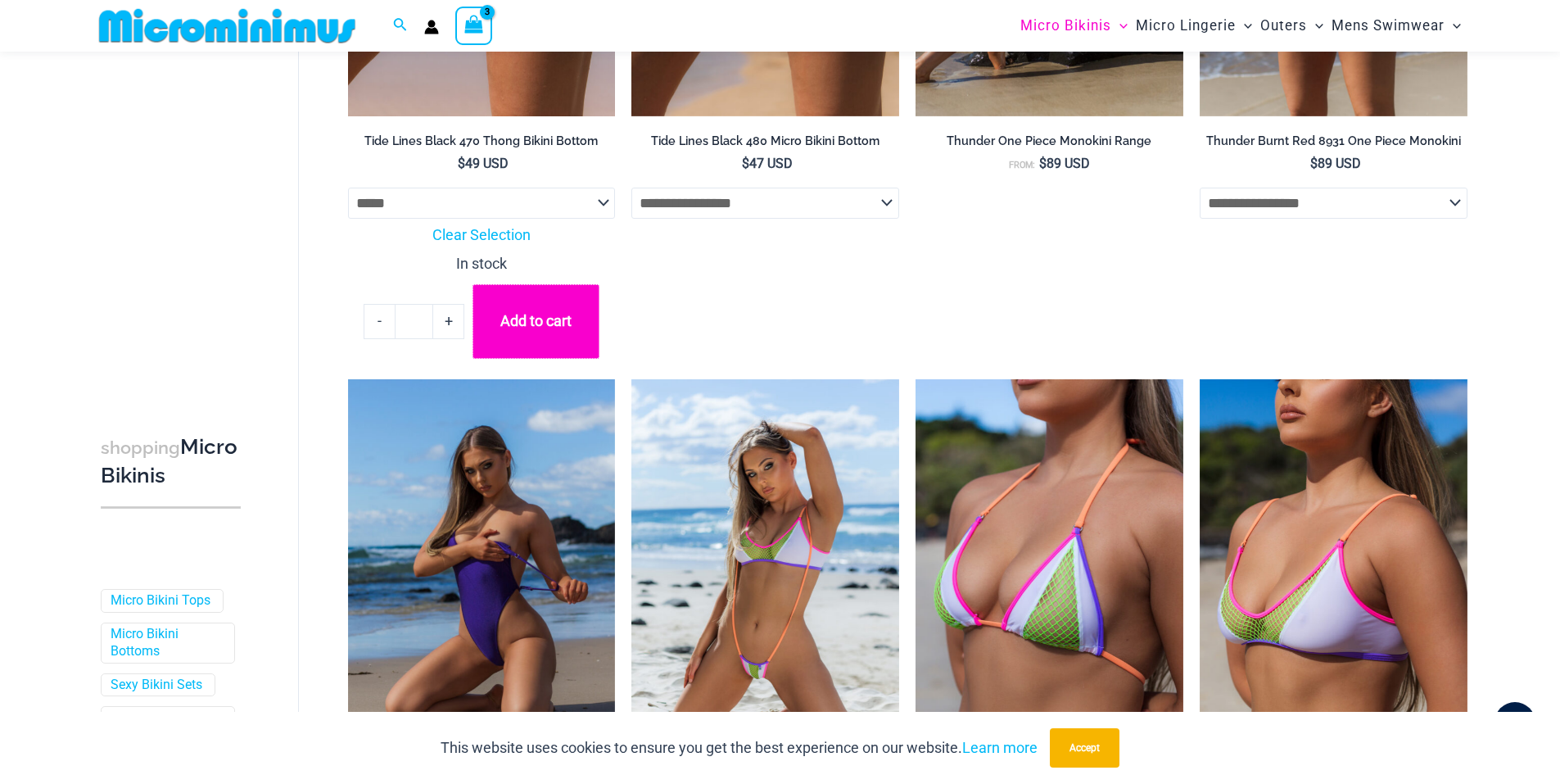
click at [535, 315] on button "Add to cart" at bounding box center [535, 321] width 126 height 75
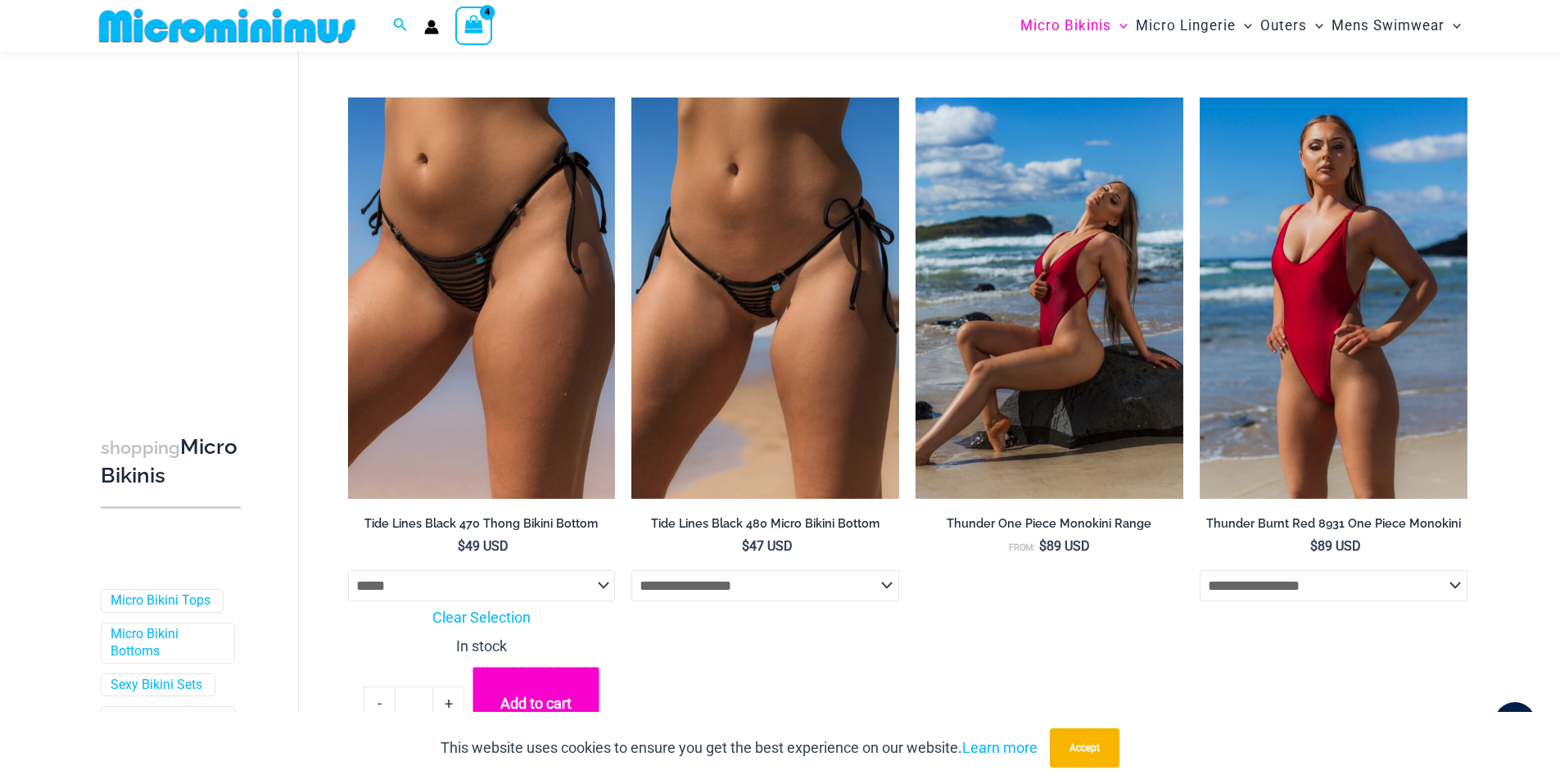
scroll to position [3028, 0]
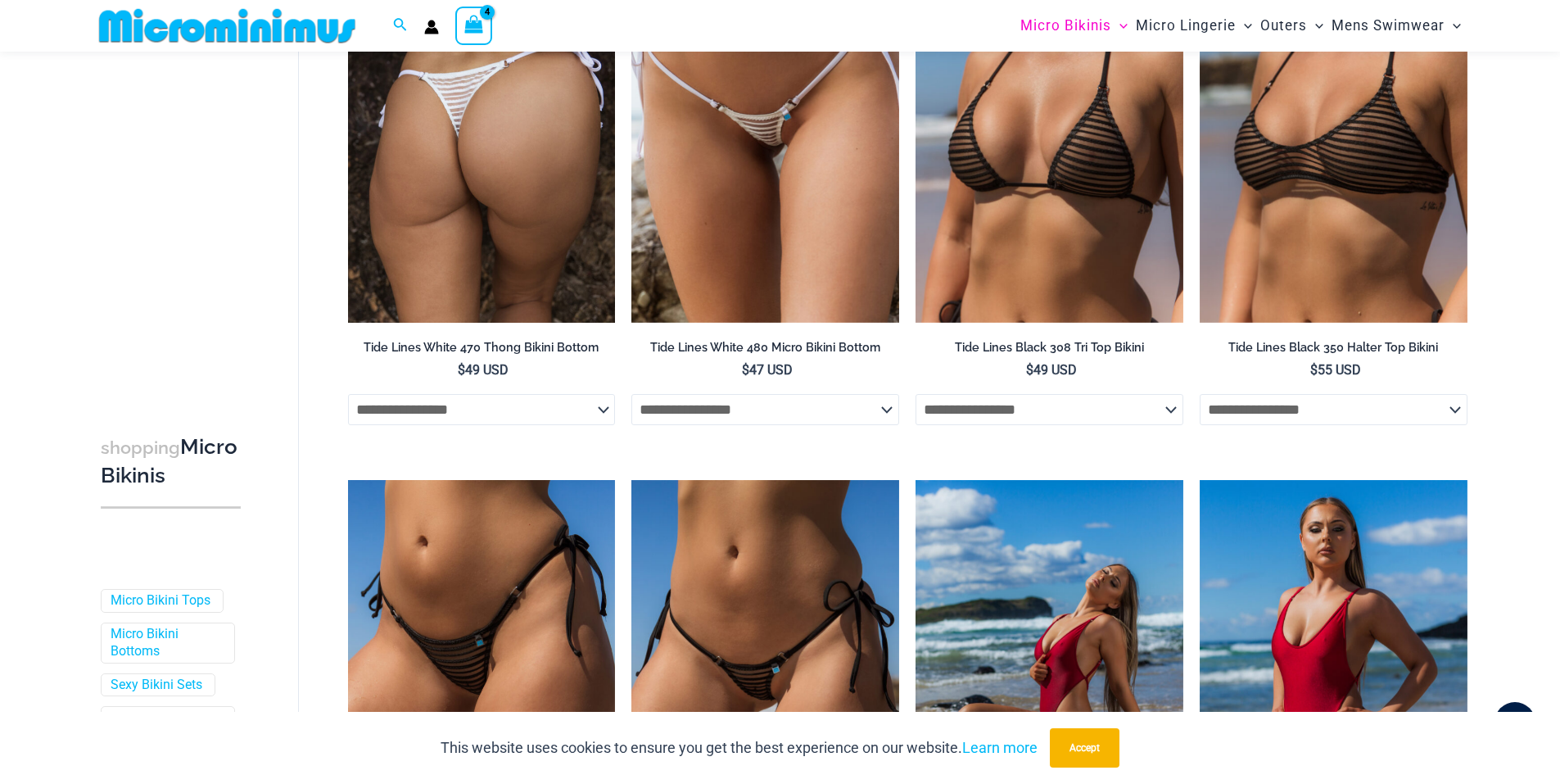
drag, startPoint x: 591, startPoint y: 414, endPoint x: 535, endPoint y: 417, distance: 56.1
click at [591, 415] on select "**********" at bounding box center [482, 409] width 268 height 31
click at [348, 395] on select "**********" at bounding box center [482, 409] width 268 height 31
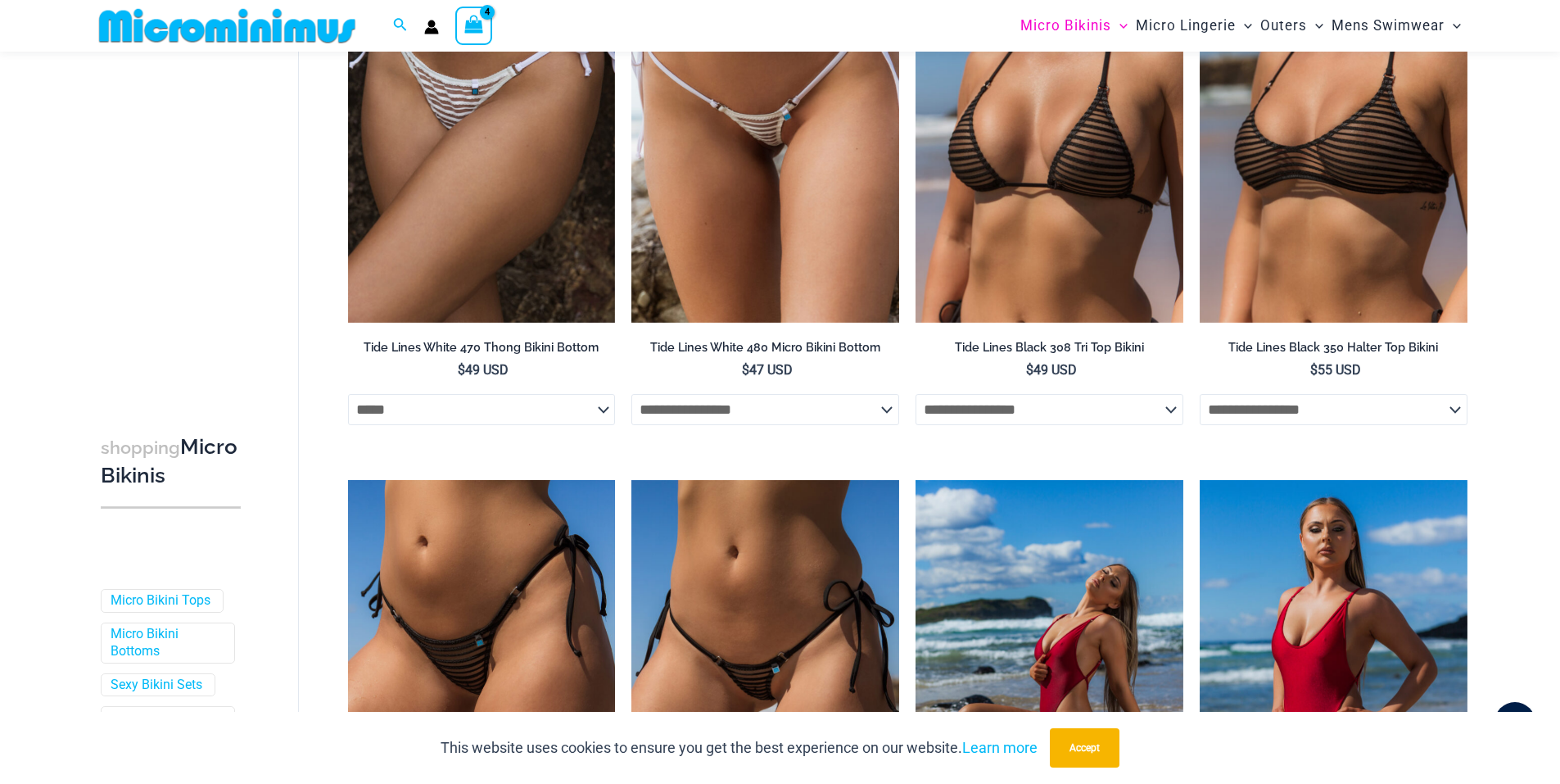
select select "*****"
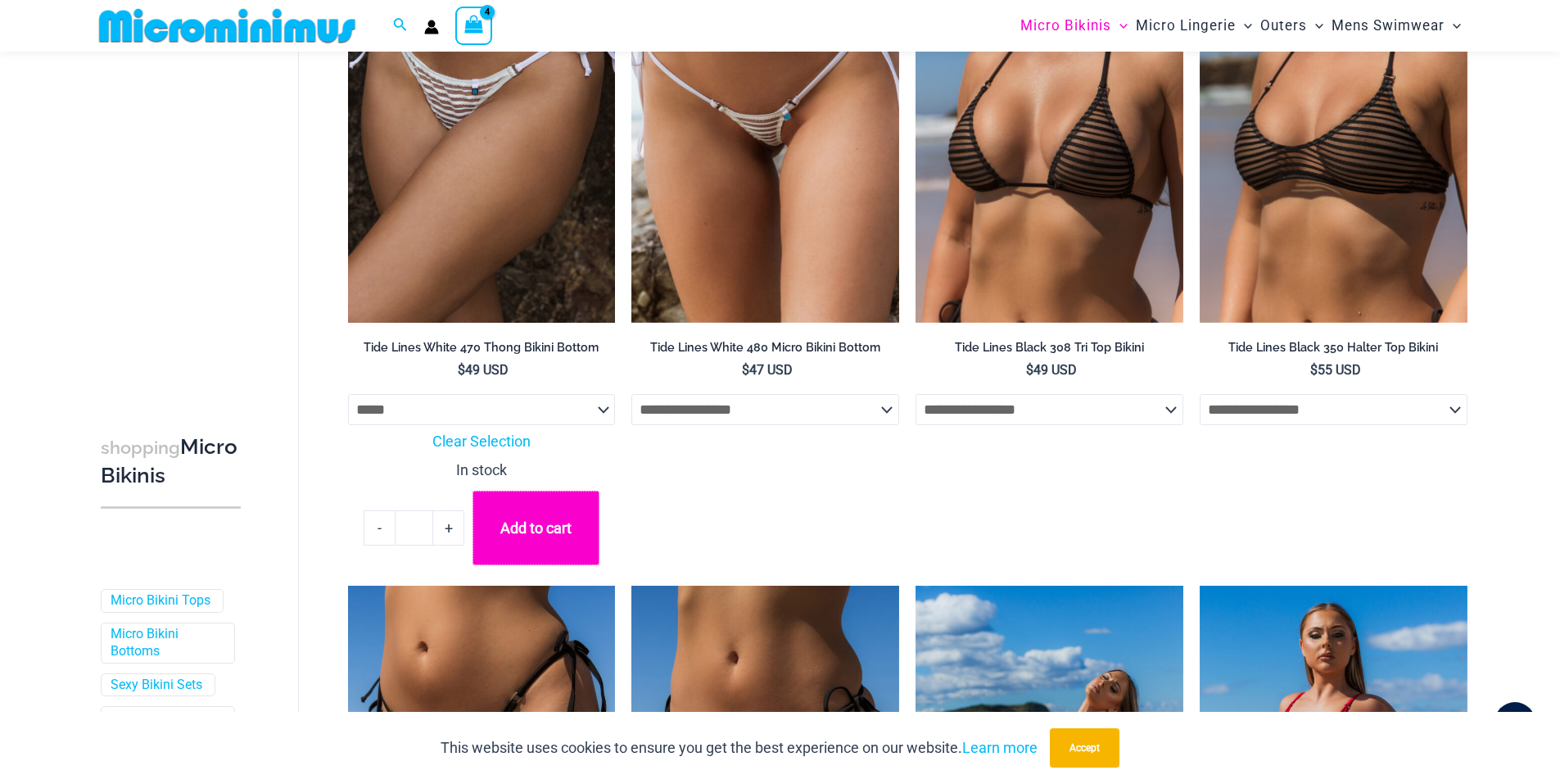
click at [548, 522] on button "Add to cart" at bounding box center [535, 528] width 126 height 75
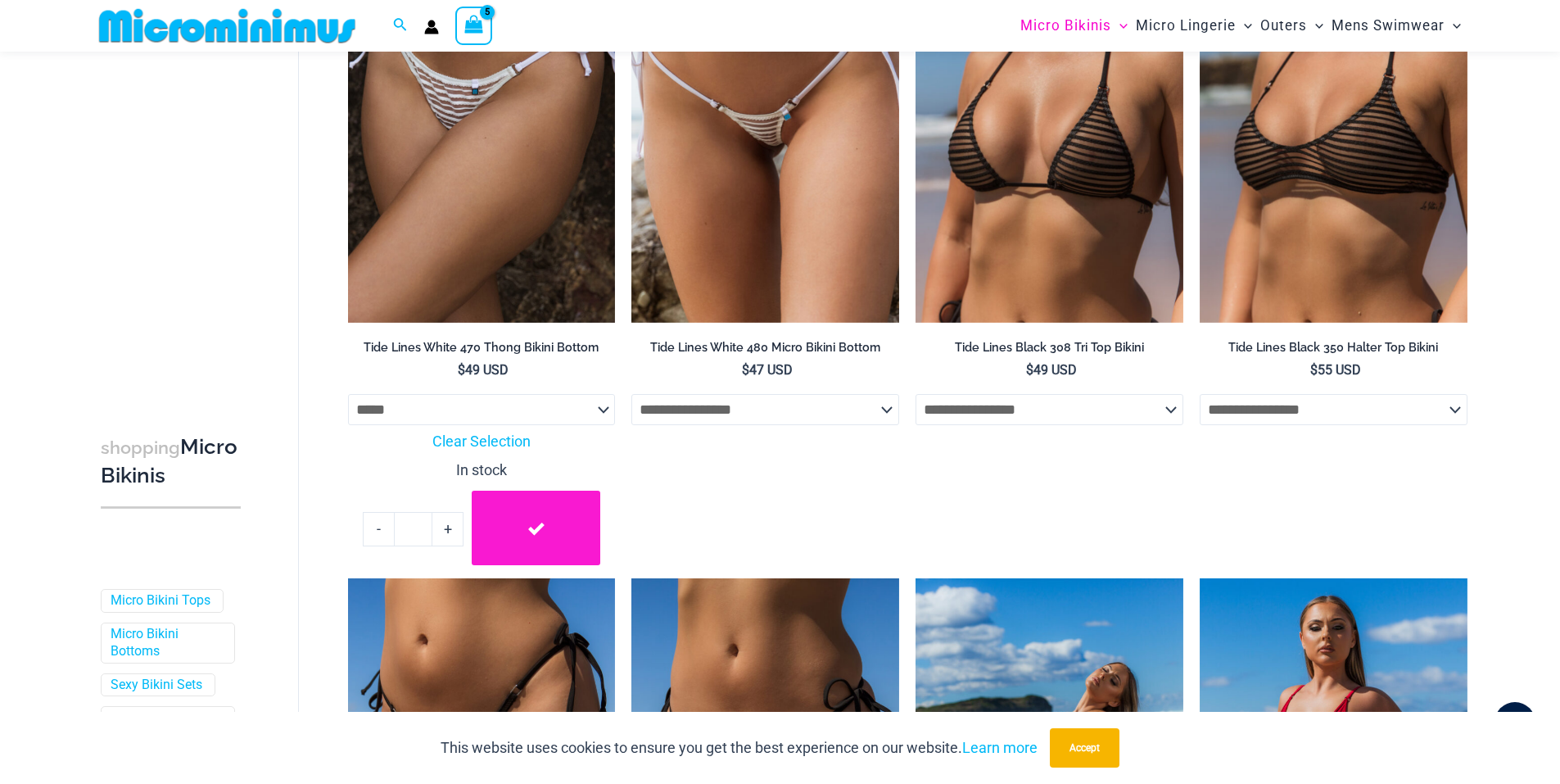
click at [464, 22] on icon "View Shopping Cart, 5 items" at bounding box center [473, 24] width 19 height 19
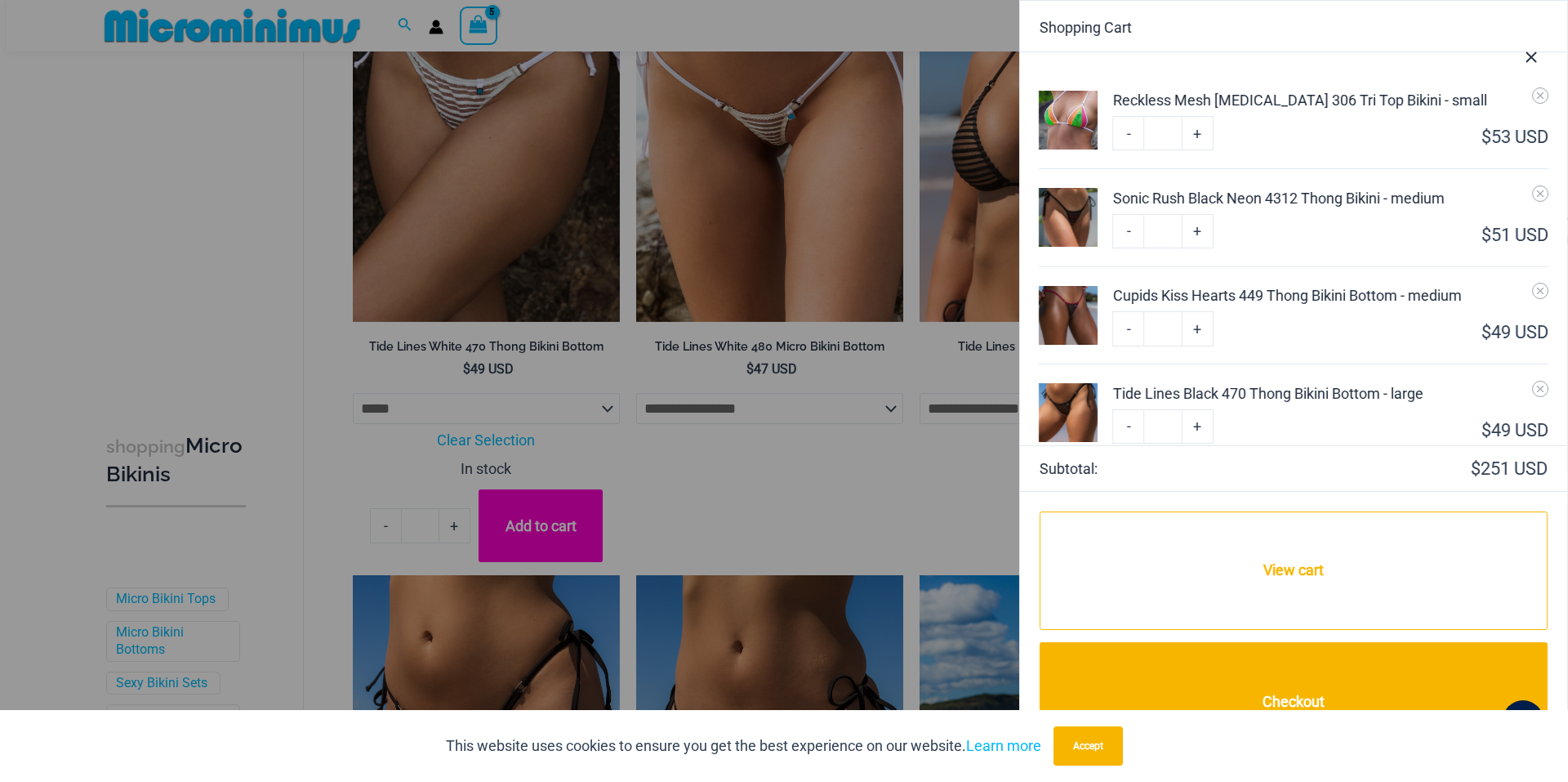
click at [1199, 150] on link "+" at bounding box center [1197, 133] width 31 height 34
type input "*"
click at [1199, 150] on link "+" at bounding box center [1197, 133] width 31 height 34
type input "*"
click at [1199, 150] on link "+" at bounding box center [1197, 133] width 31 height 34
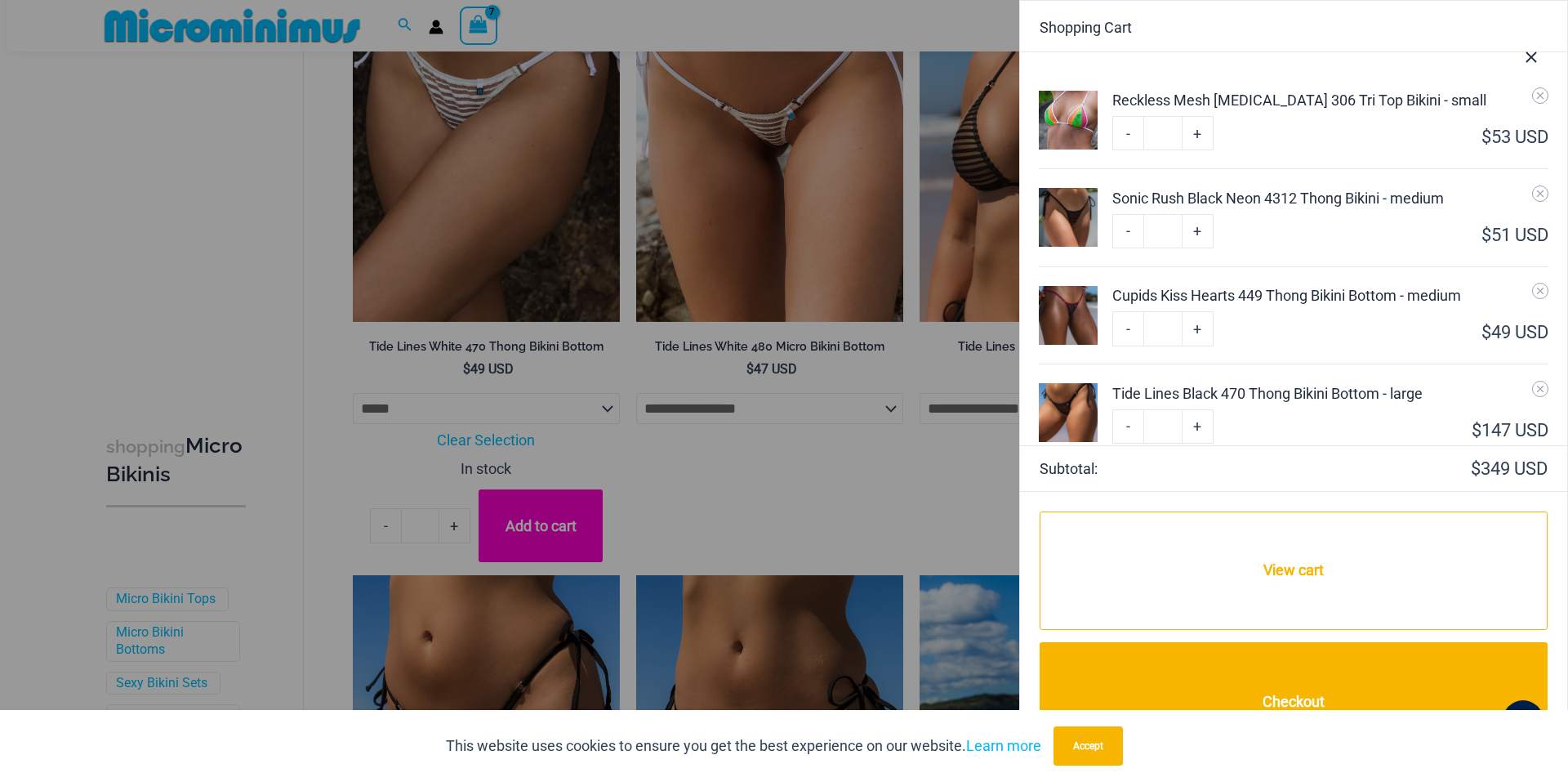
type input "*"
click at [1199, 150] on link "+" at bounding box center [1197, 133] width 31 height 34
type input "*"
click at [1197, 150] on link "+" at bounding box center [1197, 133] width 31 height 34
type input "*"
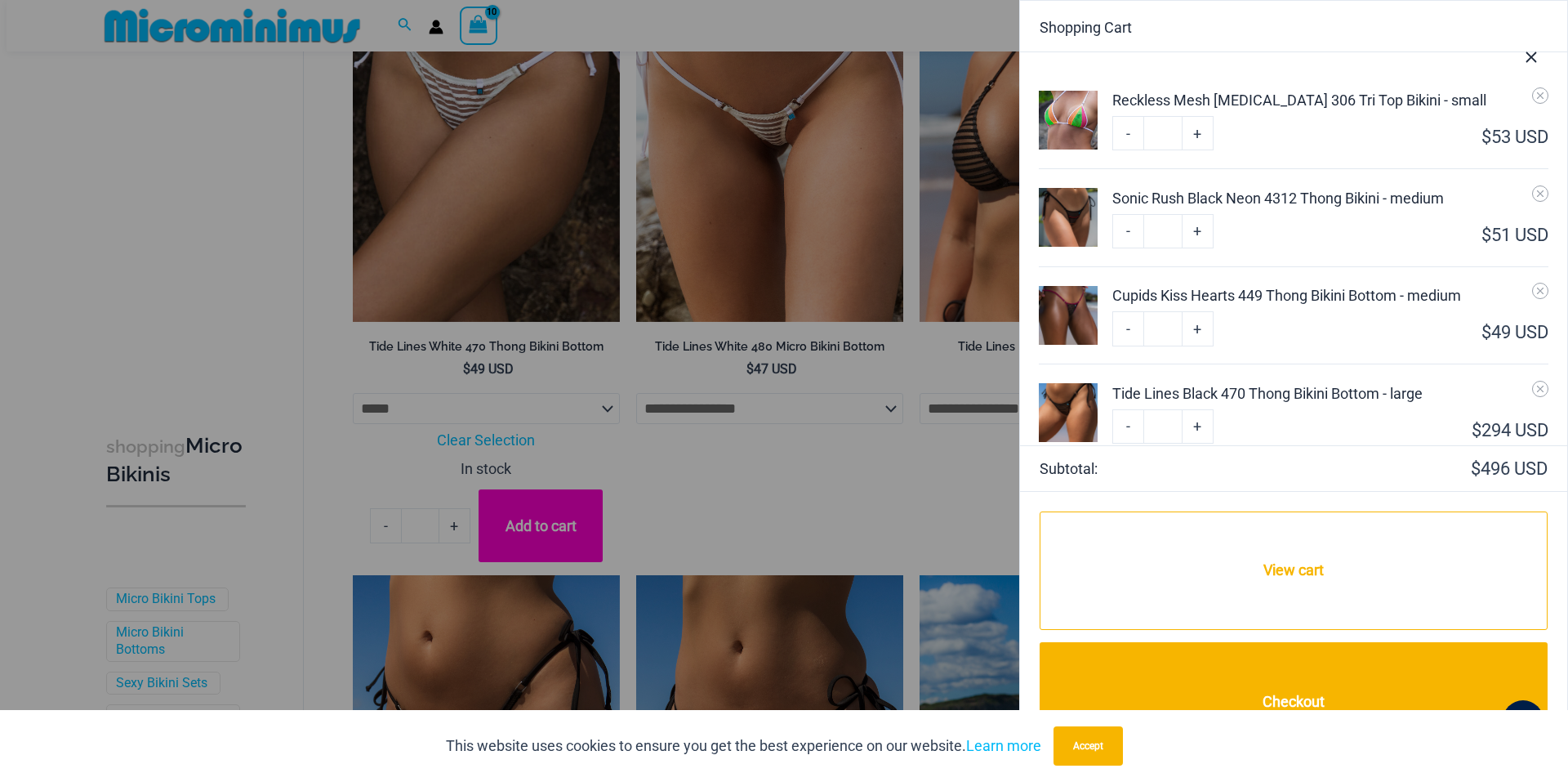
click at [1199, 150] on link "+" at bounding box center [1197, 133] width 31 height 34
type input "*"
click at [1199, 150] on link "+" at bounding box center [1197, 133] width 31 height 34
click at [1534, 387] on icon "Remove Tide Lines Black 470 Thong Bikini Bottom - large from cart" at bounding box center [1540, 388] width 11 height 11
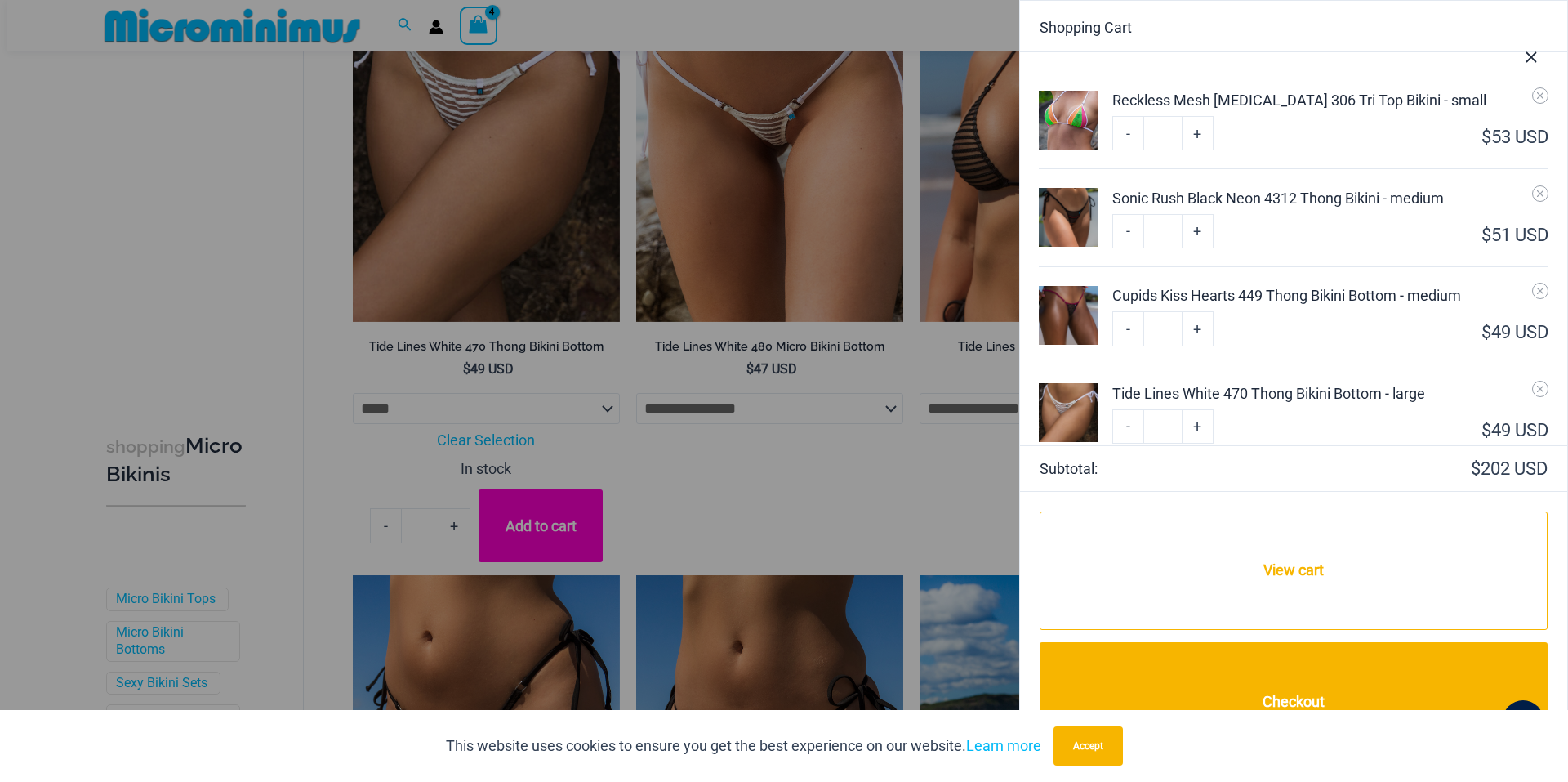
click at [1204, 150] on link "+" at bounding box center [1197, 133] width 31 height 34
type input "*"
click at [1202, 150] on link "+" at bounding box center [1197, 133] width 31 height 34
type input "*"
click at [1198, 150] on link "+" at bounding box center [1197, 133] width 31 height 34
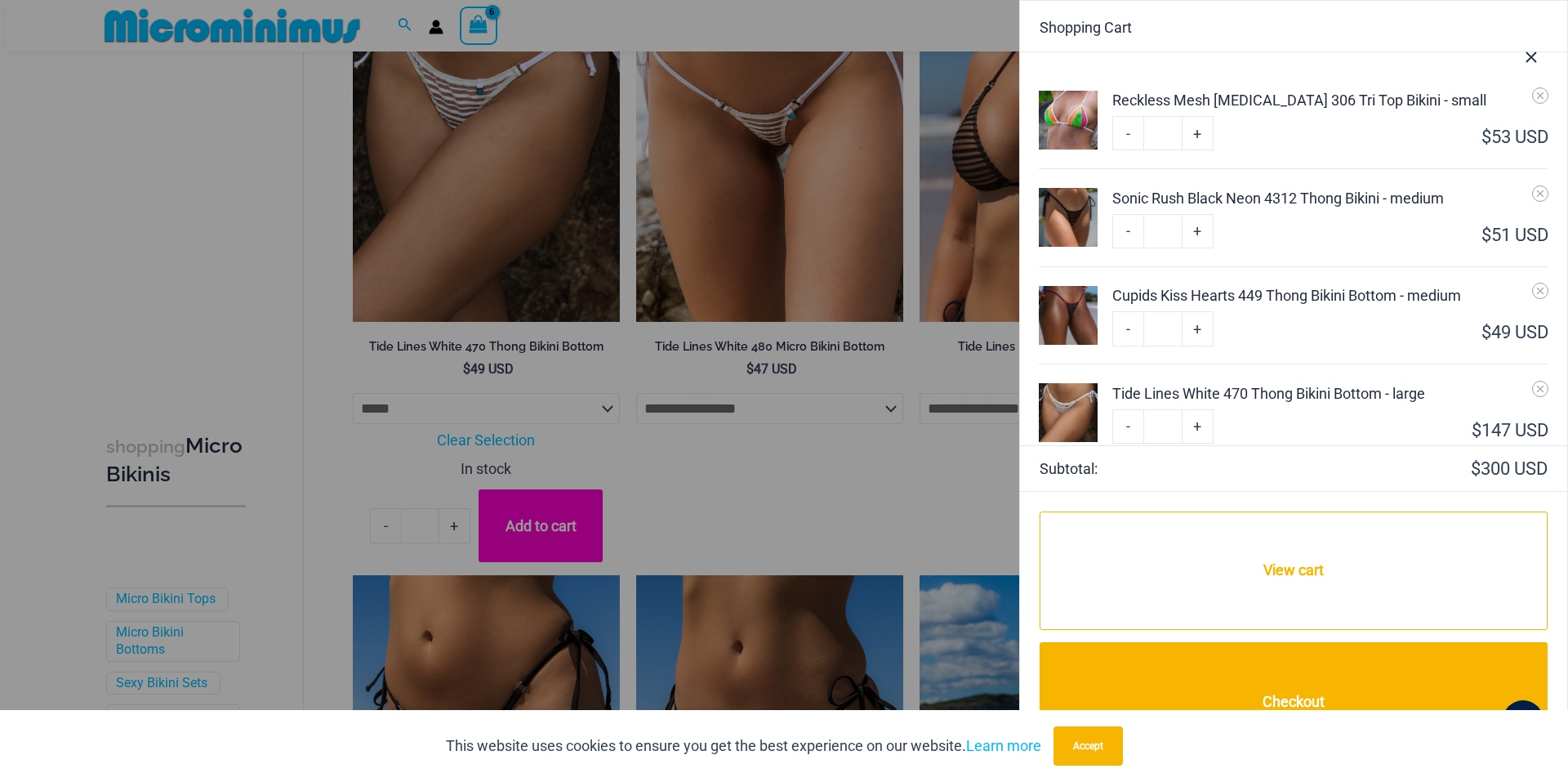
type input "*"
click at [1198, 150] on link "+" at bounding box center [1197, 133] width 31 height 34
type input "*"
click at [1198, 150] on link "+" at bounding box center [1197, 133] width 31 height 34
click at [1199, 150] on link "+" at bounding box center [1197, 133] width 31 height 34
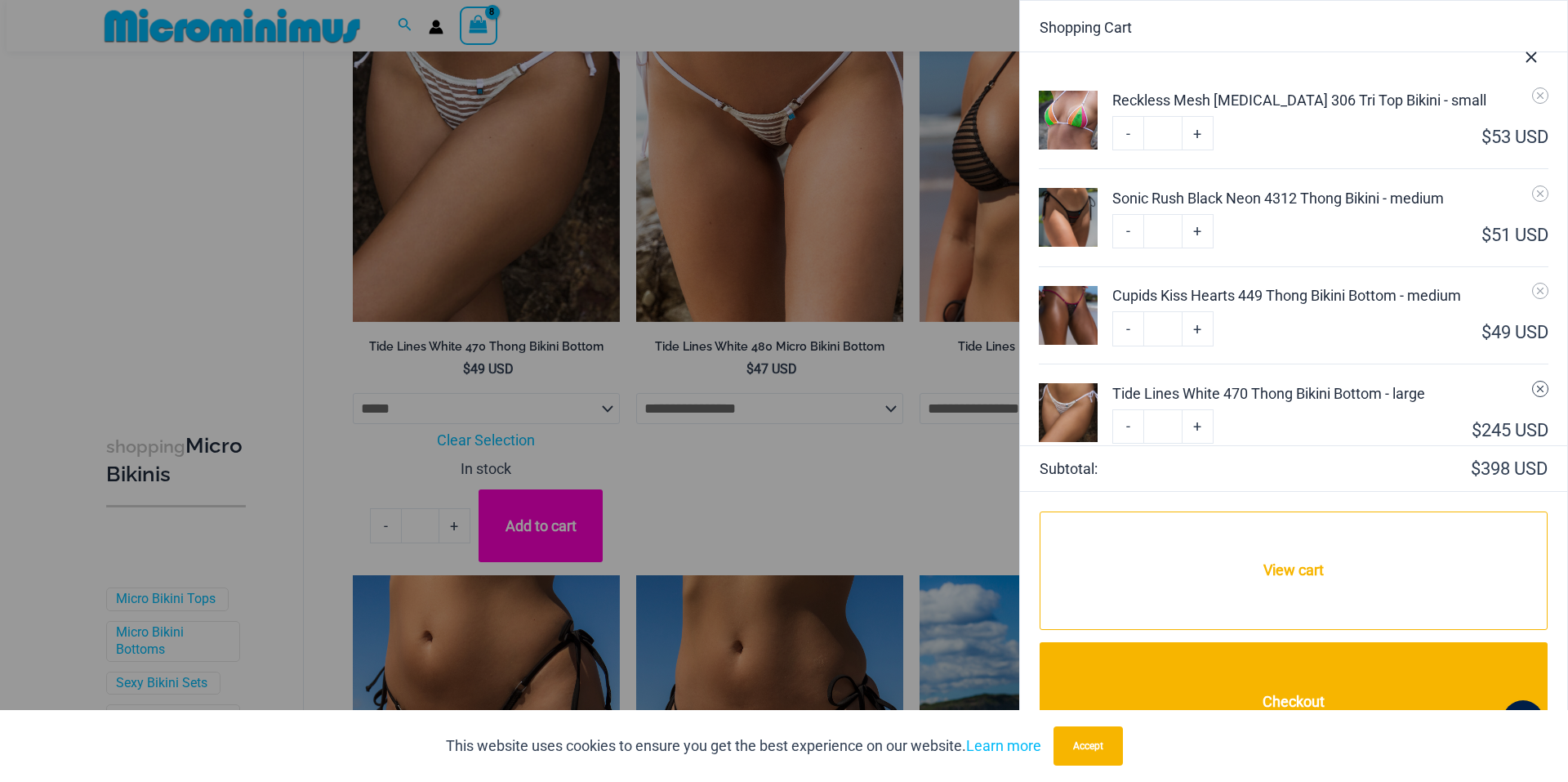
click at [1534, 388] on icon "Remove Tide Lines White 470 Thong Bikini Bottom - large from cart" at bounding box center [1540, 388] width 11 height 11
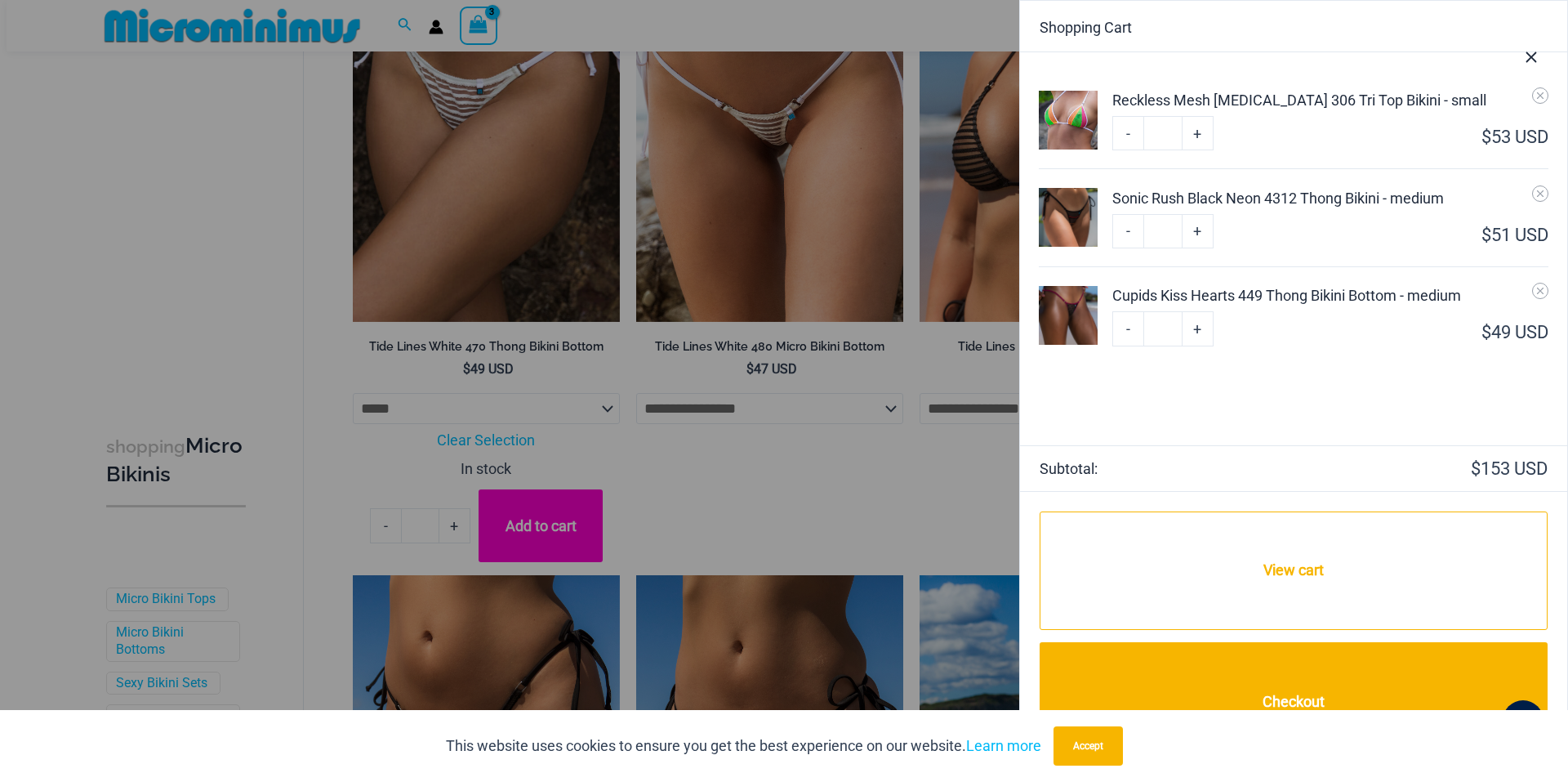
click at [1199, 150] on link "+" at bounding box center [1197, 133] width 31 height 34
click at [1199, 150] on link "+" at bounding box center [1197, 133] width 31 height 34
type input "*"
click at [1199, 150] on link "+" at bounding box center [1197, 133] width 31 height 34
type input "*"
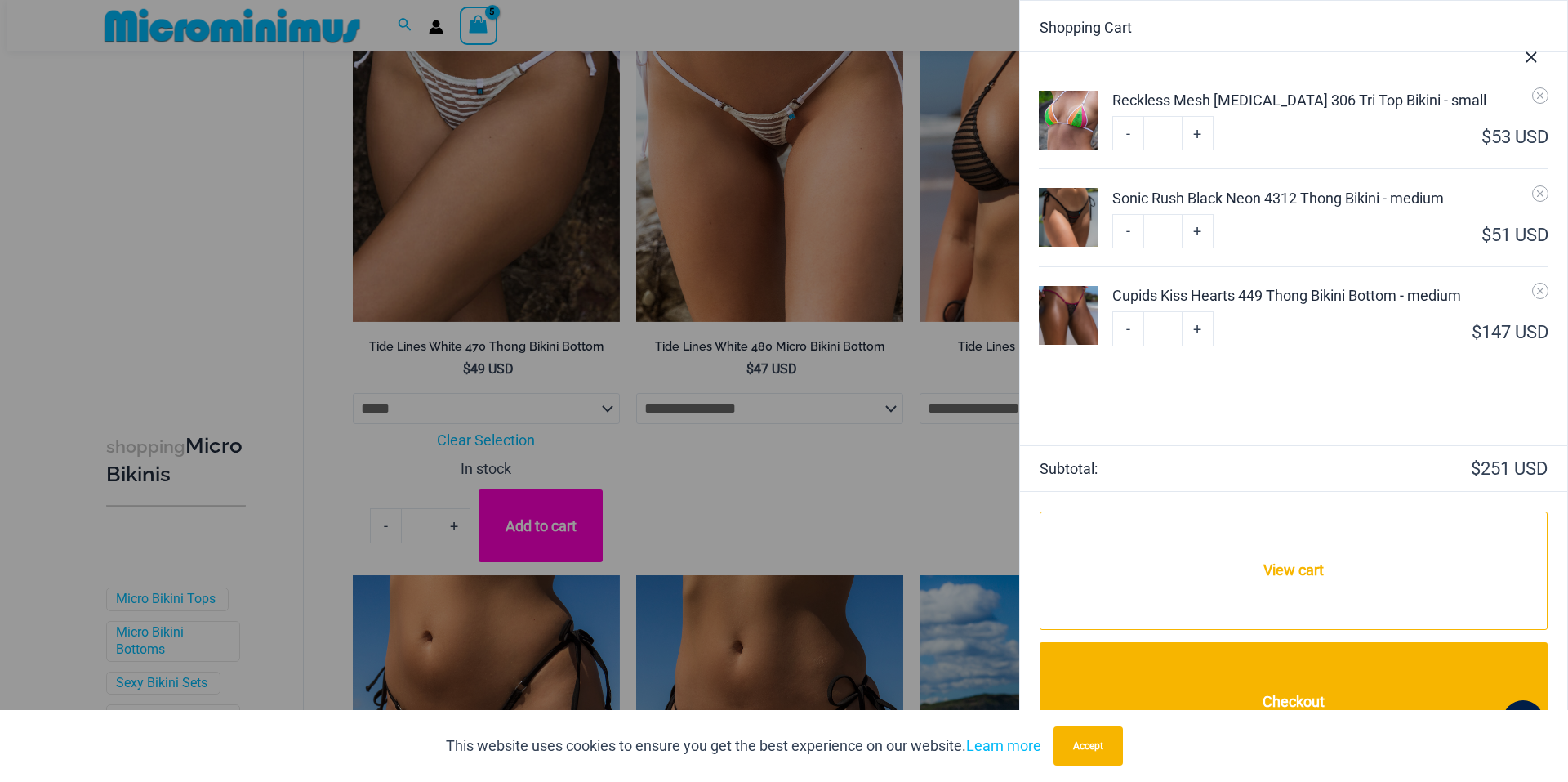
click at [1200, 150] on link "+" at bounding box center [1197, 133] width 31 height 34
type input "*"
click at [1200, 150] on link "+" at bounding box center [1197, 133] width 31 height 34
type input "*"
click at [1198, 150] on link "+" at bounding box center [1197, 133] width 31 height 34
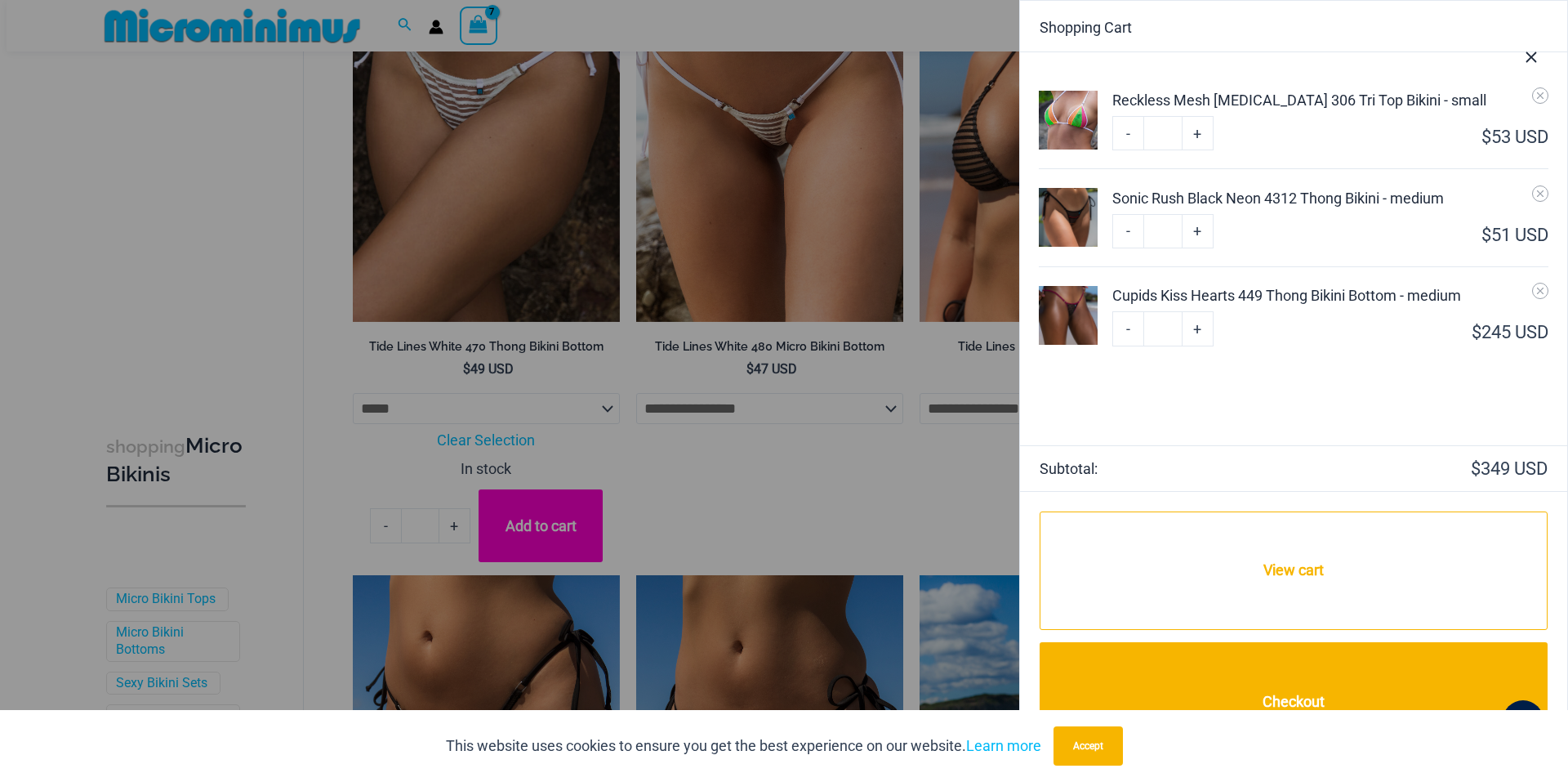
type input "*"
click at [1198, 150] on link "+" at bounding box center [1197, 133] width 31 height 34
type input "*"
click at [1198, 150] on link "+" at bounding box center [1197, 133] width 31 height 34
type input "*"
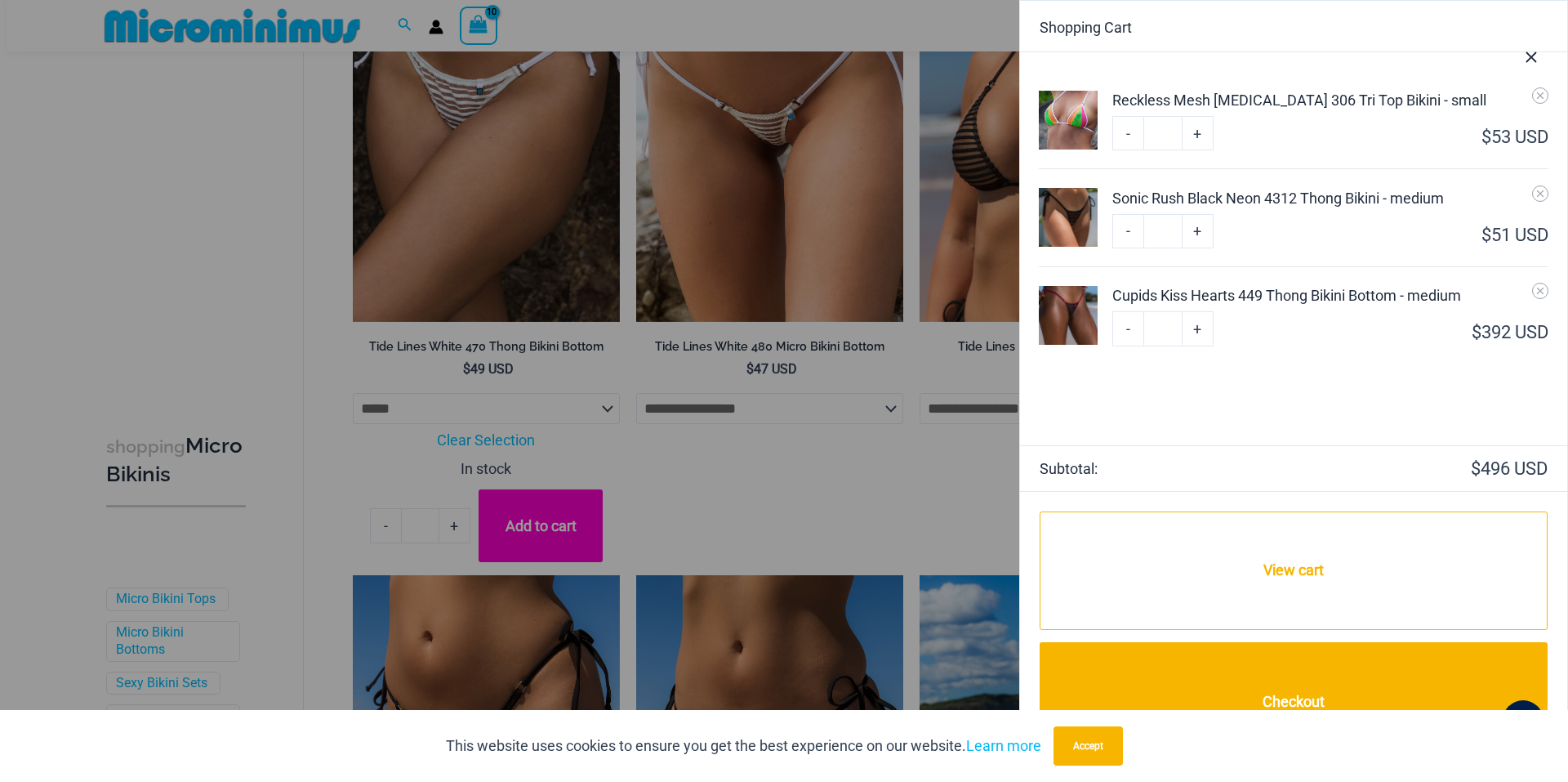
click at [1198, 150] on link "+" at bounding box center [1197, 133] width 31 height 34
type input "*"
click at [1197, 150] on link "+" at bounding box center [1197, 133] width 31 height 34
type input "**"
click at [1196, 150] on link "+" at bounding box center [1197, 133] width 31 height 34
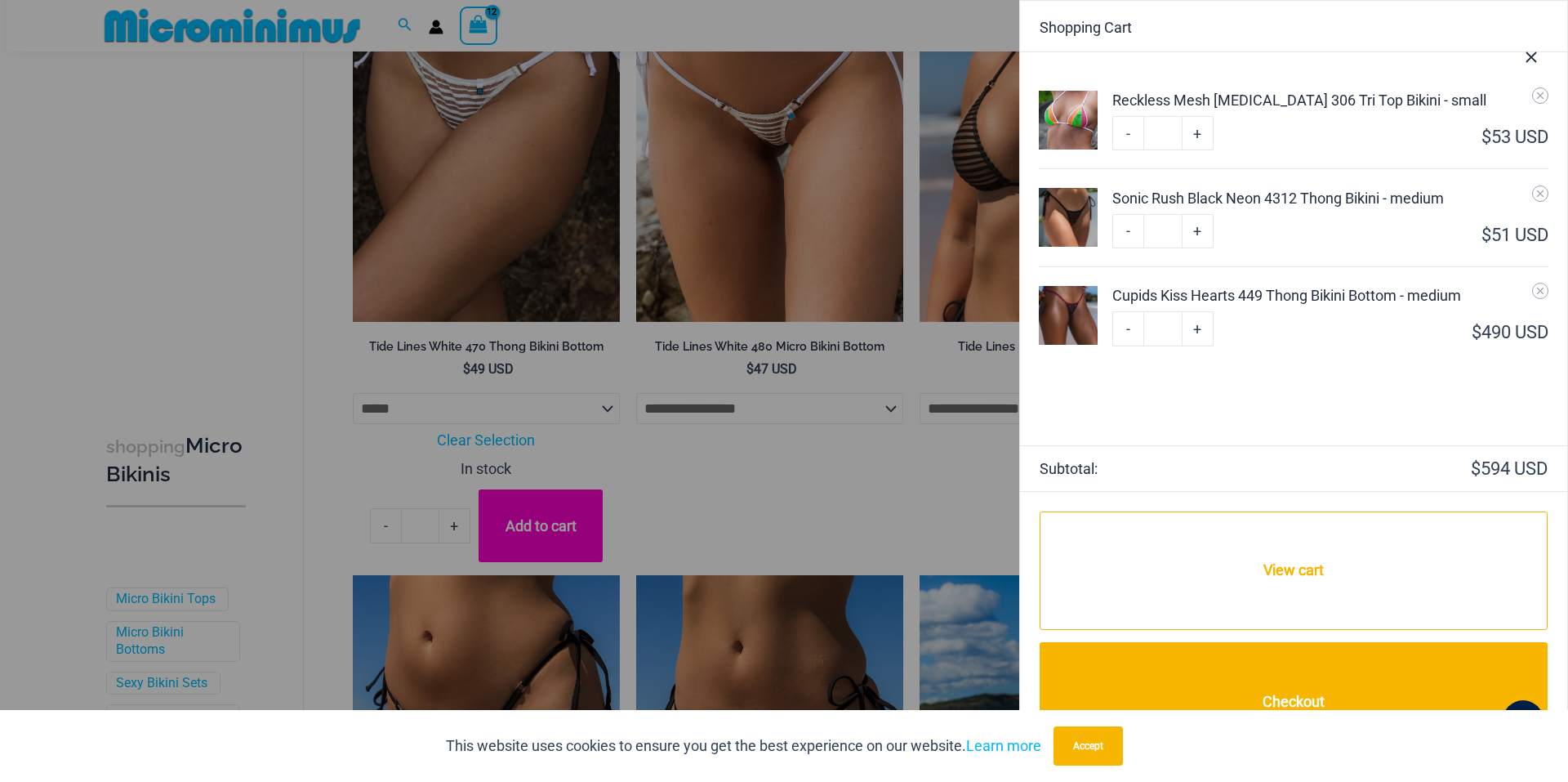
type input "**"
click at [1196, 150] on link "+" at bounding box center [1197, 133] width 31 height 34
click at [1538, 290] on icon "Remove Cupids Kiss Hearts 449 Thong Bikini Bottom - medium from cart" at bounding box center [1540, 290] width 11 height 11
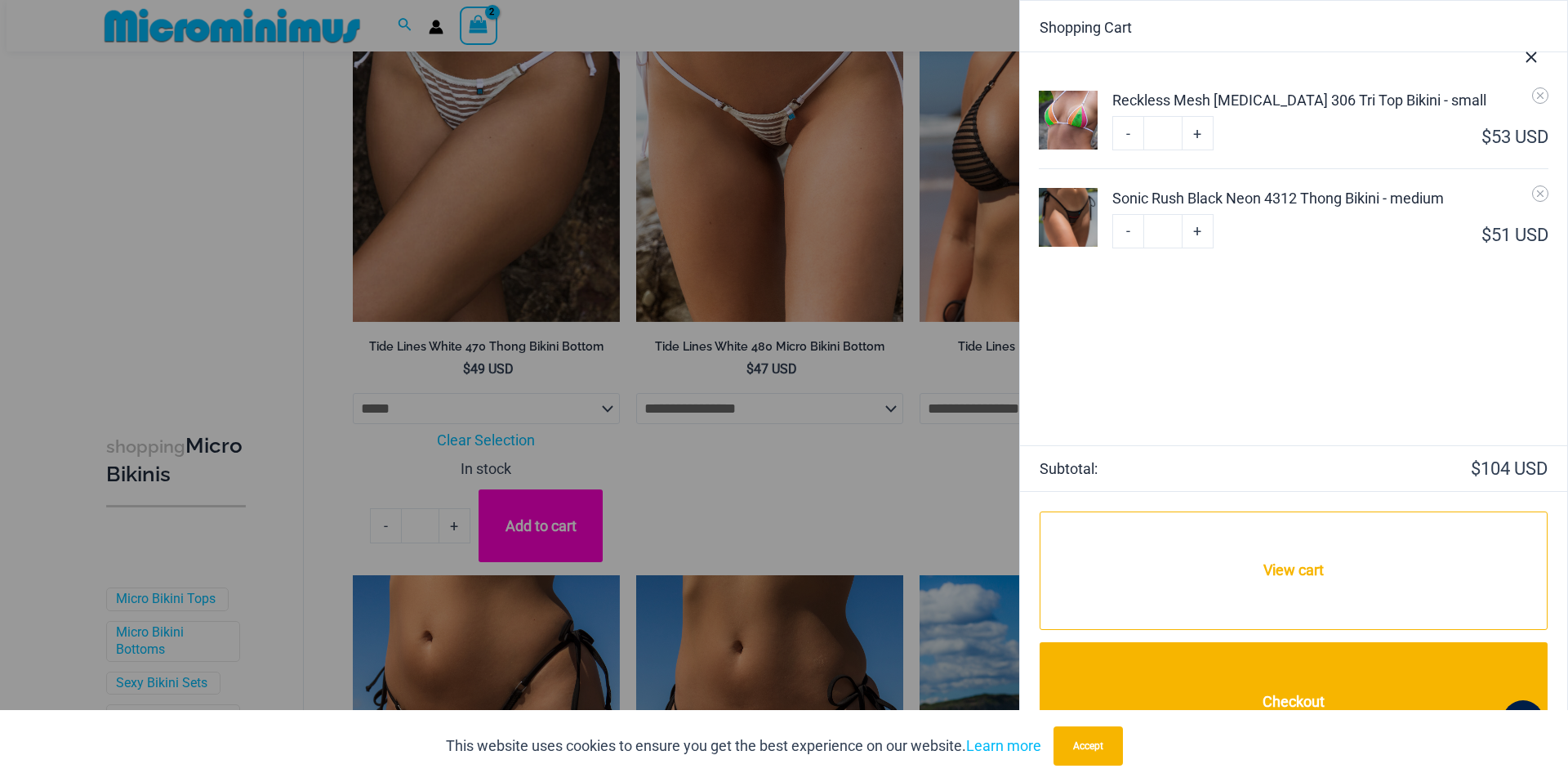
click at [1199, 150] on link "+" at bounding box center [1197, 133] width 31 height 34
type input "*"
click at [1199, 150] on link "+" at bounding box center [1197, 133] width 31 height 34
type input "*"
click at [1196, 150] on link "+" at bounding box center [1197, 133] width 31 height 34
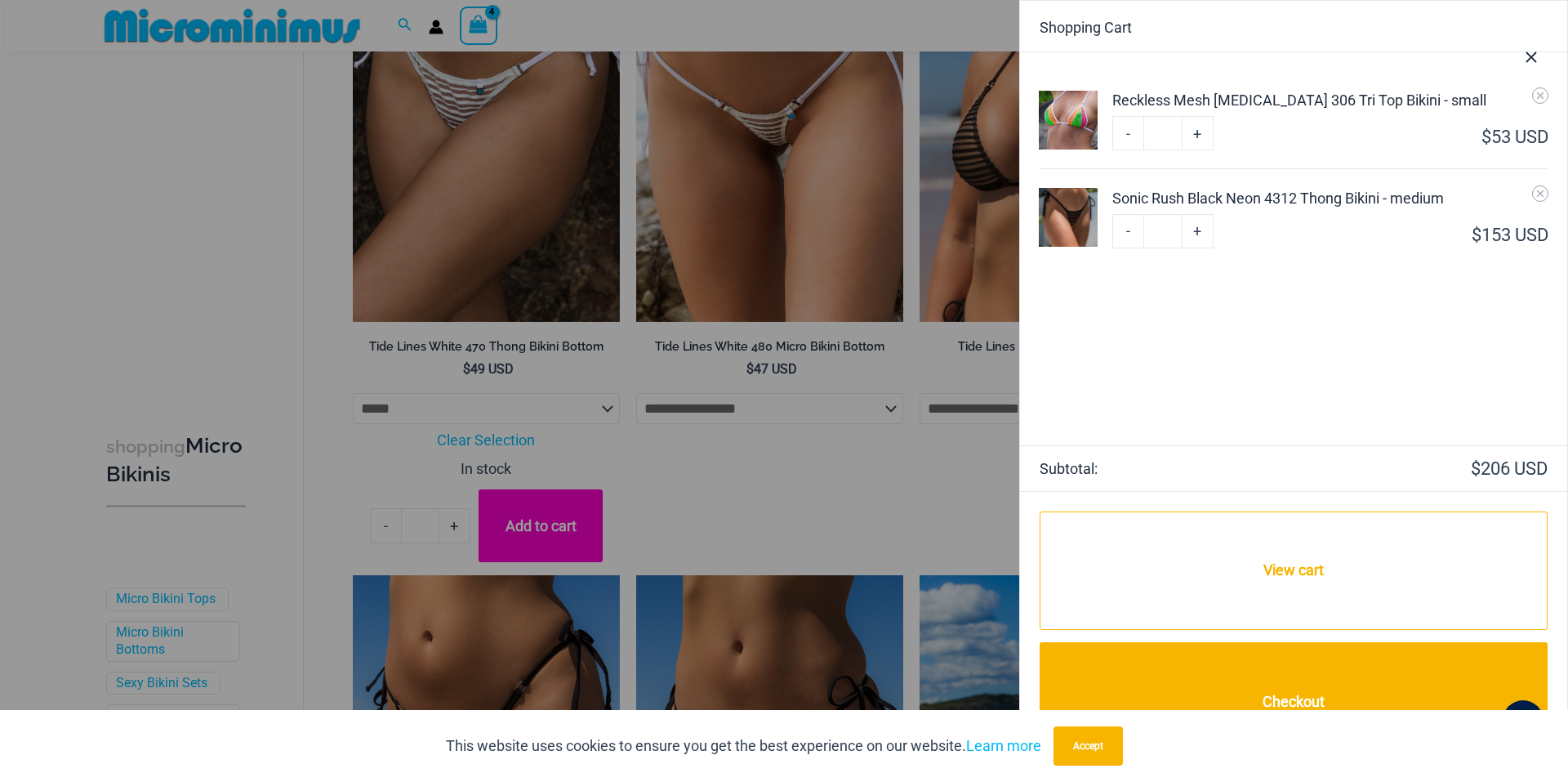
type input "*"
click at [1196, 150] on link "+" at bounding box center [1197, 133] width 31 height 34
type input "*"
click at [1196, 150] on link "+" at bounding box center [1197, 133] width 31 height 34
type input "*"
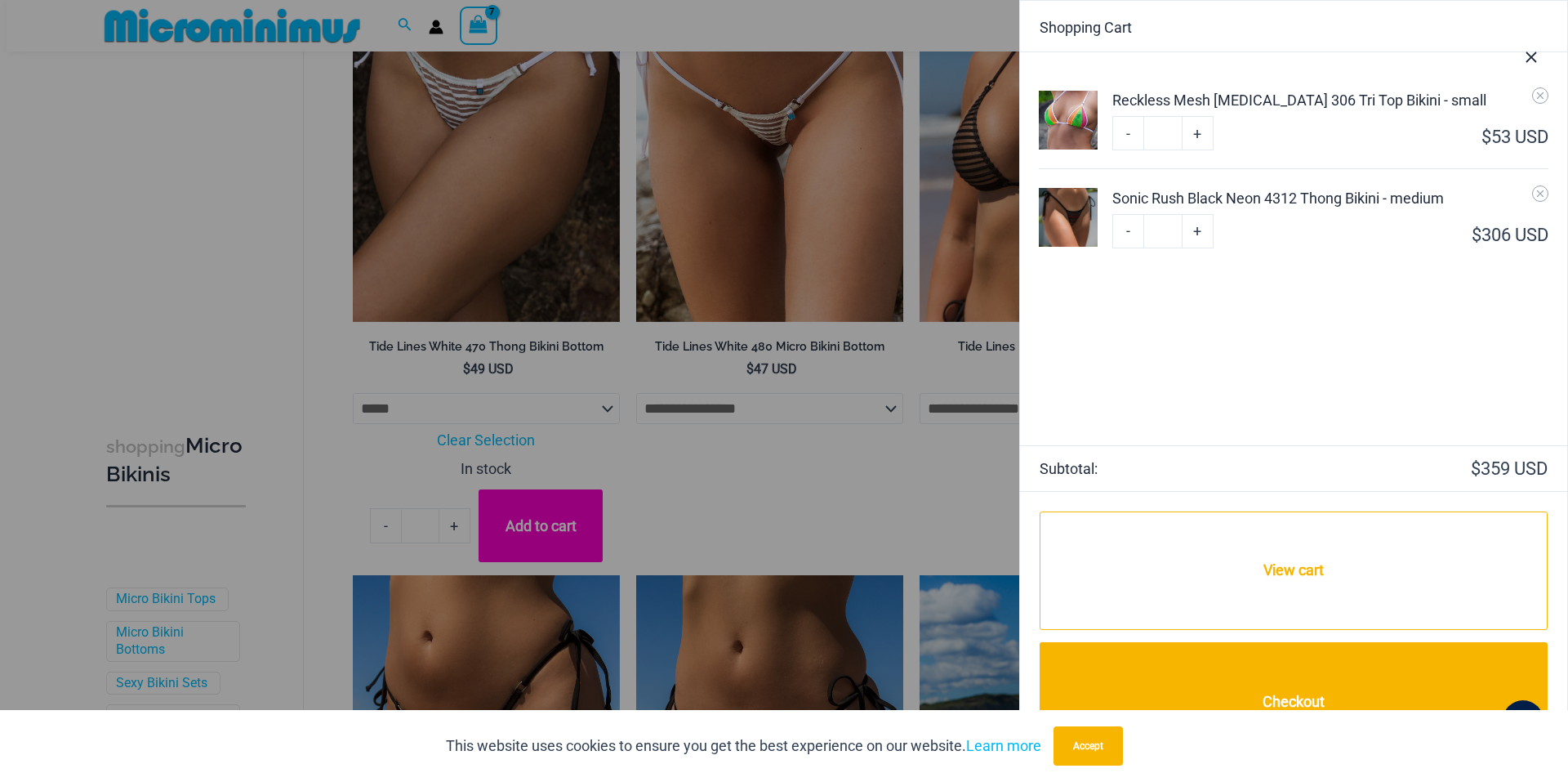
click at [1195, 150] on link "+" at bounding box center [1197, 133] width 31 height 34
type input "*"
click at [1195, 150] on link "+" at bounding box center [1197, 133] width 31 height 34
type input "*"
click at [1195, 150] on link "+" at bounding box center [1197, 133] width 31 height 34
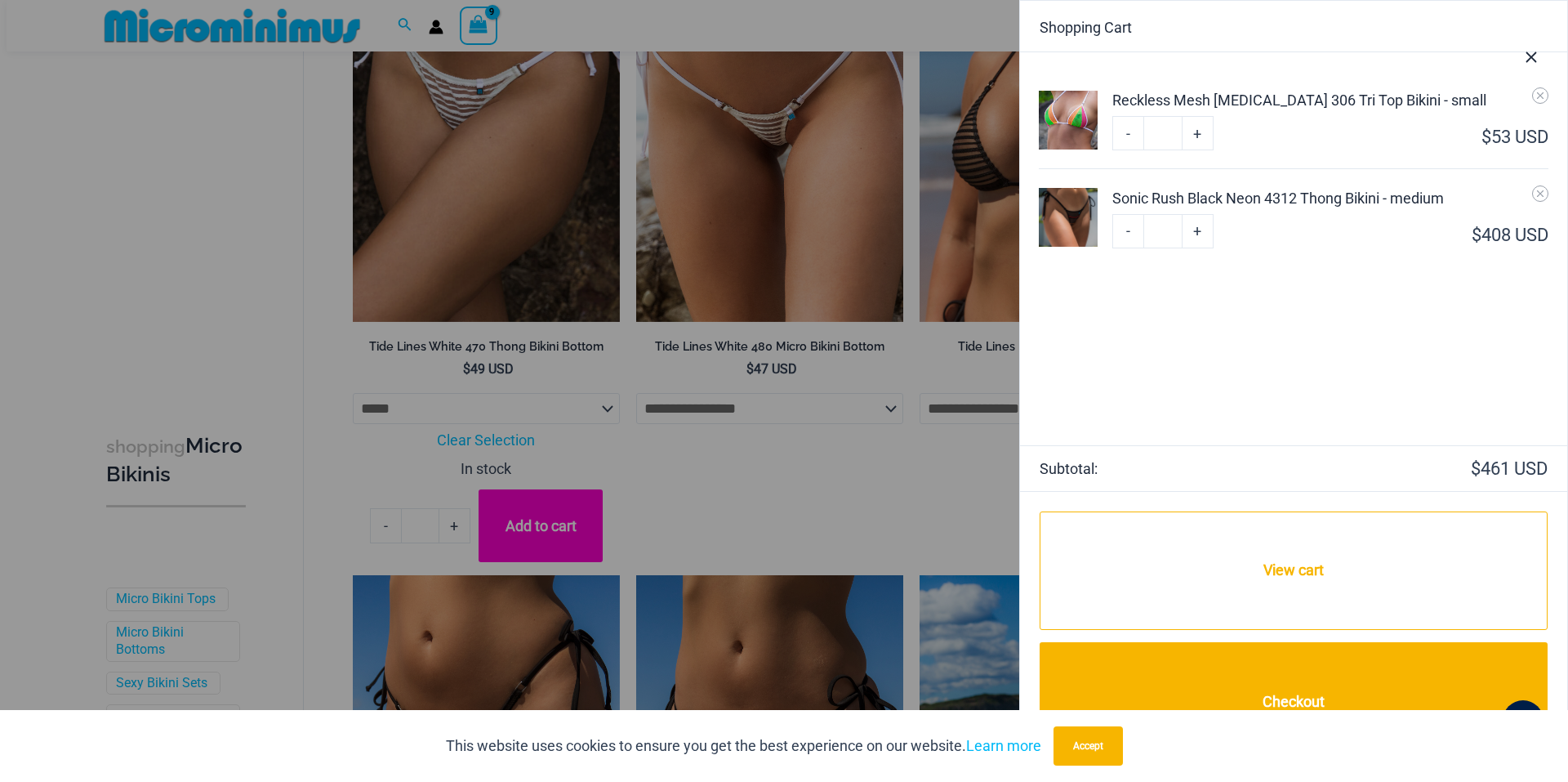
type input "*"
click at [1195, 150] on link "+" at bounding box center [1197, 133] width 31 height 34
click at [1191, 150] on link "+" at bounding box center [1197, 133] width 31 height 34
click at [1540, 192] on icon "Remove Sonic Rush Black Neon 4312 Thong Bikini - medium from cart" at bounding box center [1540, 194] width 11 height 11
click at [784, 474] on div at bounding box center [784, 391] width 1568 height 782
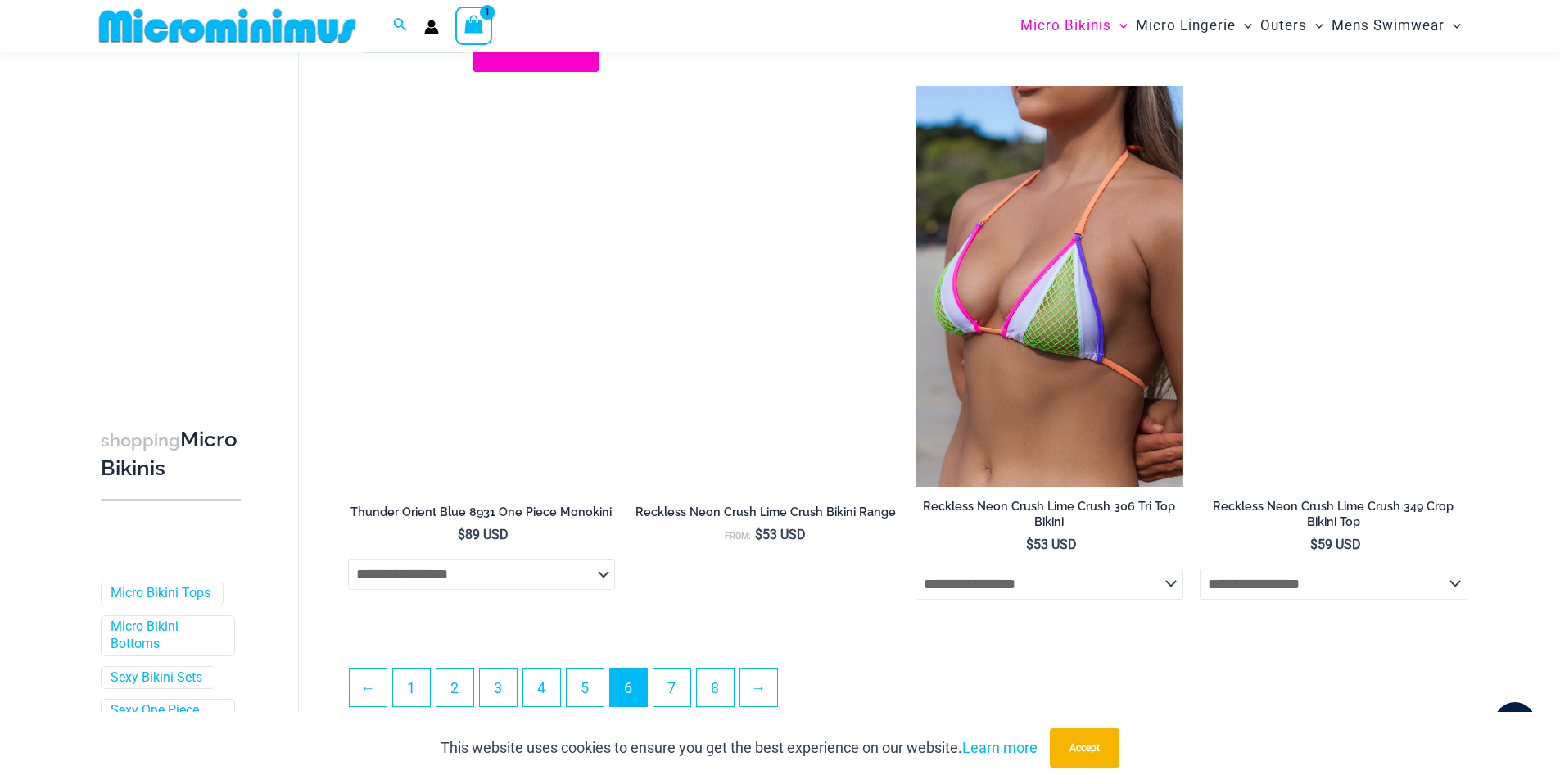
scroll to position [4550, 0]
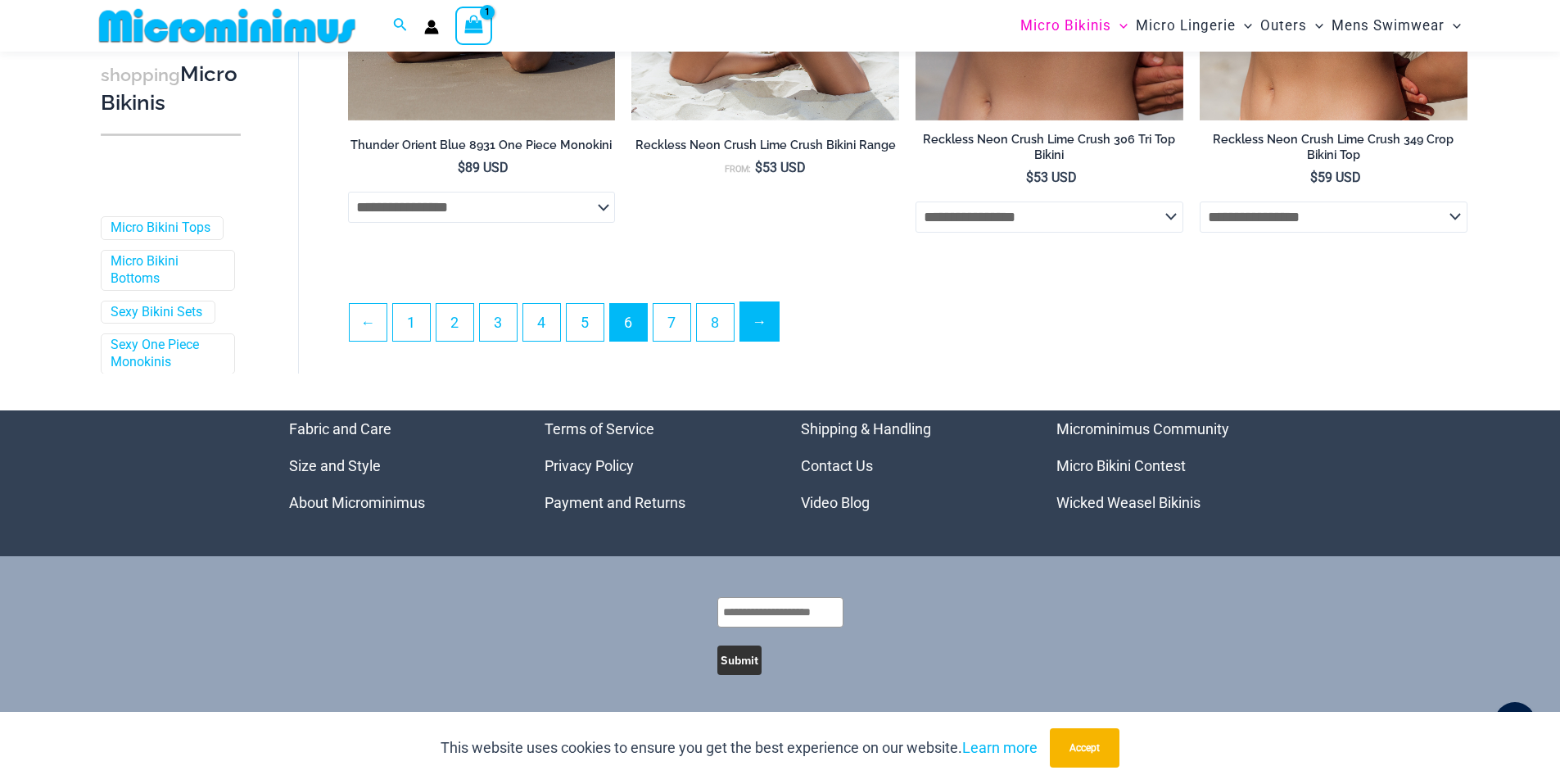
click at [761, 321] on link "→" at bounding box center [759, 321] width 38 height 38
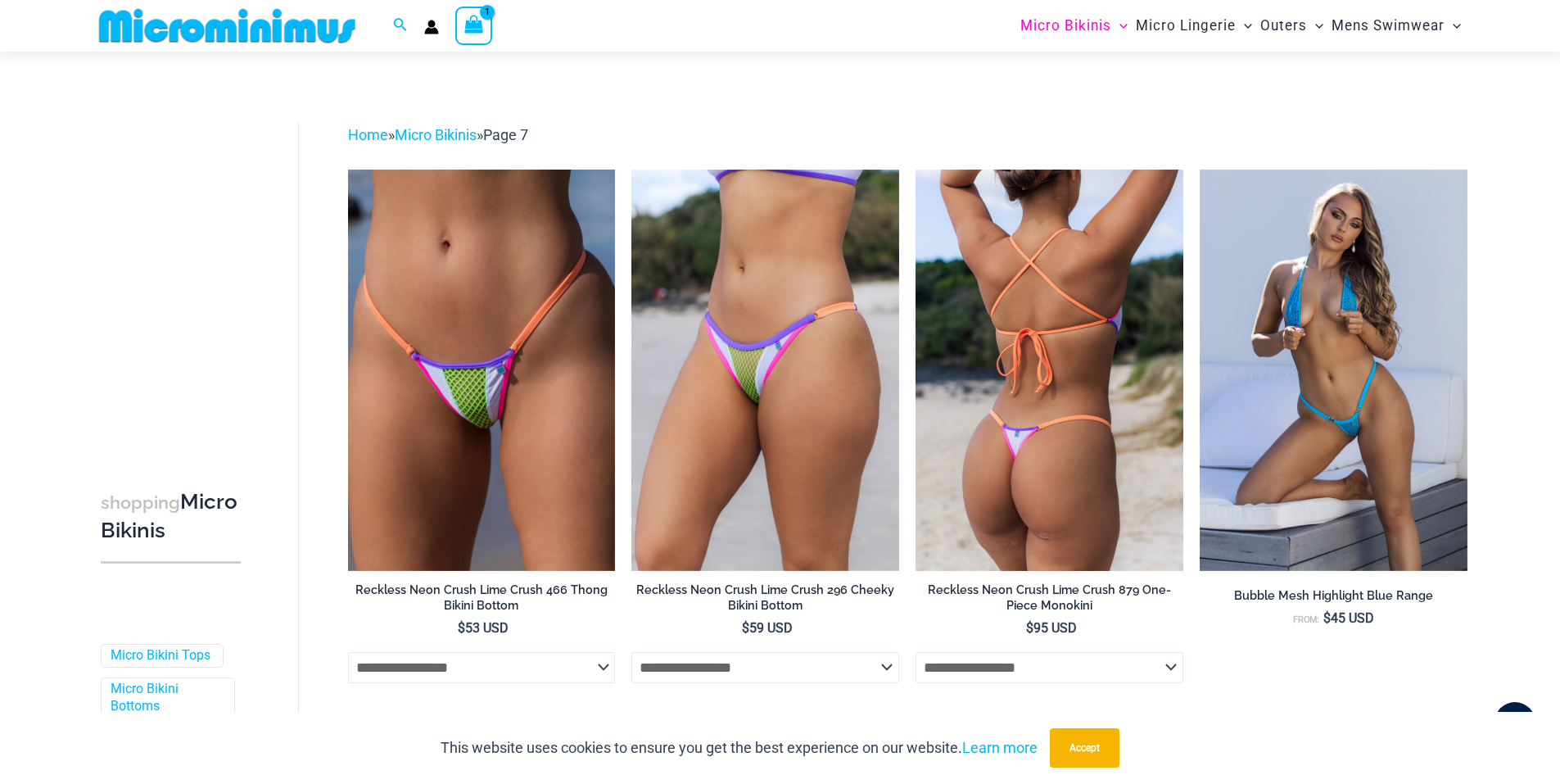
scroll to position [369, 0]
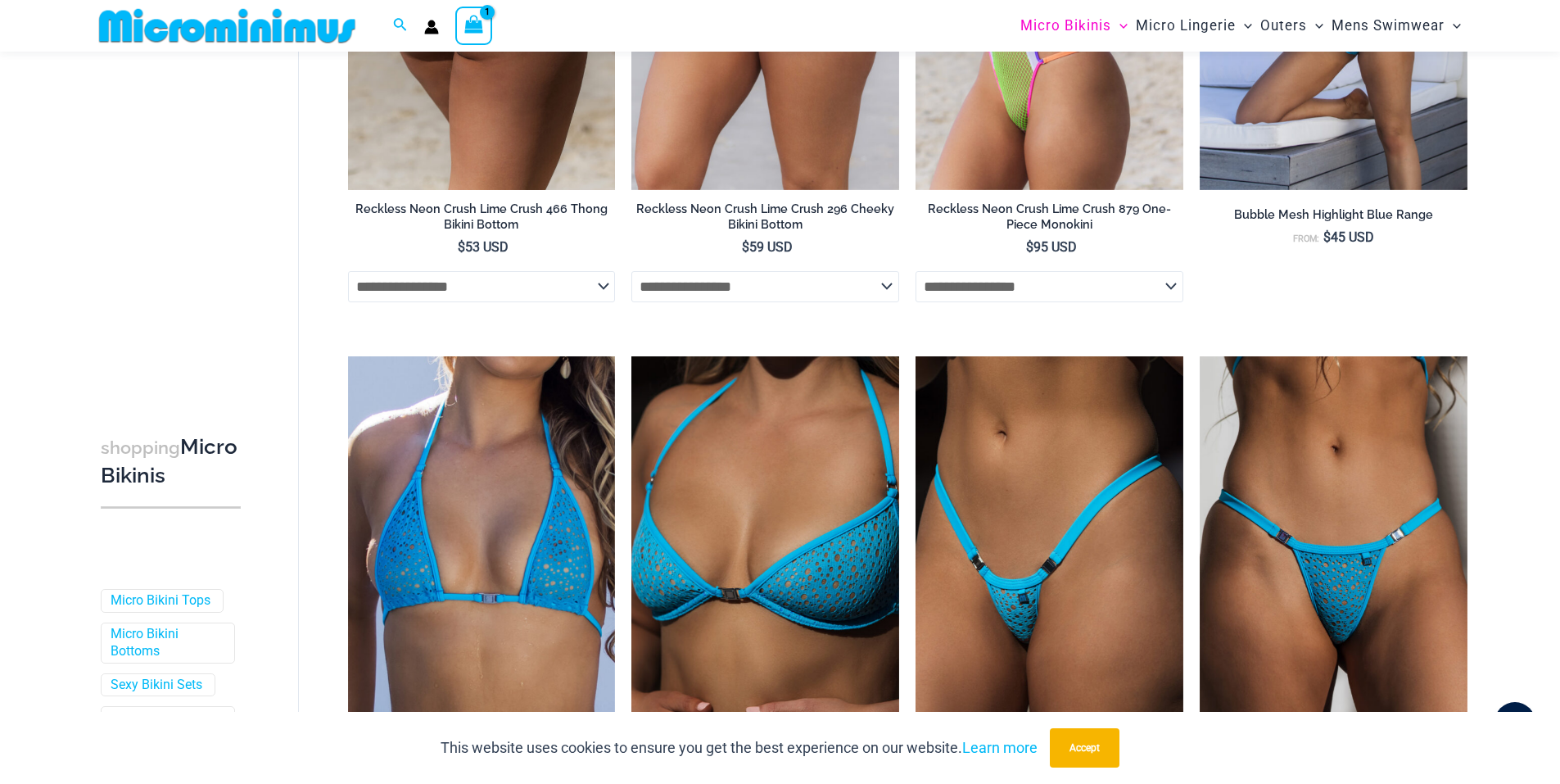
type input "**********"
click at [610, 288] on select "**********" at bounding box center [482, 286] width 268 height 31
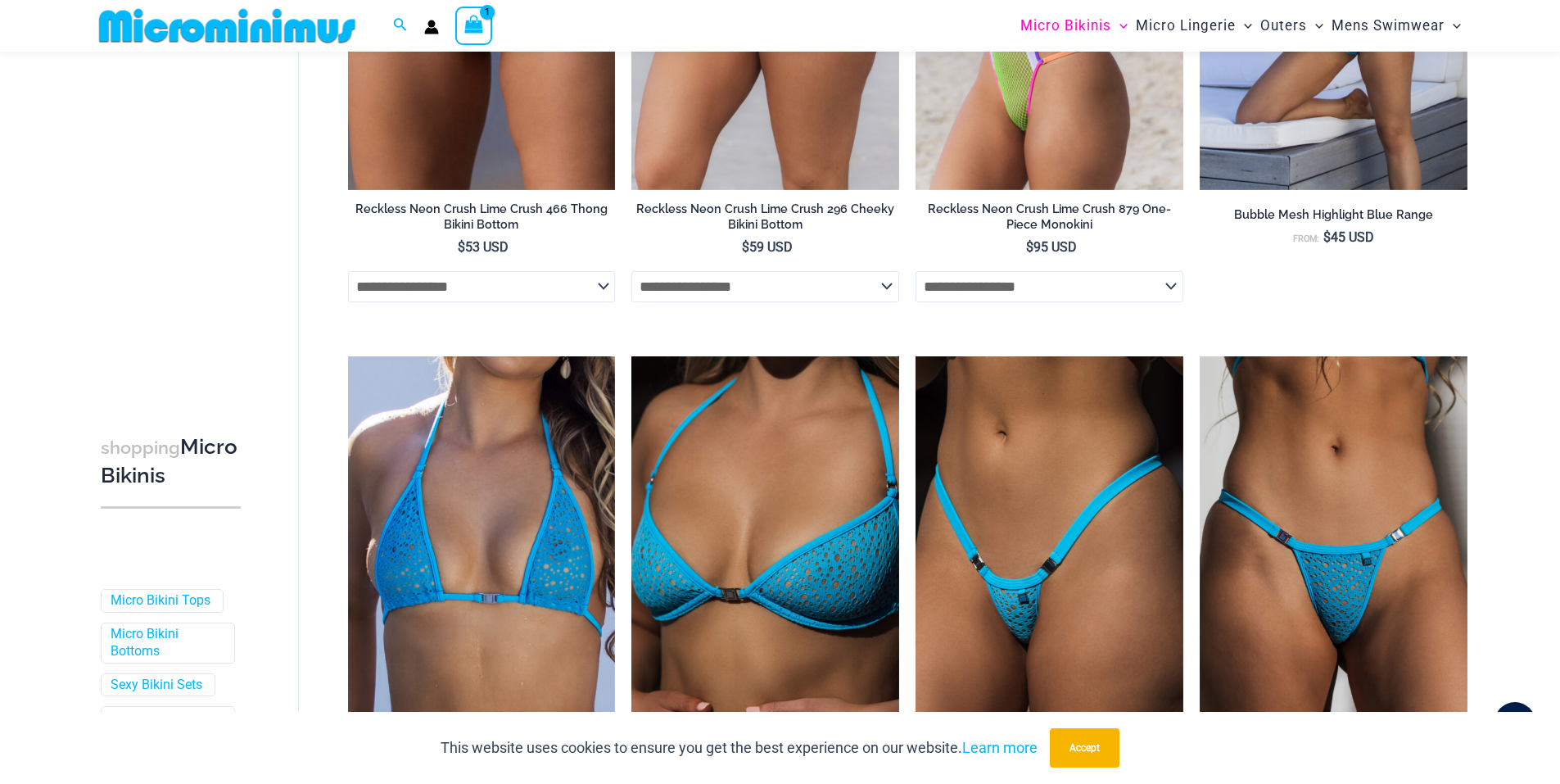
scroll to position [750, 0]
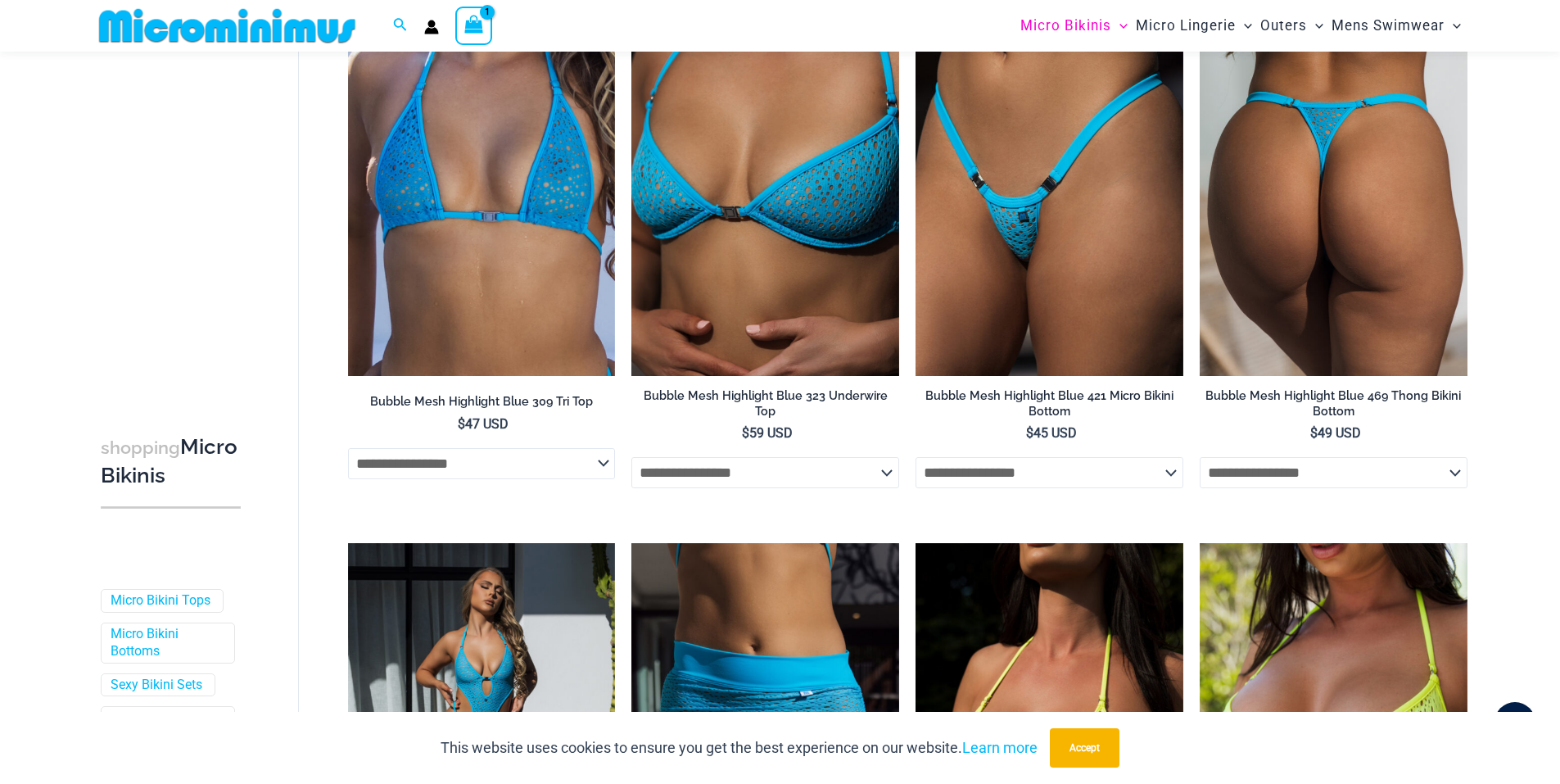
click at [1455, 475] on select "**********" at bounding box center [1333, 472] width 268 height 31
click at [1455, 476] on select "**********" at bounding box center [1333, 472] width 268 height 31
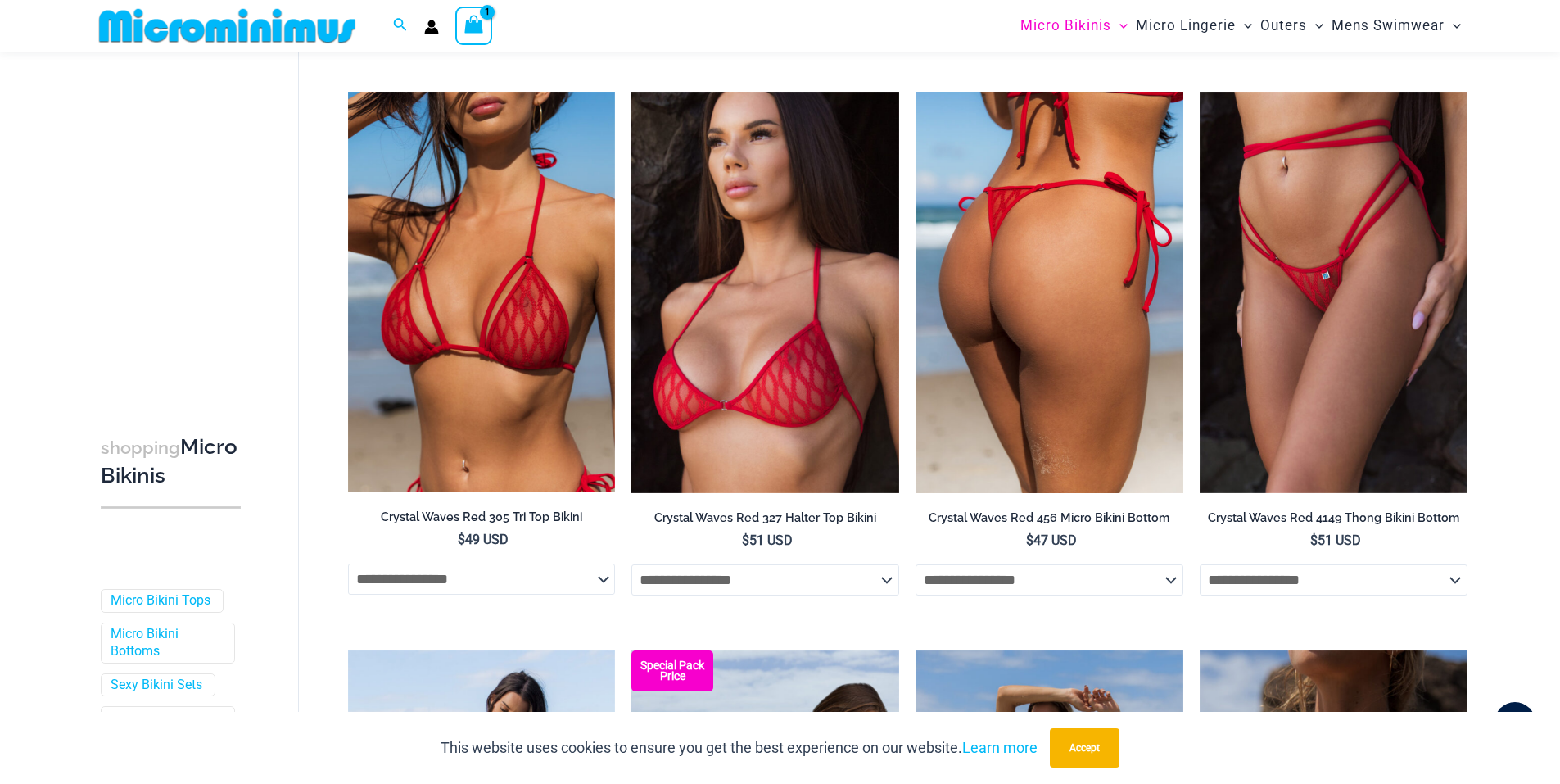
scroll to position [3425, 0]
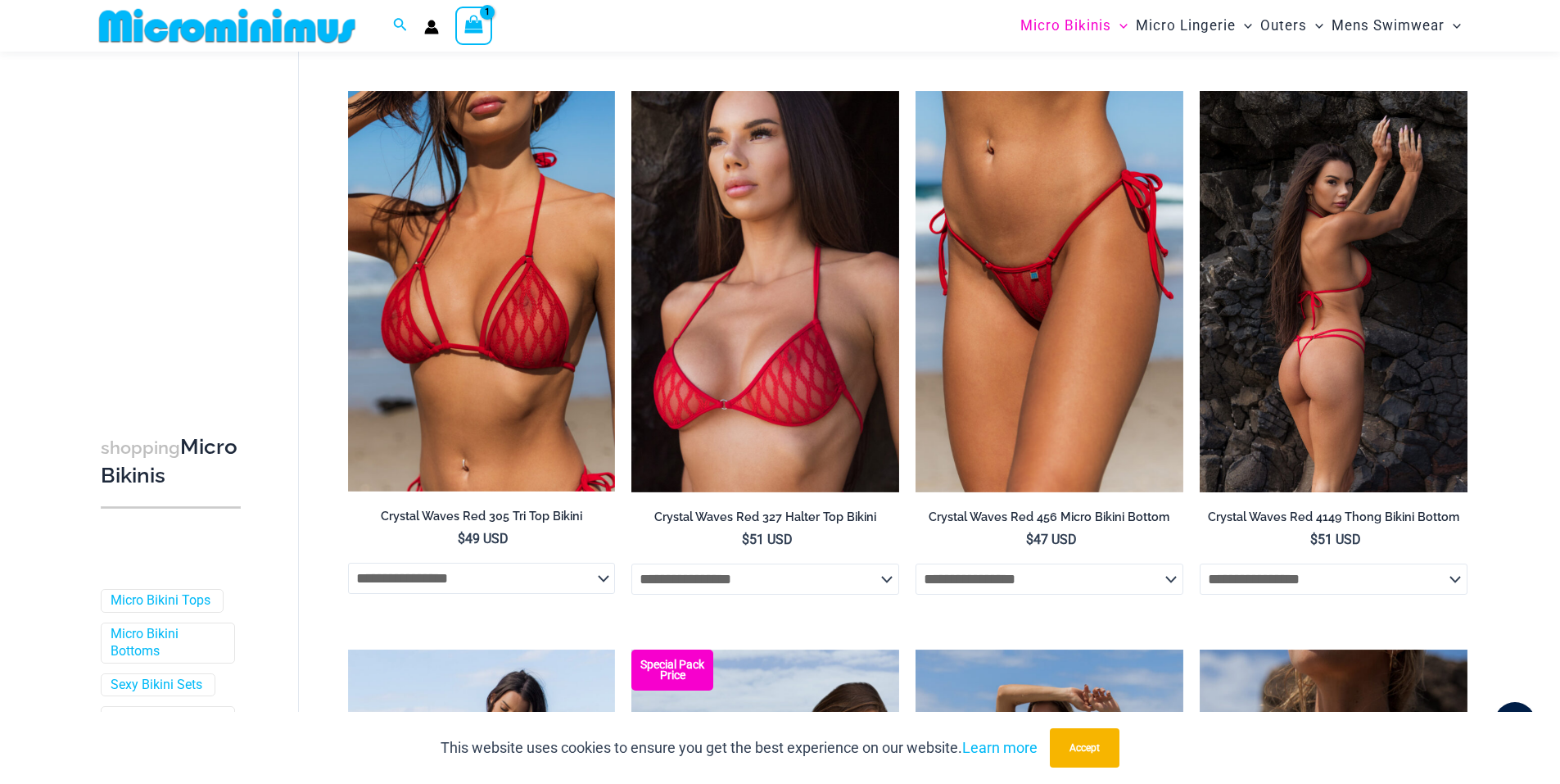
click at [1451, 595] on select "**********" at bounding box center [1333, 579] width 268 height 31
click at [1200, 578] on select "**********" at bounding box center [1333, 579] width 268 height 31
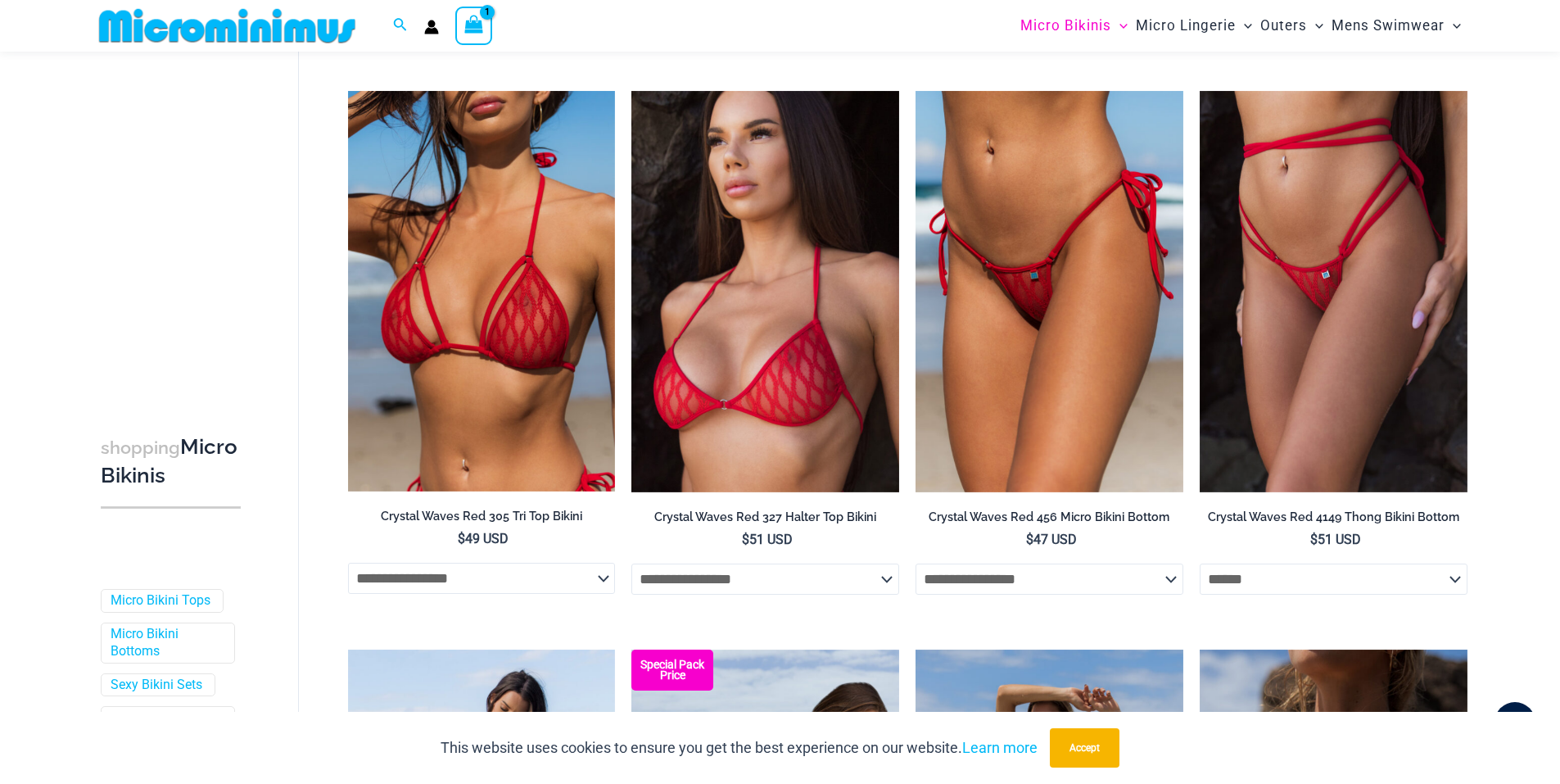
select select "******"
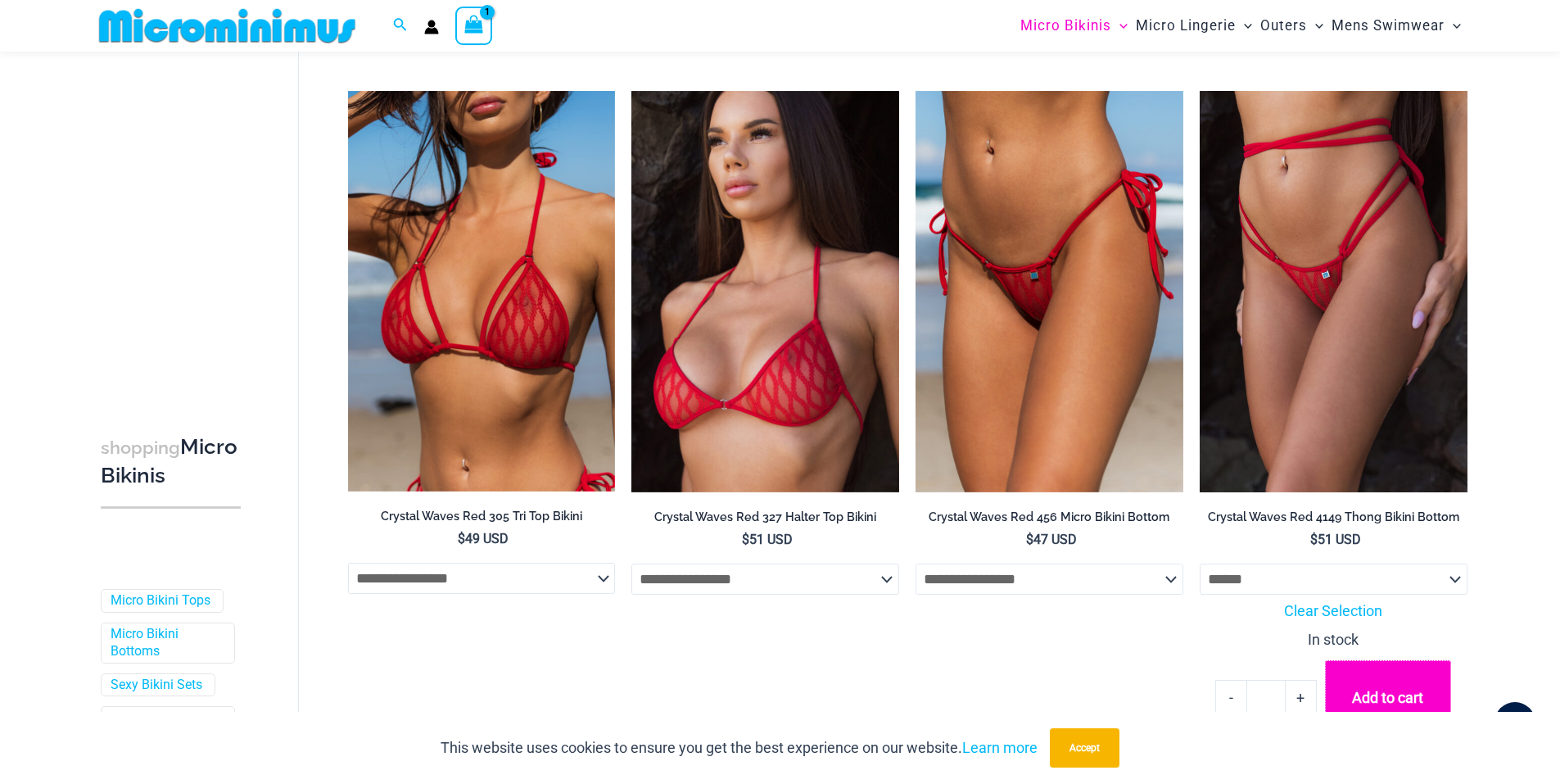
click at [1385, 696] on button "Add to cart" at bounding box center [1388, 697] width 126 height 75
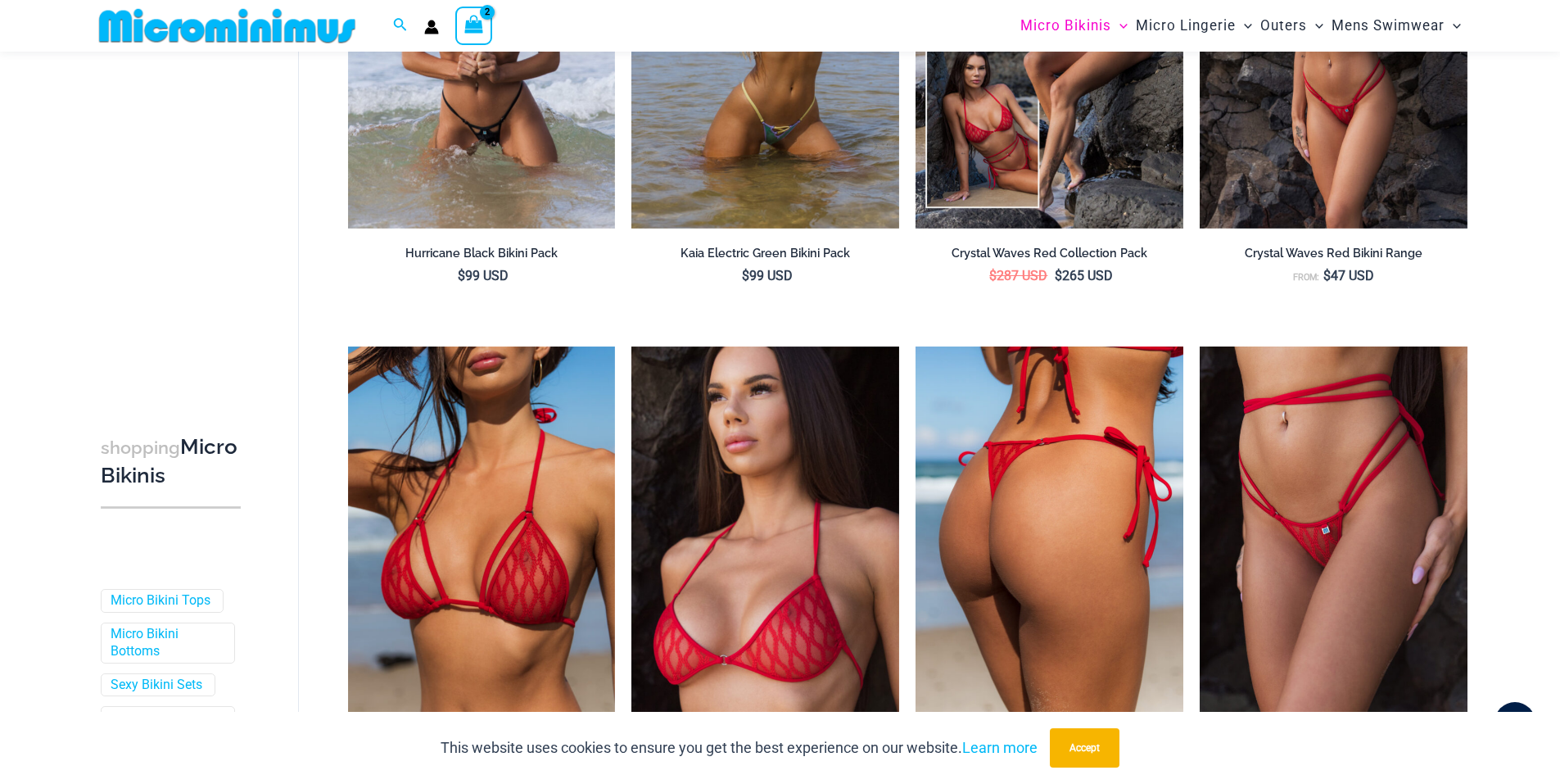
scroll to position [3043, 0]
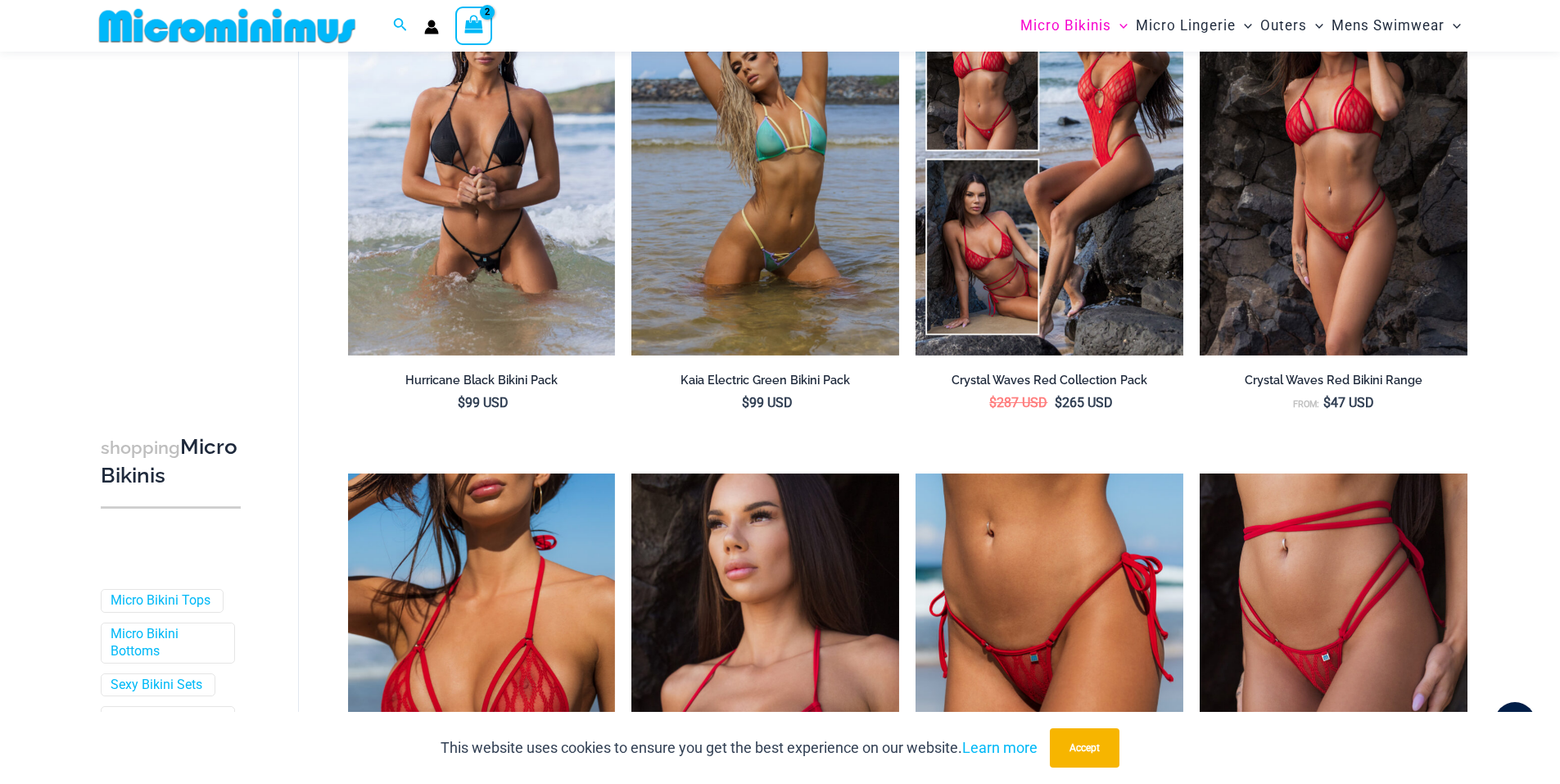
click at [483, 27] on icon "View Shopping Cart, 2 items" at bounding box center [473, 24] width 19 height 19
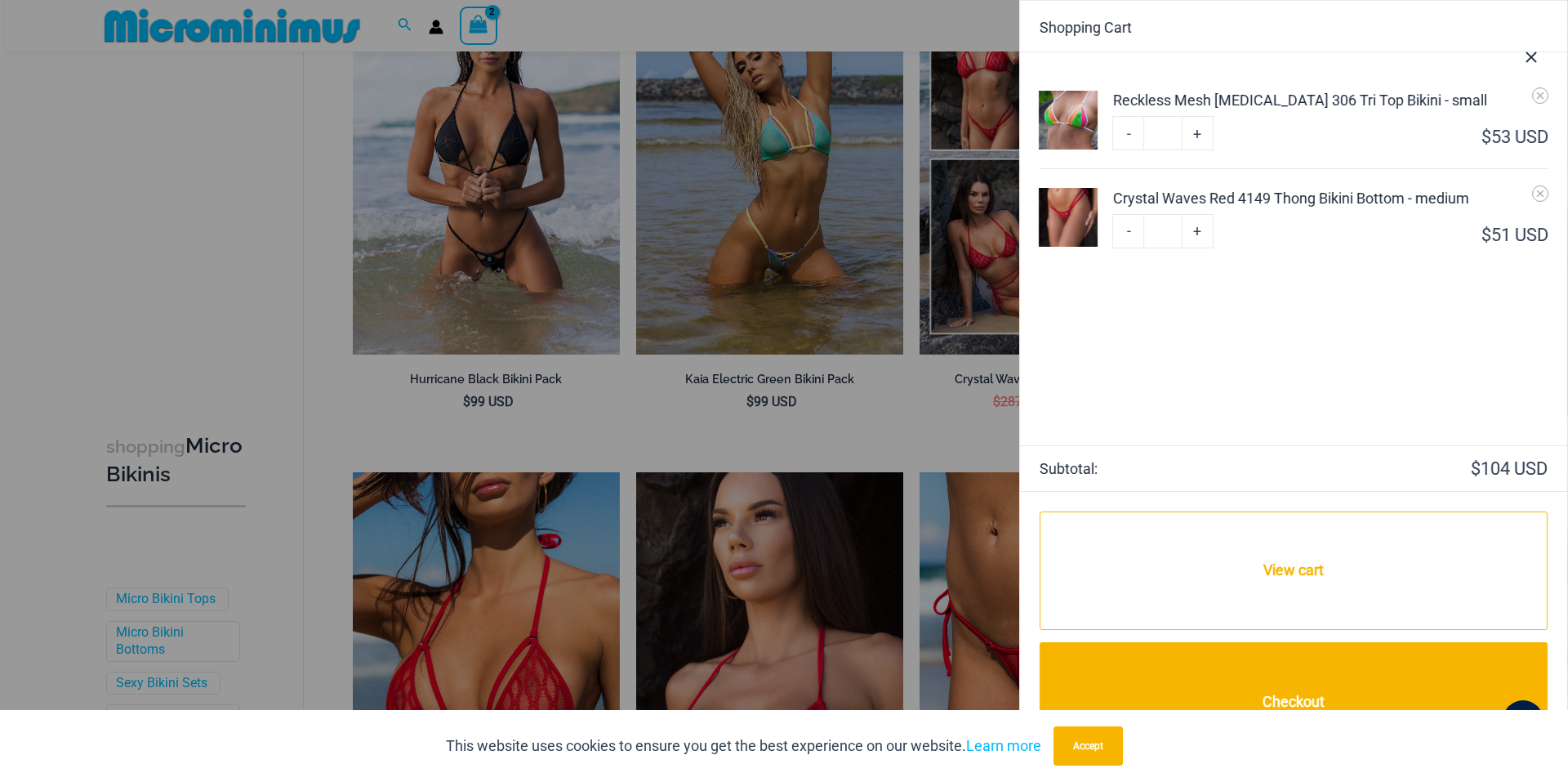
click at [1194, 150] on link "+" at bounding box center [1197, 133] width 31 height 34
type input "*"
click at [1197, 150] on link "+" at bounding box center [1197, 133] width 31 height 34
type input "*"
click at [1197, 150] on link "+" at bounding box center [1197, 133] width 31 height 34
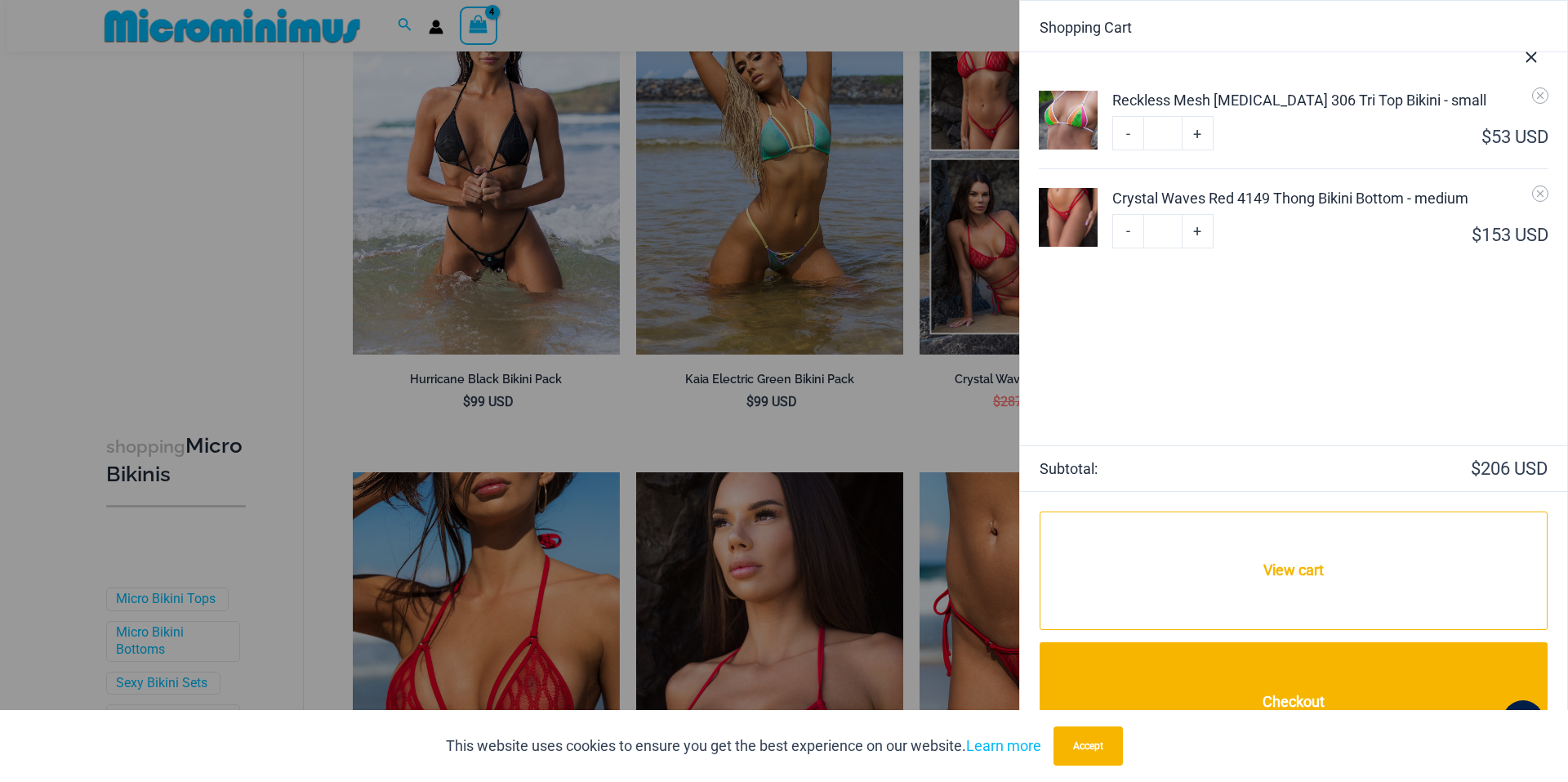
type input "*"
click at [1197, 150] on link "+" at bounding box center [1197, 133] width 31 height 34
type input "*"
click at [1197, 150] on link "+" at bounding box center [1197, 133] width 31 height 34
type input "*"
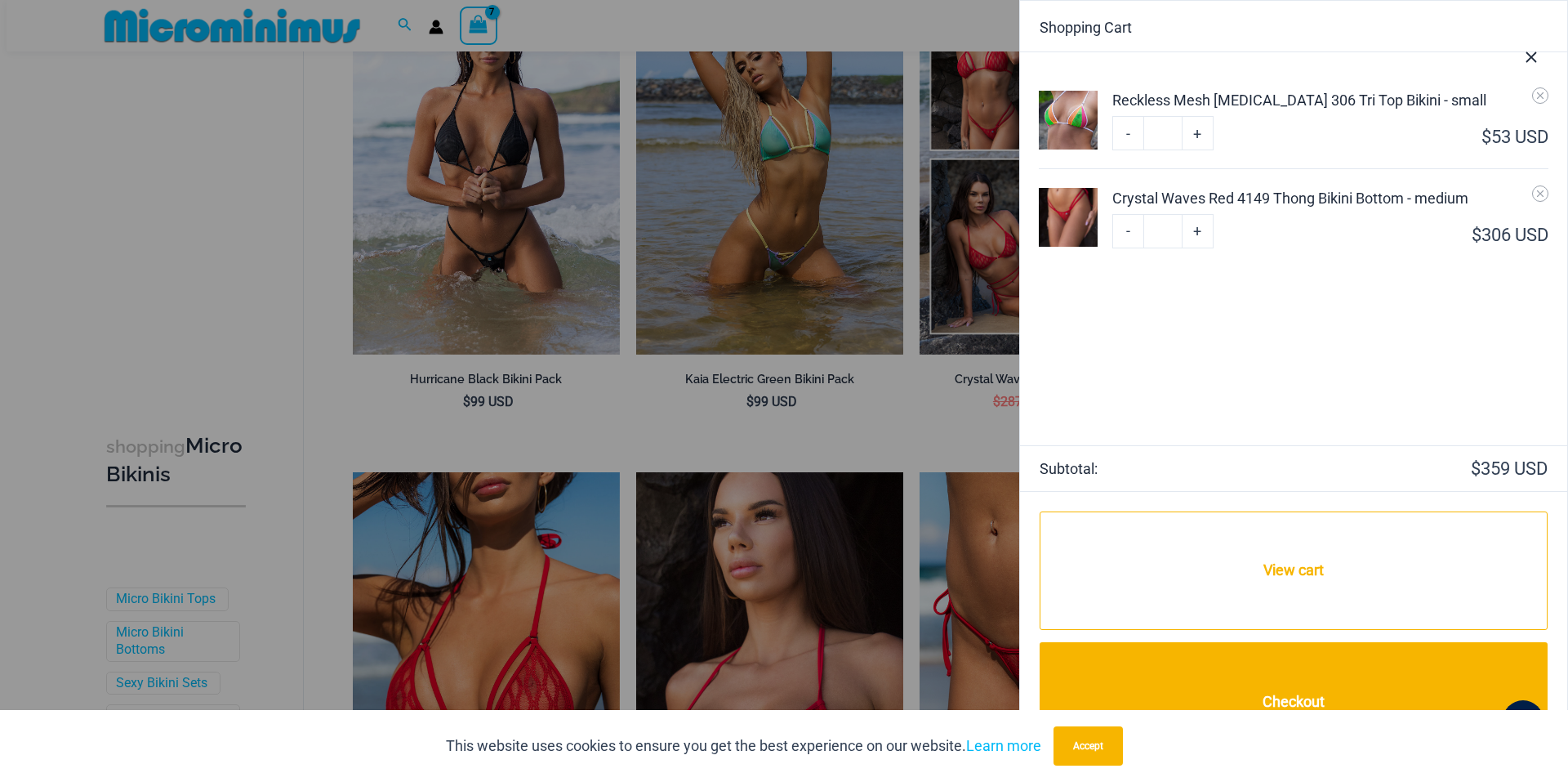
click at [1197, 150] on link "+" at bounding box center [1197, 133] width 31 height 34
type input "*"
click at [1197, 150] on link "+" at bounding box center [1197, 133] width 31 height 34
type input "*"
click at [1195, 150] on link "+" at bounding box center [1197, 133] width 31 height 34
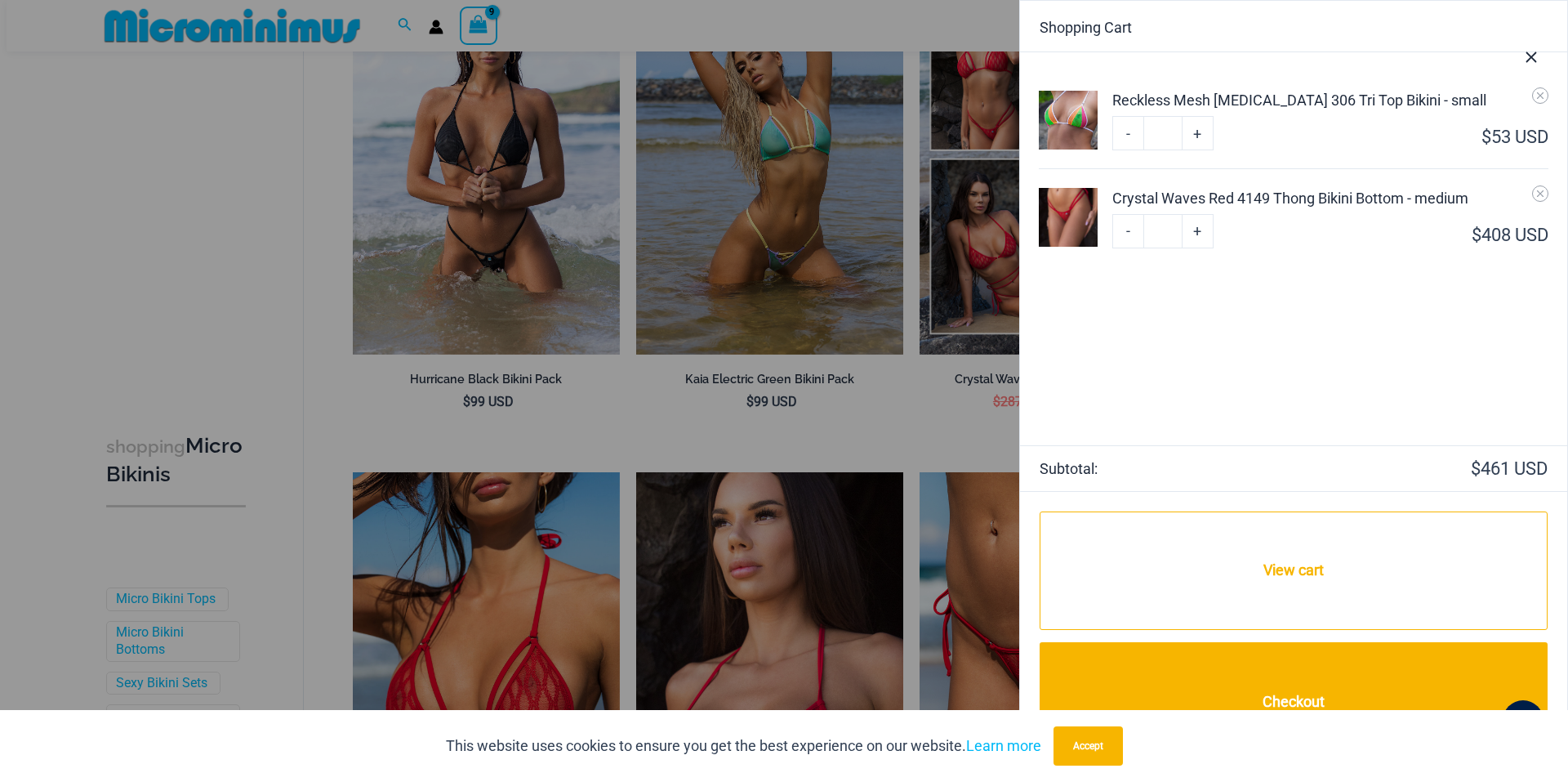
type input "*"
click at [1193, 150] on link "+" at bounding box center [1197, 133] width 31 height 34
type input "**"
click at [1195, 150] on link "+" at bounding box center [1197, 133] width 31 height 34
type input "**"
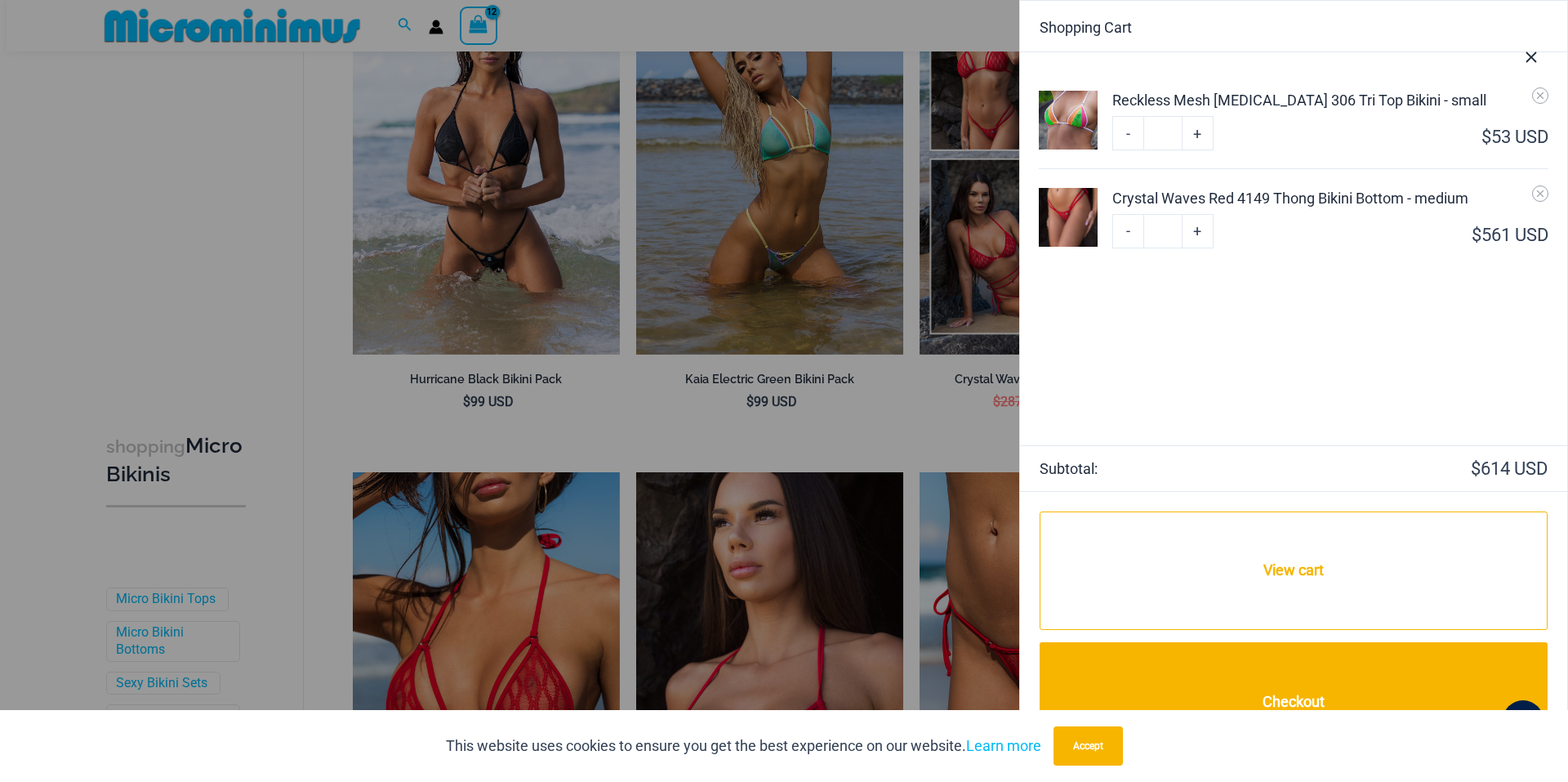
click at [1195, 150] on link "+" at bounding box center [1197, 133] width 31 height 34
type input "**"
click at [1199, 150] on link "+" at bounding box center [1197, 133] width 31 height 34
type input "**"
click at [1199, 150] on link "+" at bounding box center [1197, 133] width 31 height 34
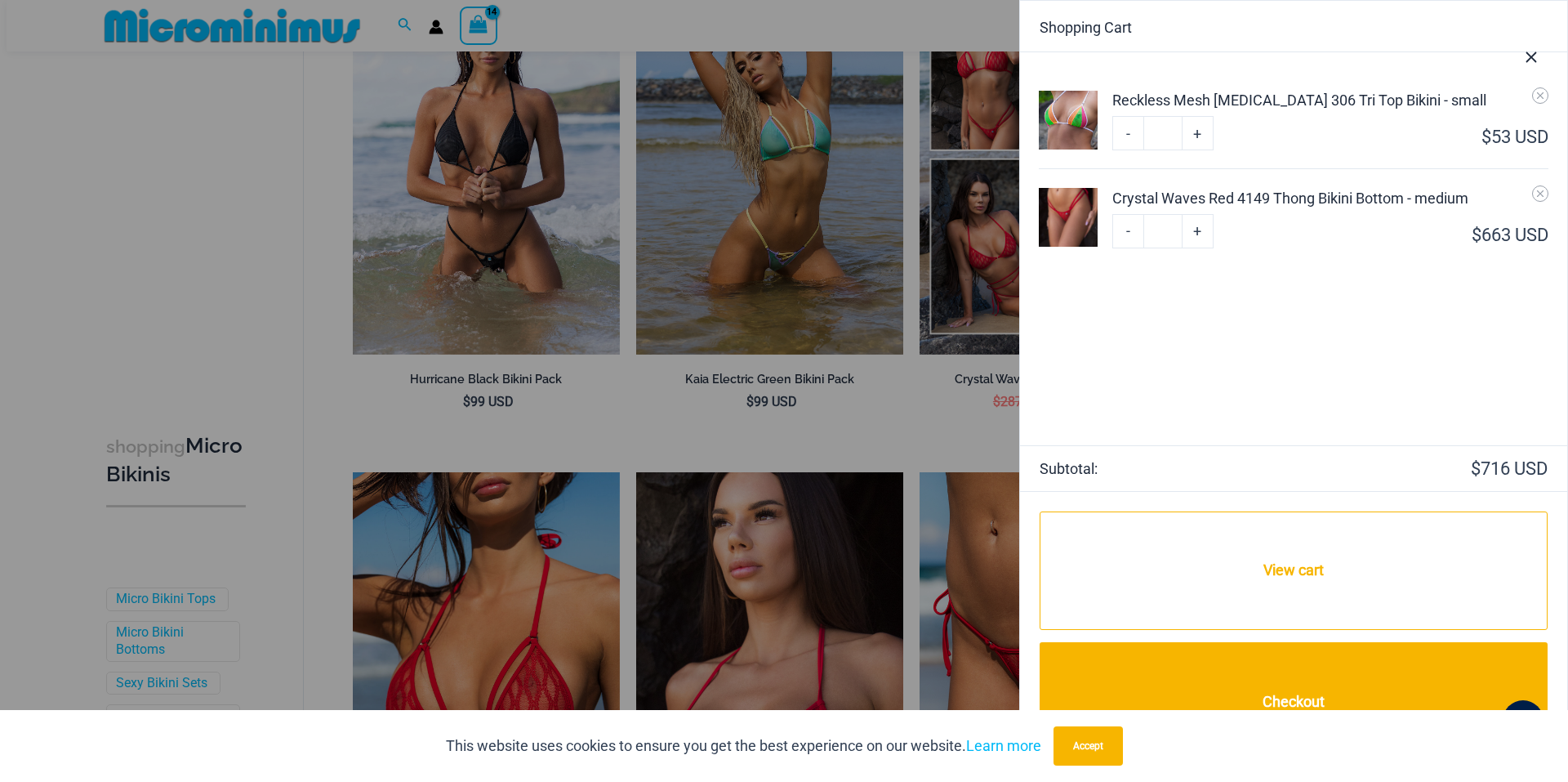
type input "**"
click at [1195, 150] on link "+" at bounding box center [1197, 133] width 31 height 34
type input "**"
click at [1196, 150] on link "+" at bounding box center [1197, 133] width 31 height 34
type input "**"
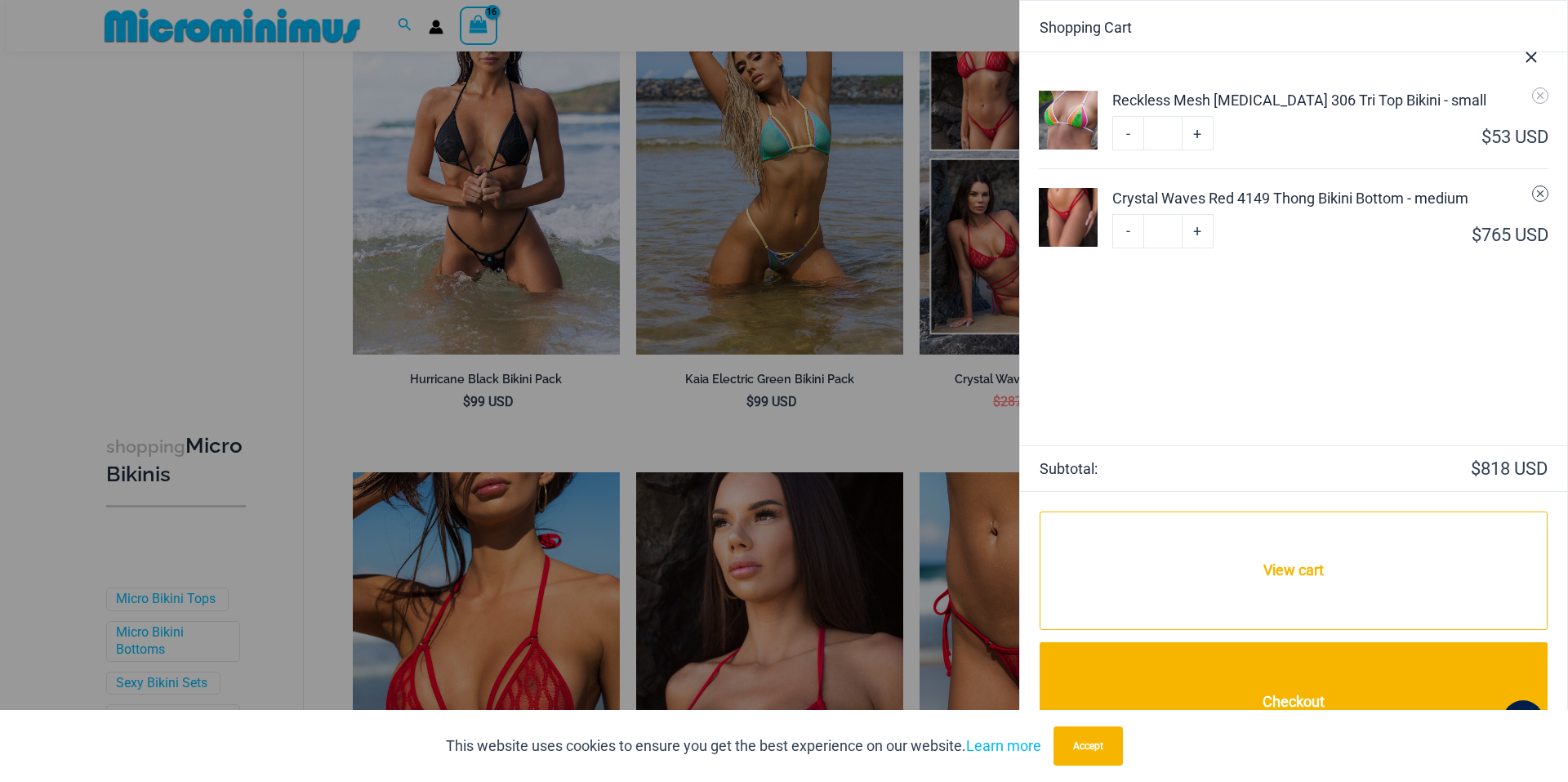
click at [1541, 192] on icon "Remove Crystal Waves Red 4149 Thong Bikini Bottom - medium from cart" at bounding box center [1539, 193] width 7 height 7
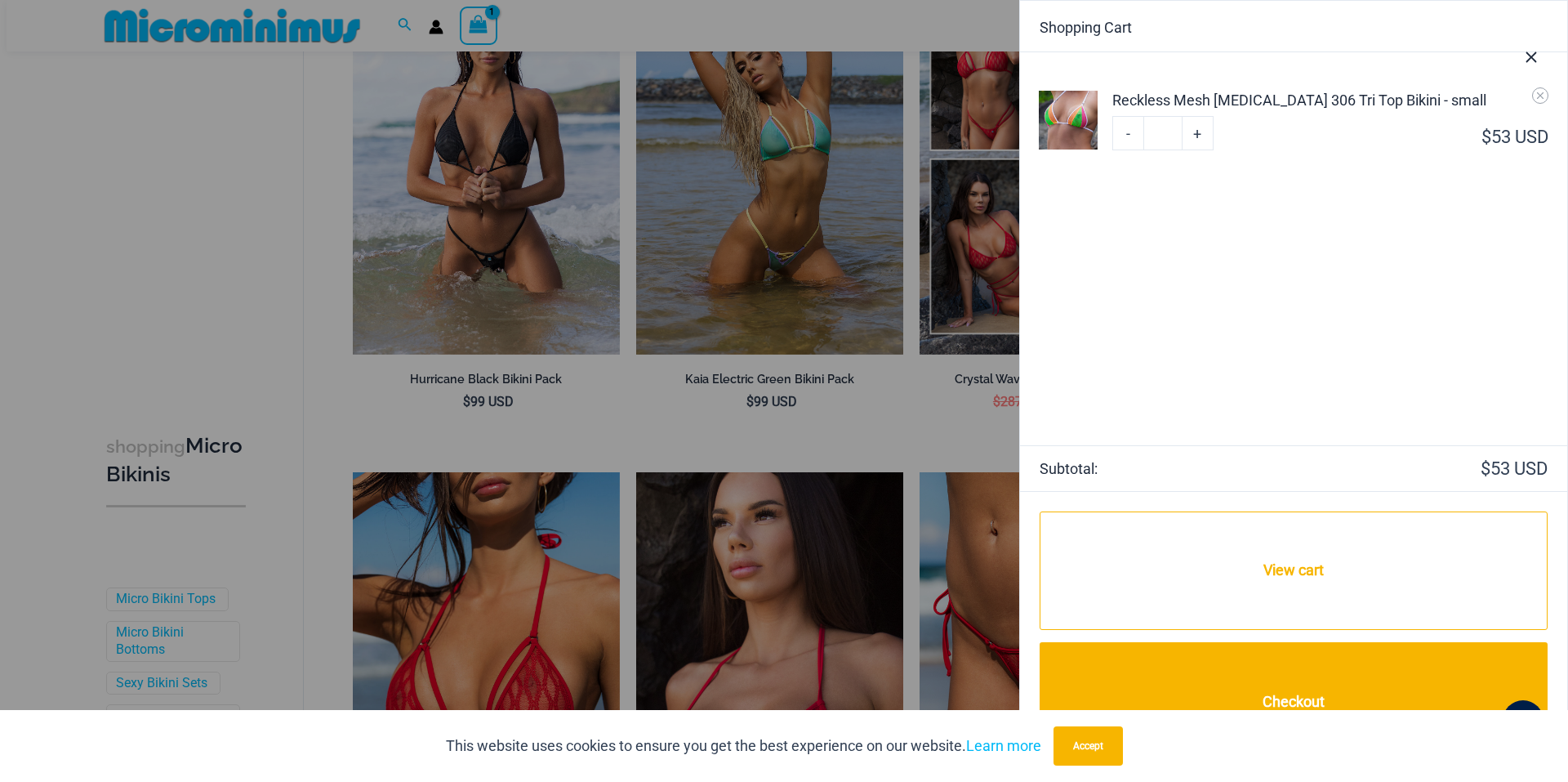
click at [864, 457] on div at bounding box center [784, 391] width 1568 height 782
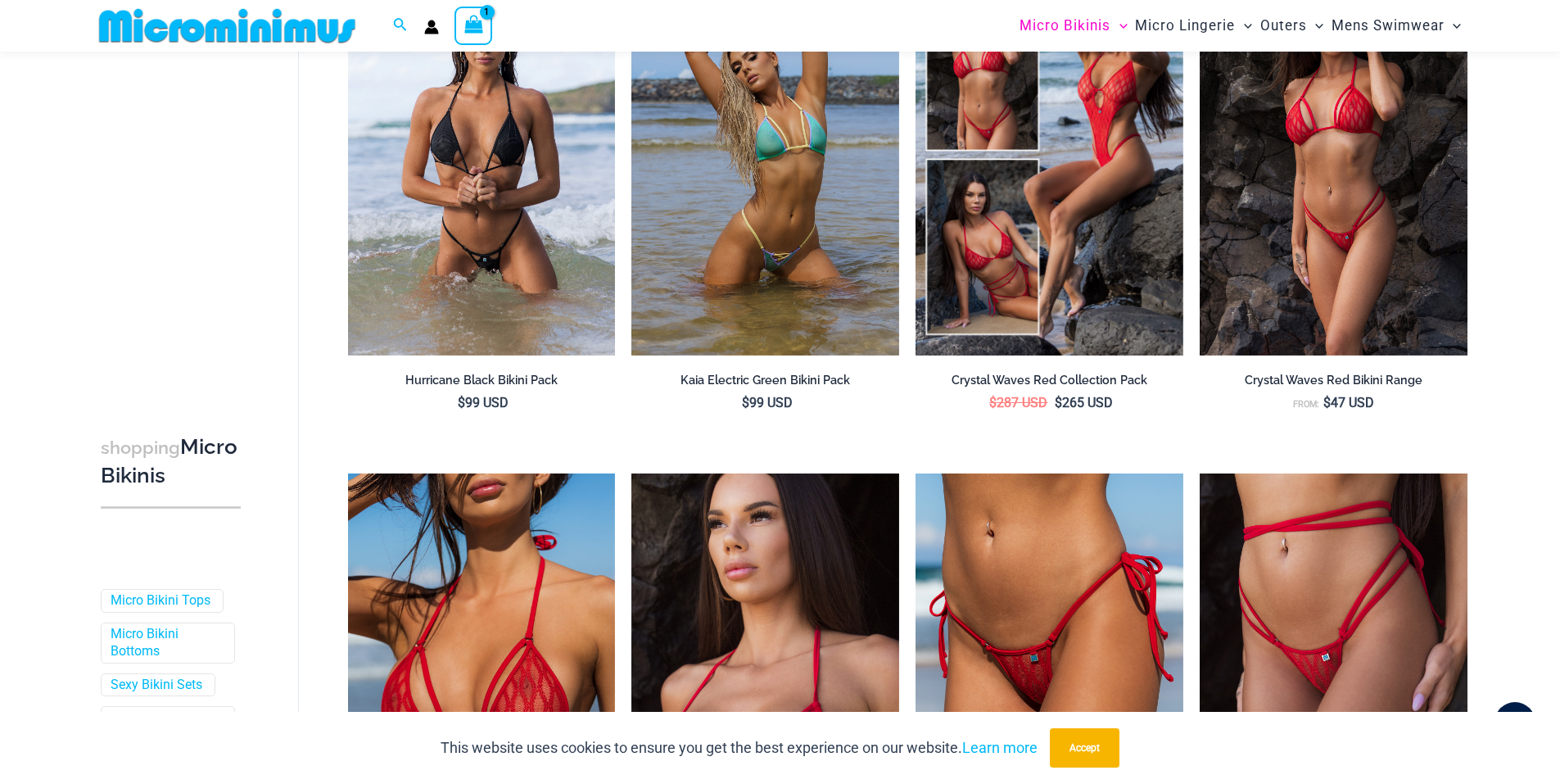
scroll to position [4190, 0]
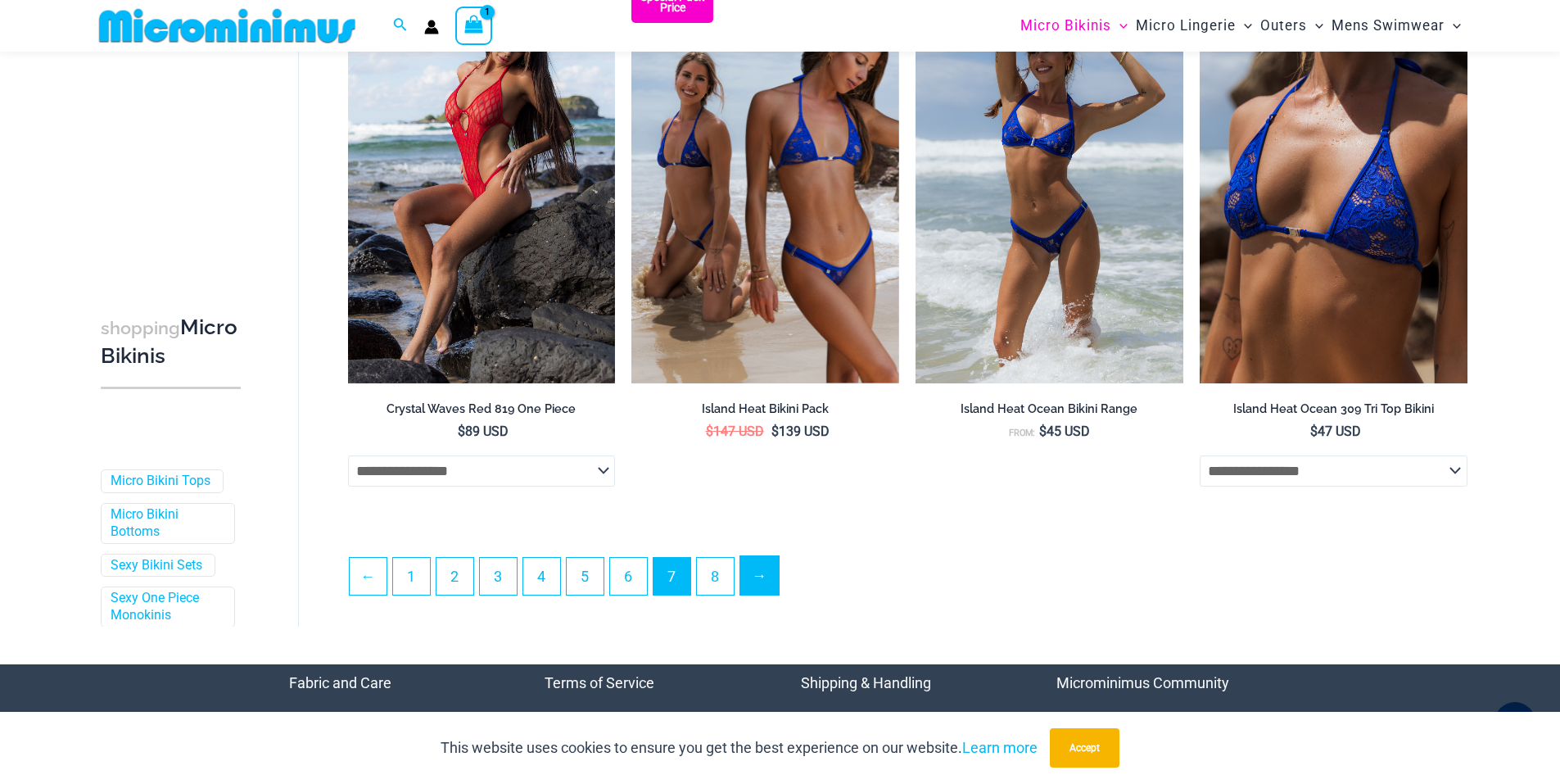
click at [767, 595] on link "→" at bounding box center [759, 575] width 38 height 38
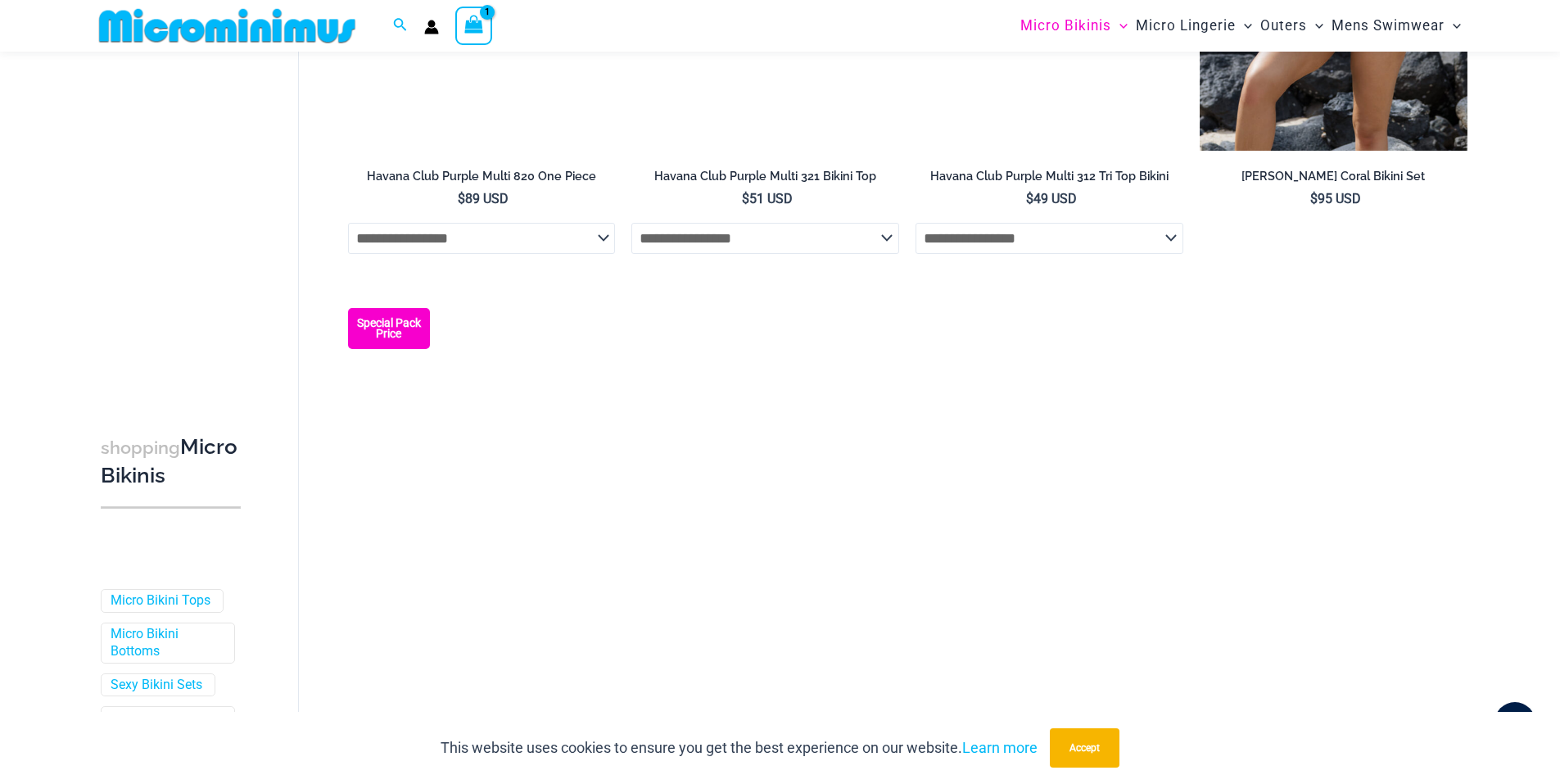
scroll to position [2259, 0]
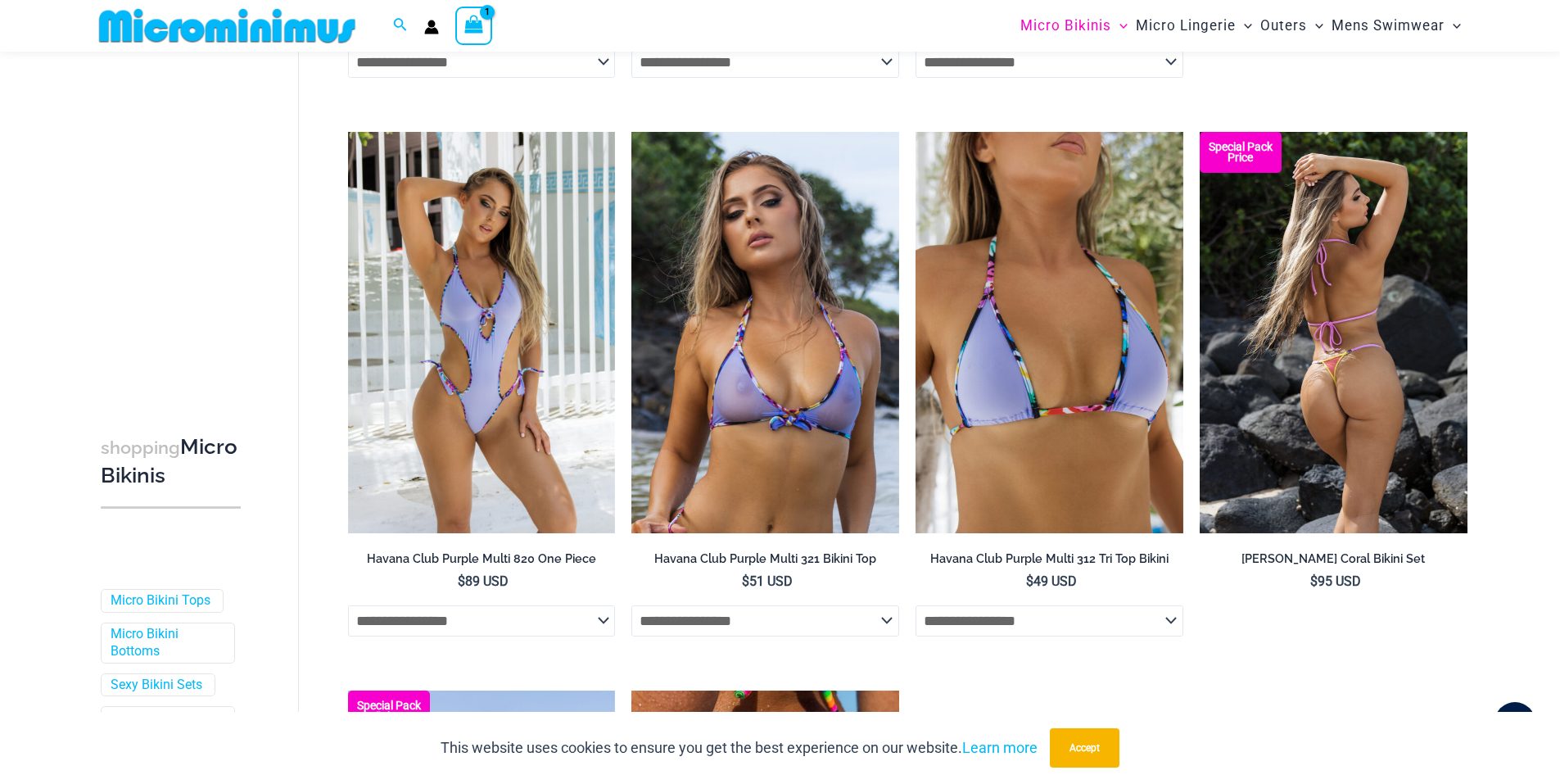
type input "**********"
click at [1328, 427] on img at bounding box center [1333, 332] width 268 height 401
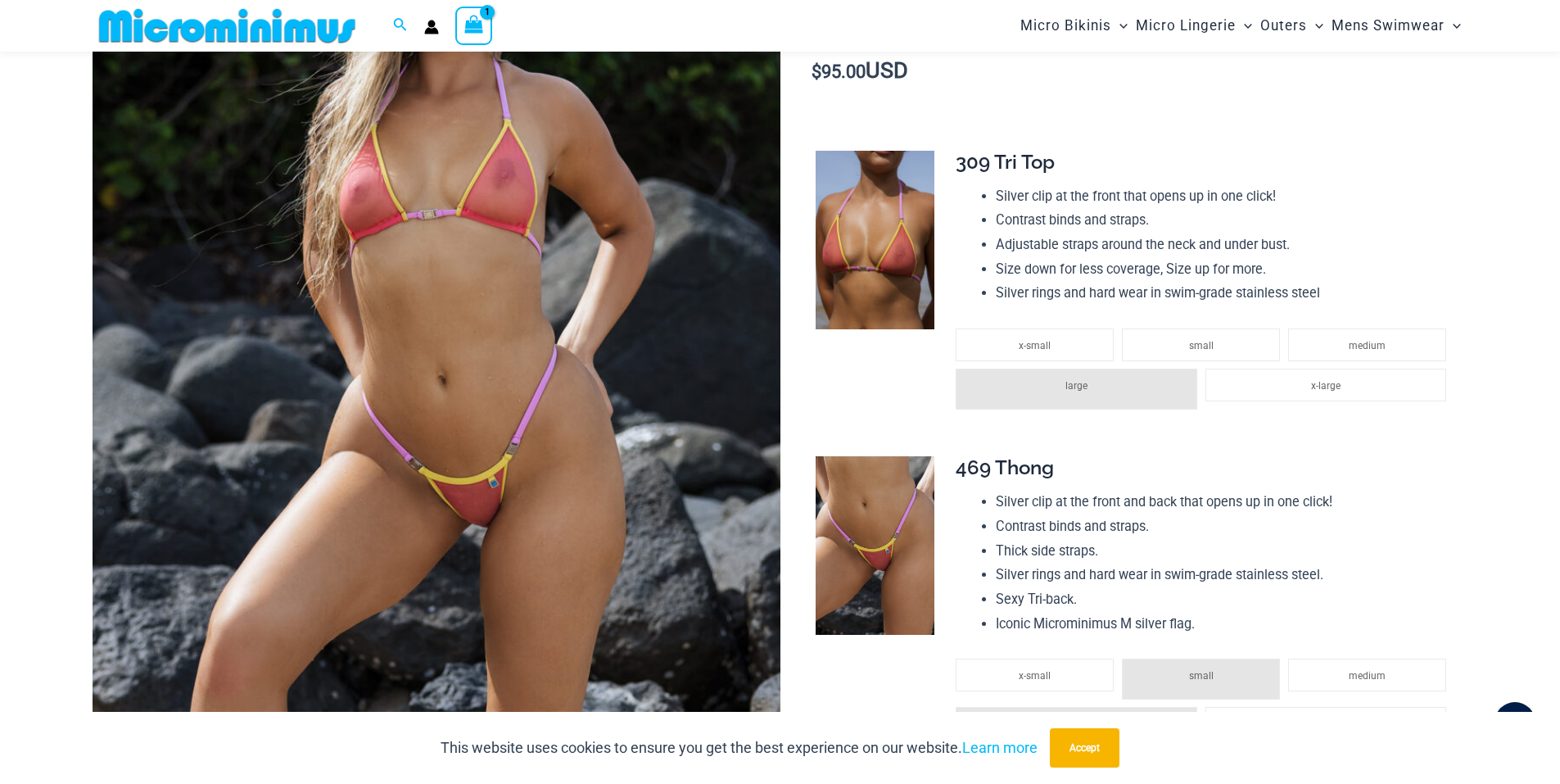
scroll to position [725, 0]
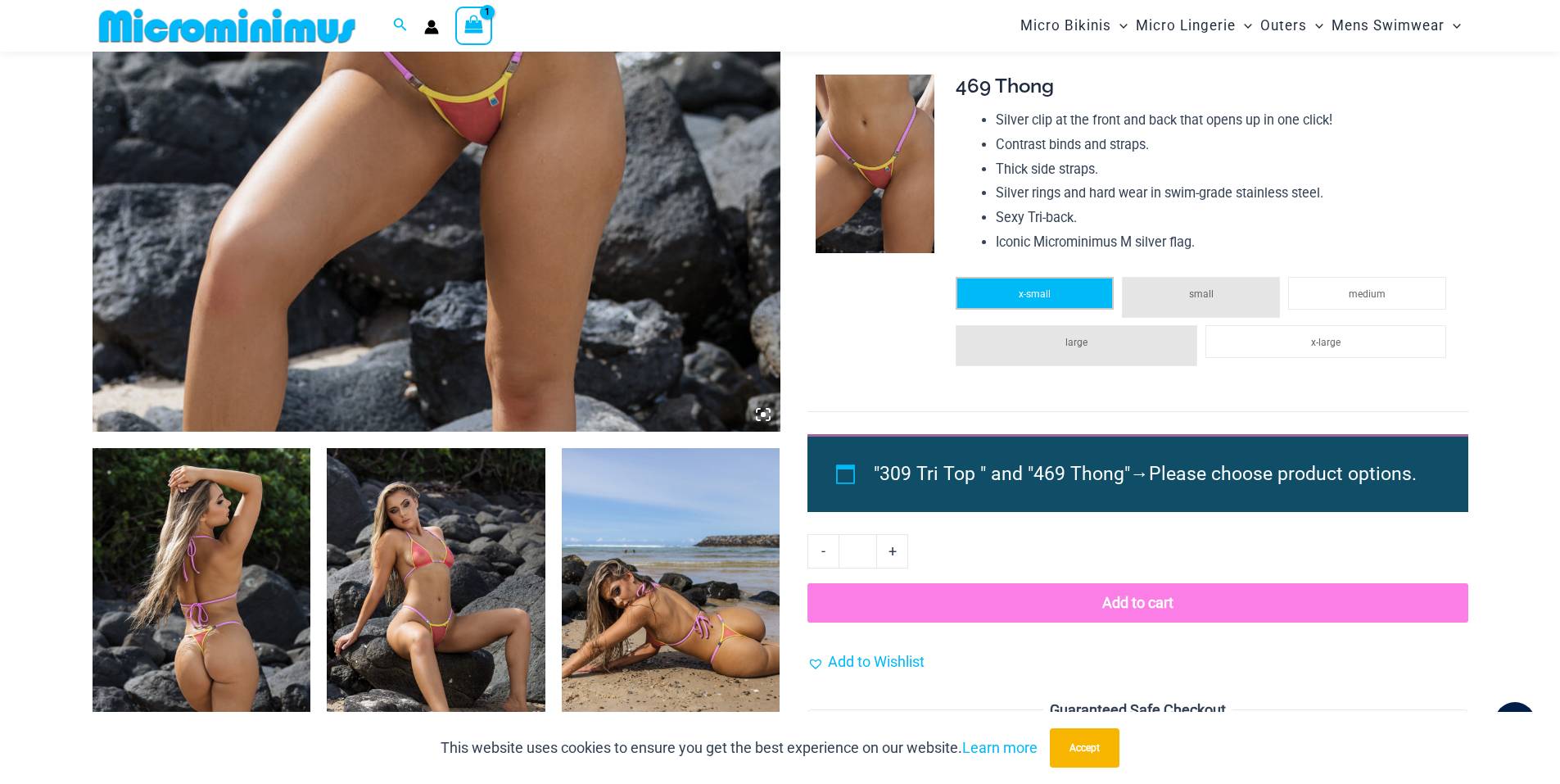
type input "**********"
click at [1019, 304] on li "x-small" at bounding box center [1034, 293] width 158 height 33
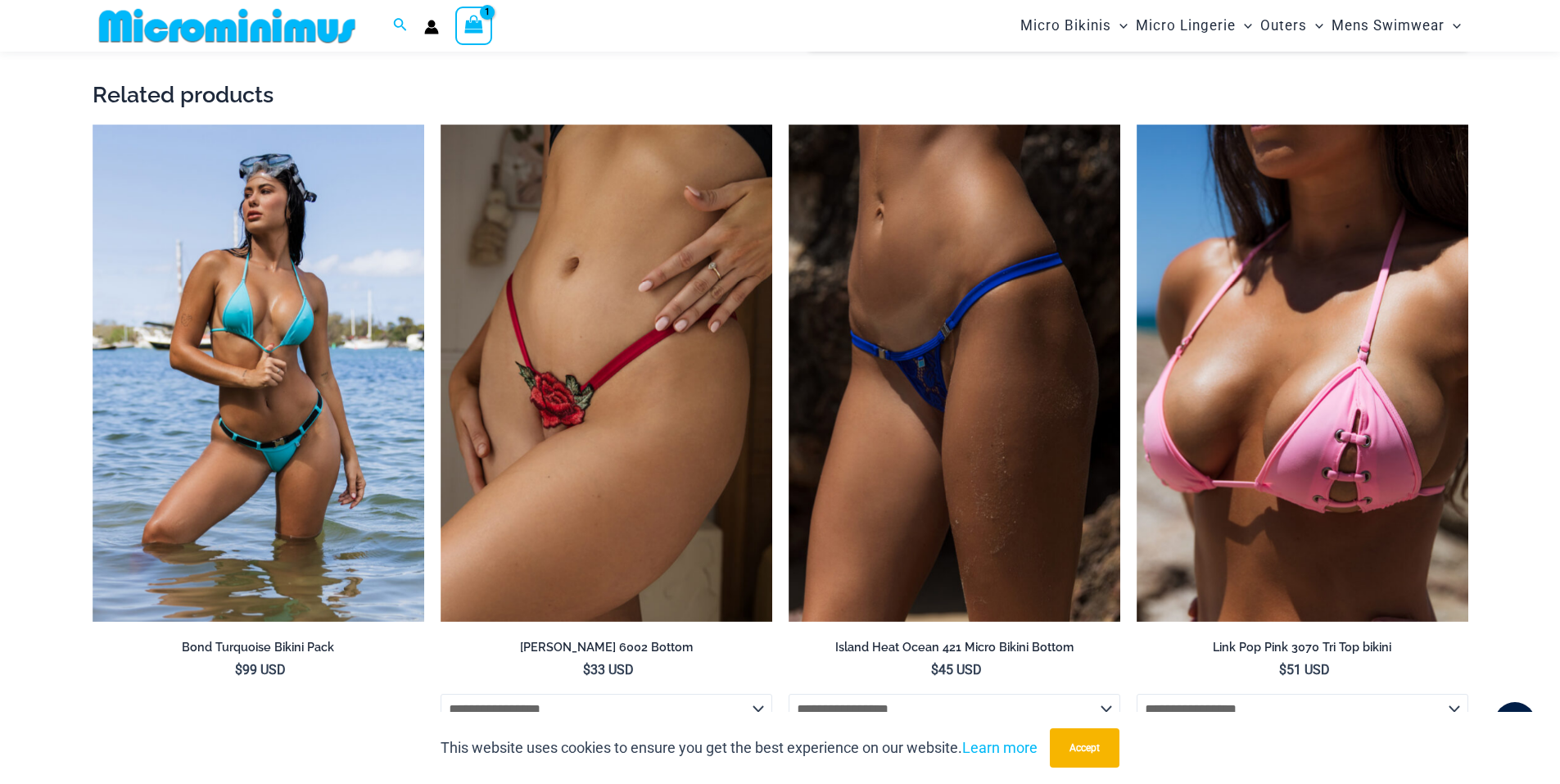
scroll to position [1515, 0]
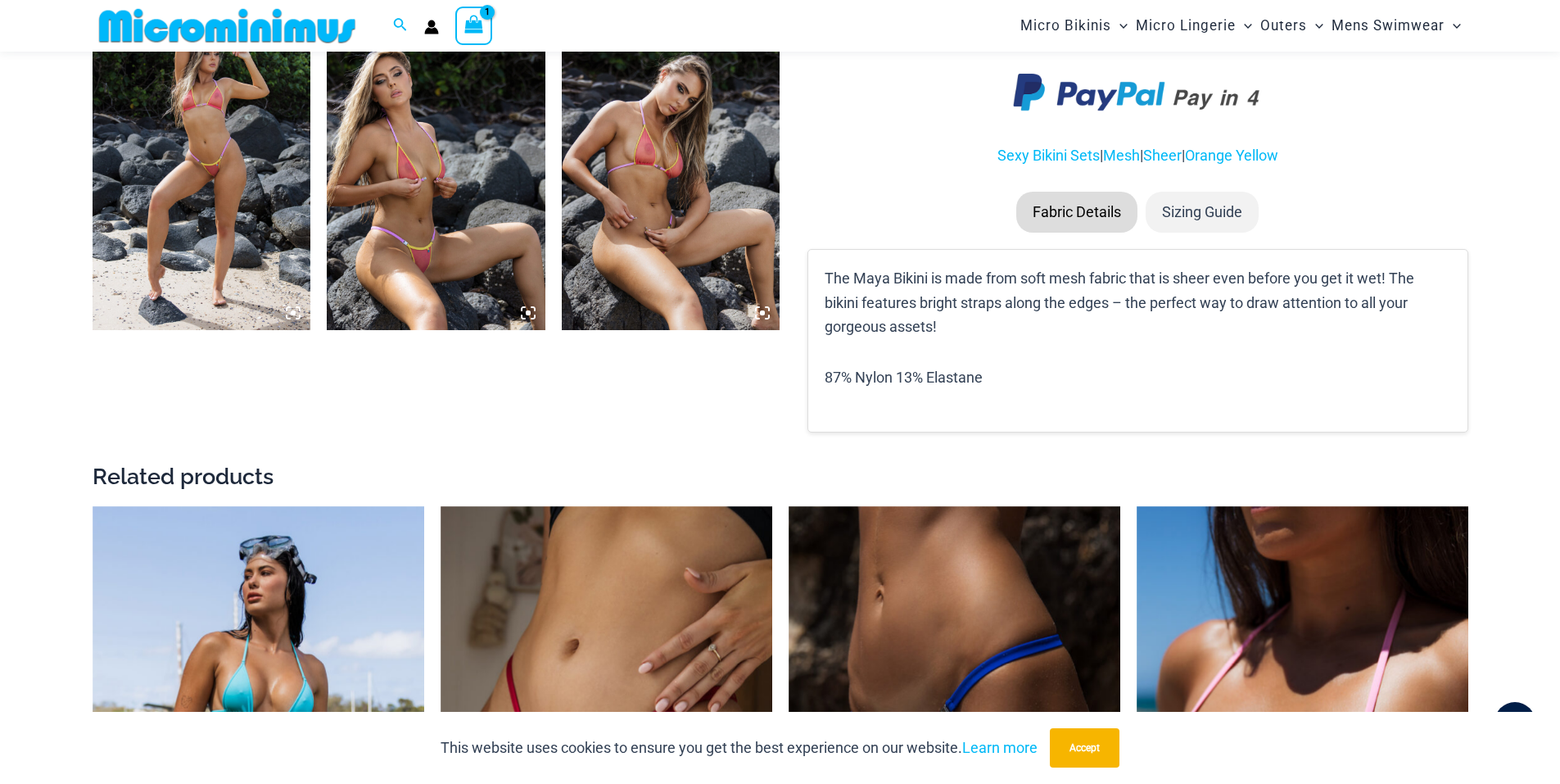
click at [1193, 232] on li "Sizing Guide" at bounding box center [1202, 212] width 113 height 41
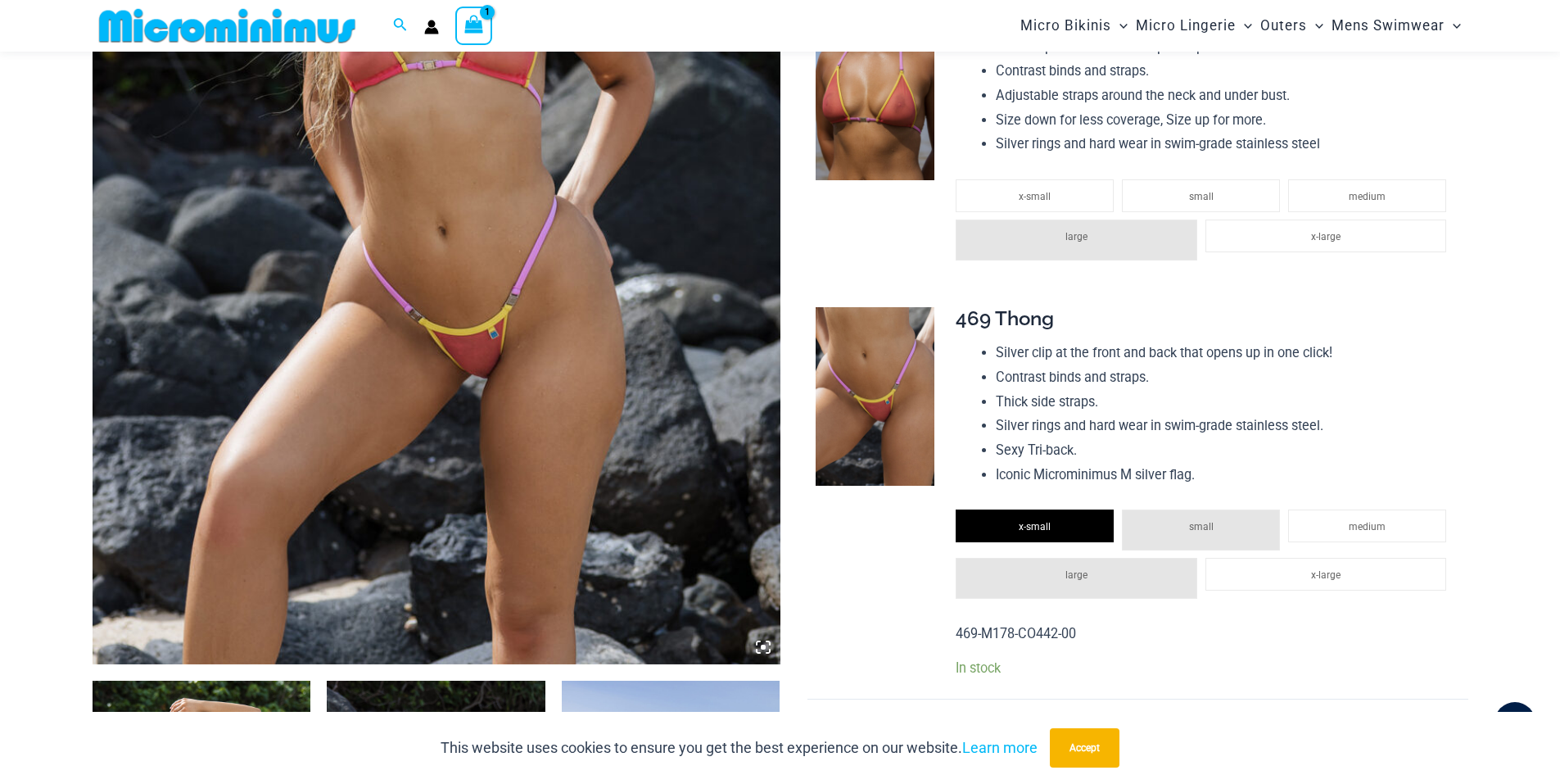
scroll to position [369, 0]
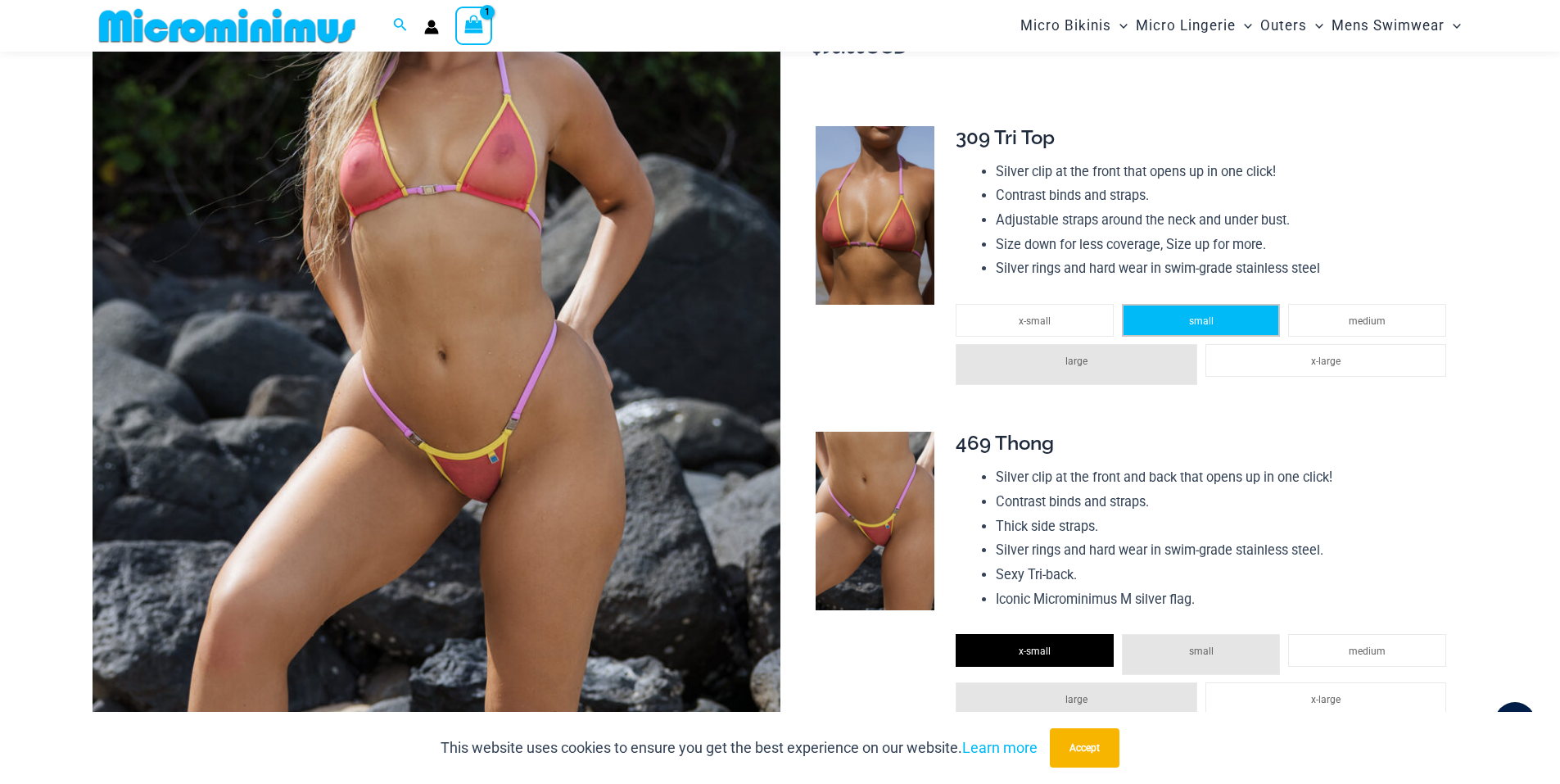
click at [1163, 335] on li "small" at bounding box center [1201, 320] width 158 height 33
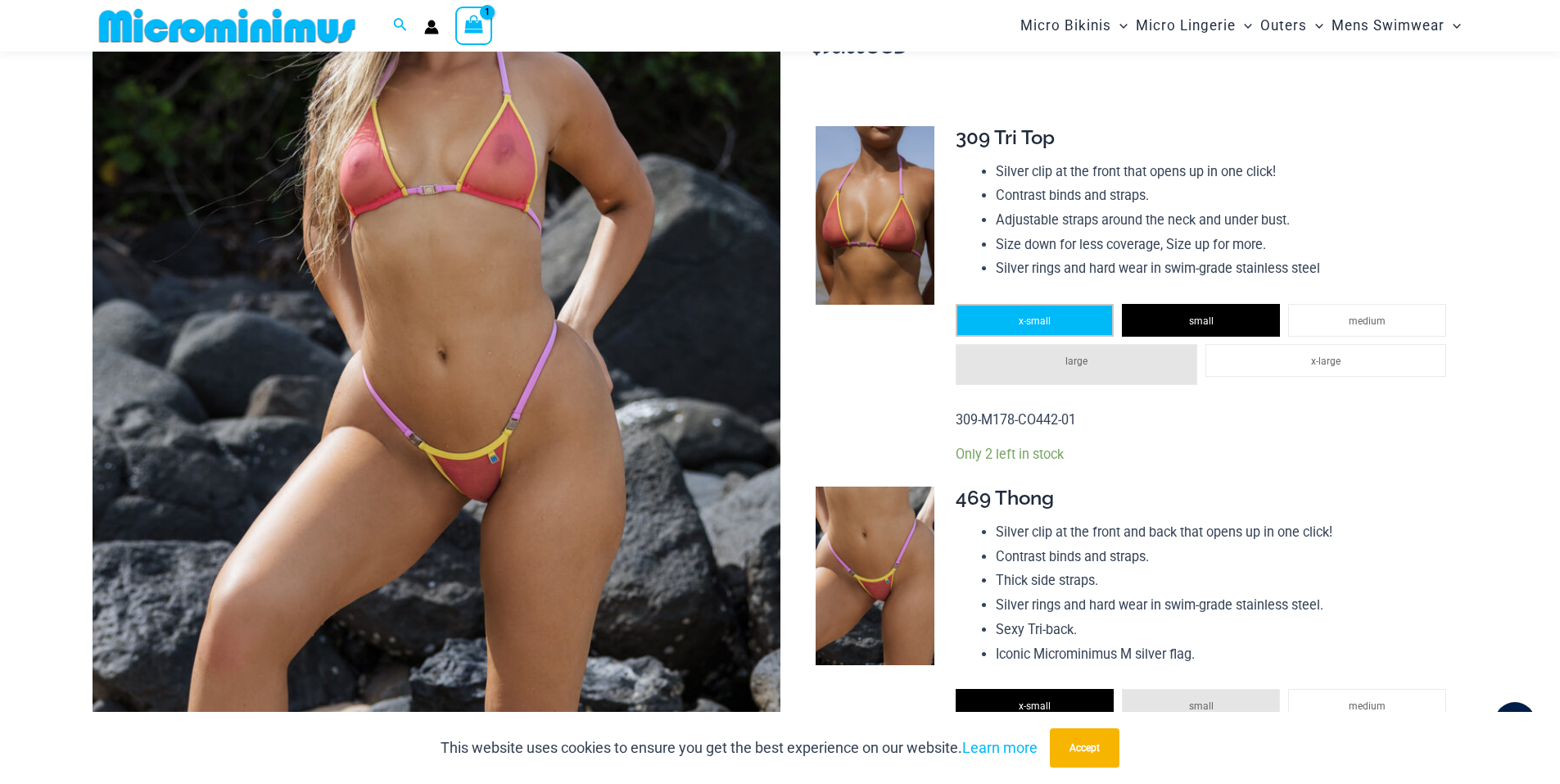
click at [1089, 337] on li "x-small" at bounding box center [1034, 320] width 158 height 33
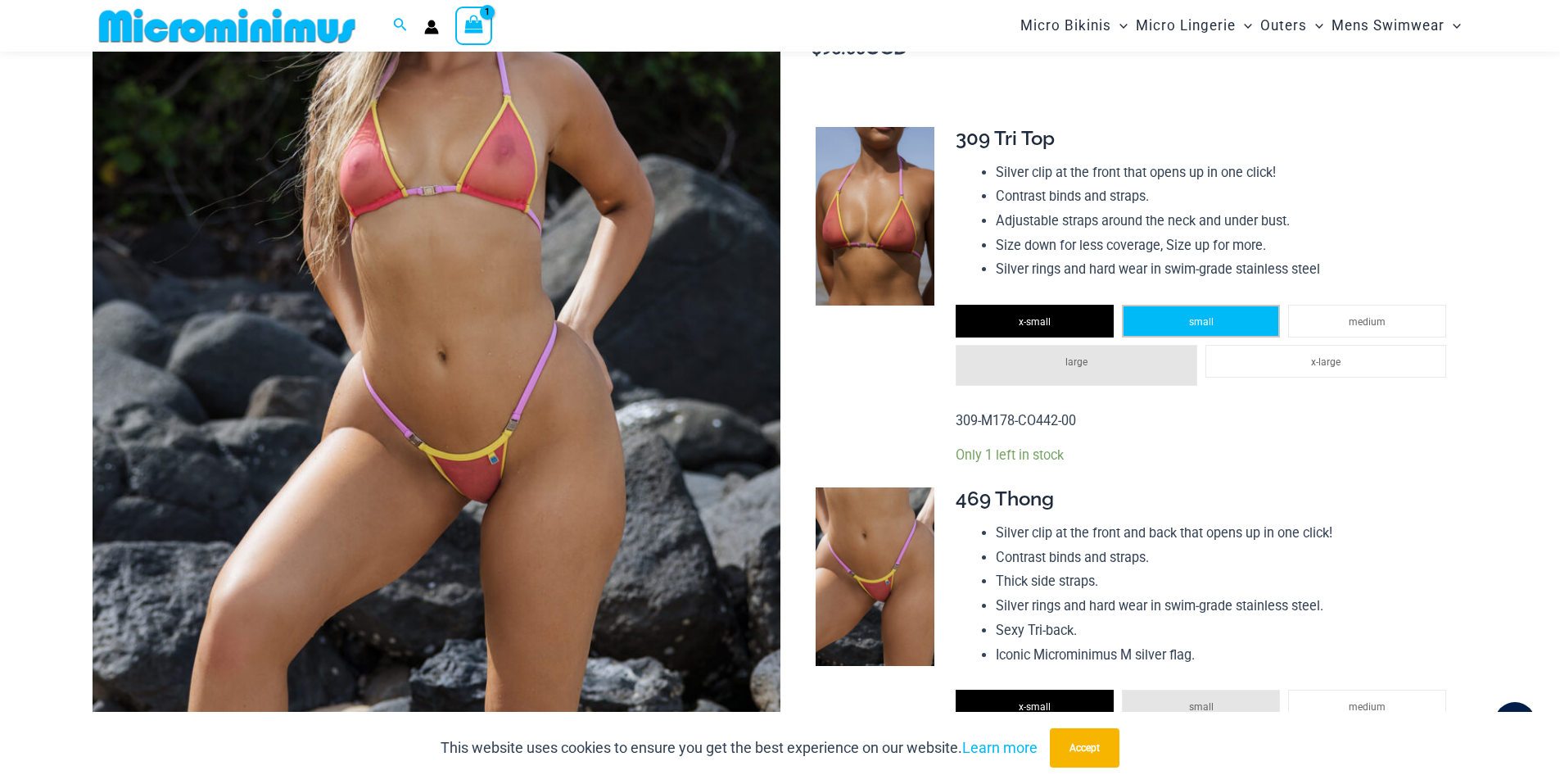
click at [1197, 328] on span "small" at bounding box center [1202, 322] width 24 height 11
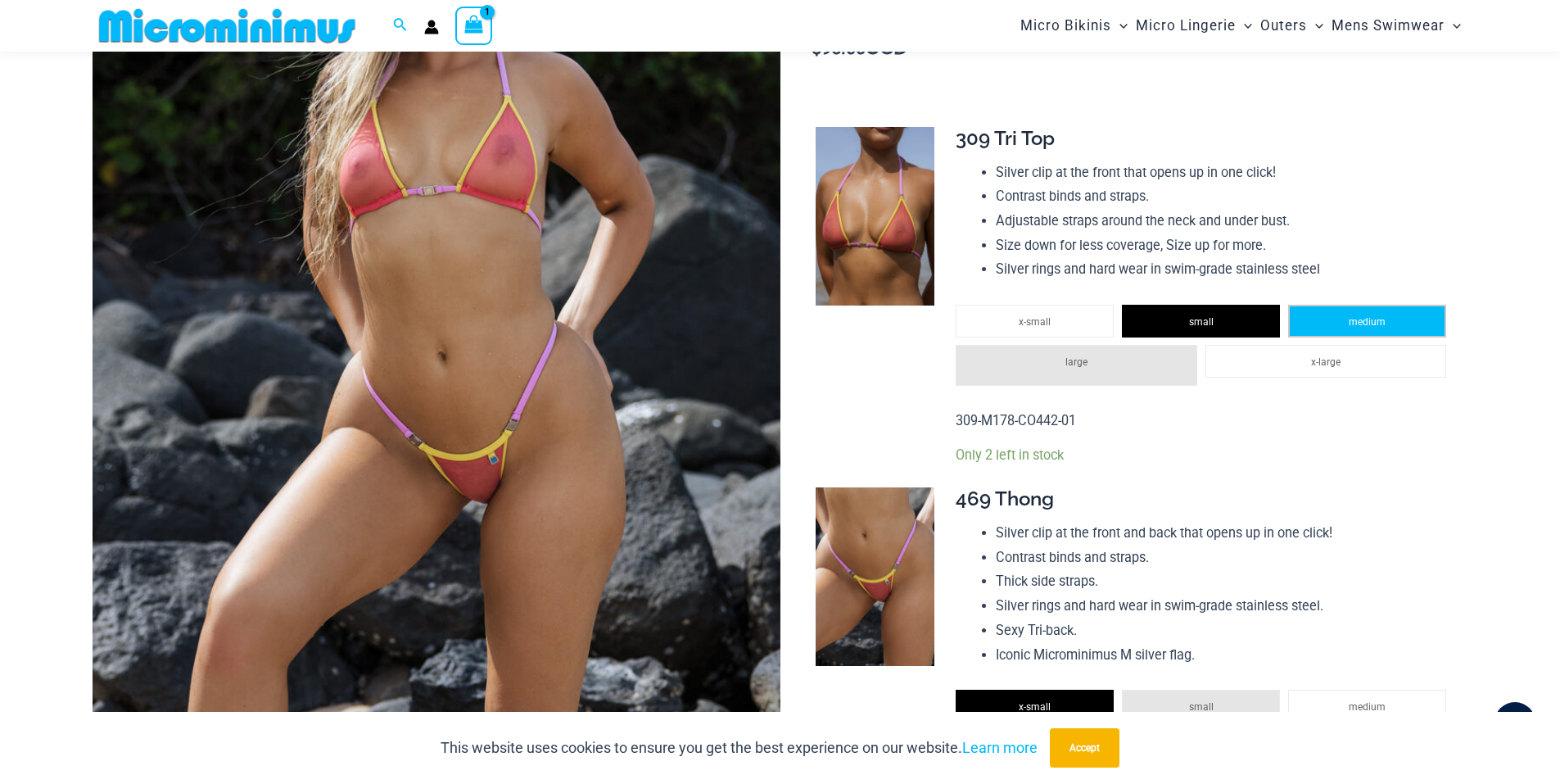
click at [1399, 337] on li "medium" at bounding box center [1367, 320] width 158 height 33
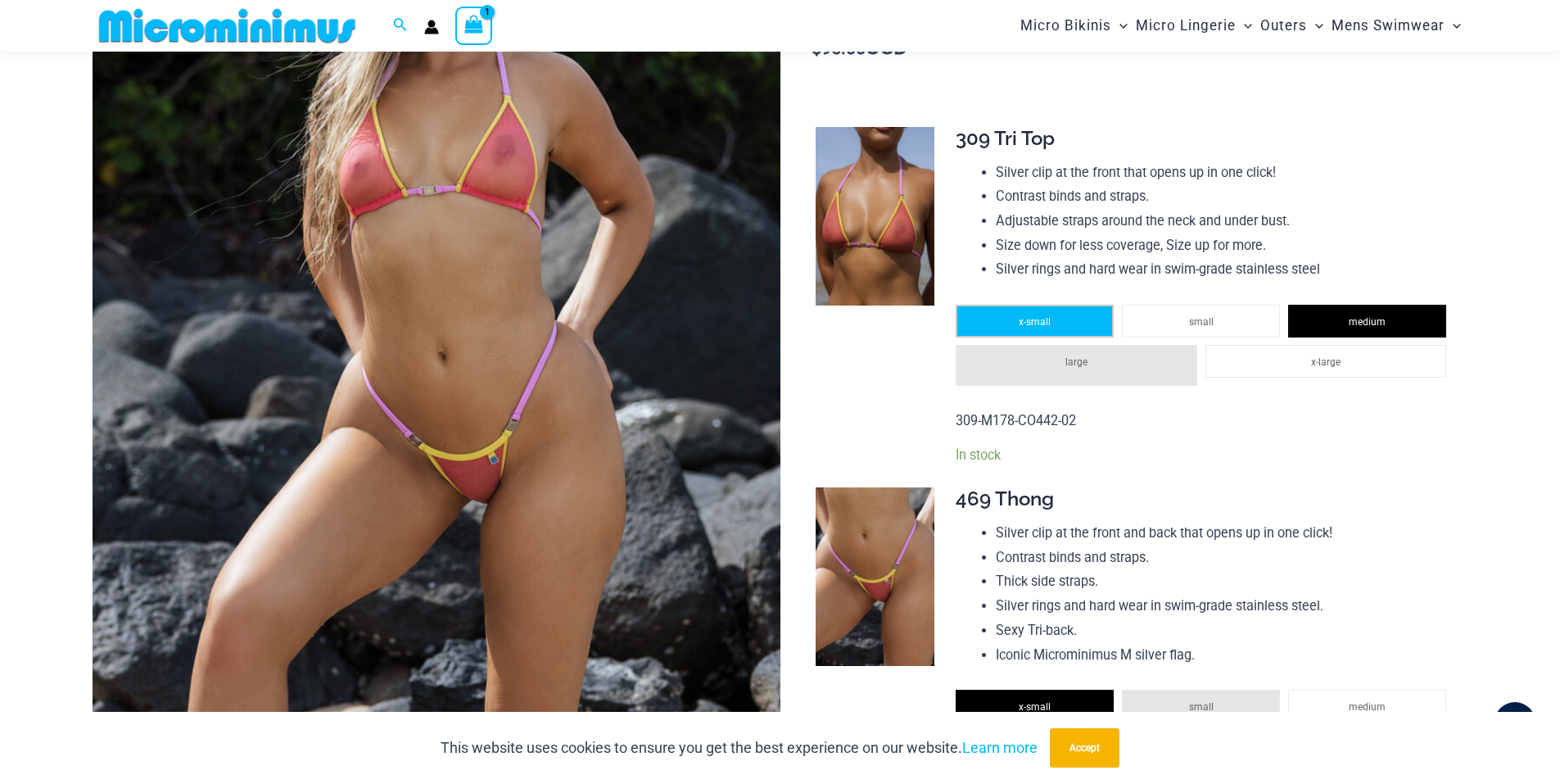
click at [986, 337] on li "x-small" at bounding box center [1034, 320] width 158 height 33
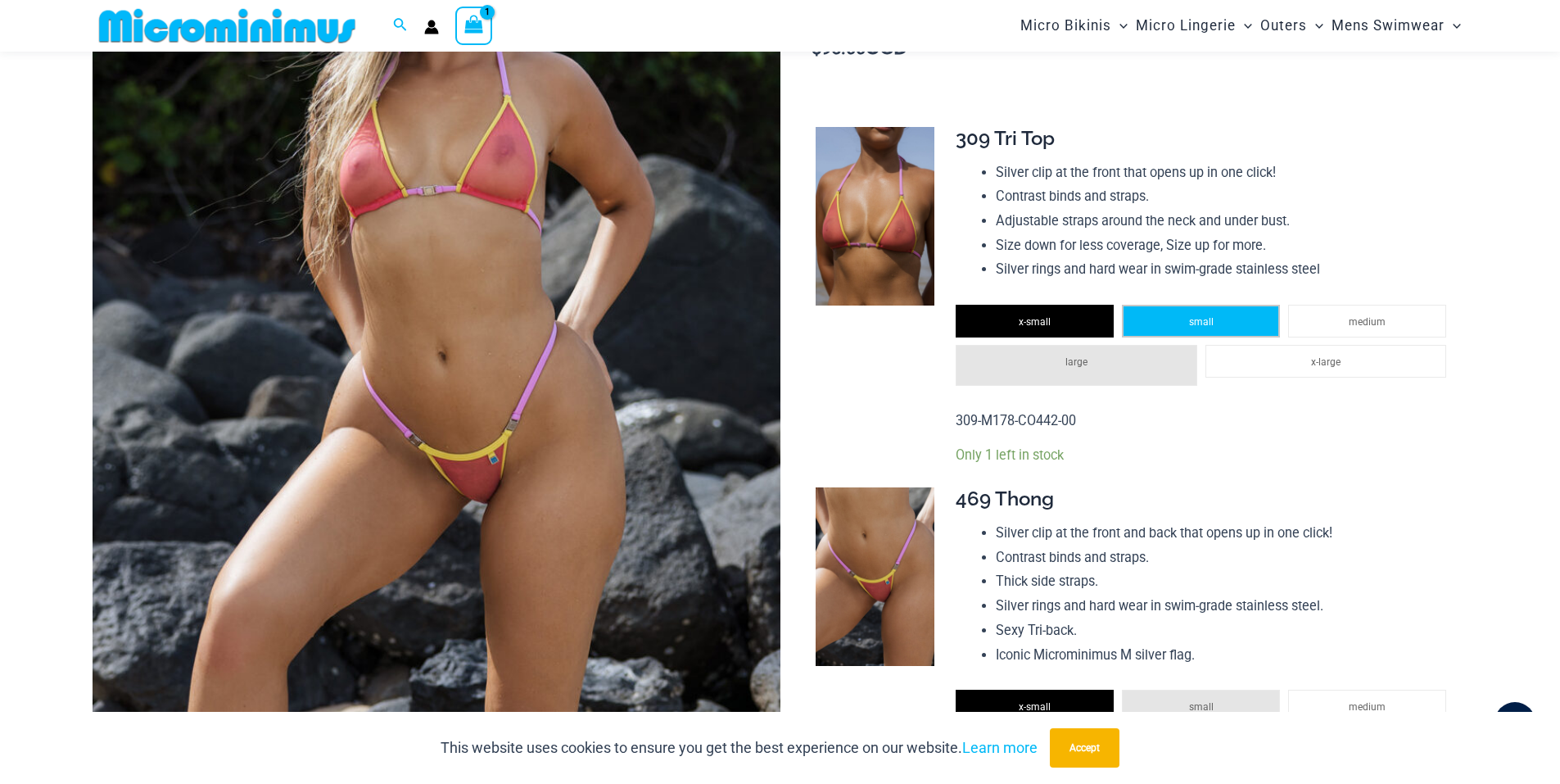
click at [1178, 337] on li "small" at bounding box center [1201, 320] width 158 height 33
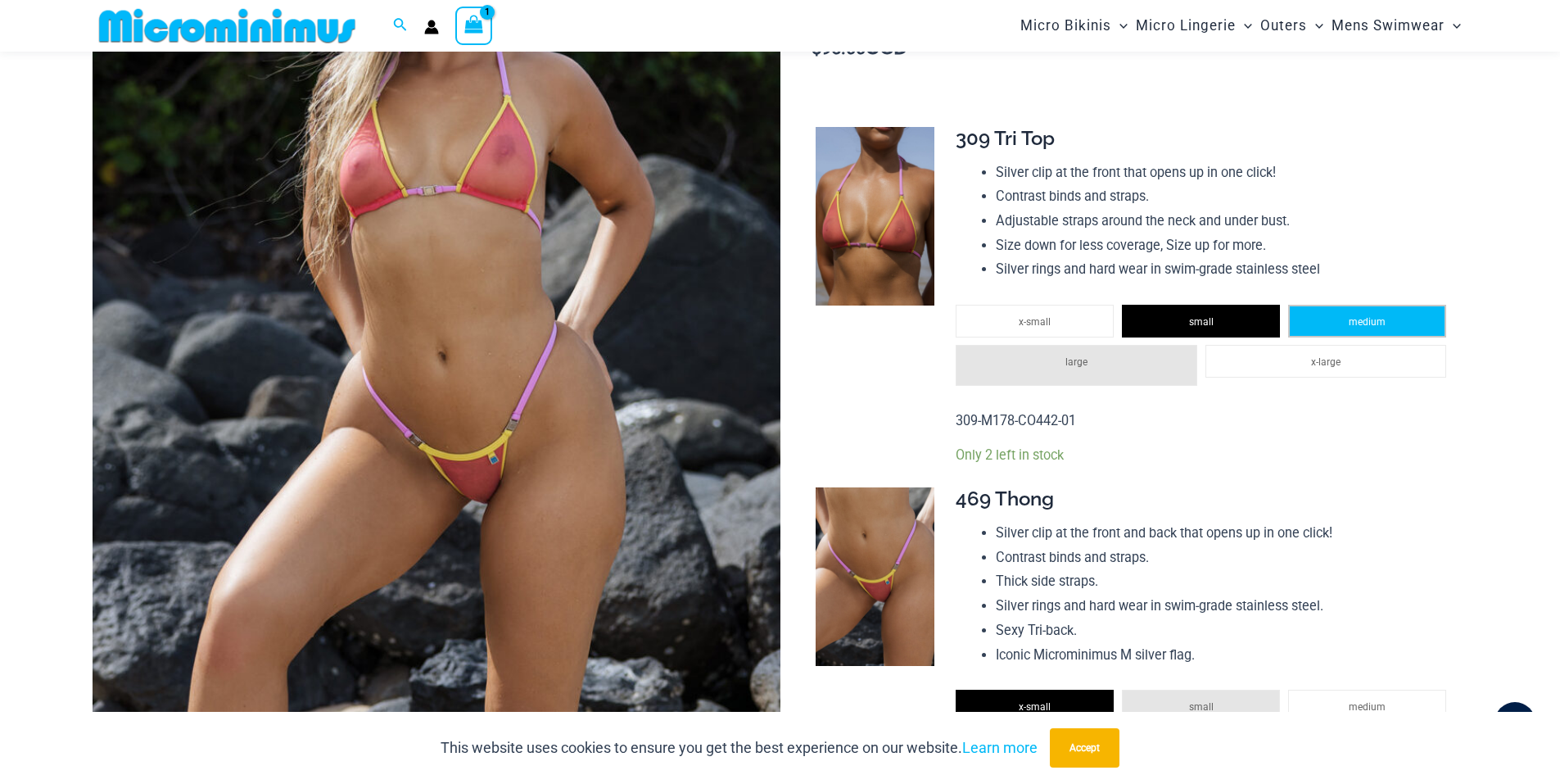
click at [1319, 335] on li "medium" at bounding box center [1367, 320] width 158 height 33
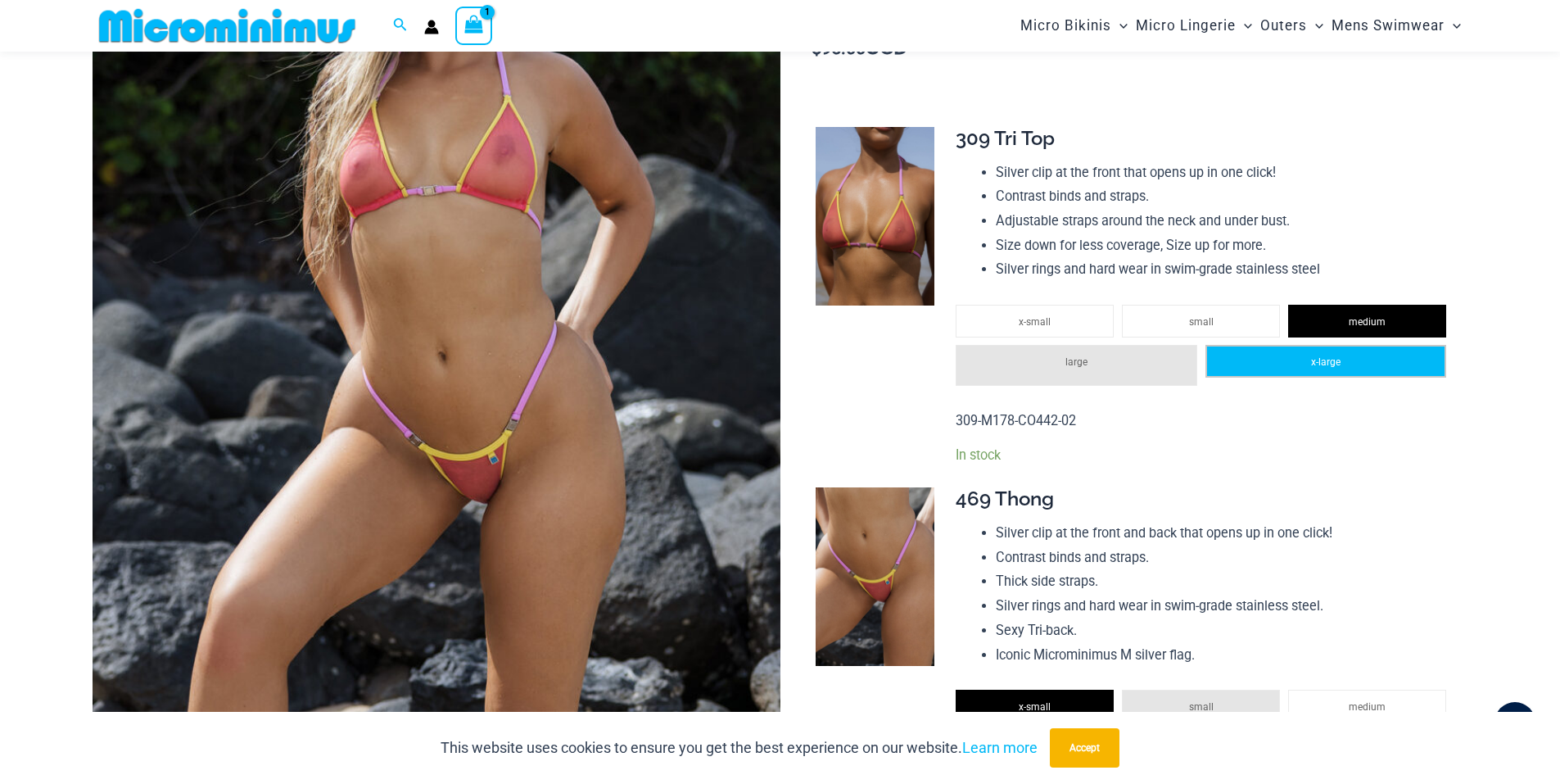
click at [1335, 368] on span "x-large" at bounding box center [1327, 362] width 30 height 11
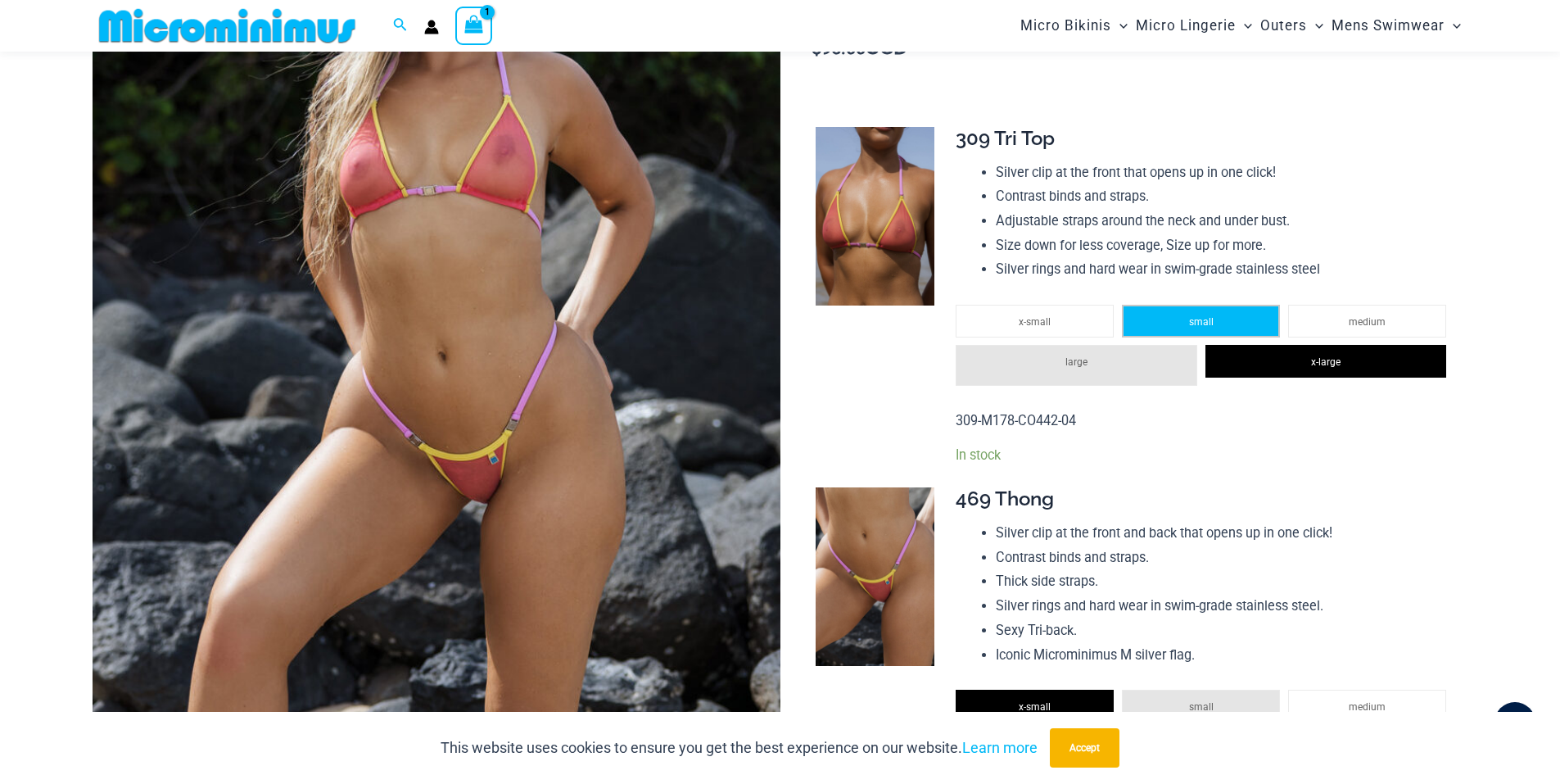
click at [1197, 337] on li "small" at bounding box center [1201, 320] width 158 height 33
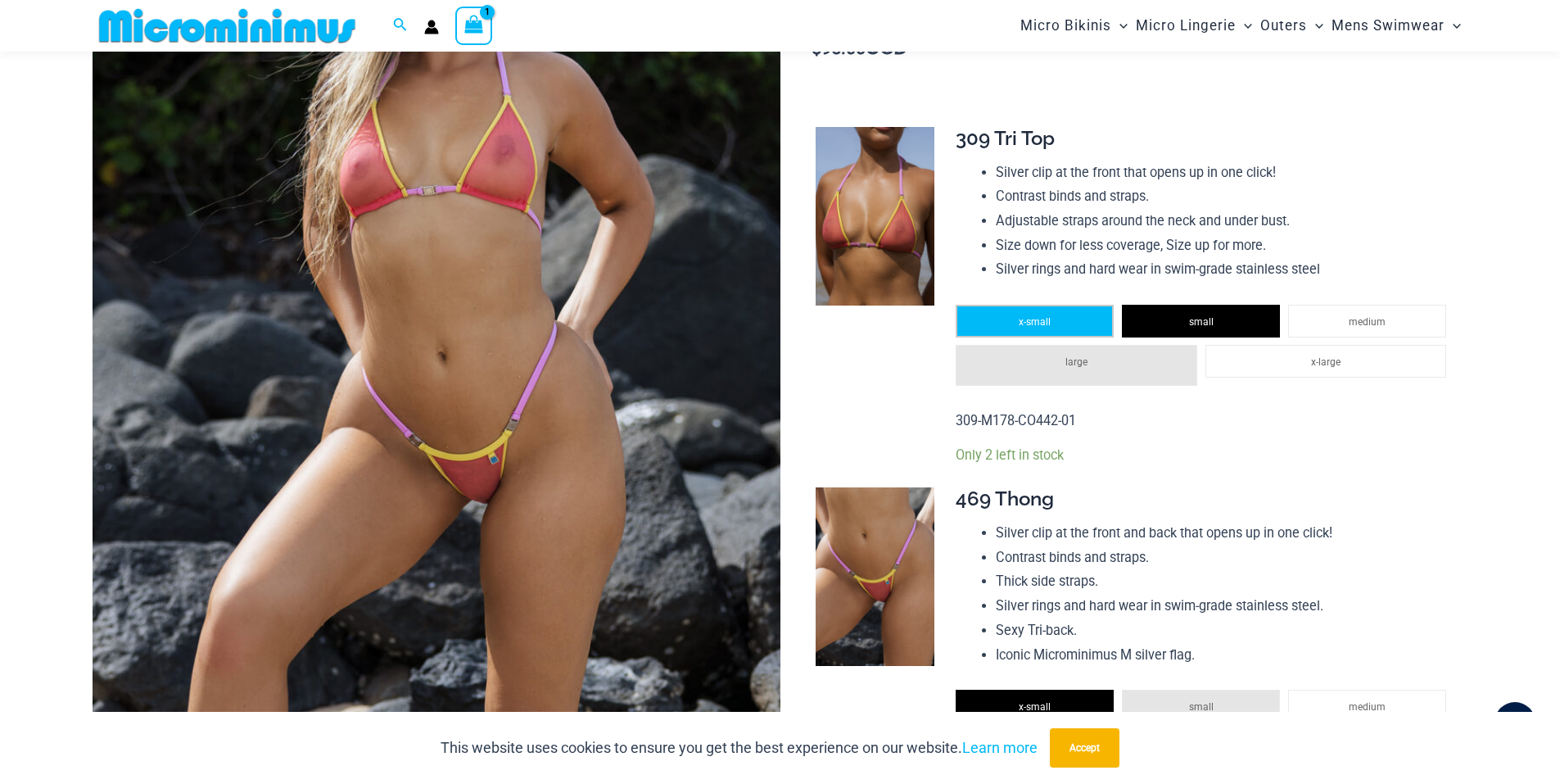
click at [1059, 337] on li "x-small" at bounding box center [1034, 320] width 158 height 33
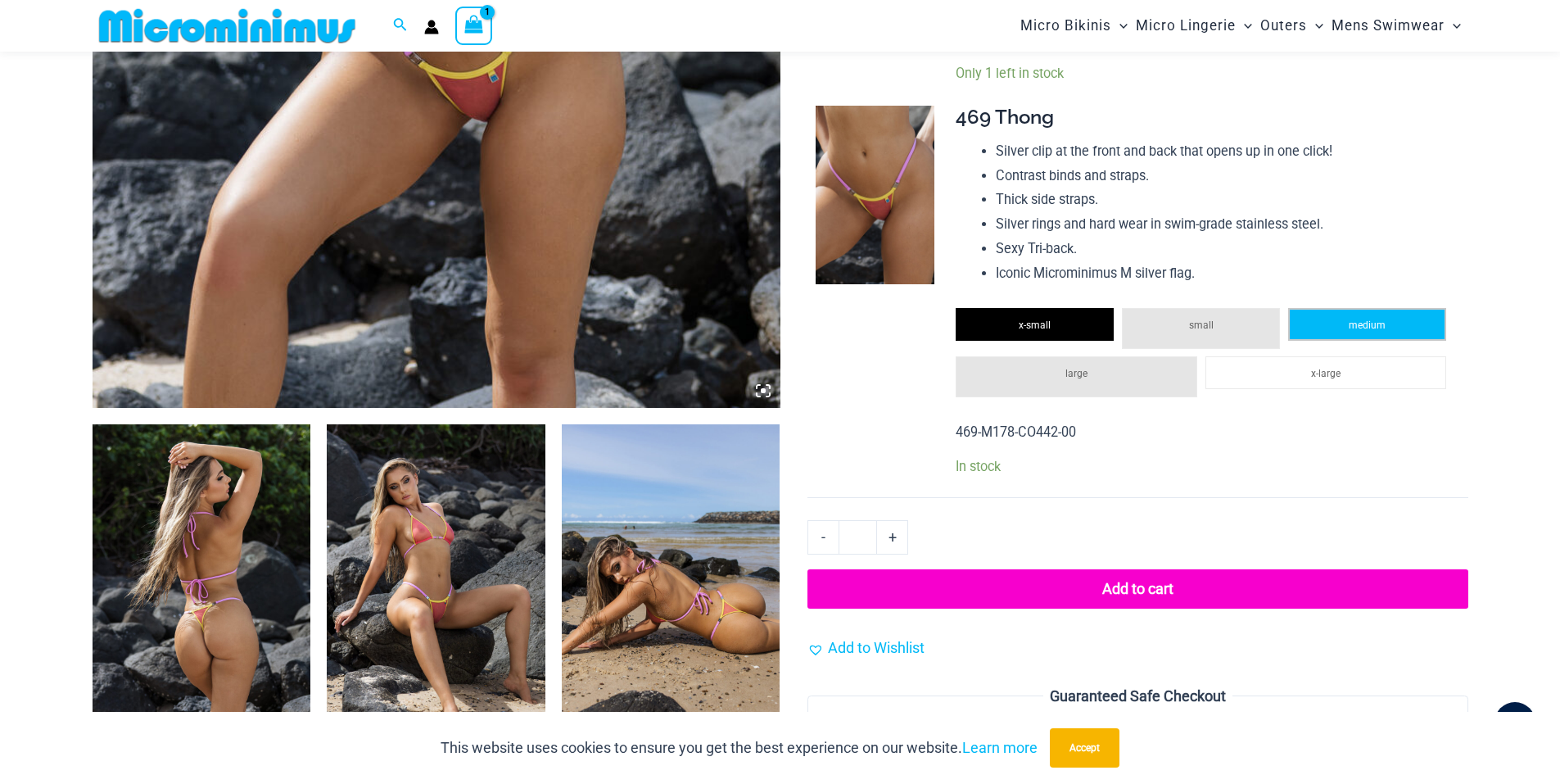
click at [1325, 341] on li "medium" at bounding box center [1367, 324] width 158 height 33
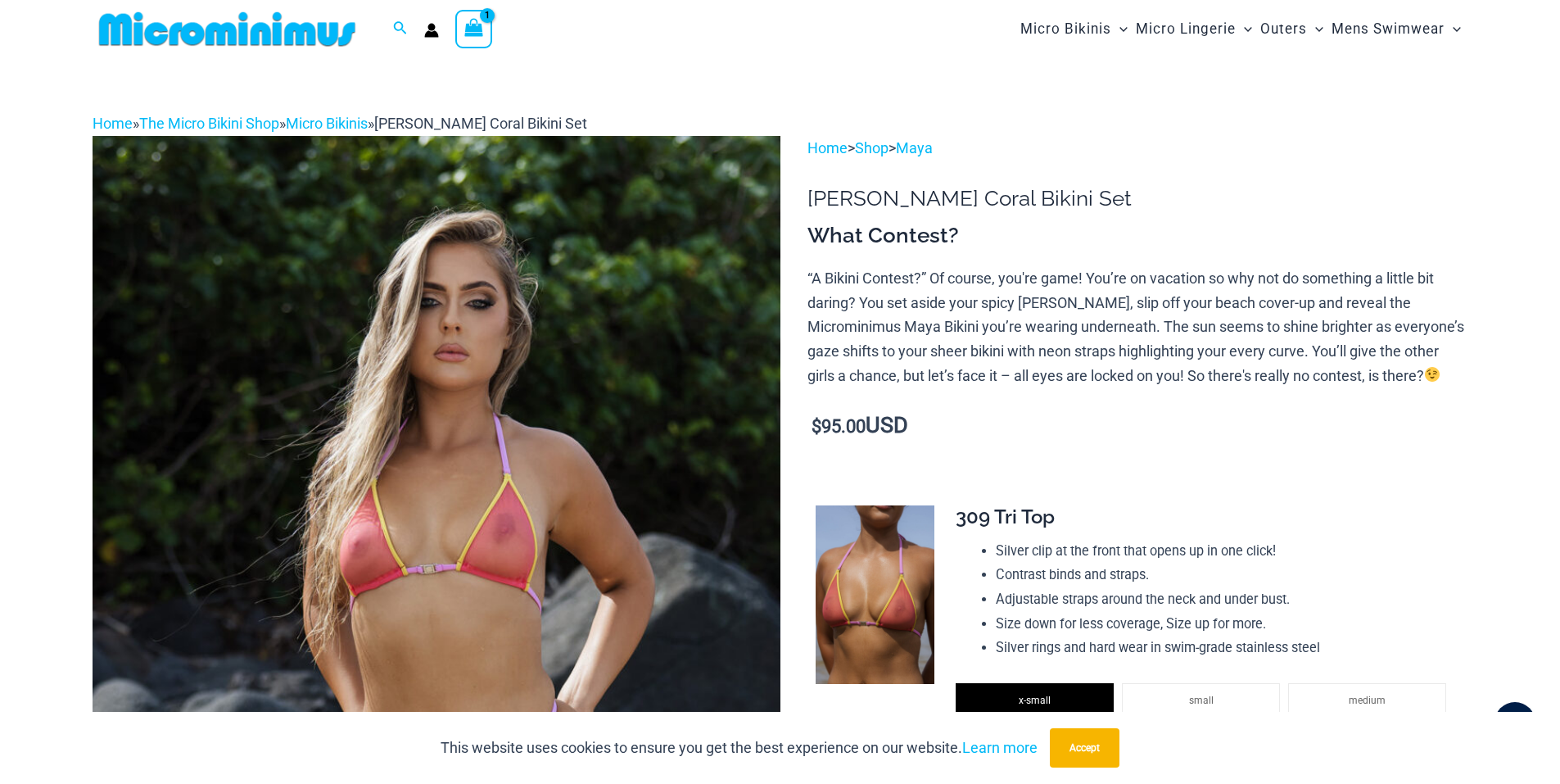
scroll to position [0, 0]
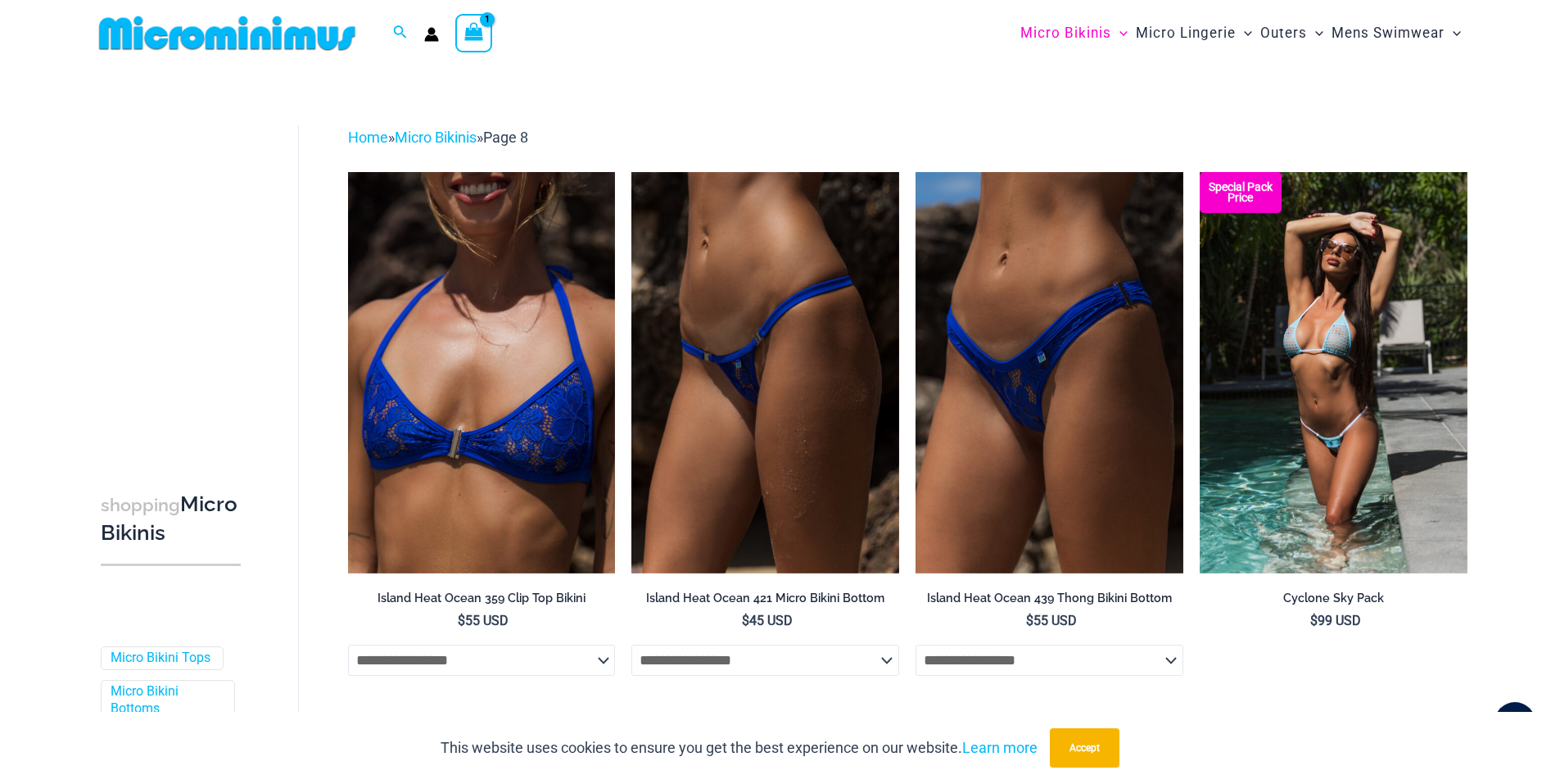
click at [472, 34] on icon "View Shopping Cart, 1 items" at bounding box center [473, 32] width 19 height 19
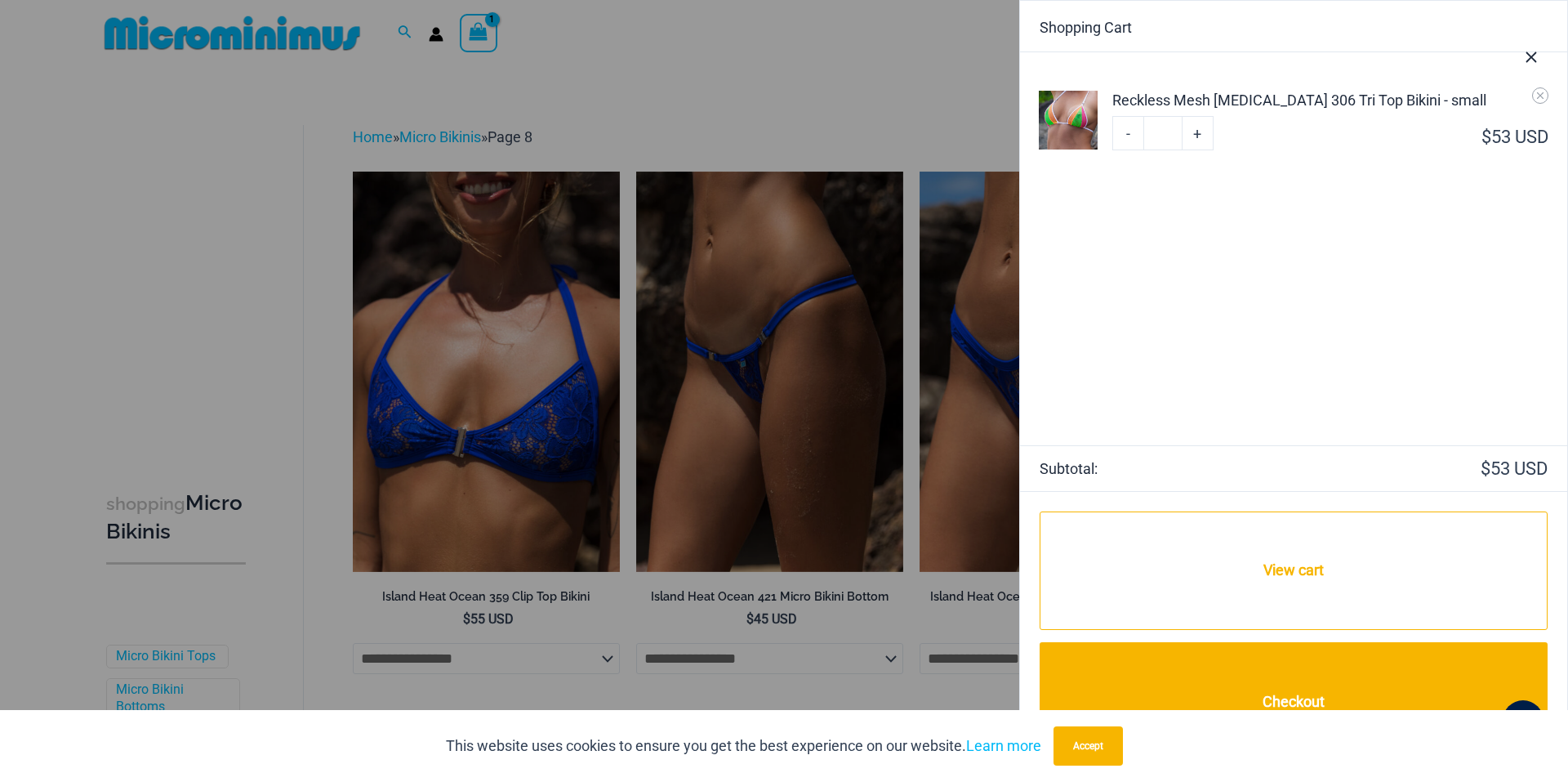
click at [1197, 136] on link "+" at bounding box center [1197, 133] width 31 height 34
type input "*"
click at [1197, 136] on link "+" at bounding box center [1197, 133] width 31 height 34
type input "*"
click at [1197, 136] on link "+" at bounding box center [1197, 133] width 31 height 34
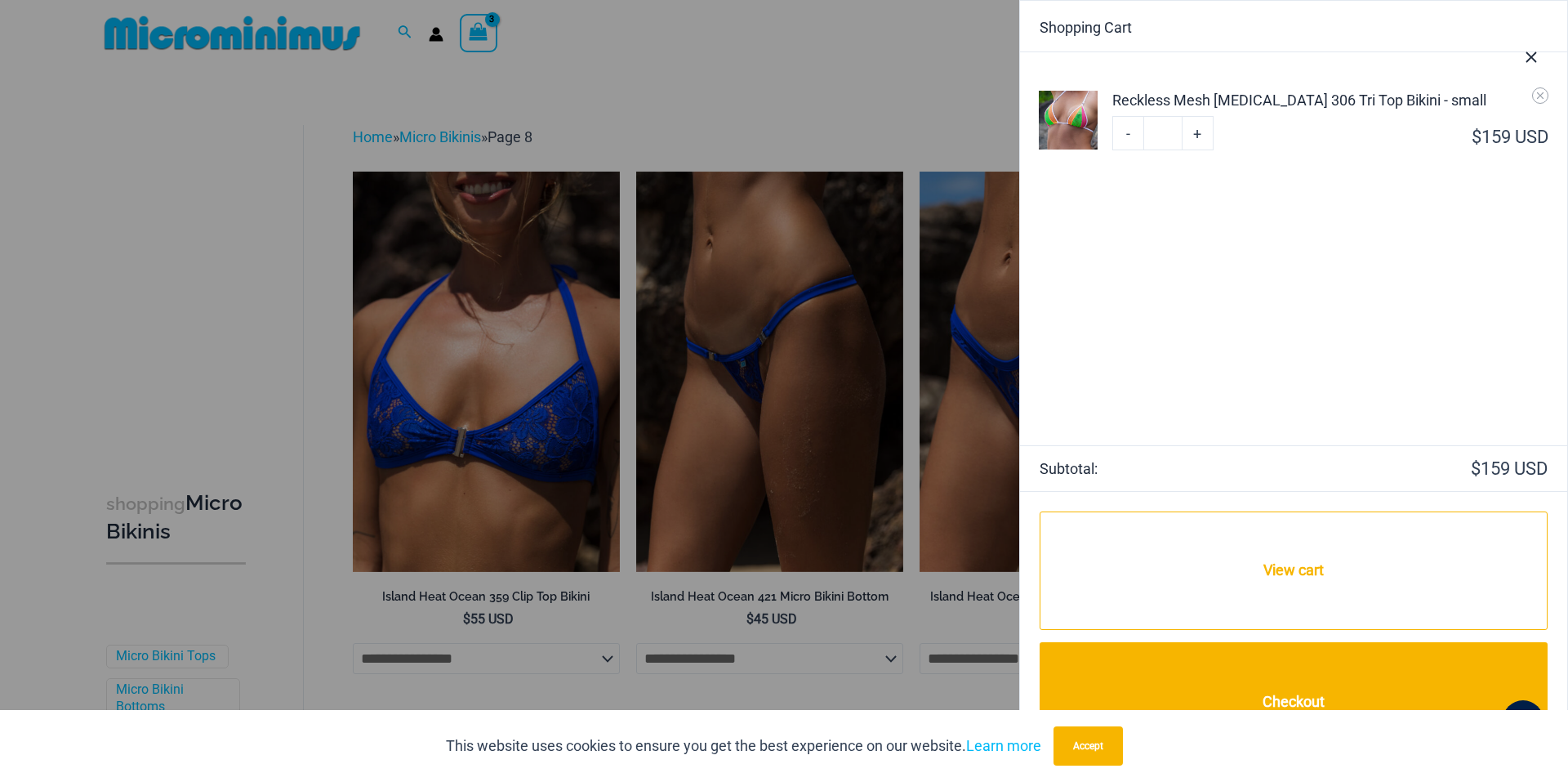
type input "*"
